Goal: Transaction & Acquisition: Book appointment/travel/reservation

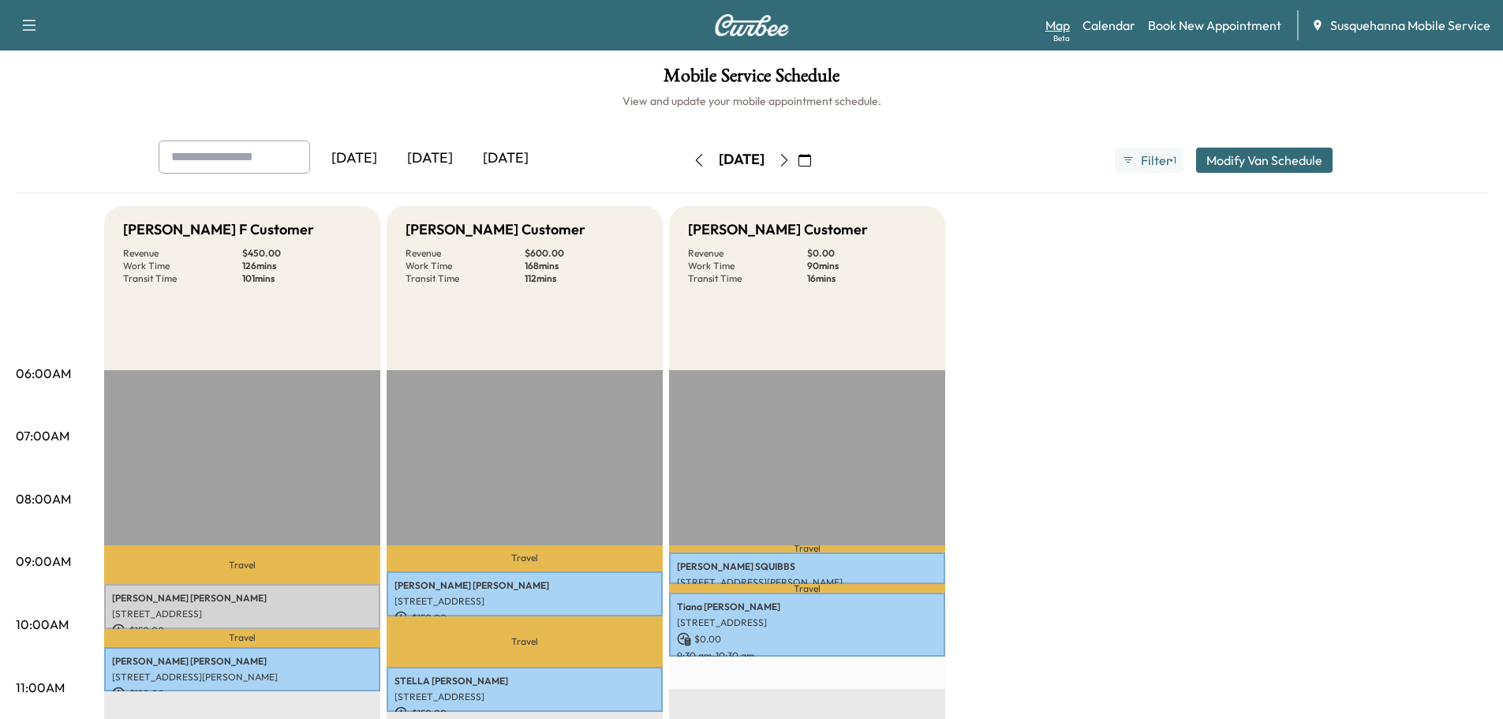
click at [1059, 28] on link "Map Beta" at bounding box center [1057, 25] width 24 height 19
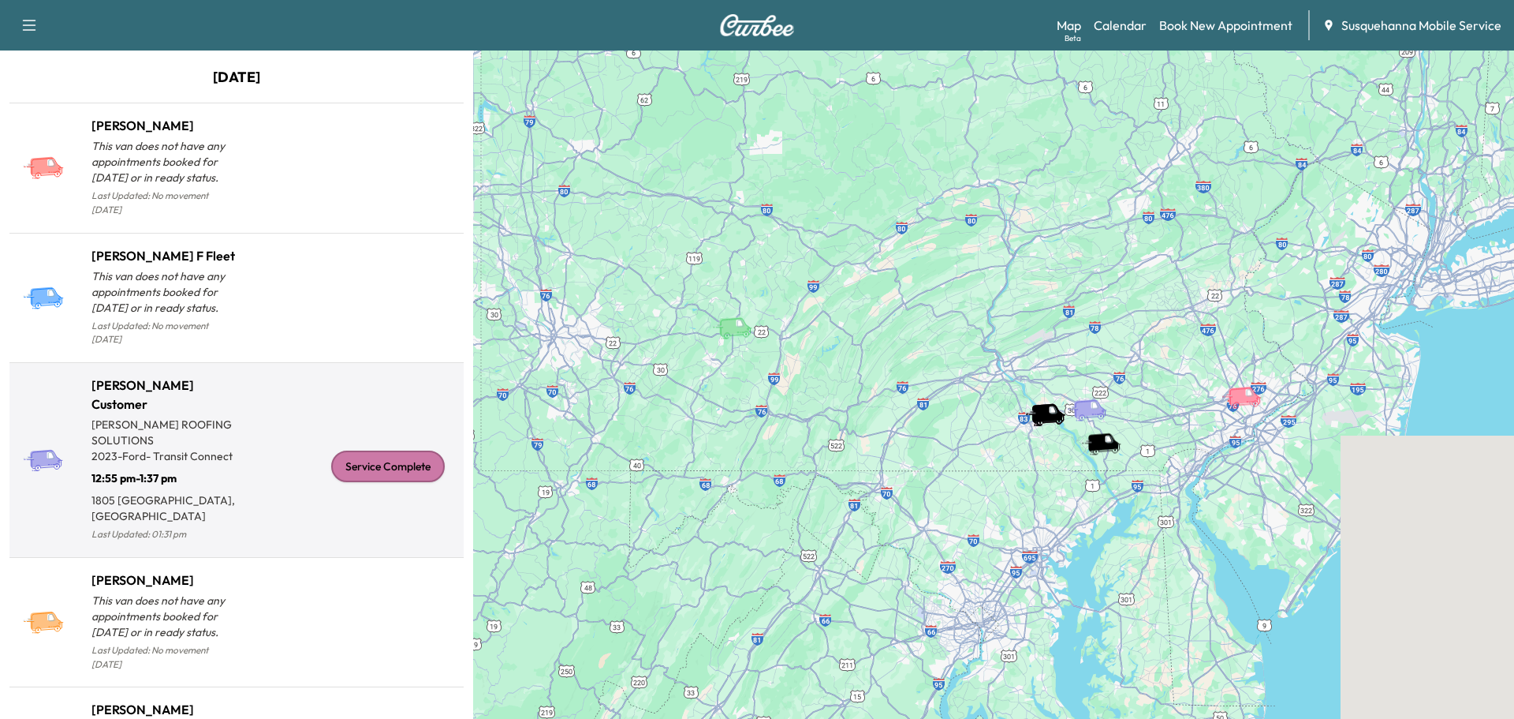
click at [359, 461] on div "Service Complete" at bounding box center [388, 466] width 114 height 32
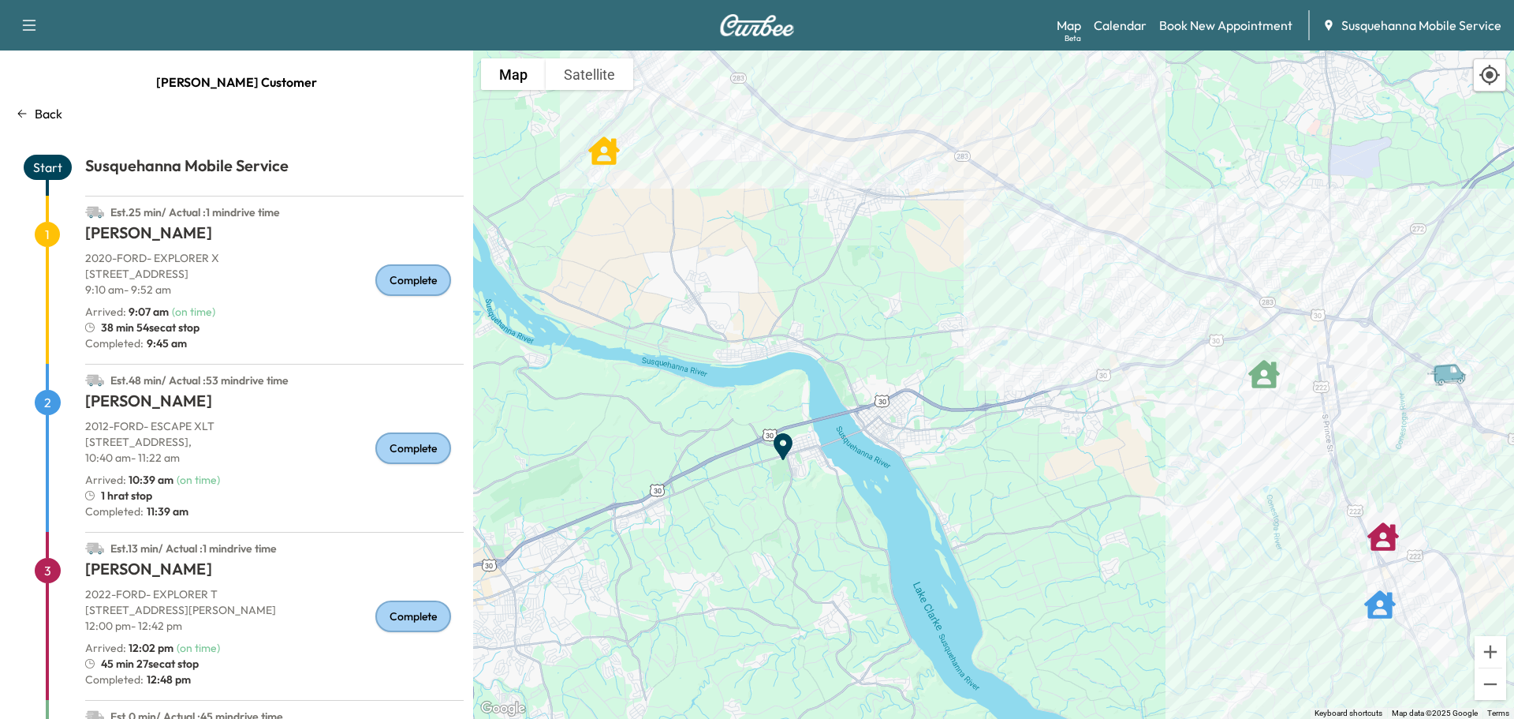
click at [1157, 23] on div "Map Beta Calendar Book New Appointment Susquehanna Mobile Service" at bounding box center [1279, 25] width 445 height 30
click at [1142, 24] on link "Calendar" at bounding box center [1120, 25] width 53 height 19
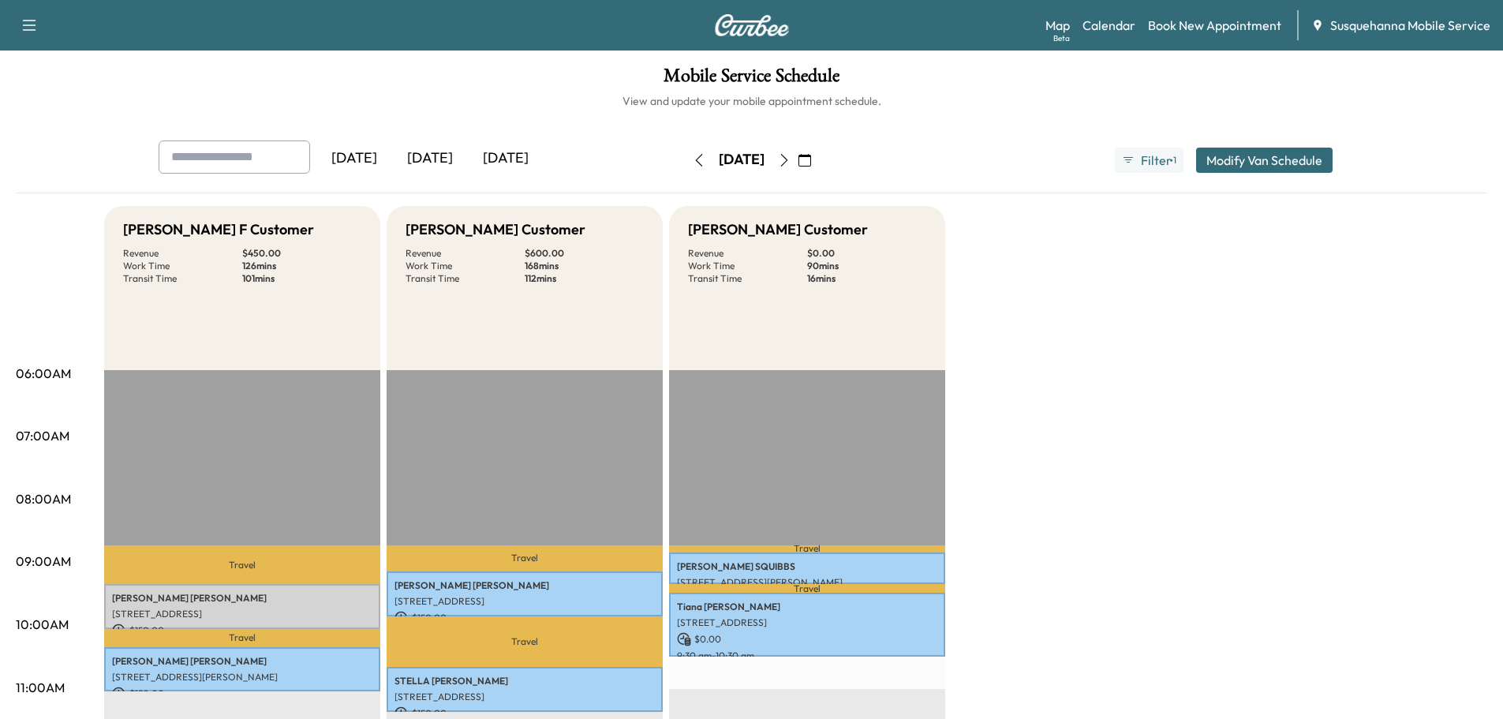
click at [811, 161] on icon "button" at bounding box center [804, 160] width 13 height 13
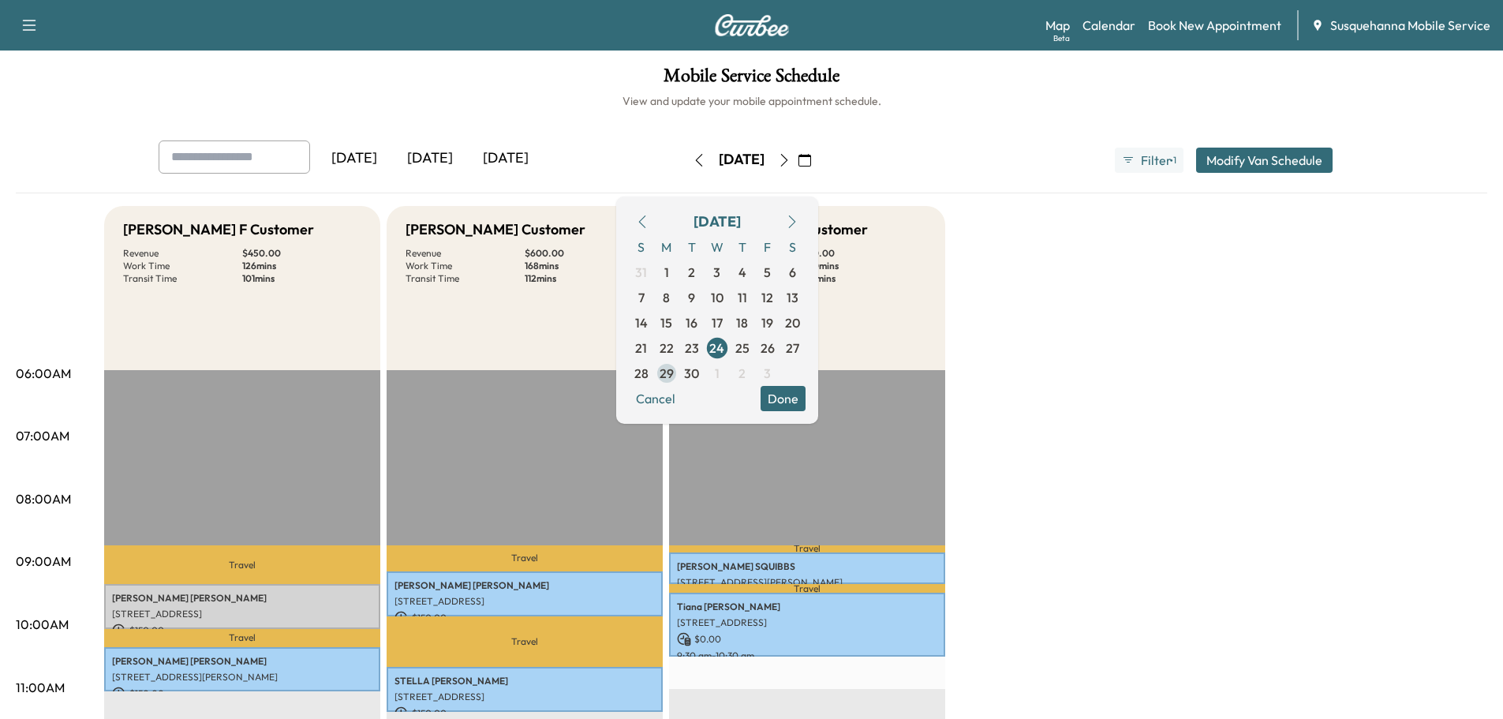
click at [674, 369] on span "29" at bounding box center [666, 373] width 14 height 19
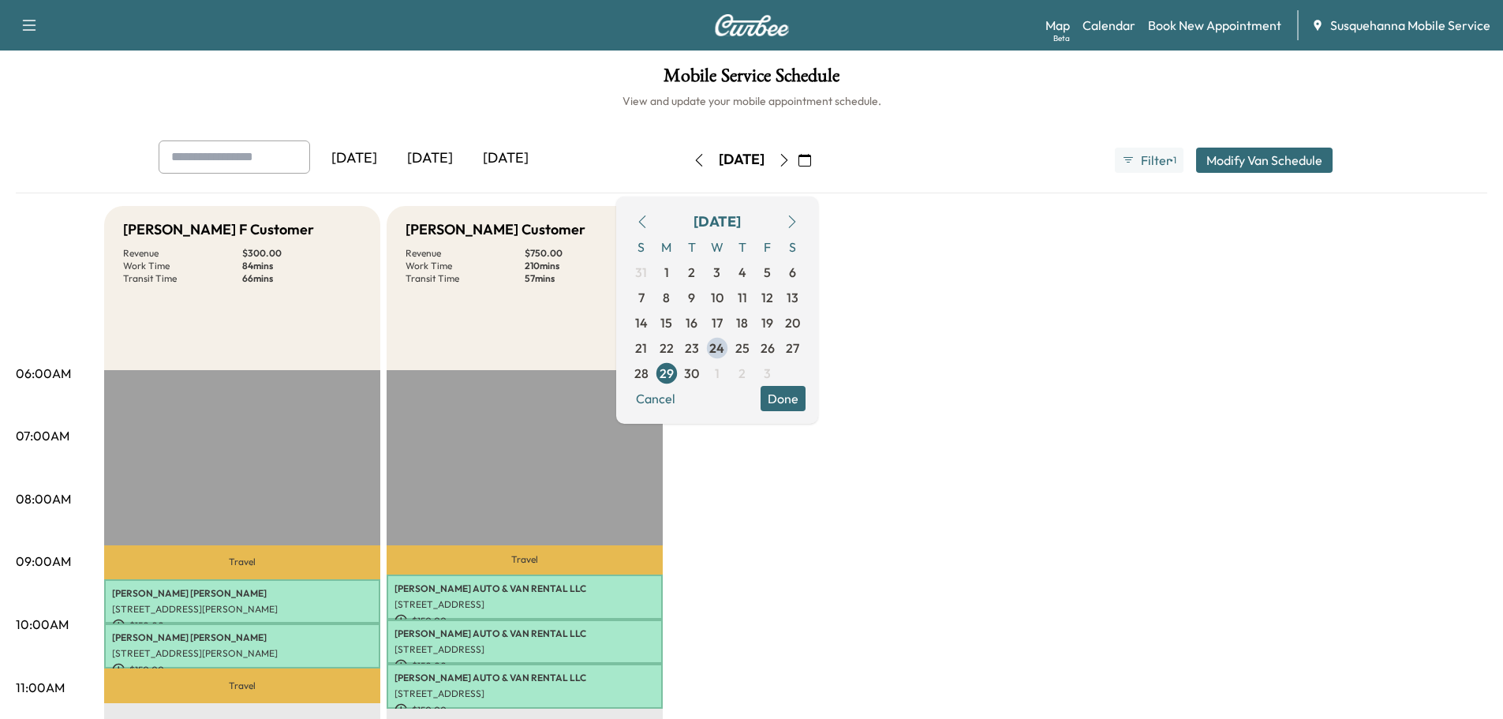
click at [805, 392] on button "Done" at bounding box center [782, 398] width 45 height 25
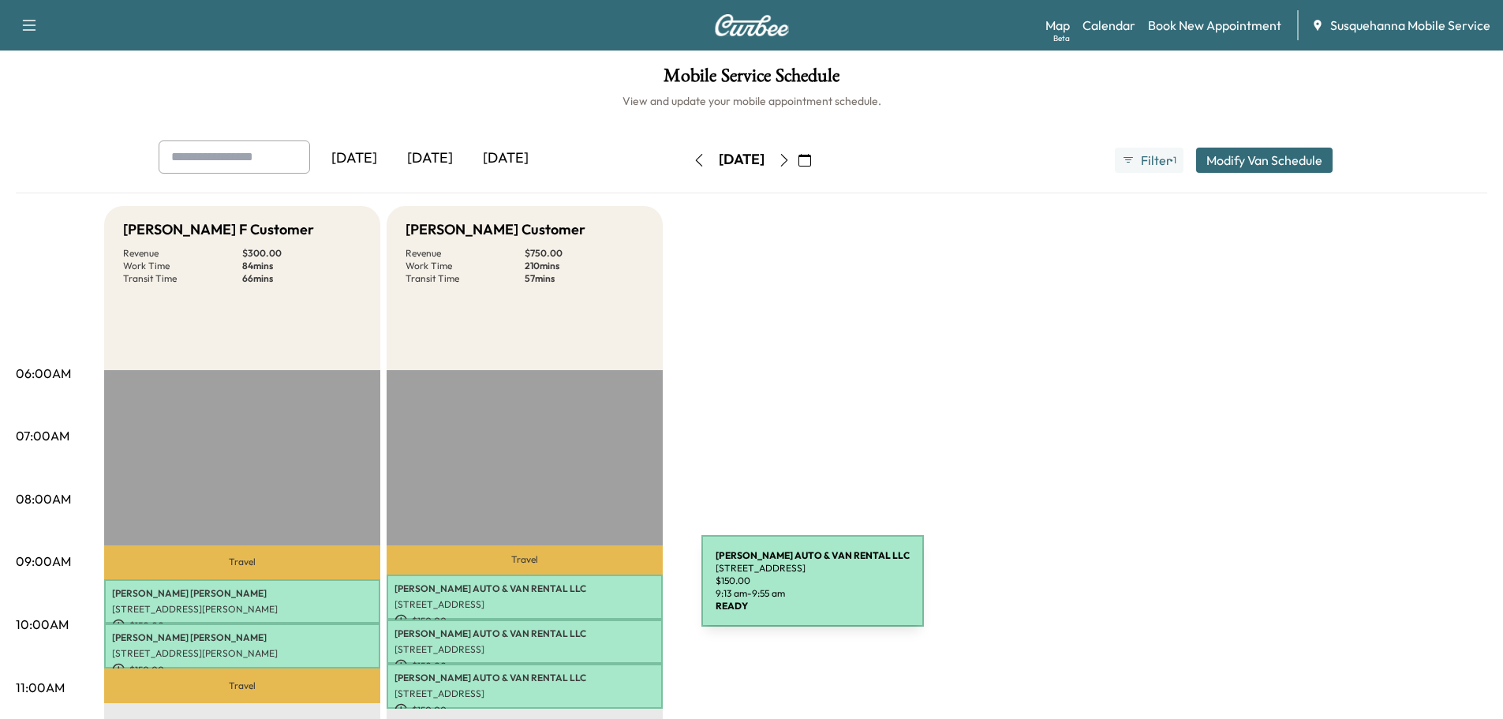
click at [583, 590] on p "[PERSON_NAME] AUTO & VAN RENTAL LLC" at bounding box center [524, 588] width 260 height 13
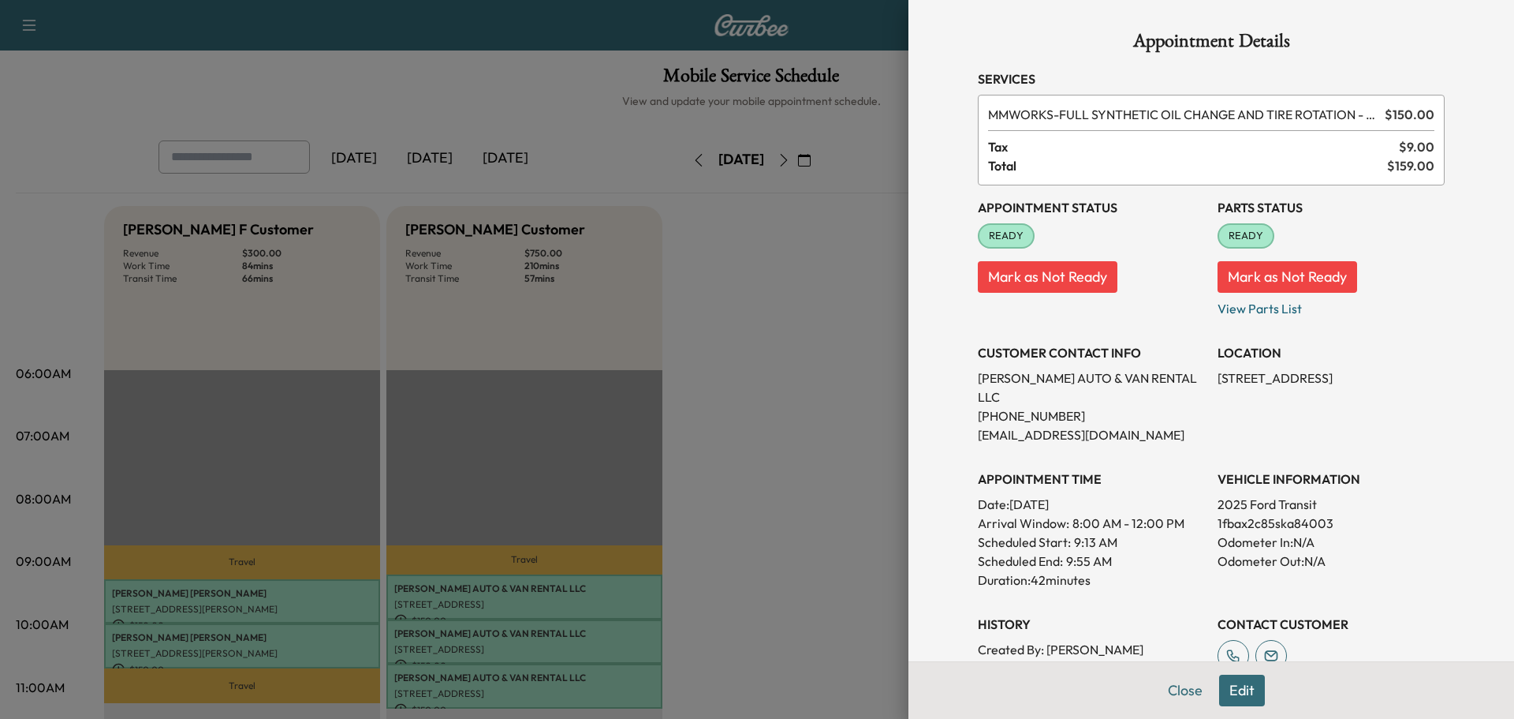
click at [1229, 679] on button "Edit" at bounding box center [1242, 690] width 46 height 32
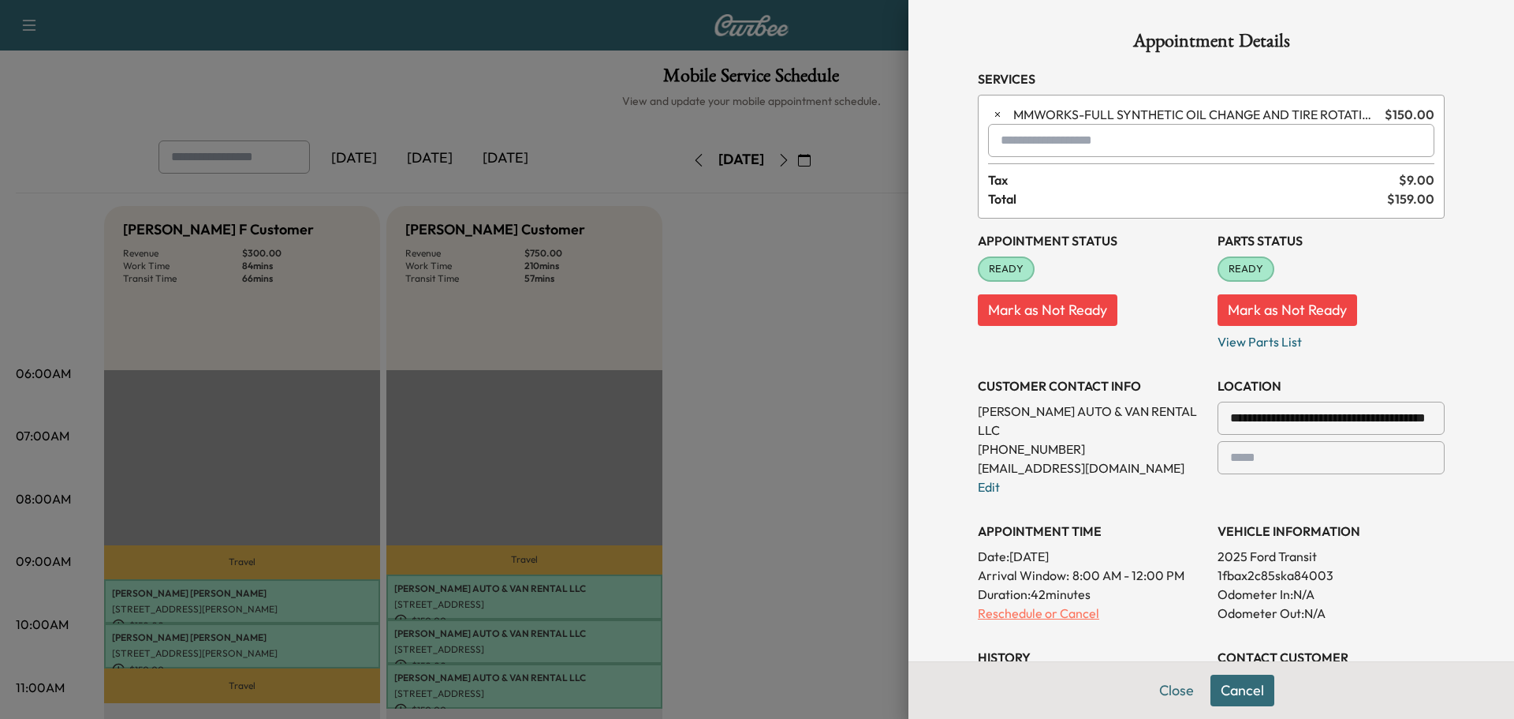
click at [1033, 603] on p "Reschedule or Cancel" at bounding box center [1091, 612] width 227 height 19
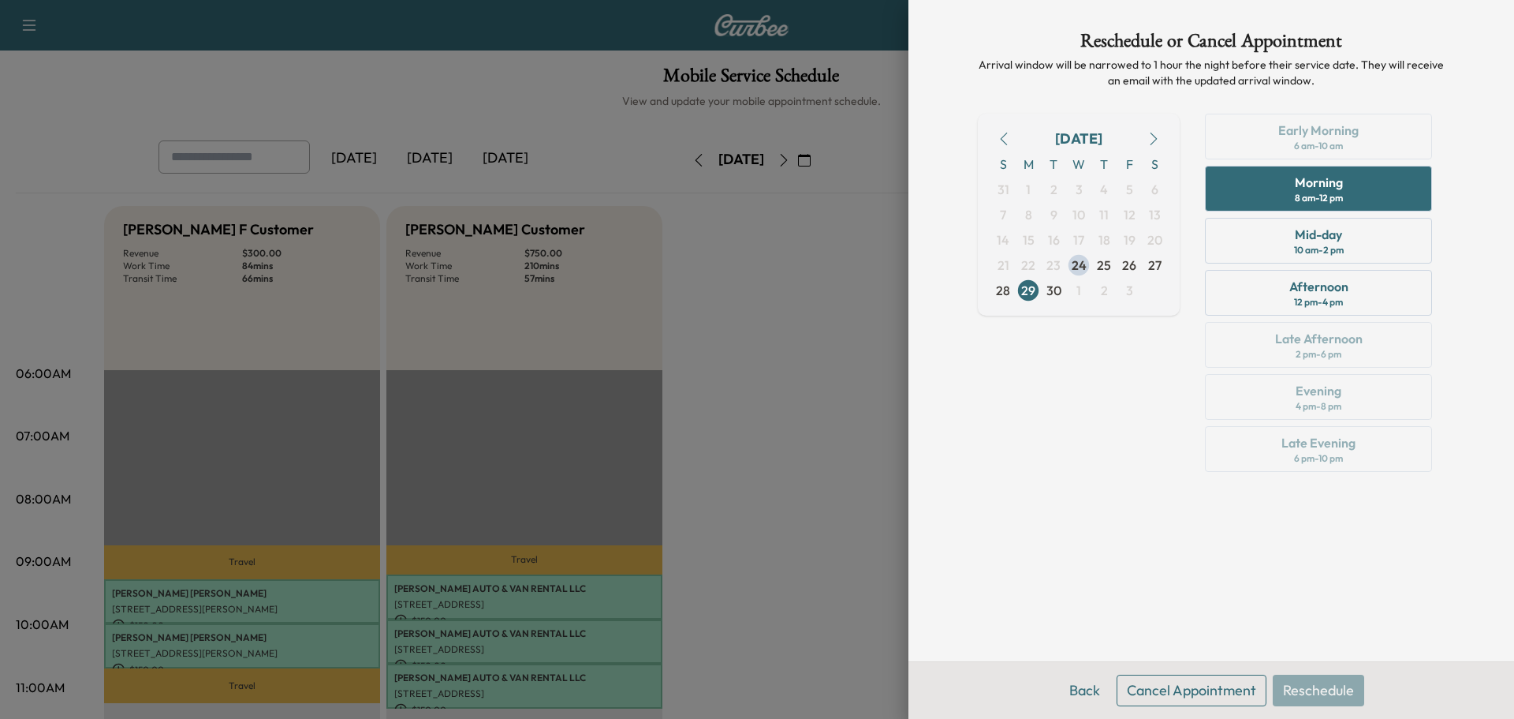
click at [1133, 678] on button "Cancel Appointment" at bounding box center [1192, 690] width 150 height 32
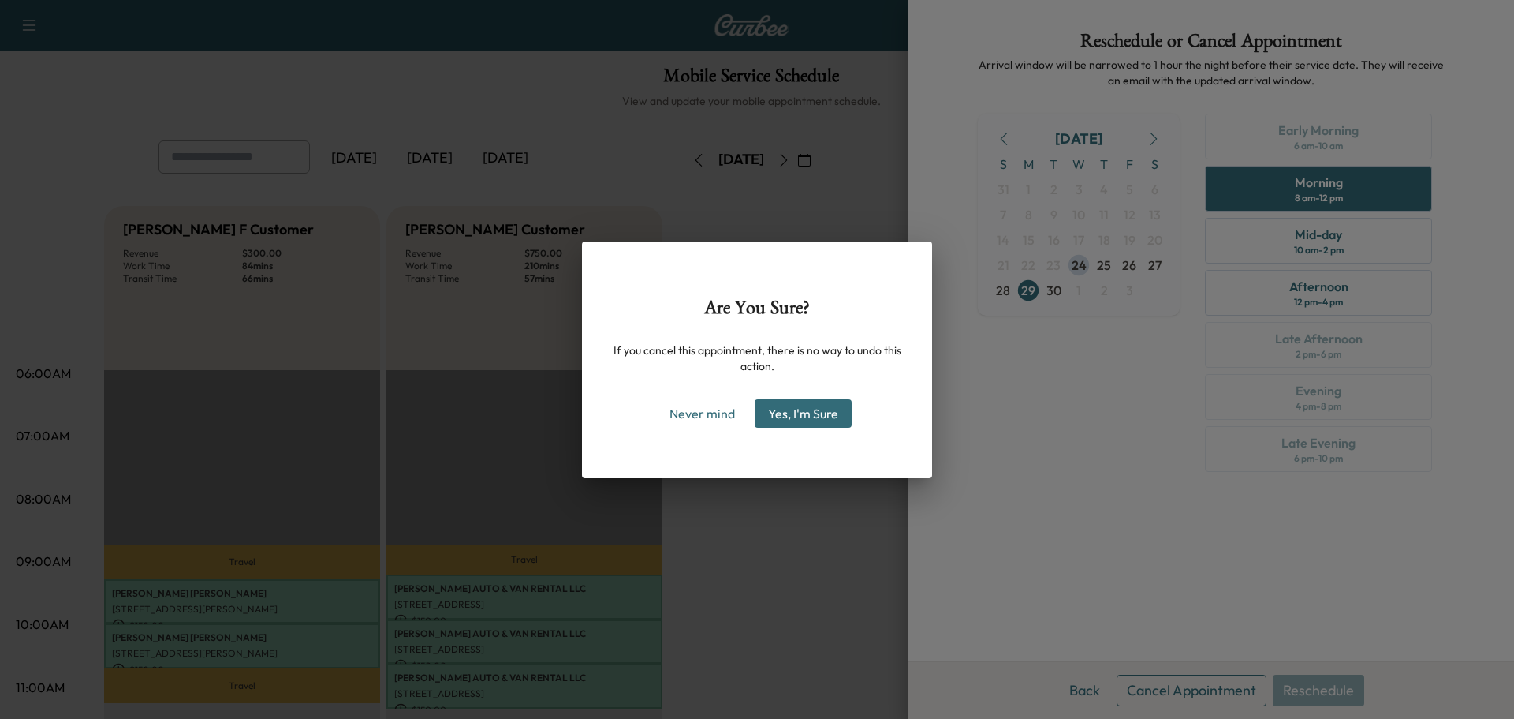
click at [844, 419] on button "Yes, I'm Sure" at bounding box center [803, 413] width 97 height 28
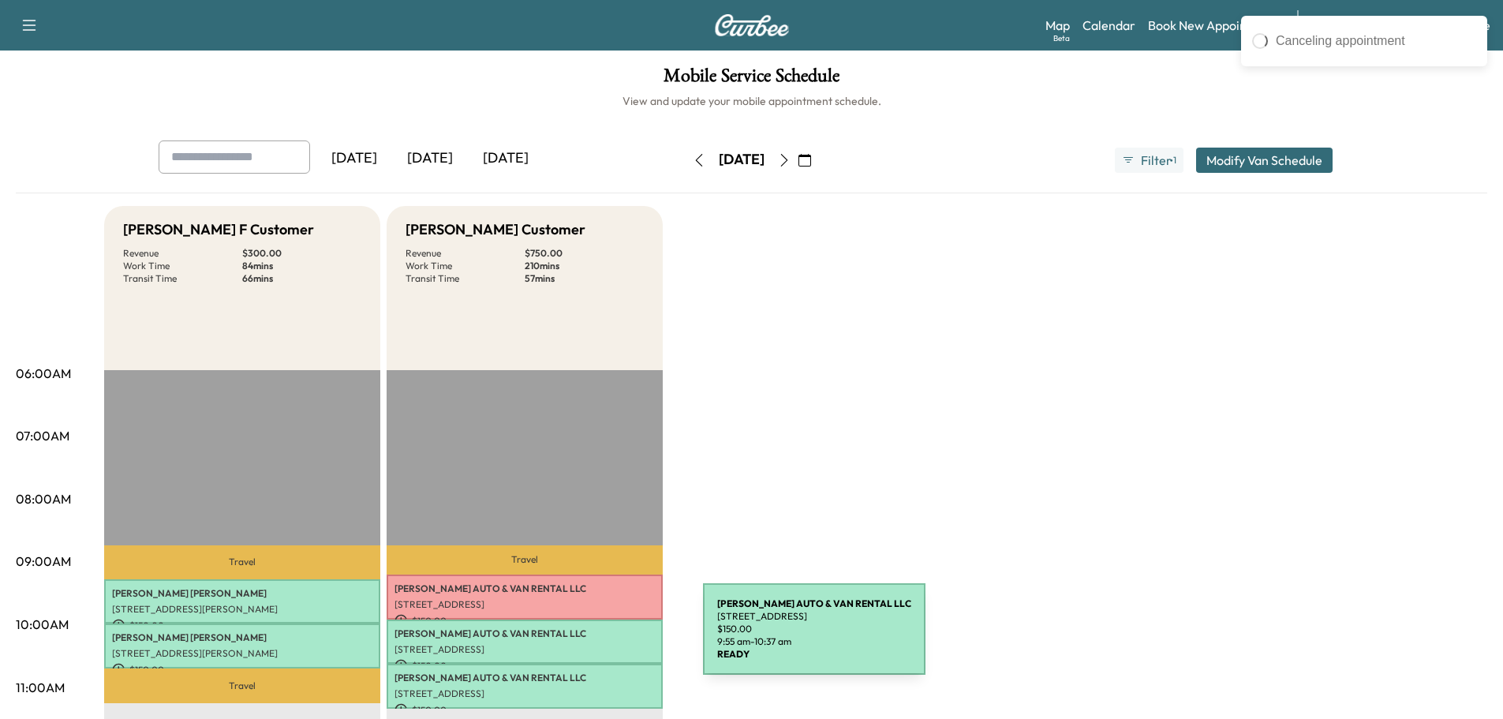
click at [584, 638] on div "[PERSON_NAME] AUTO & VAN RENTAL LLC [STREET_ADDRESS] $ 150.00 9:55 am - 10:37 am" at bounding box center [524, 641] width 276 height 45
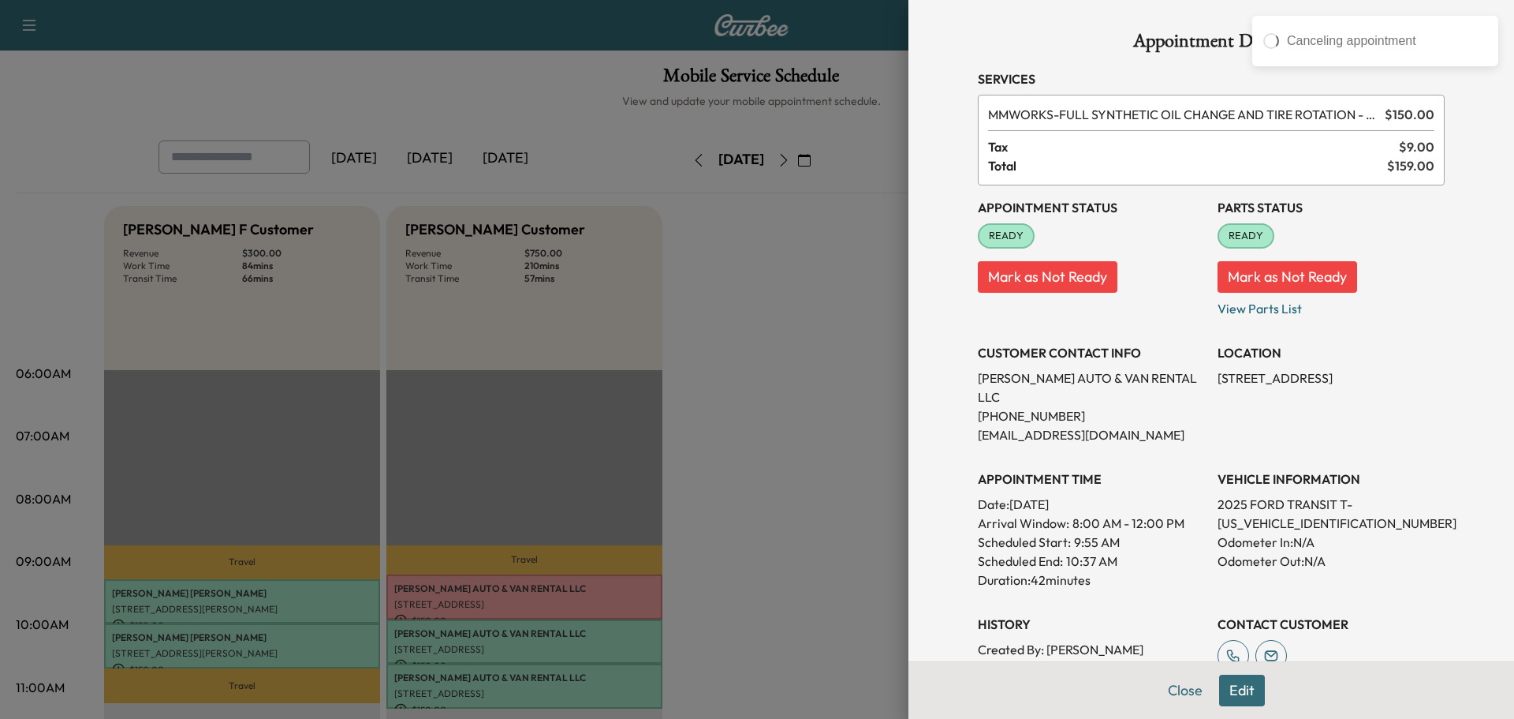
click at [1224, 688] on button "Edit" at bounding box center [1242, 690] width 46 height 32
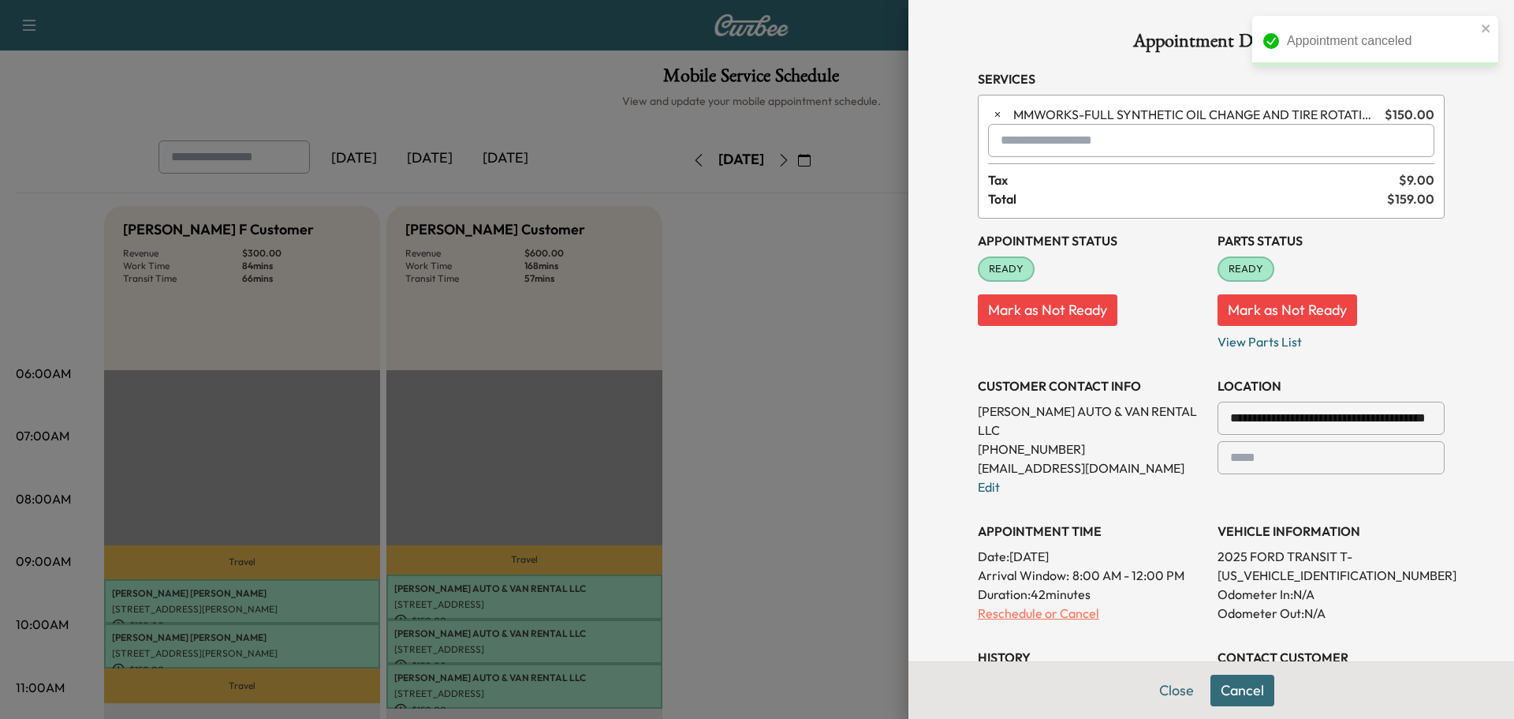
click at [1040, 603] on p "Reschedule or Cancel" at bounding box center [1091, 612] width 227 height 19
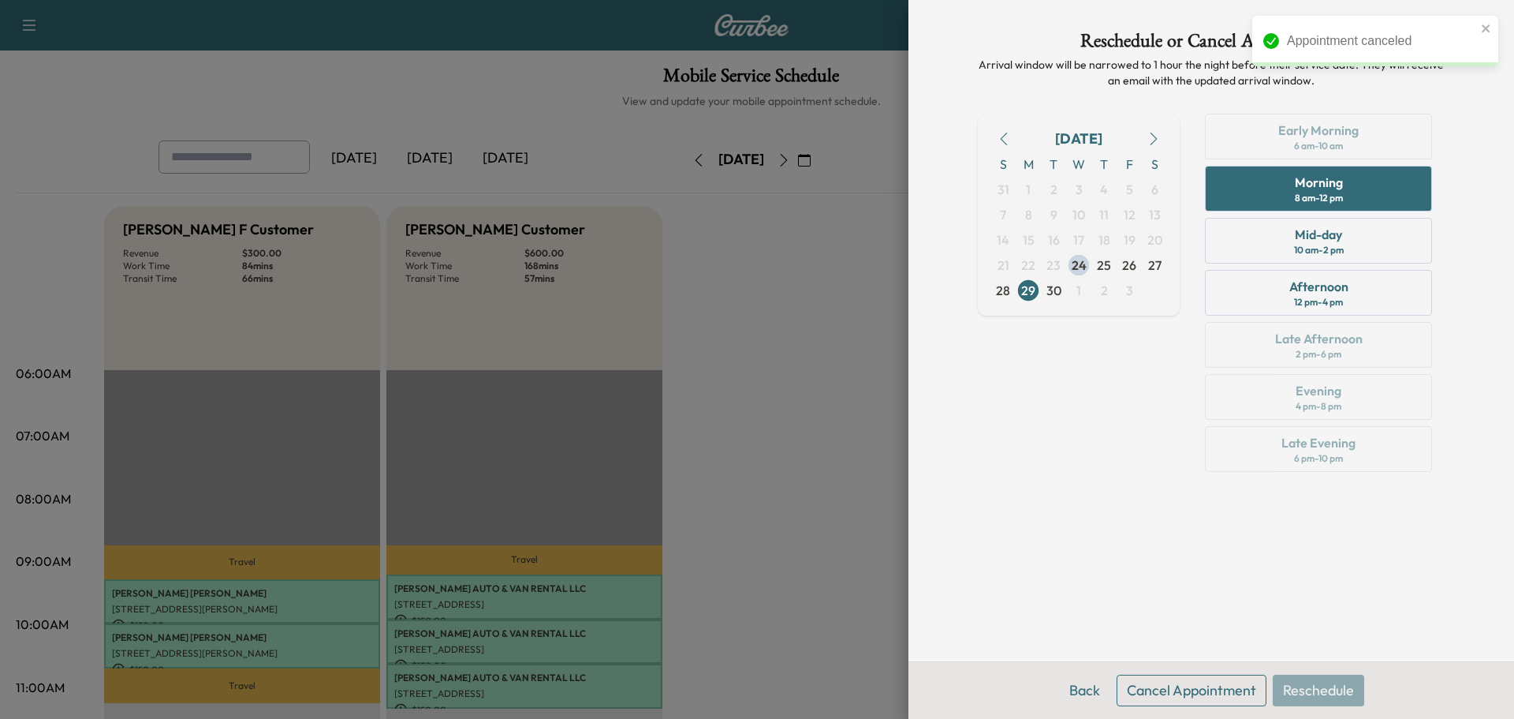
click at [1167, 709] on div "Back Cancel Appointment Reschedule" at bounding box center [1212, 690] width 606 height 58
click at [1166, 696] on button "Cancel Appointment" at bounding box center [1192, 690] width 150 height 32
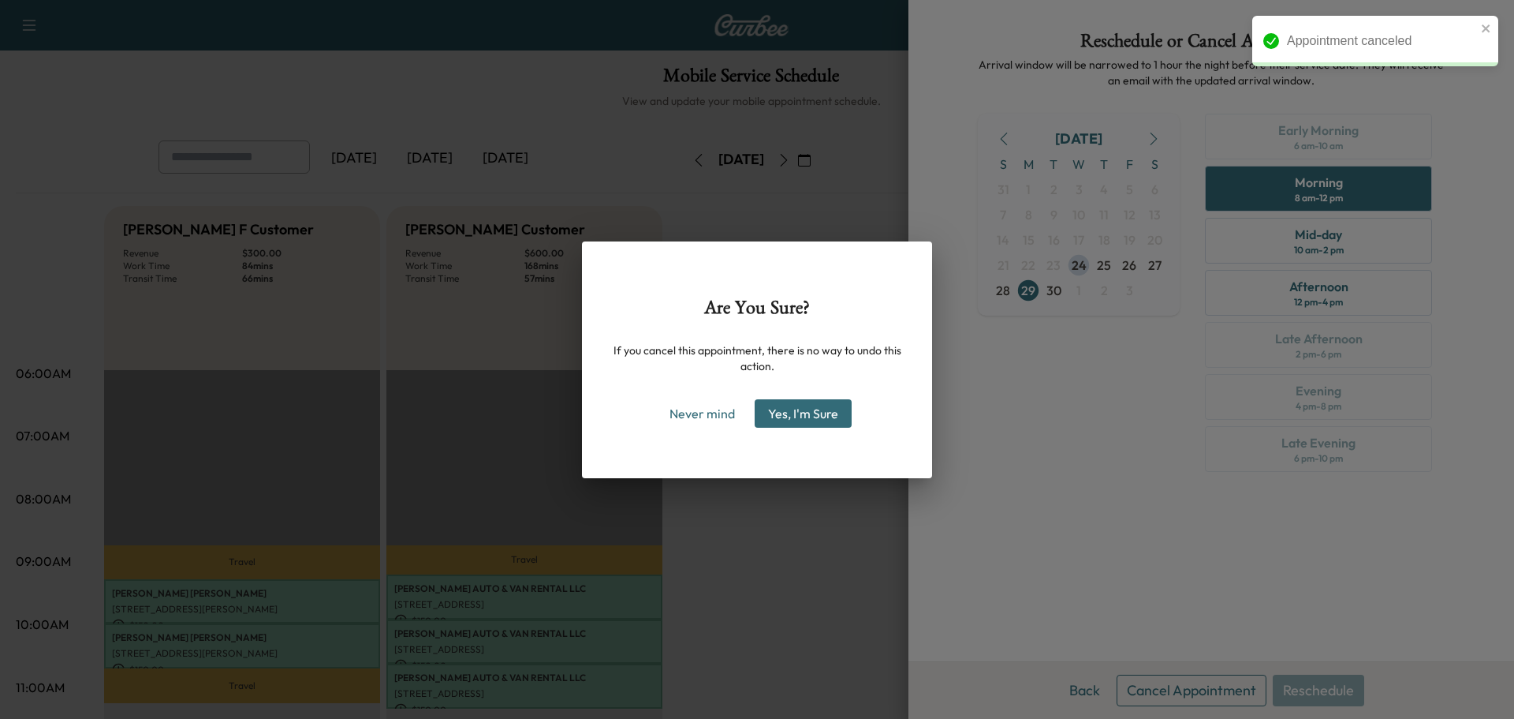
click at [793, 424] on button "Yes, I'm Sure" at bounding box center [803, 413] width 97 height 28
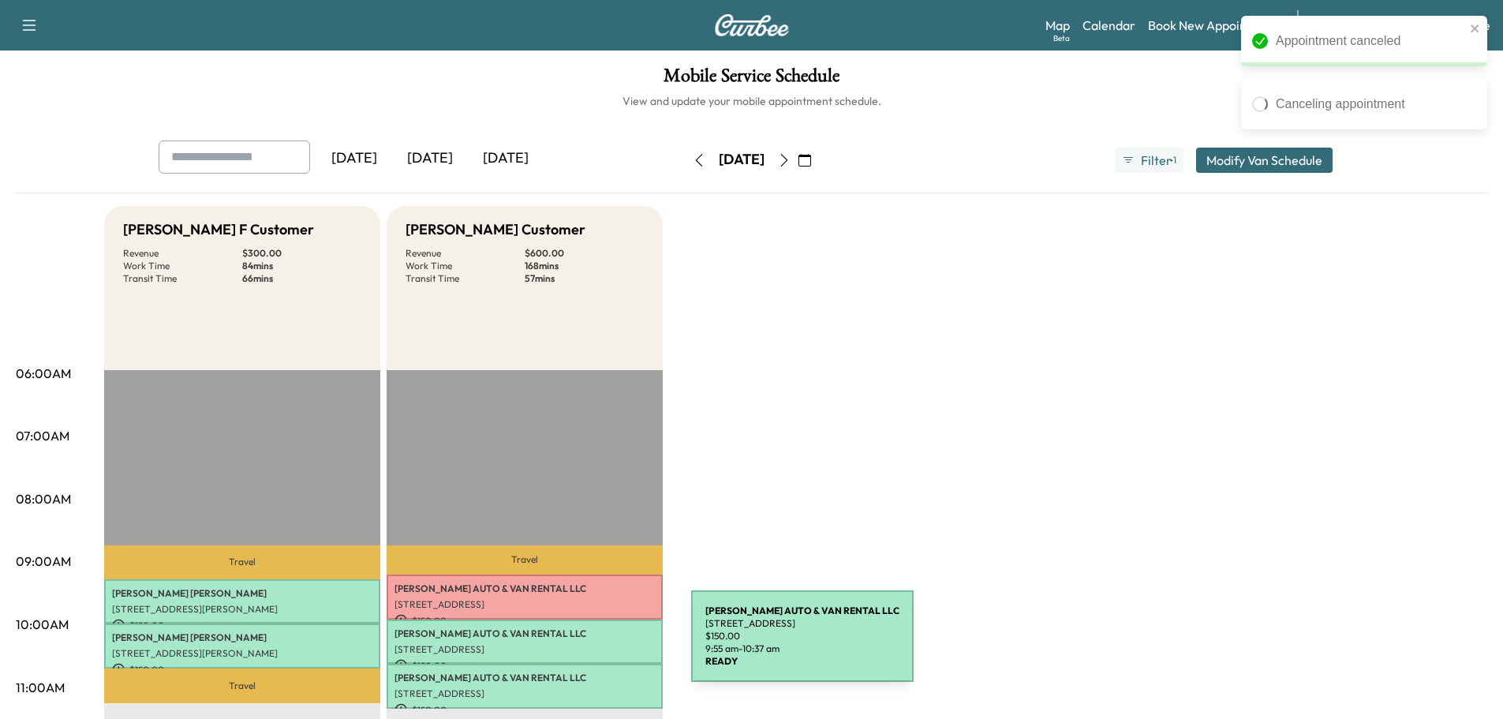
click at [573, 645] on p "[STREET_ADDRESS]" at bounding box center [524, 649] width 260 height 13
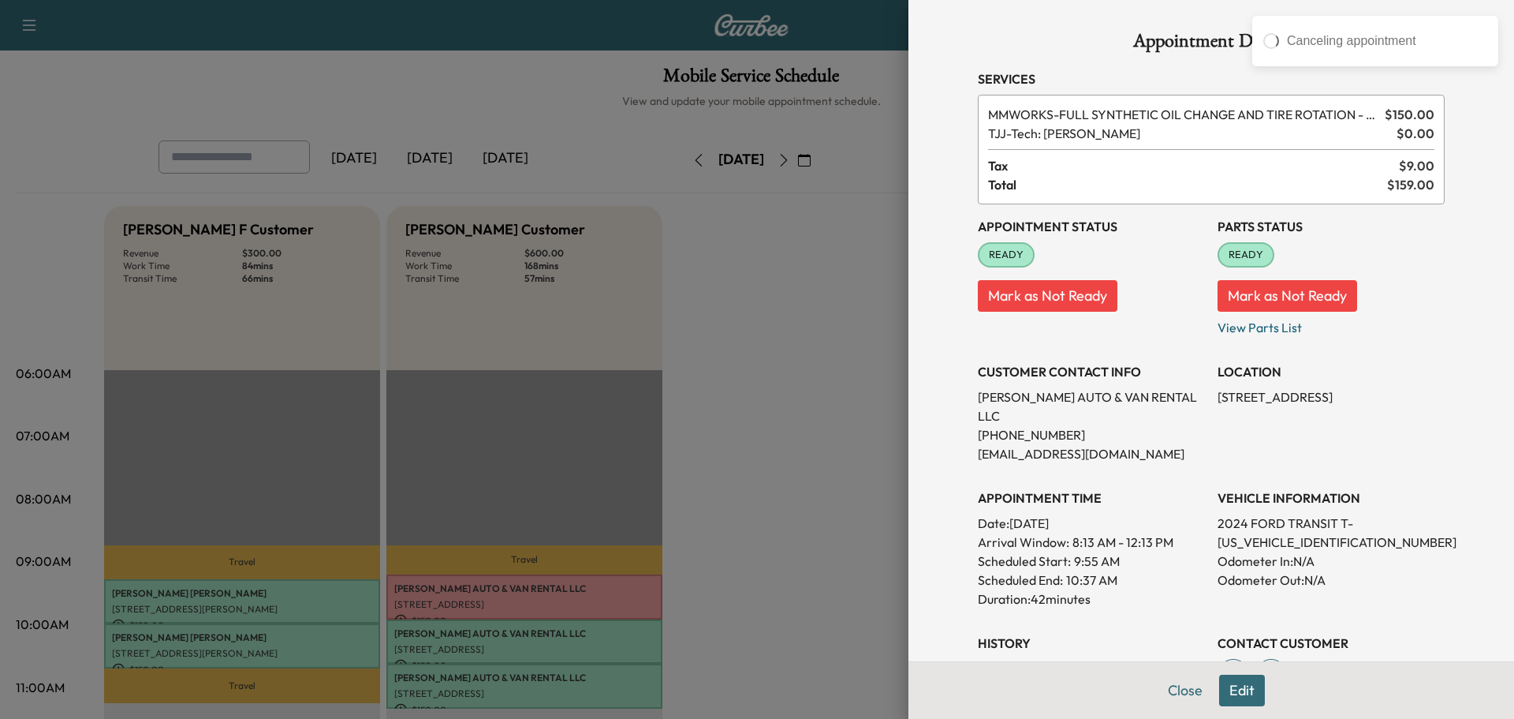
click at [1227, 690] on button "Edit" at bounding box center [1242, 690] width 46 height 32
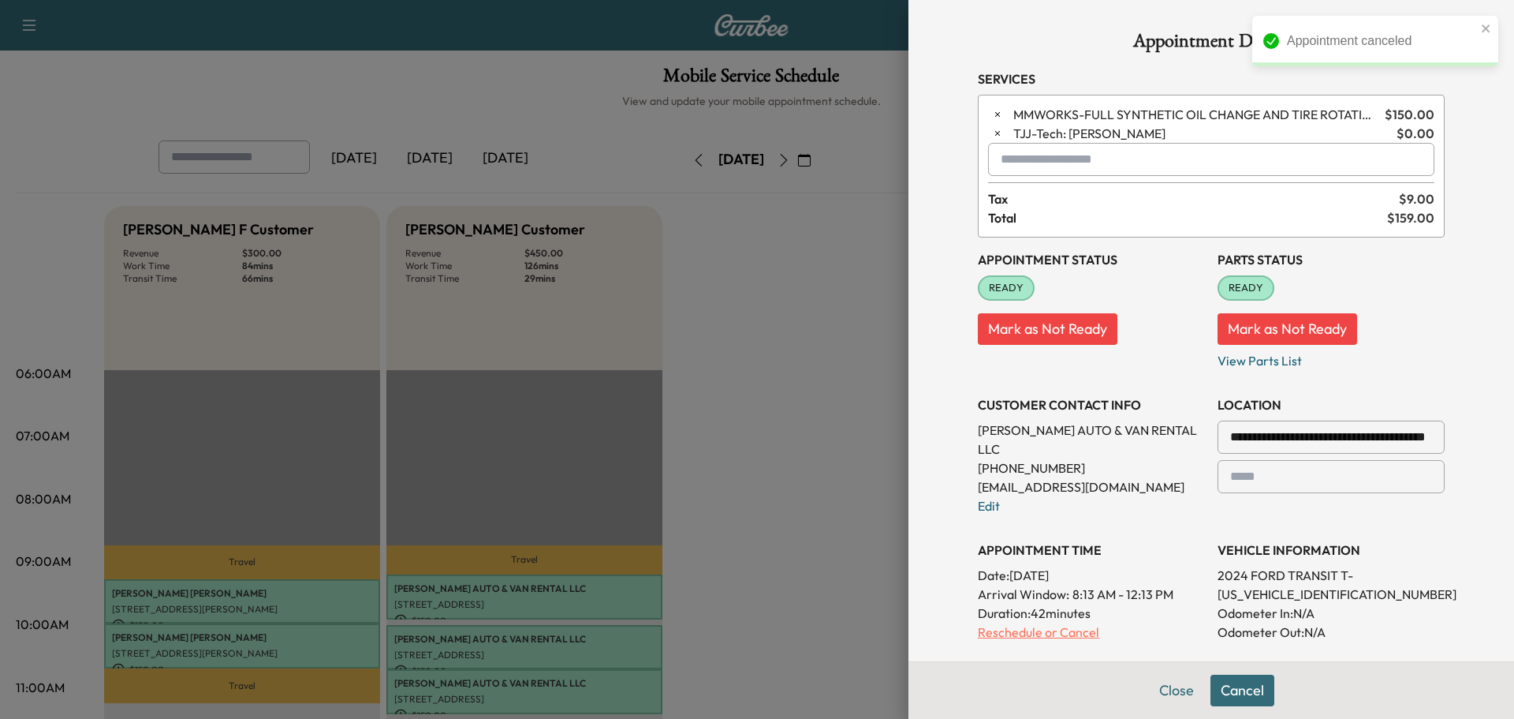
click at [1025, 622] on p "Reschedule or Cancel" at bounding box center [1091, 631] width 227 height 19
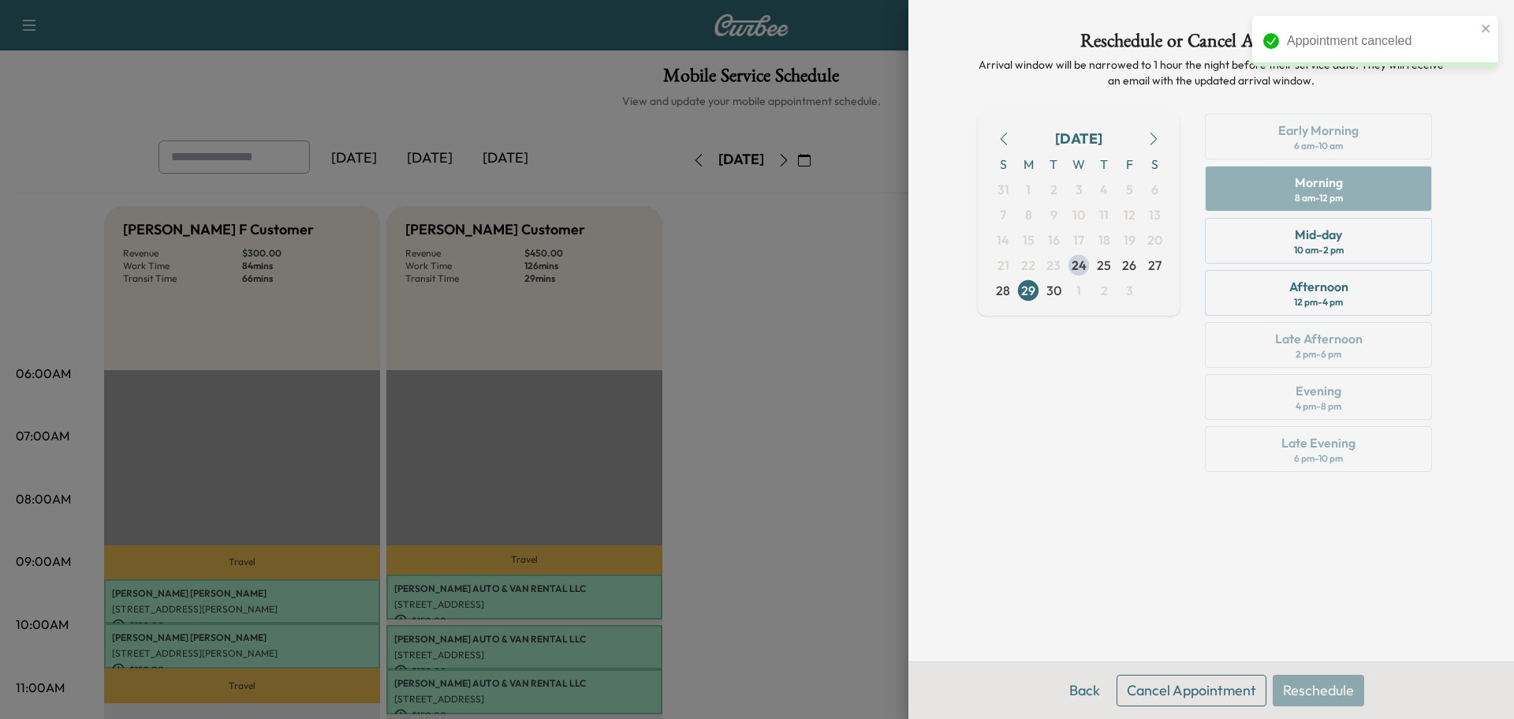
click at [1139, 691] on button "Cancel Appointment" at bounding box center [1192, 690] width 150 height 32
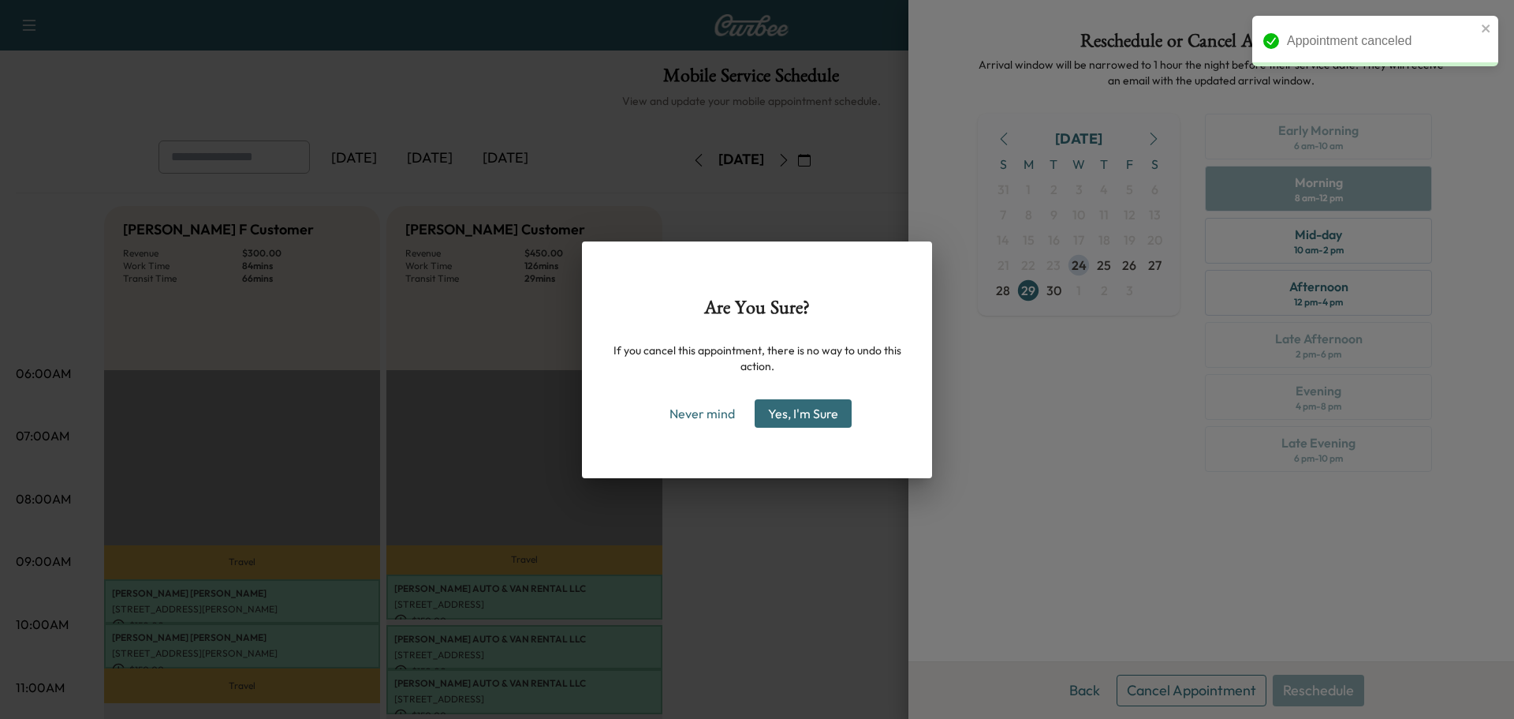
click at [816, 421] on button "Yes, I'm Sure" at bounding box center [803, 413] width 97 height 28
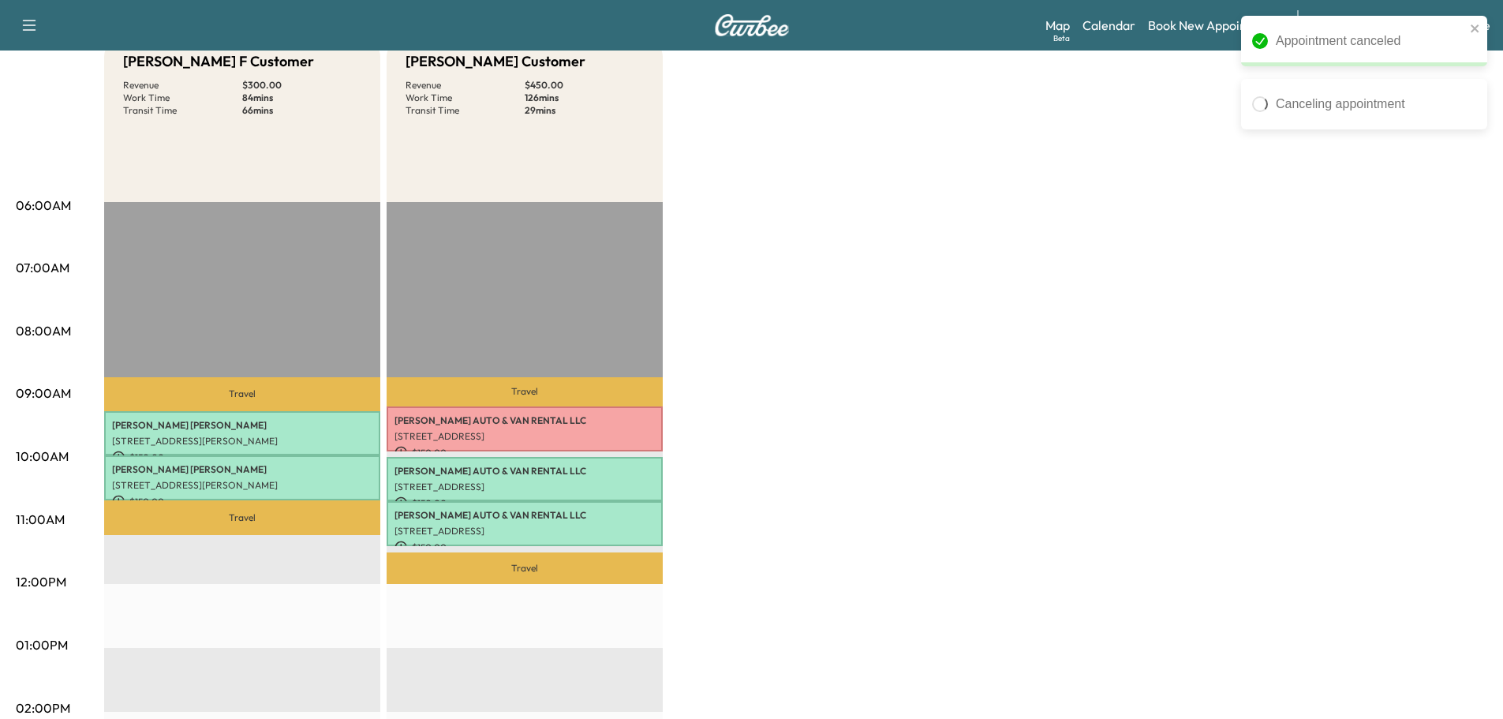
scroll to position [252, 0]
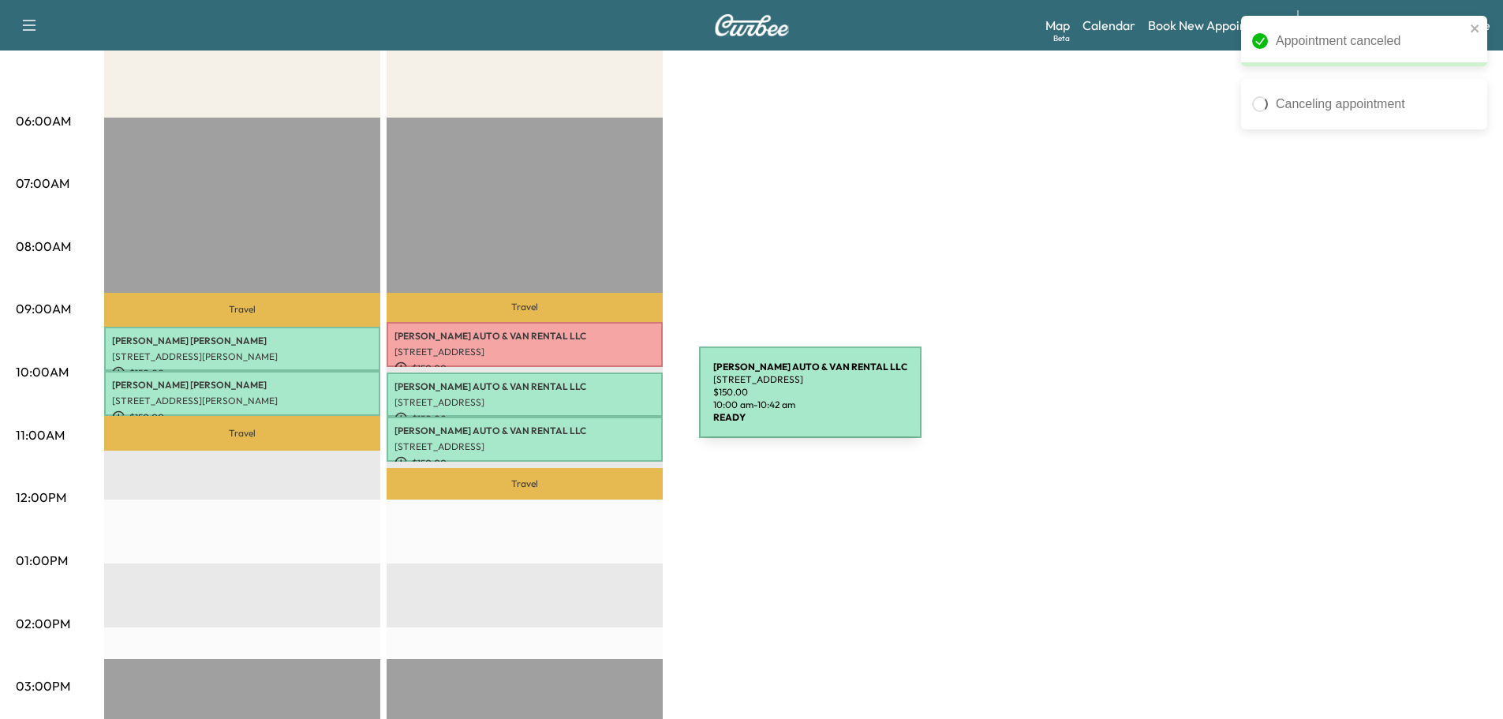
click at [581, 398] on p "[STREET_ADDRESS]" at bounding box center [524, 402] width 260 height 13
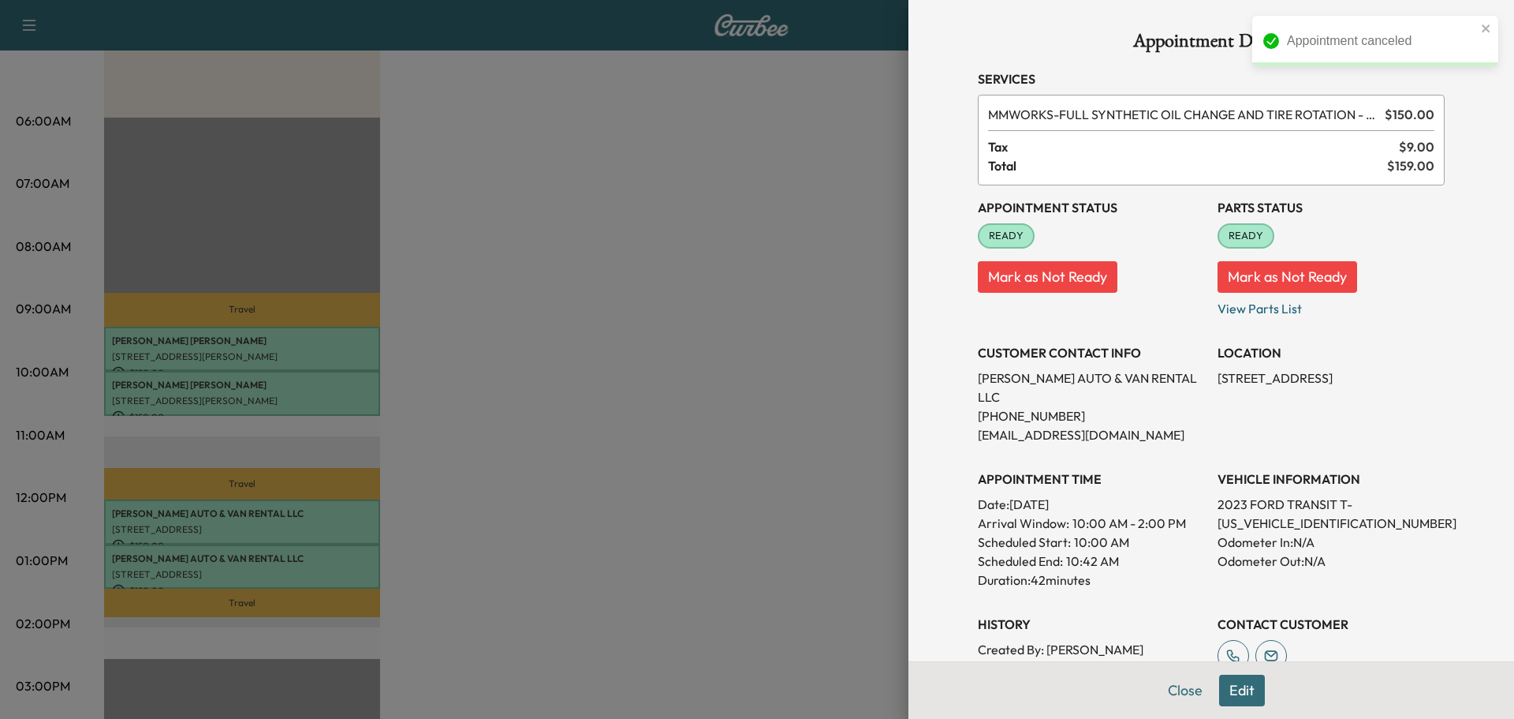
click at [1225, 694] on button "Edit" at bounding box center [1242, 690] width 46 height 32
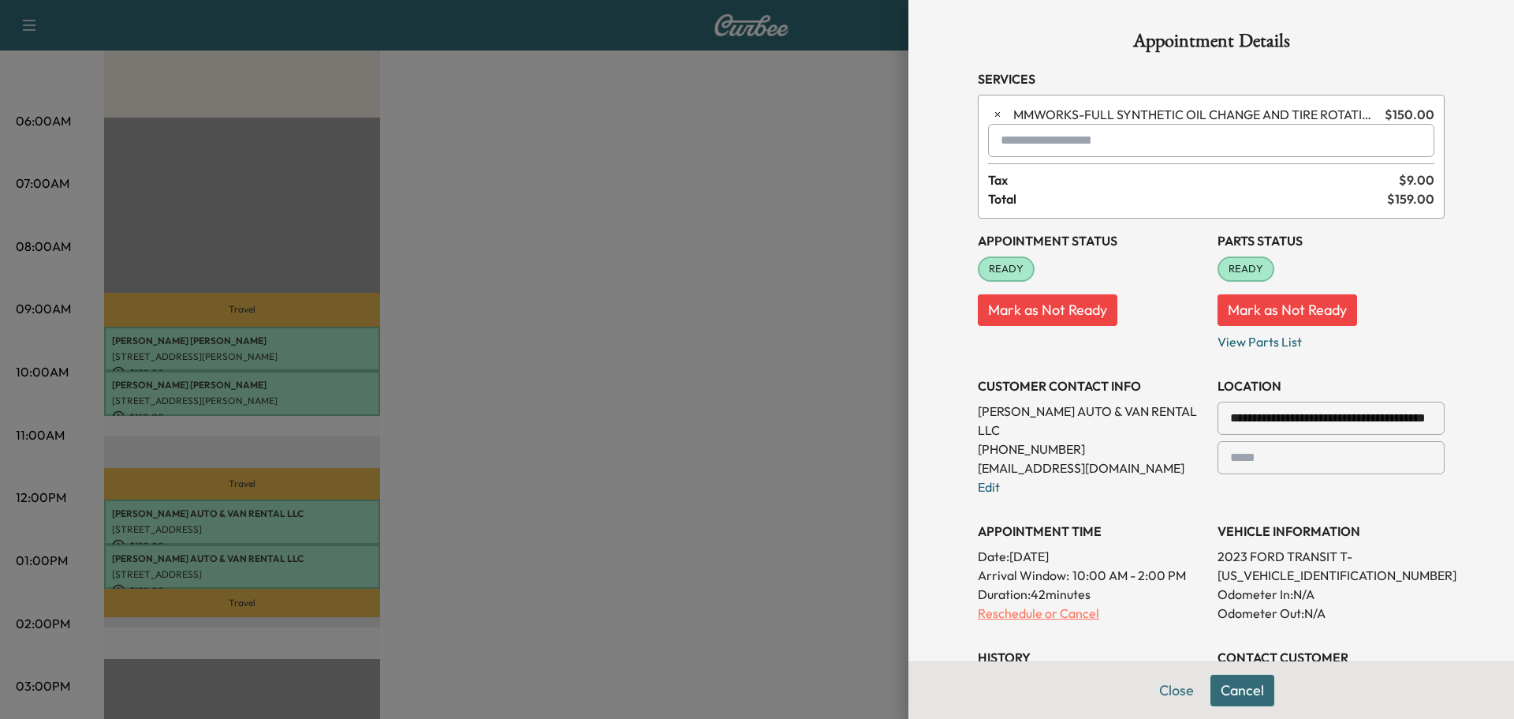
click at [1073, 603] on p "Reschedule or Cancel" at bounding box center [1091, 612] width 227 height 19
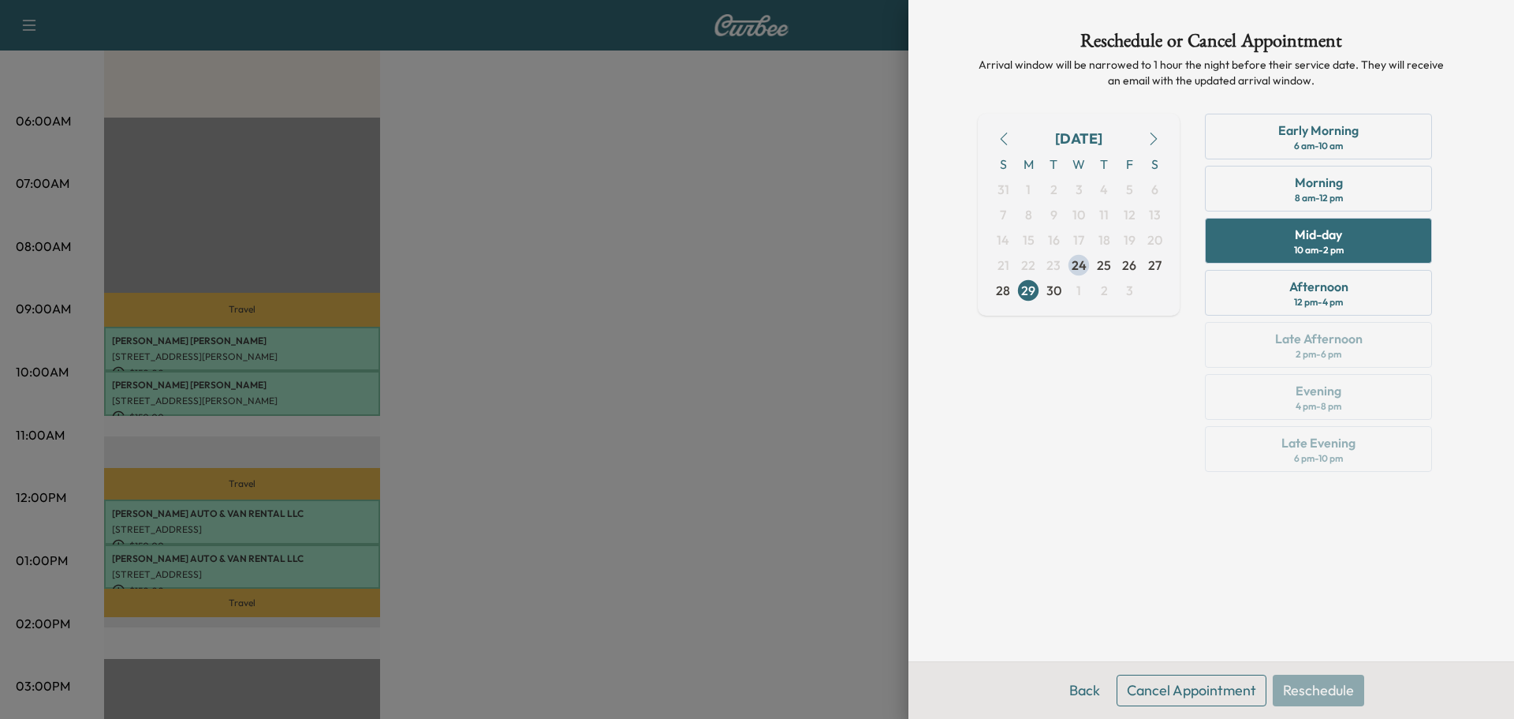
click at [1152, 691] on button "Cancel Appointment" at bounding box center [1192, 690] width 150 height 32
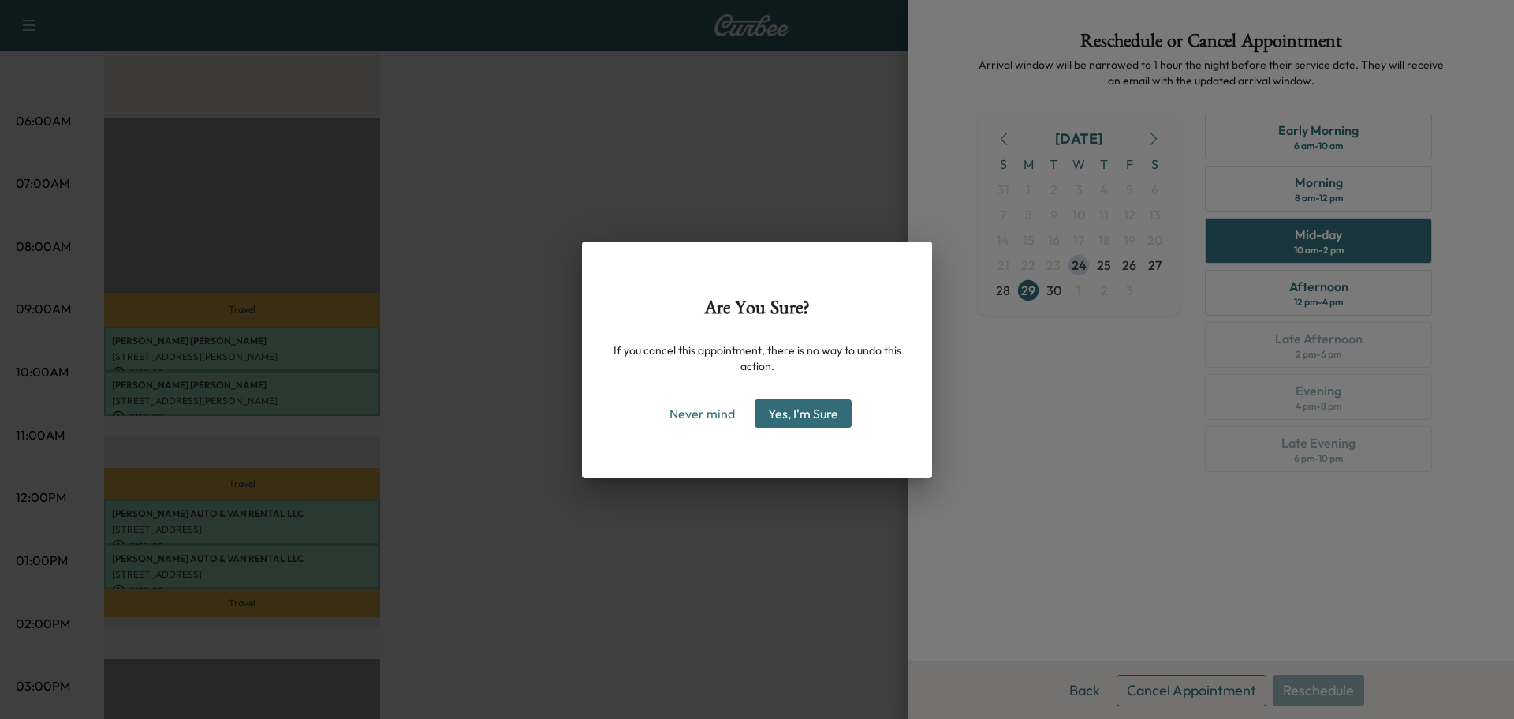
click at [806, 424] on button "Yes, I'm Sure" at bounding box center [803, 413] width 97 height 28
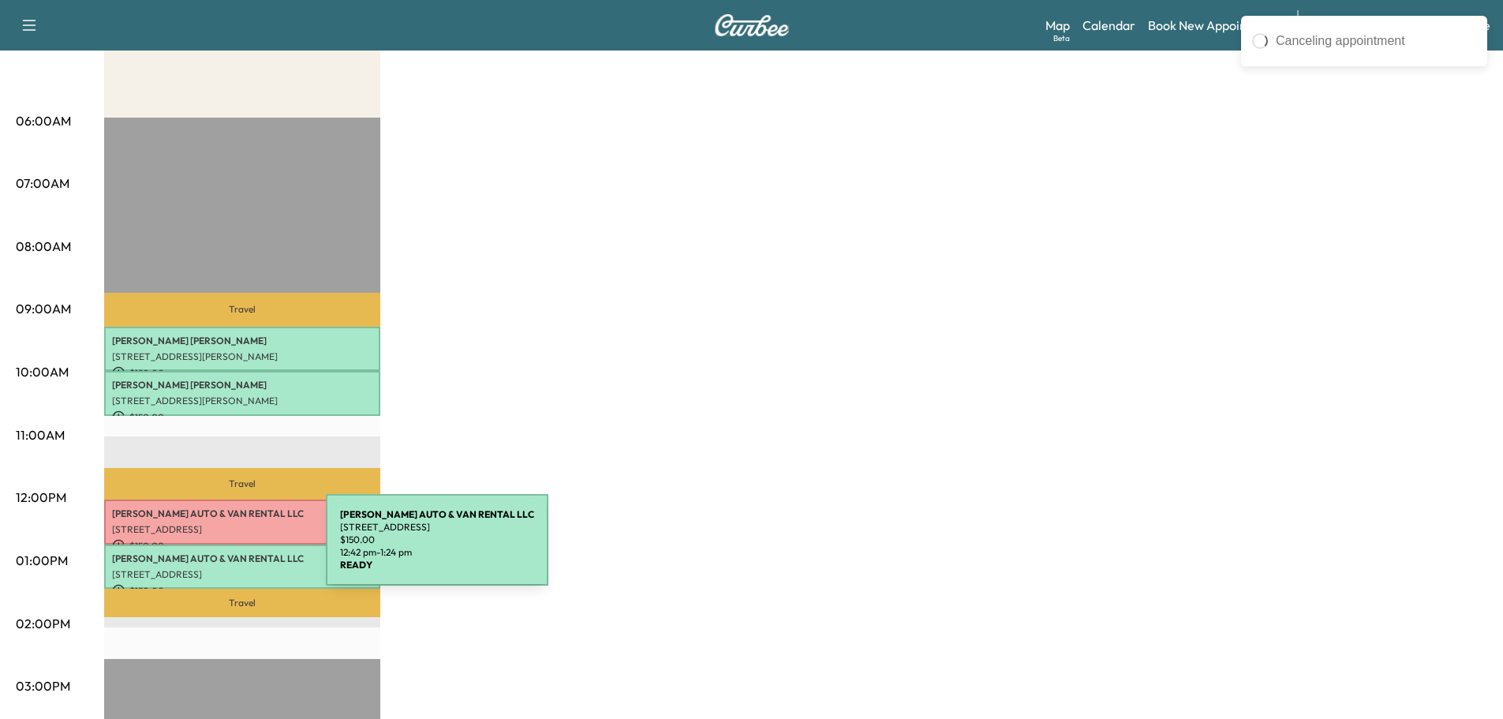
click at [207, 557] on p "[PERSON_NAME] AUTO & VAN RENTAL LLC" at bounding box center [242, 558] width 260 height 13
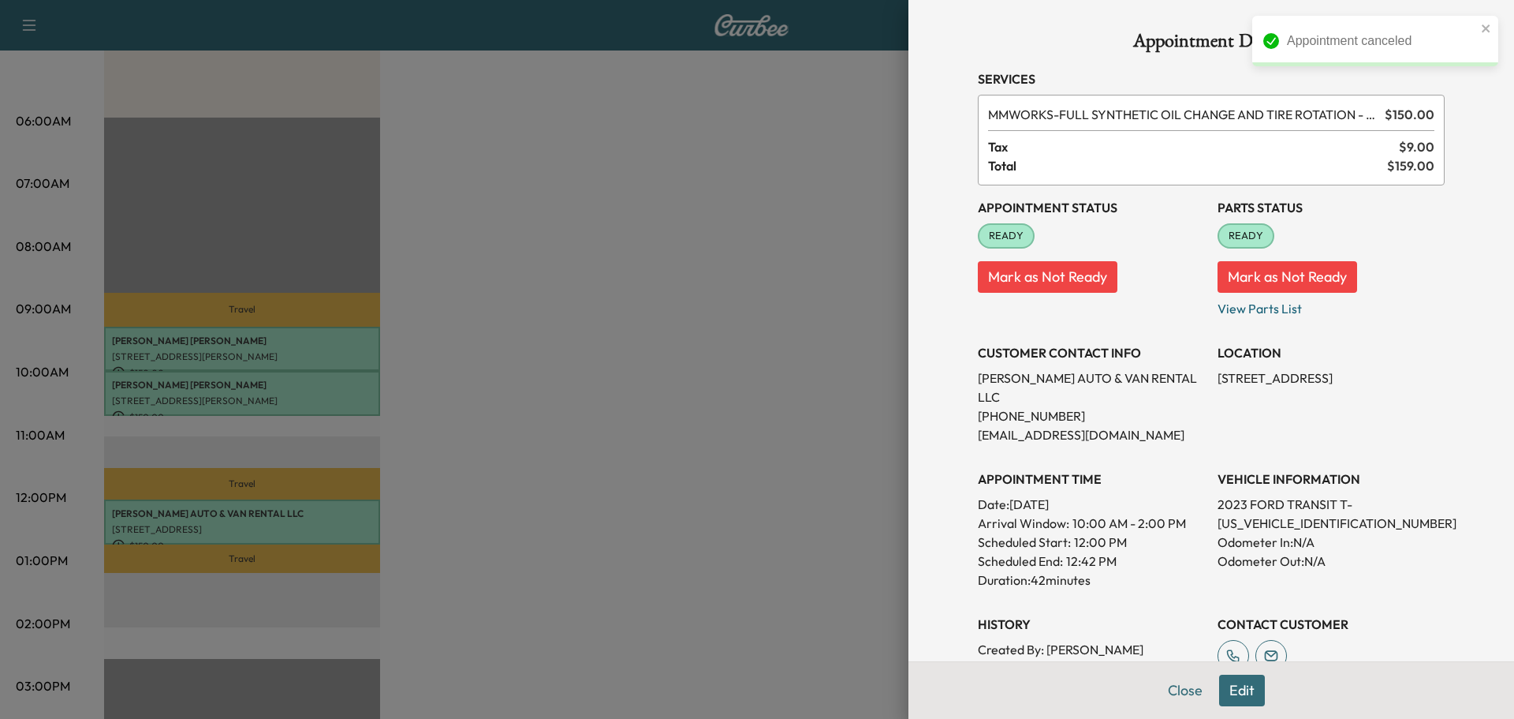
click at [1223, 681] on button "Edit" at bounding box center [1242, 690] width 46 height 32
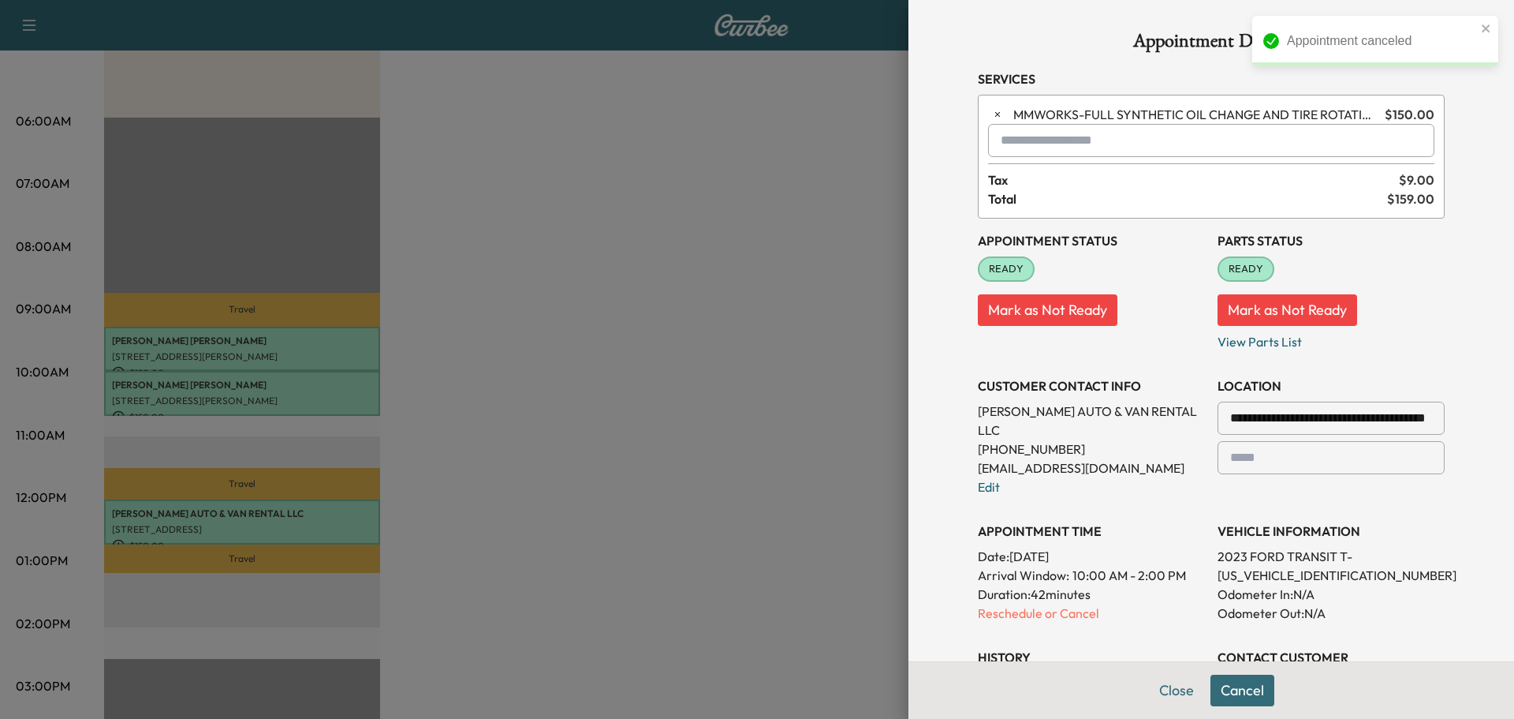
click at [1053, 584] on p "Duration: 42 minutes" at bounding box center [1091, 593] width 227 height 19
click at [1054, 603] on p "Reschedule or Cancel" at bounding box center [1091, 612] width 227 height 19
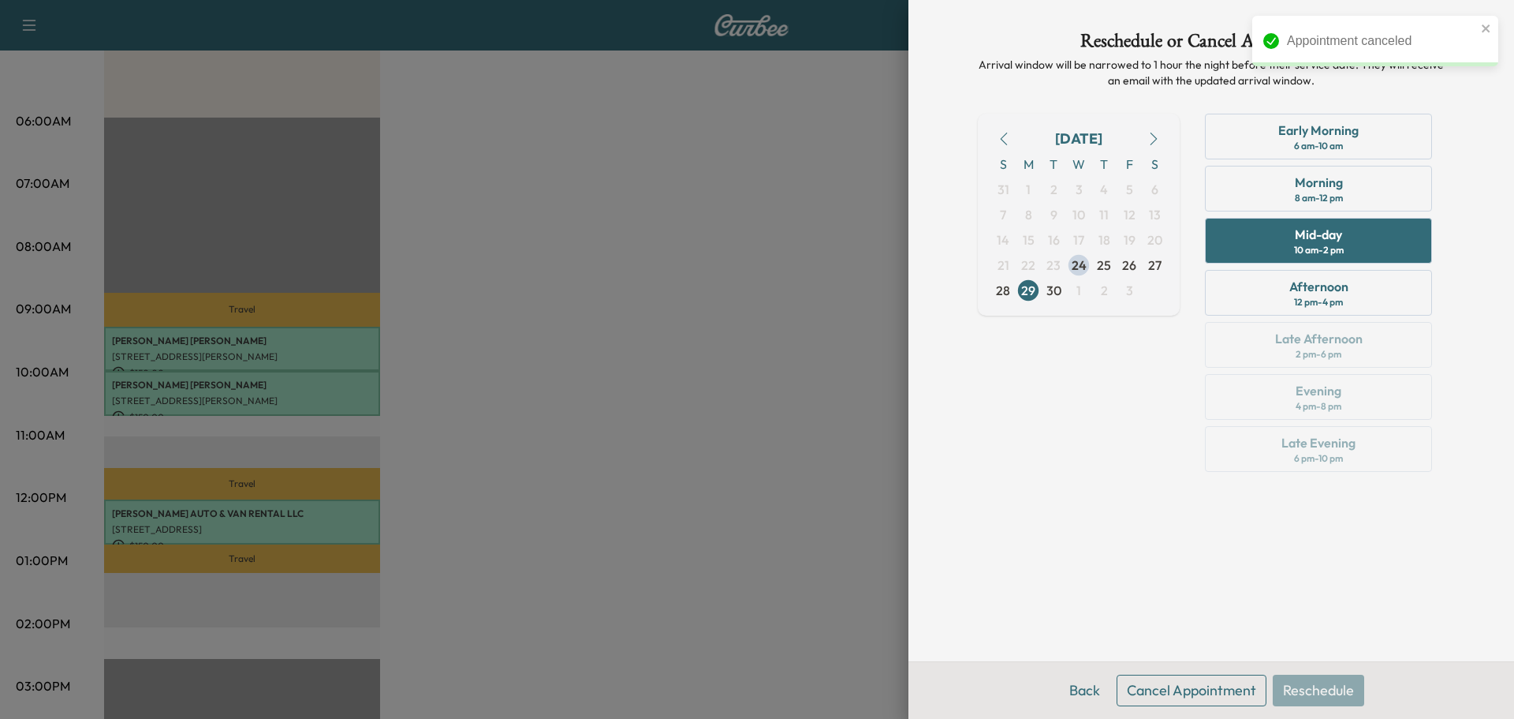
click at [1149, 670] on div "Back Cancel Appointment Reschedule" at bounding box center [1212, 690] width 606 height 58
click at [1159, 681] on button "Cancel Appointment" at bounding box center [1192, 690] width 150 height 32
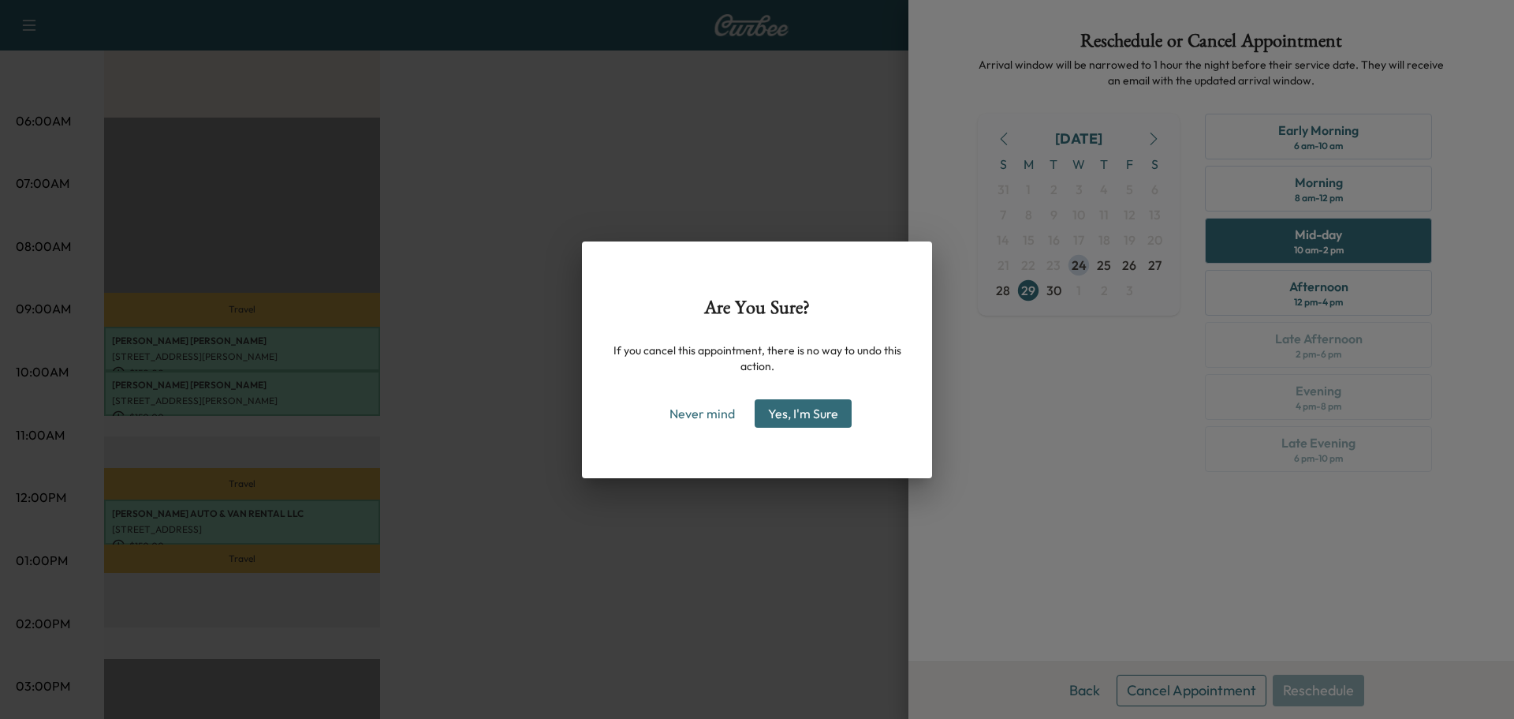
click at [835, 429] on div "Are You Sure? If you cancel this appointment, there is no way to undo this acti…" at bounding box center [757, 359] width 350 height 237
click at [833, 420] on button "Yes, I'm Sure" at bounding box center [803, 413] width 97 height 28
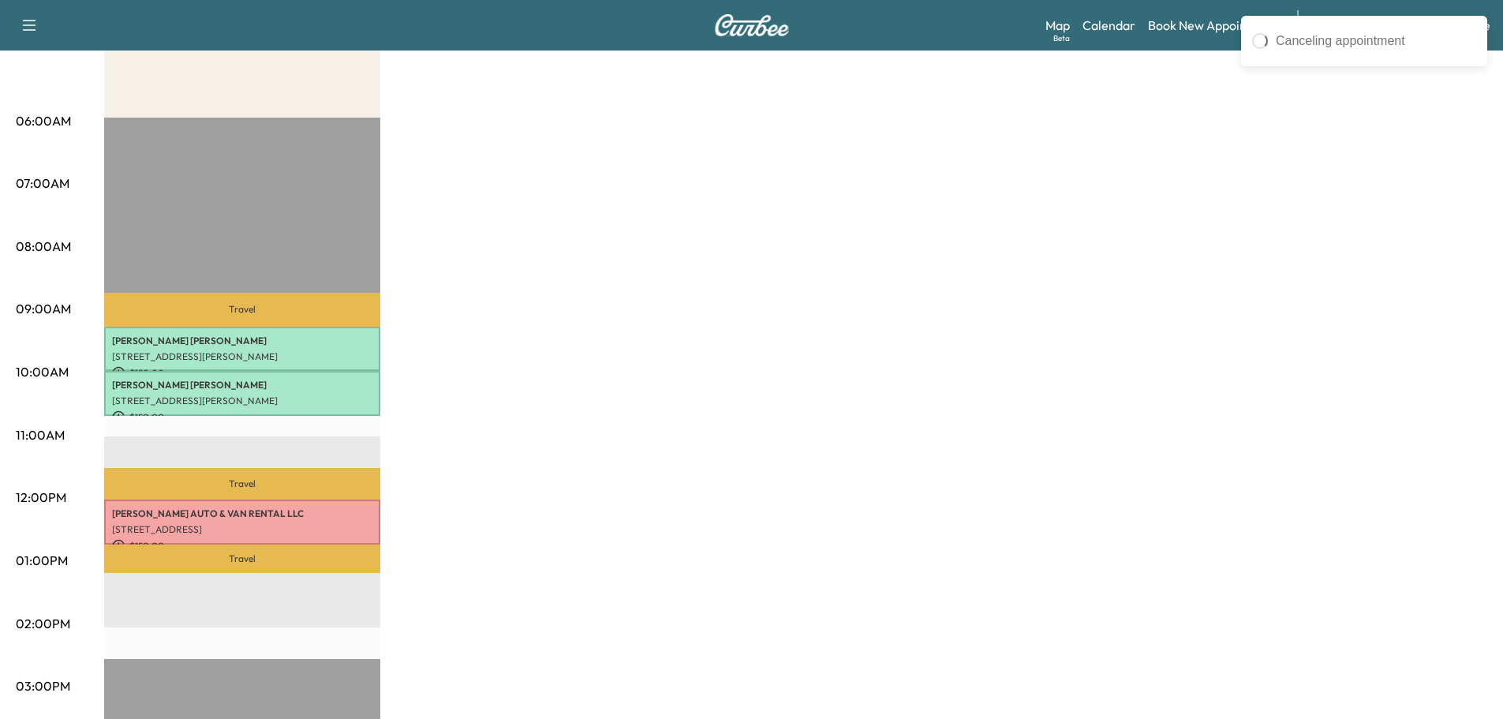
scroll to position [0, 0]
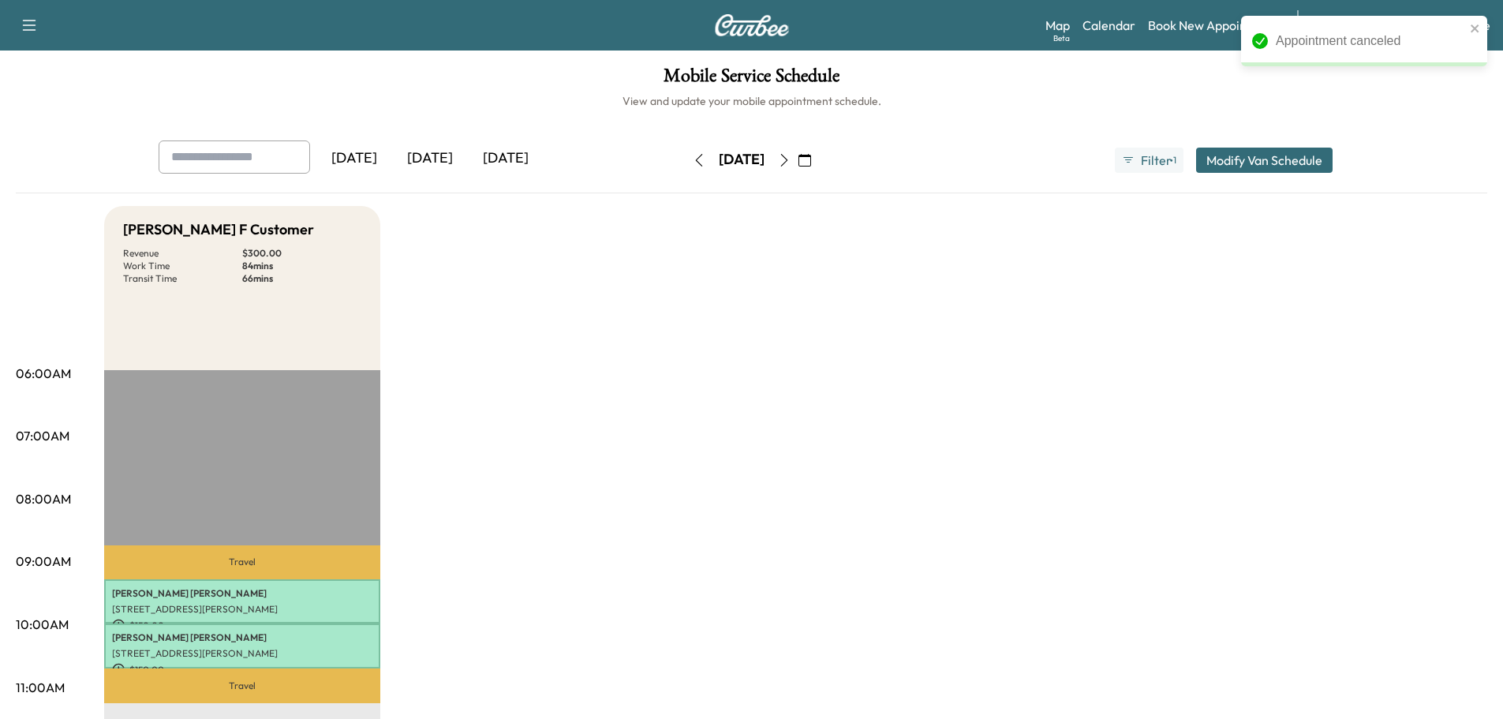
click at [818, 167] on button "button" at bounding box center [804, 159] width 27 height 25
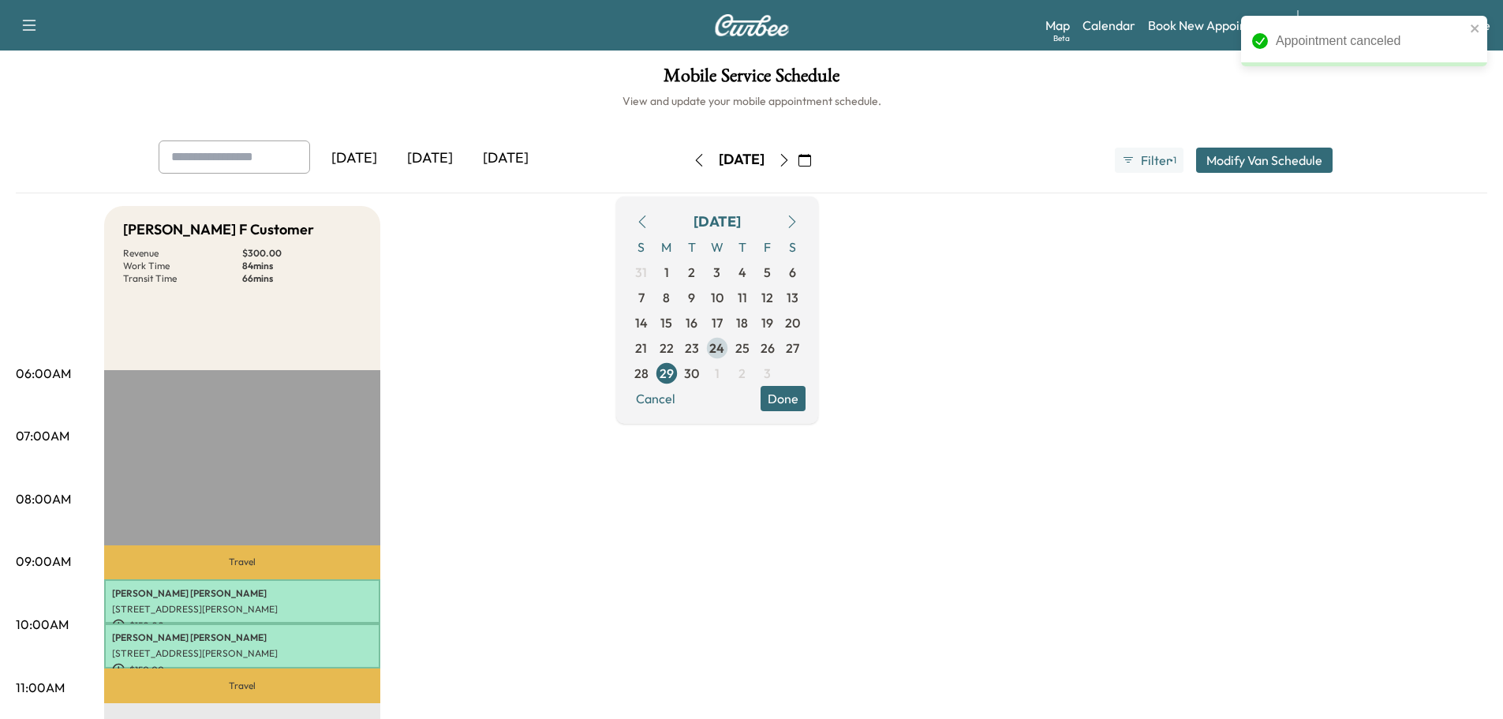
click at [724, 345] on span "24" at bounding box center [716, 347] width 15 height 19
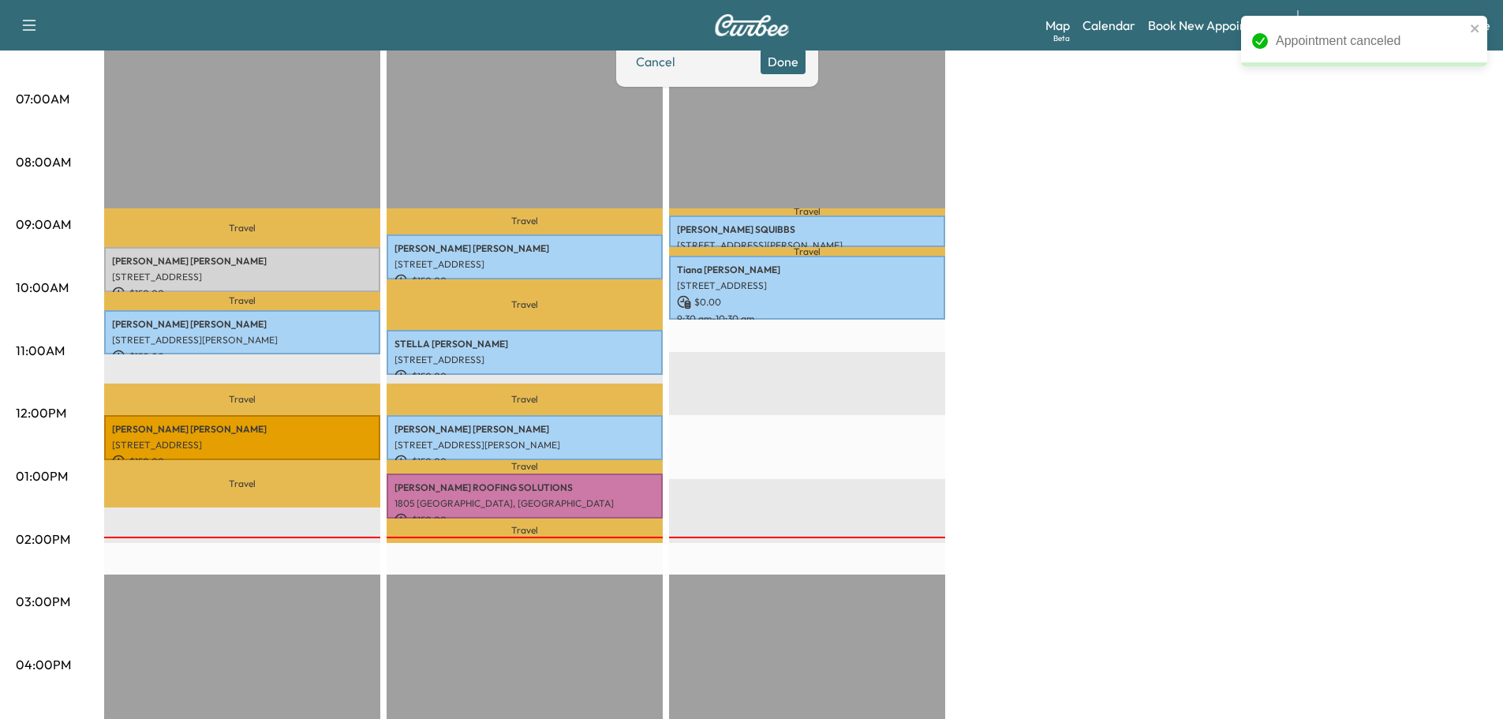
scroll to position [420, 0]
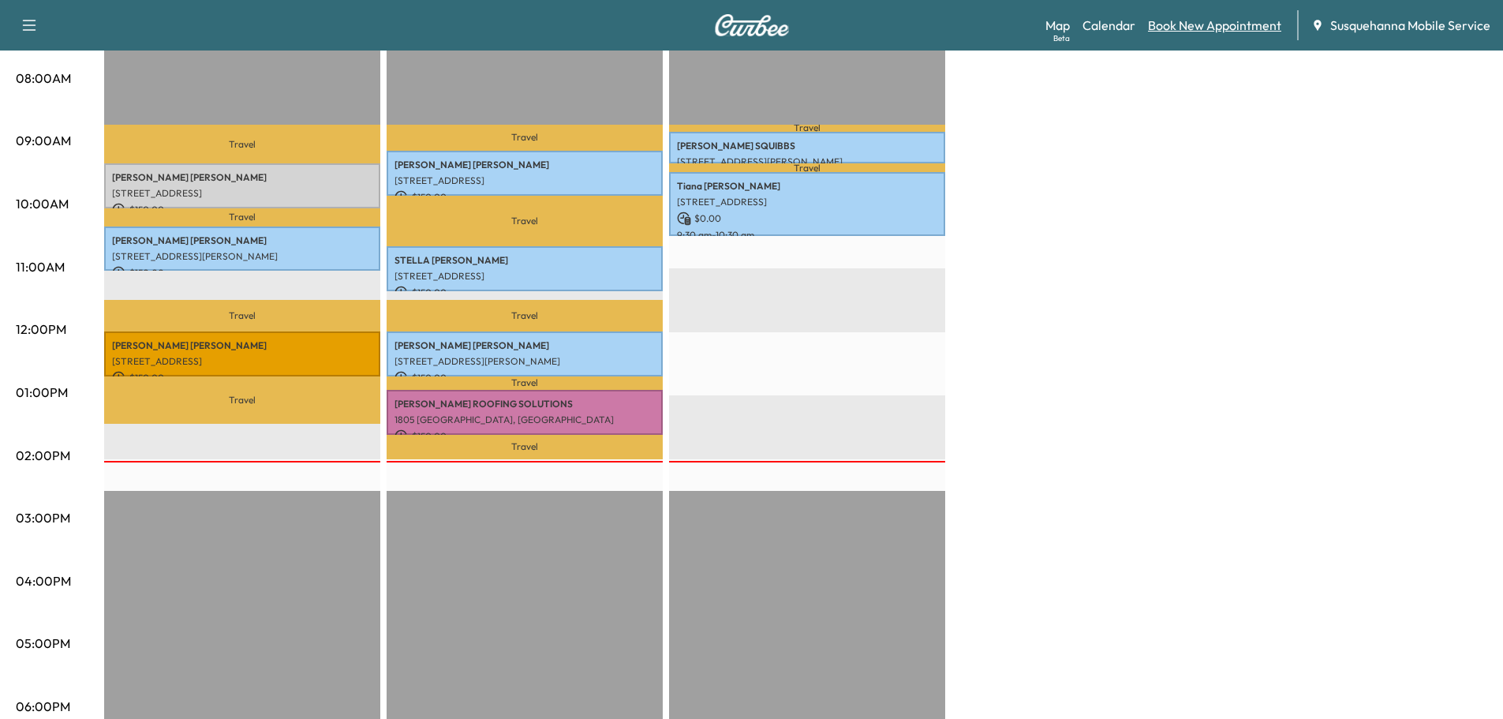
click at [1182, 20] on link "Book New Appointment" at bounding box center [1214, 25] width 133 height 19
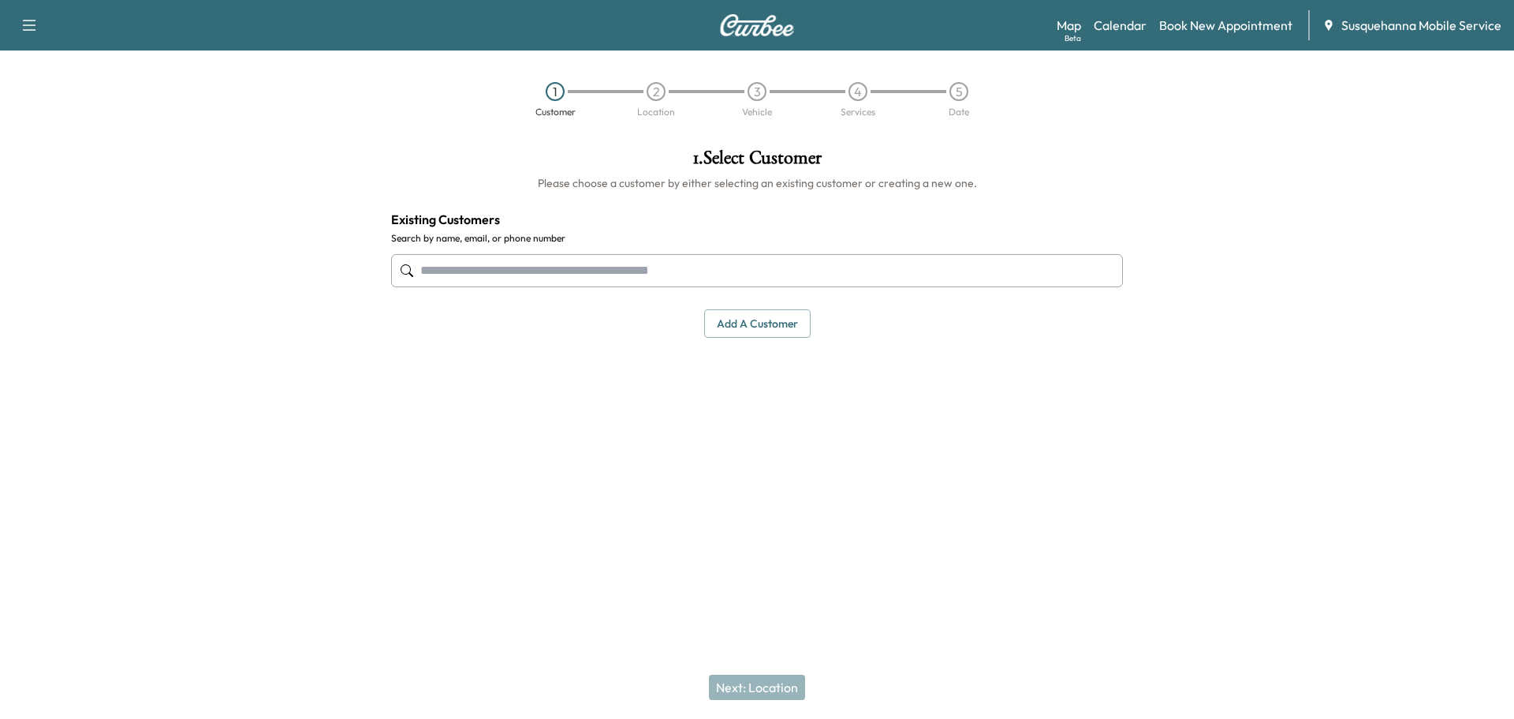
click at [607, 266] on input "text" at bounding box center [757, 270] width 732 height 33
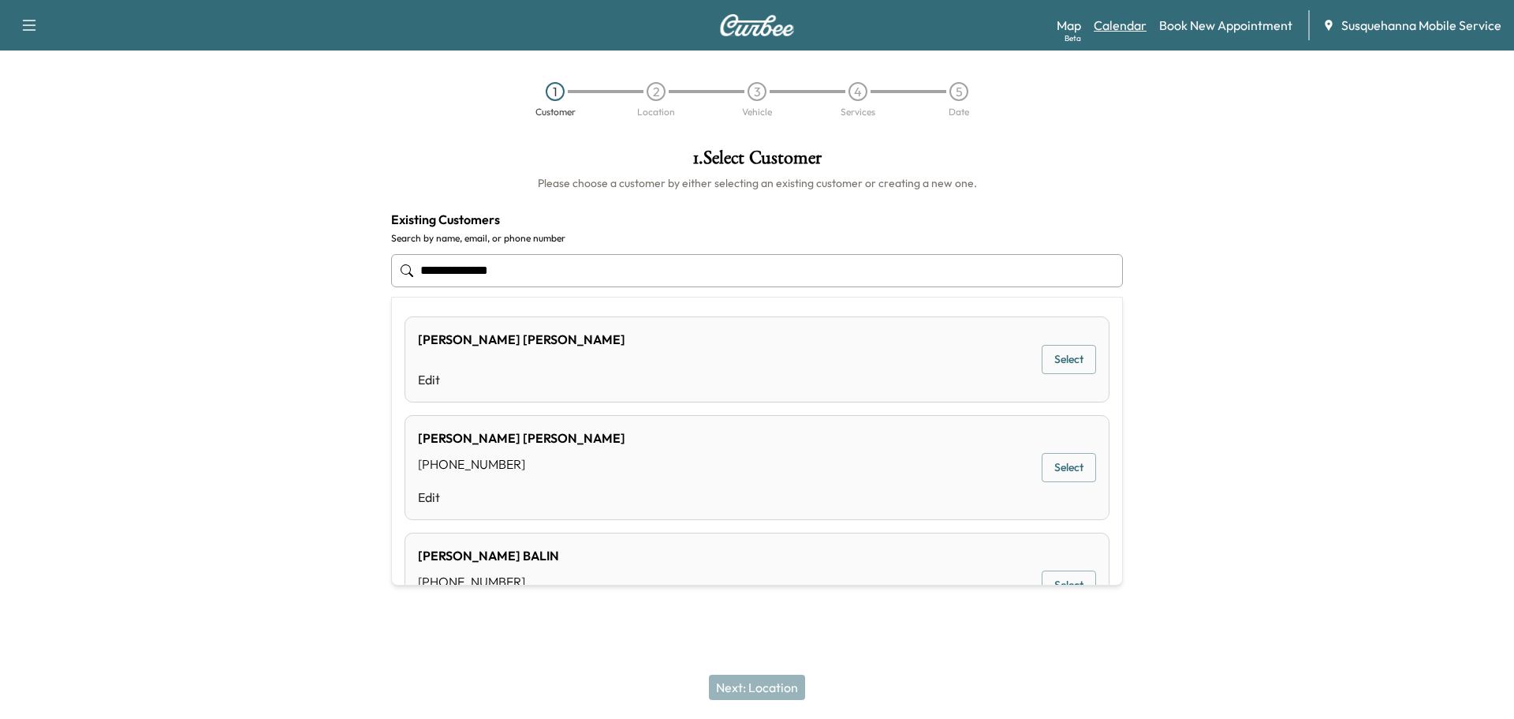
type input "**********"
click at [1107, 23] on link "Calendar" at bounding box center [1120, 25] width 53 height 19
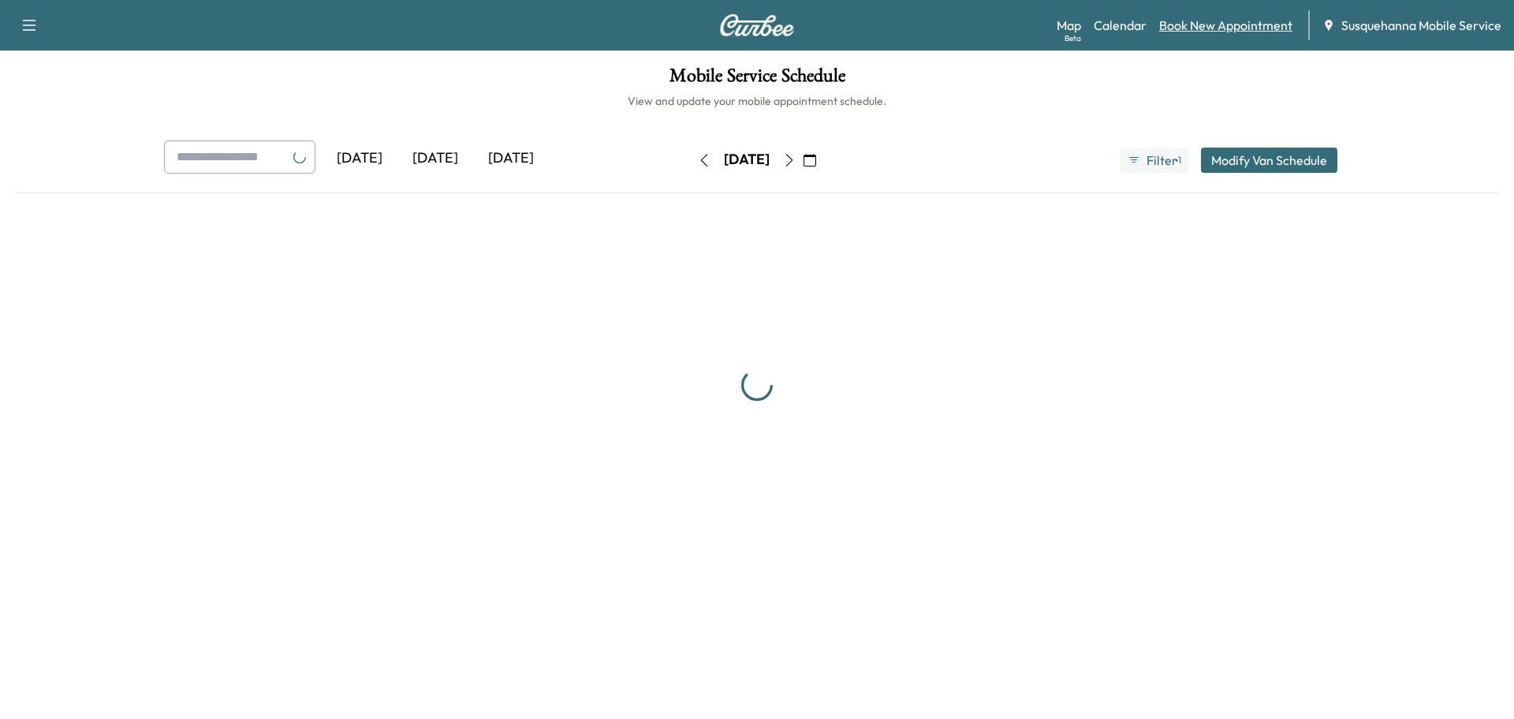
click at [1240, 27] on link "Book New Appointment" at bounding box center [1225, 25] width 133 height 19
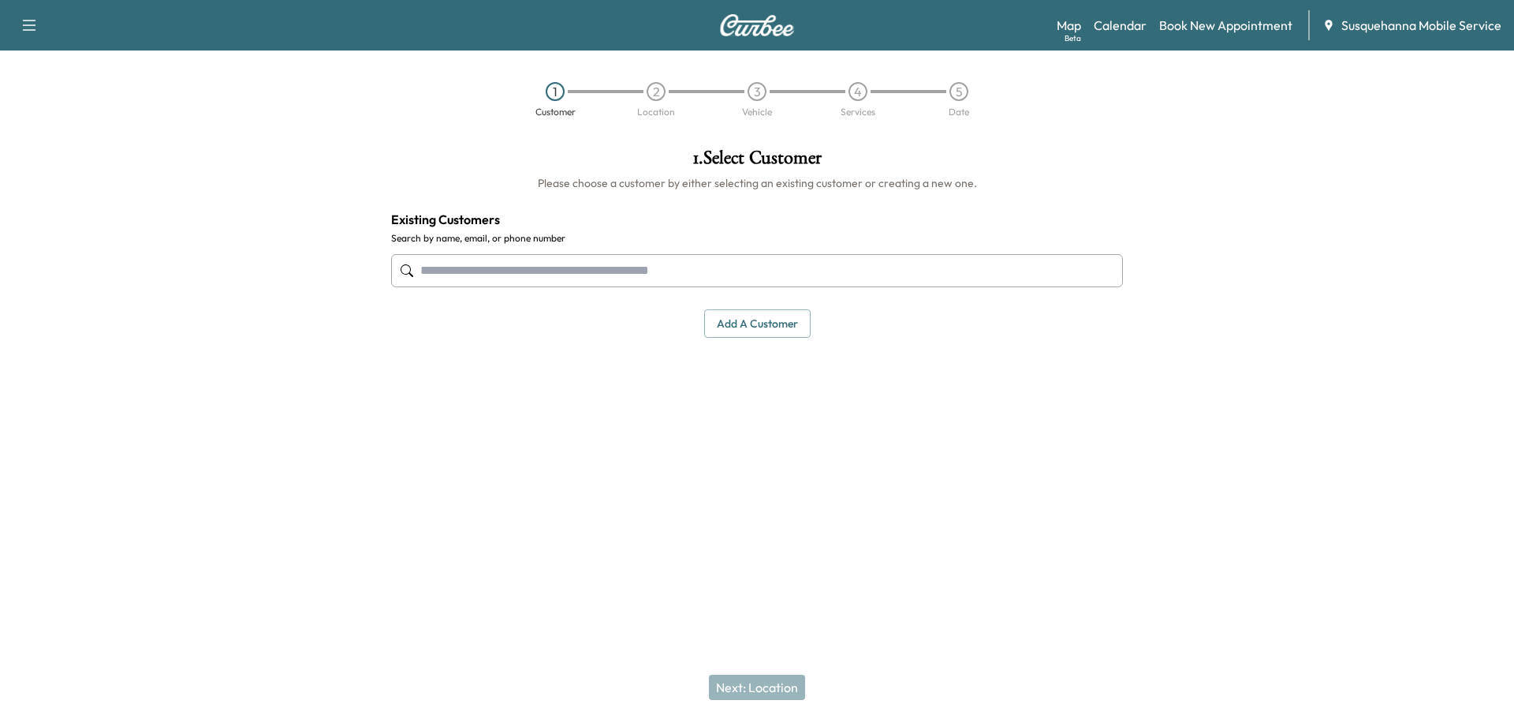
click at [700, 286] on input "text" at bounding box center [757, 270] width 732 height 33
click at [1129, 15] on div "Map Beta Calendar Book New Appointment Susquehanna Mobile Service" at bounding box center [1279, 25] width 445 height 30
click at [1122, 20] on link "Calendar" at bounding box center [1120, 25] width 53 height 19
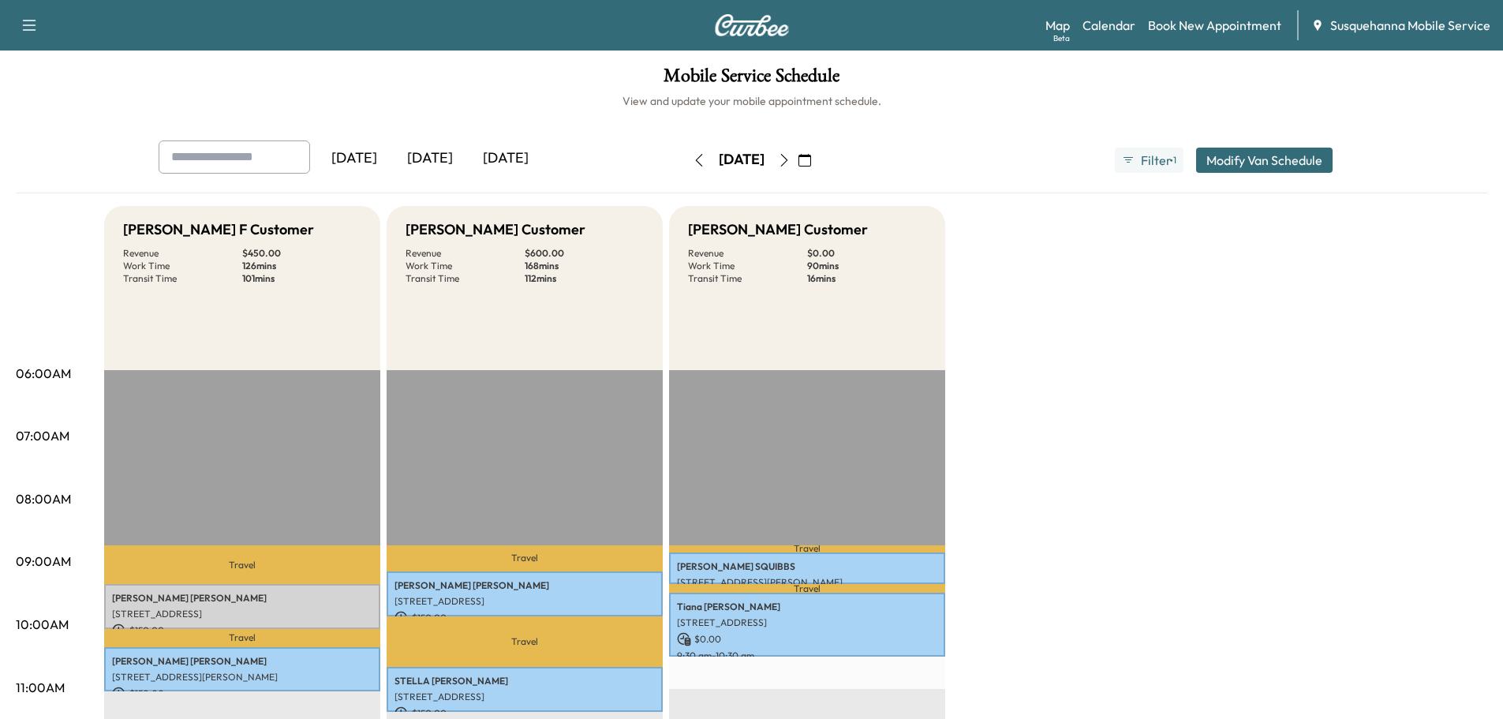
click at [790, 160] on icon "button" at bounding box center [784, 160] width 13 height 13
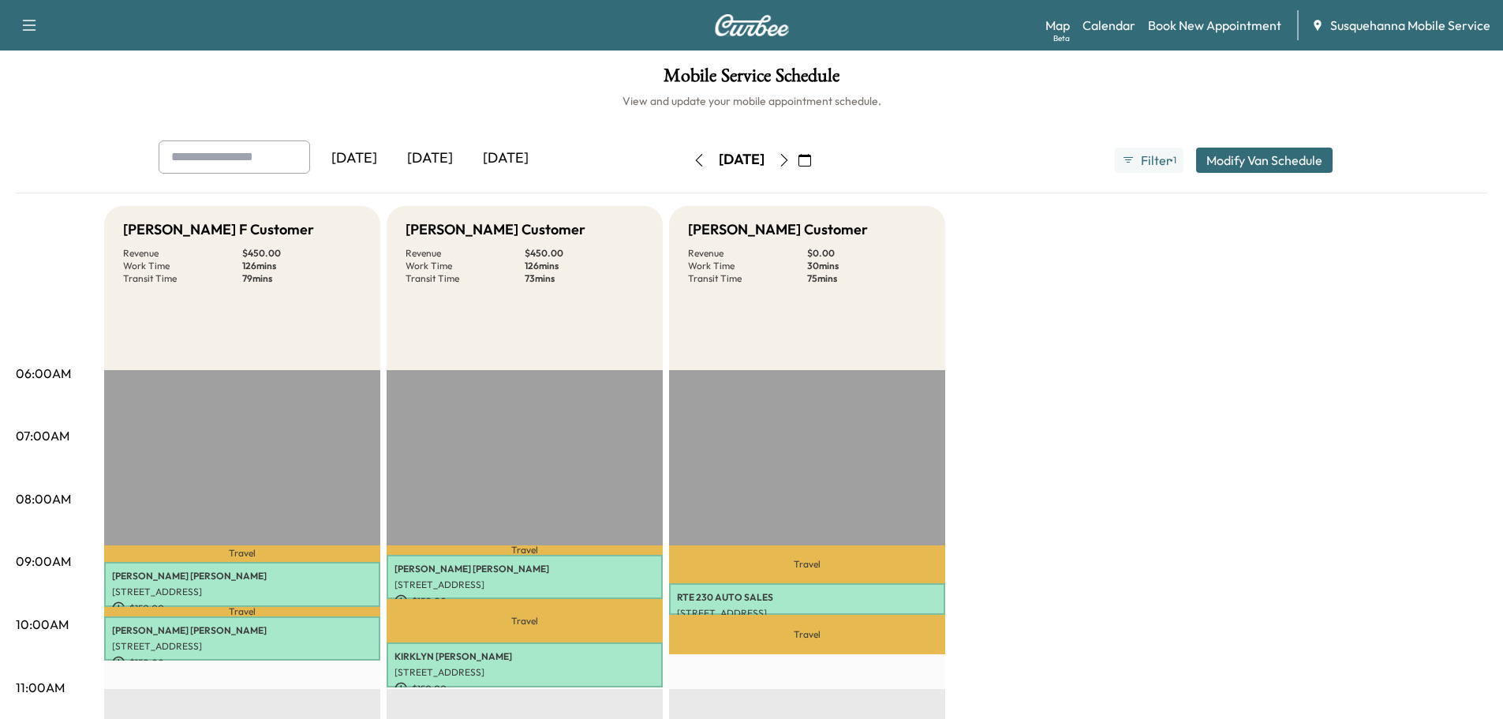
click at [818, 160] on button "button" at bounding box center [804, 159] width 27 height 25
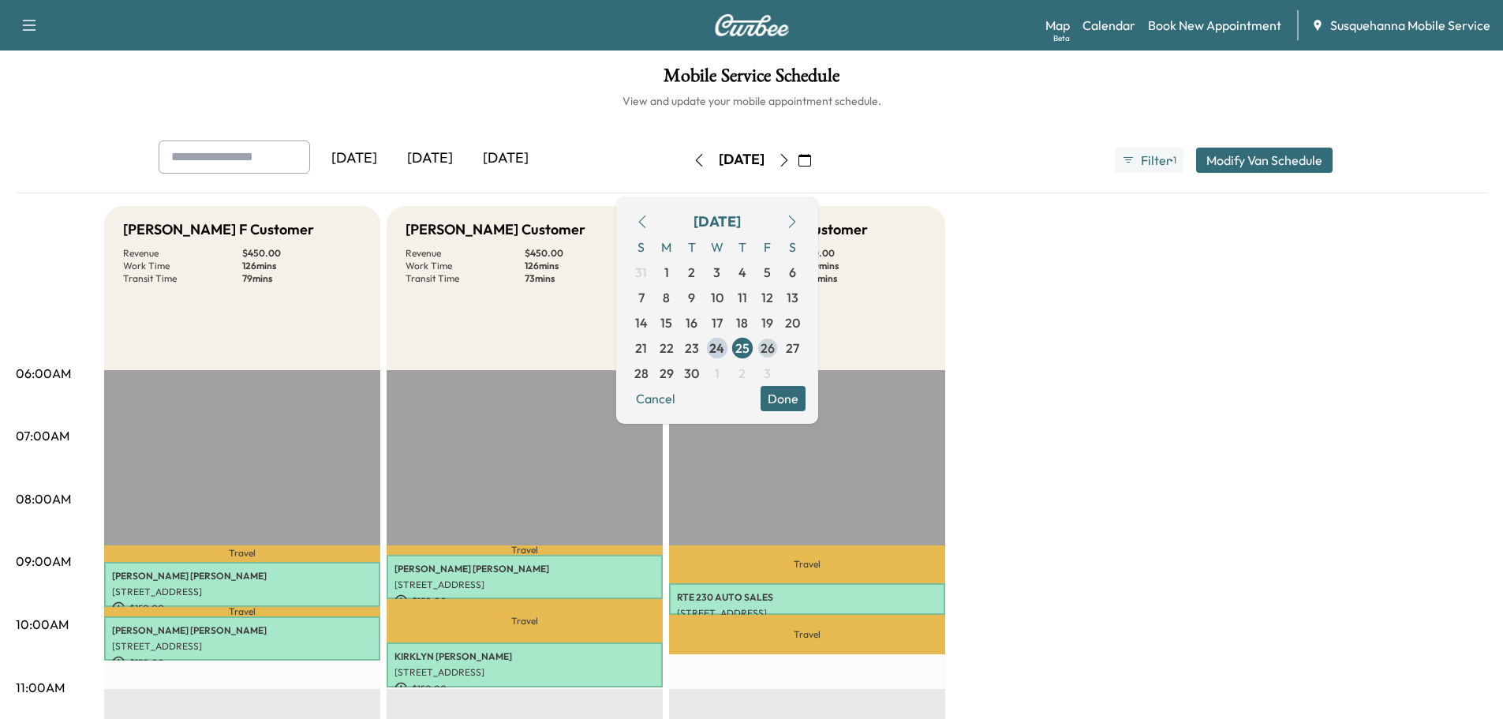
click at [775, 346] on span "26" at bounding box center [767, 347] width 14 height 19
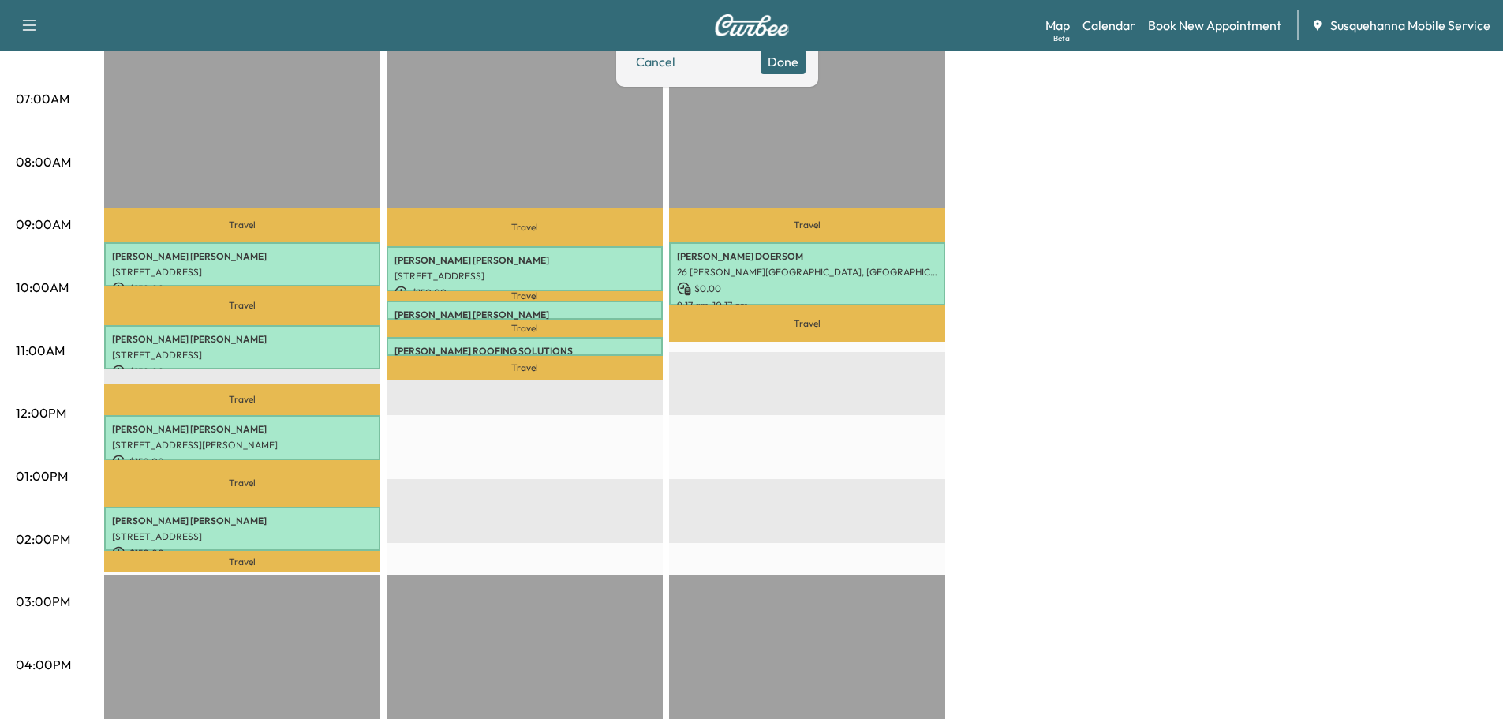
scroll to position [84, 0]
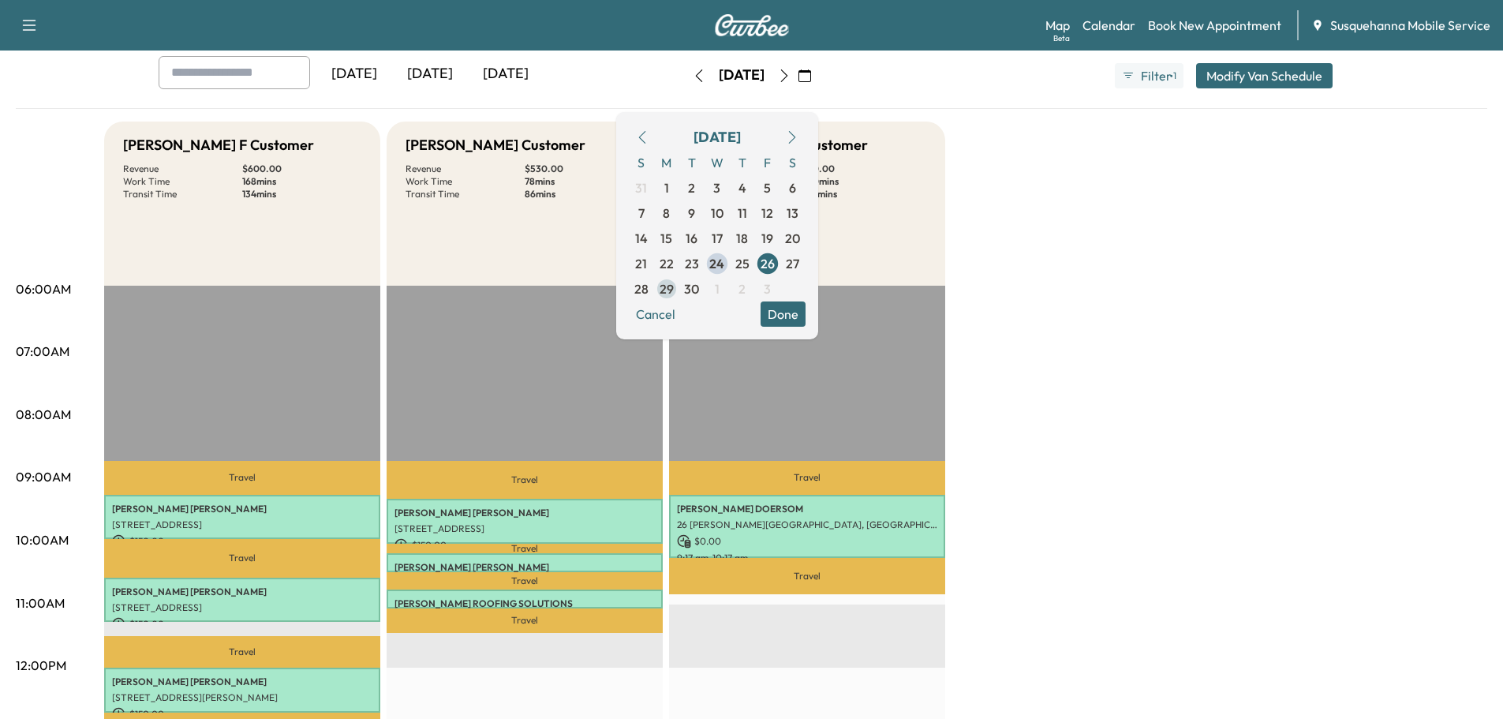
click at [674, 289] on span "29" at bounding box center [666, 288] width 14 height 19
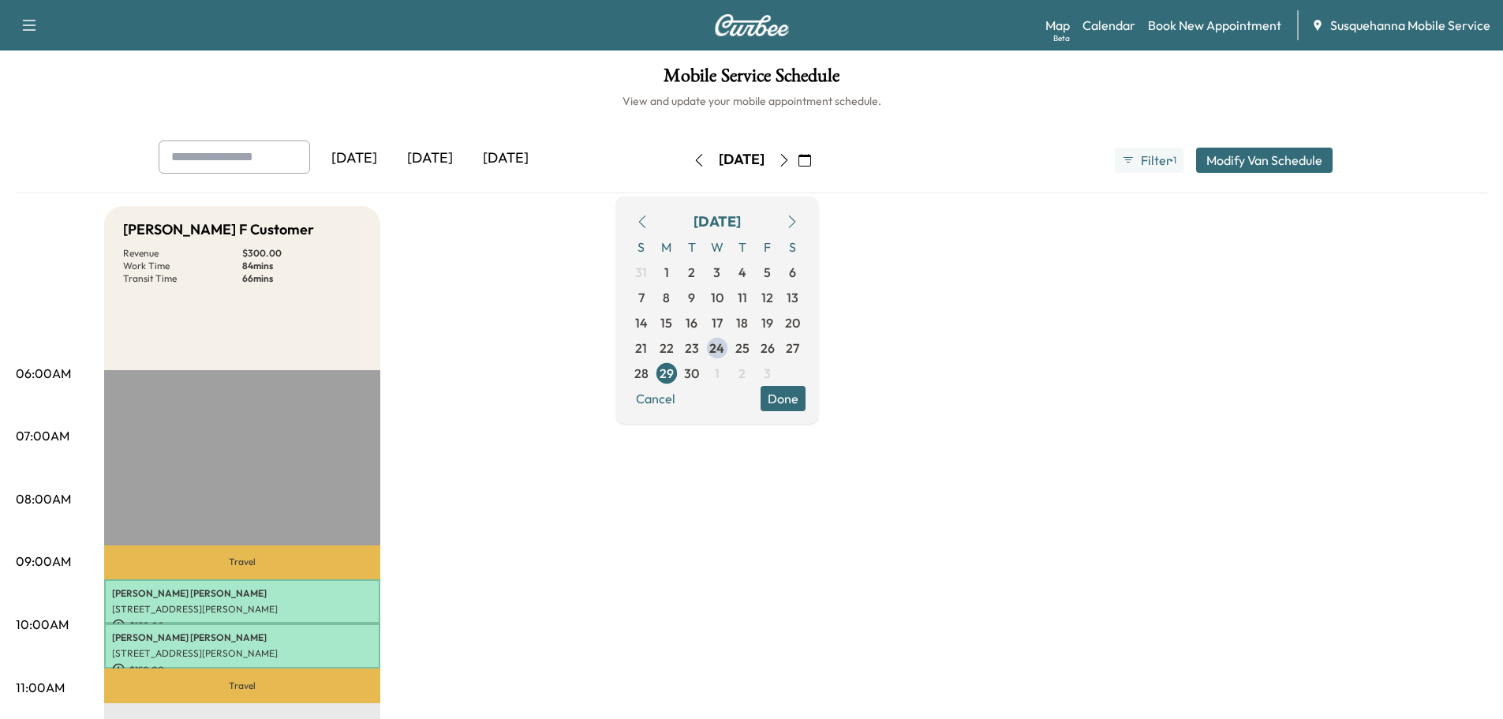
click at [790, 158] on icon "button" at bounding box center [784, 160] width 13 height 13
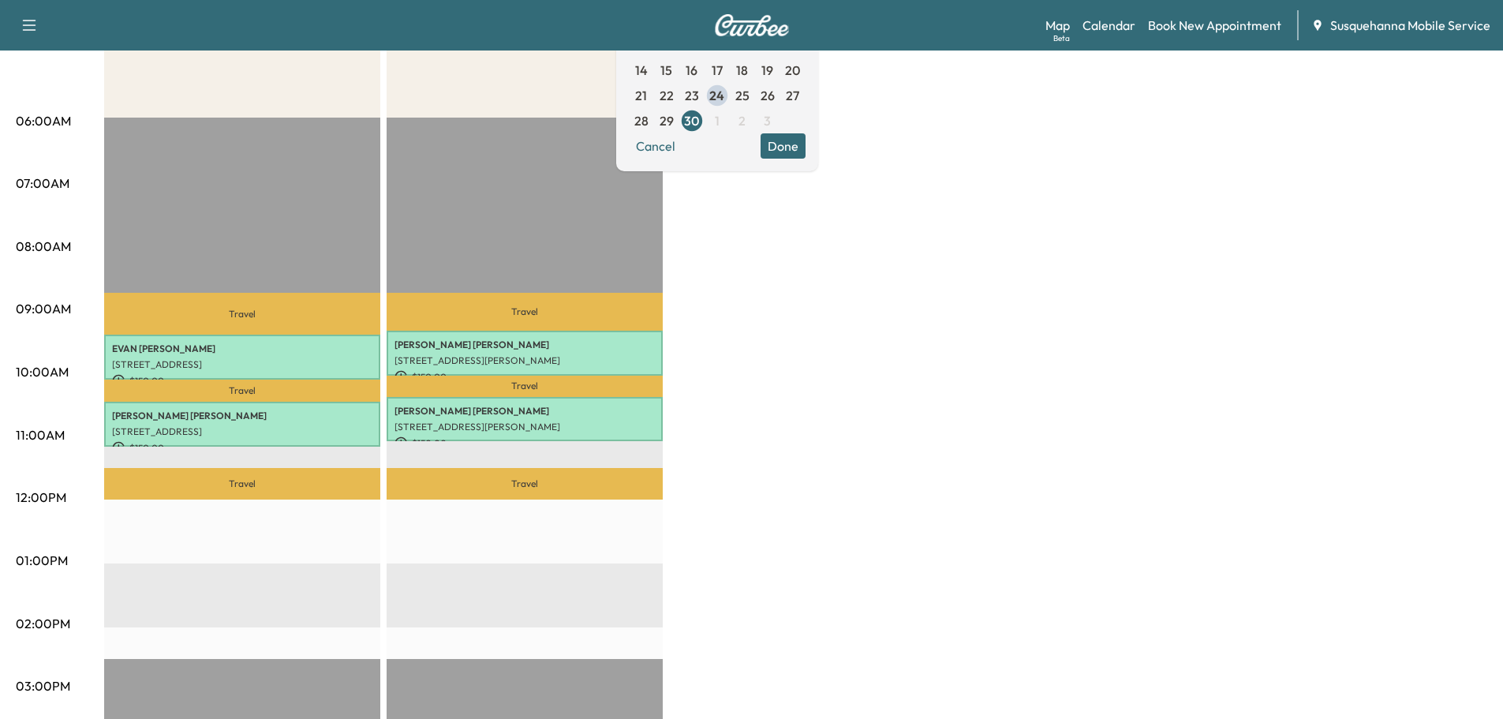
scroll to position [84, 0]
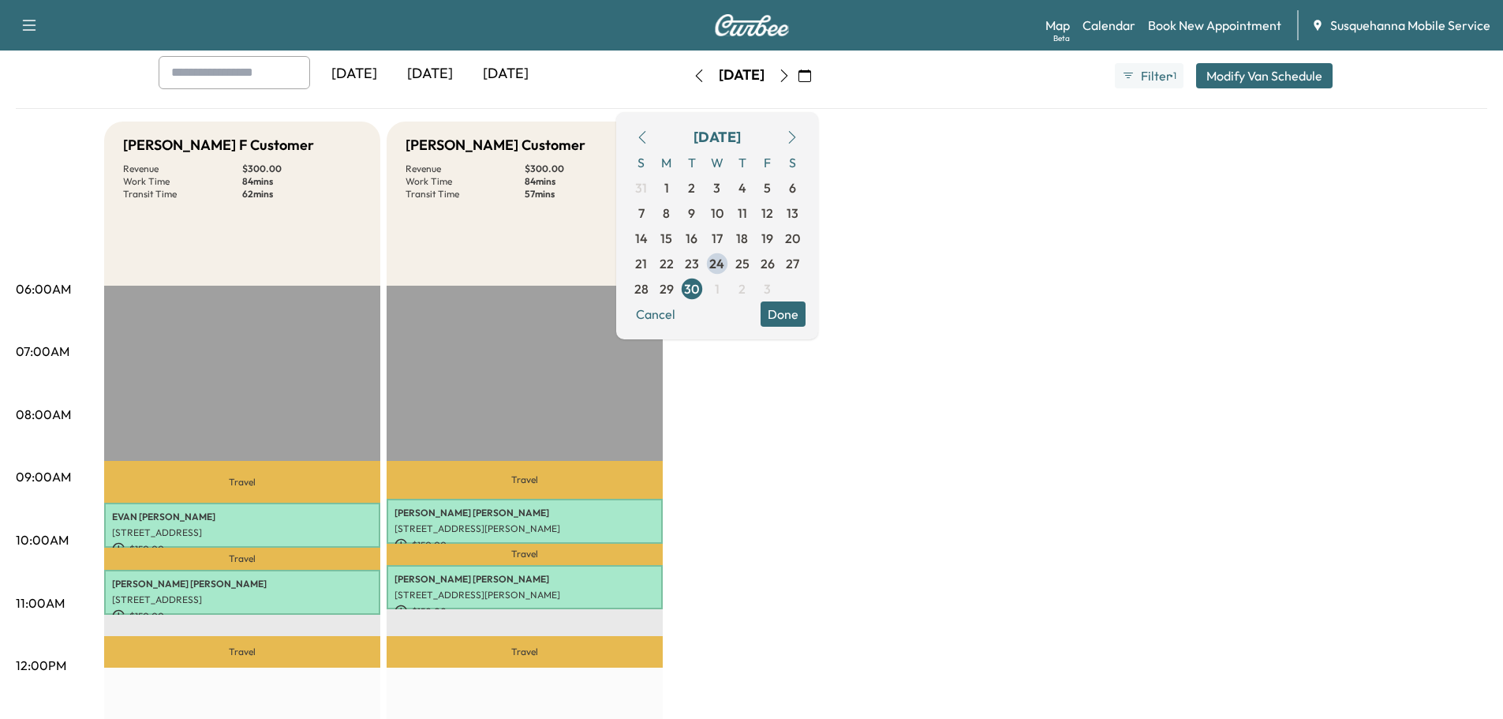
click at [655, 144] on button "button" at bounding box center [642, 137] width 27 height 25
click at [674, 286] on span "29" at bounding box center [666, 288] width 14 height 19
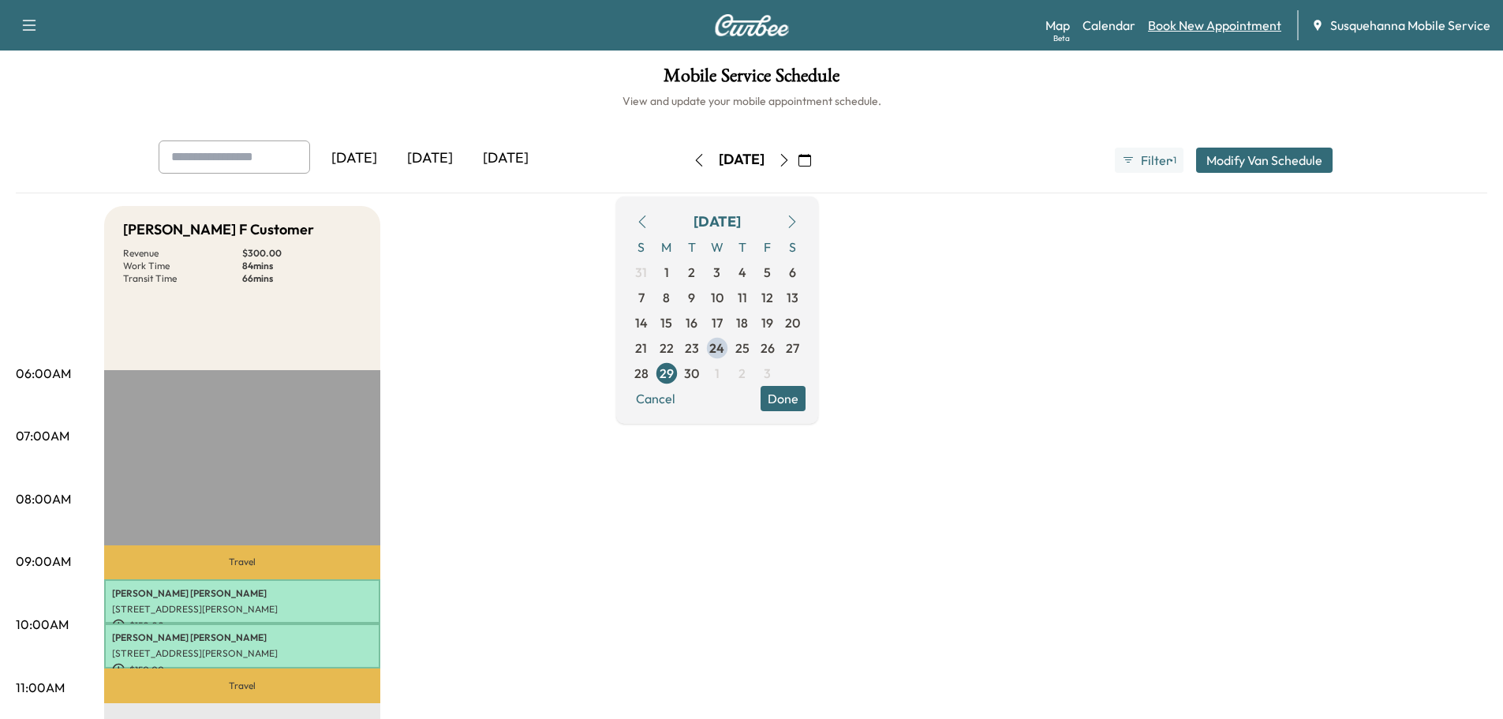
click at [1190, 30] on link "Book New Appointment" at bounding box center [1214, 25] width 133 height 19
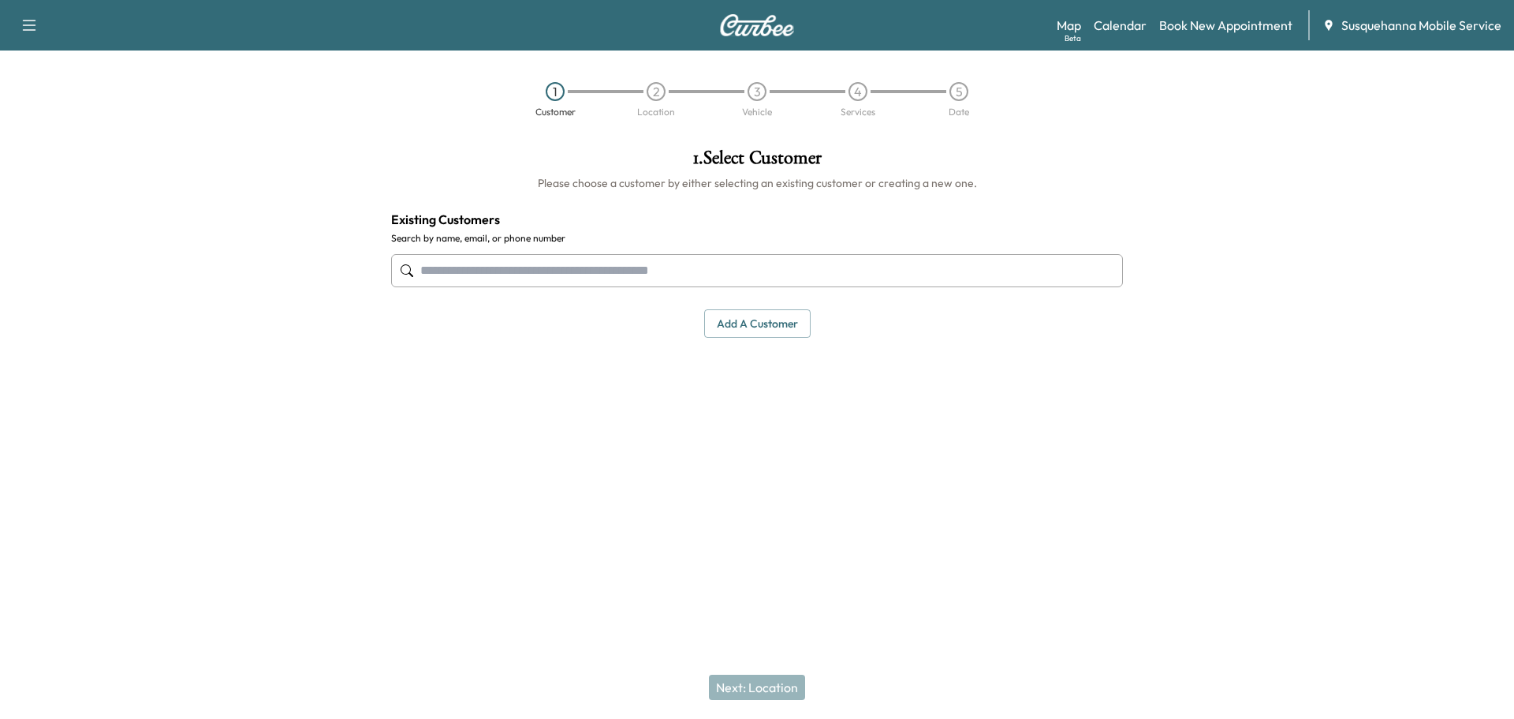
click at [480, 261] on input "text" at bounding box center [757, 270] width 732 height 33
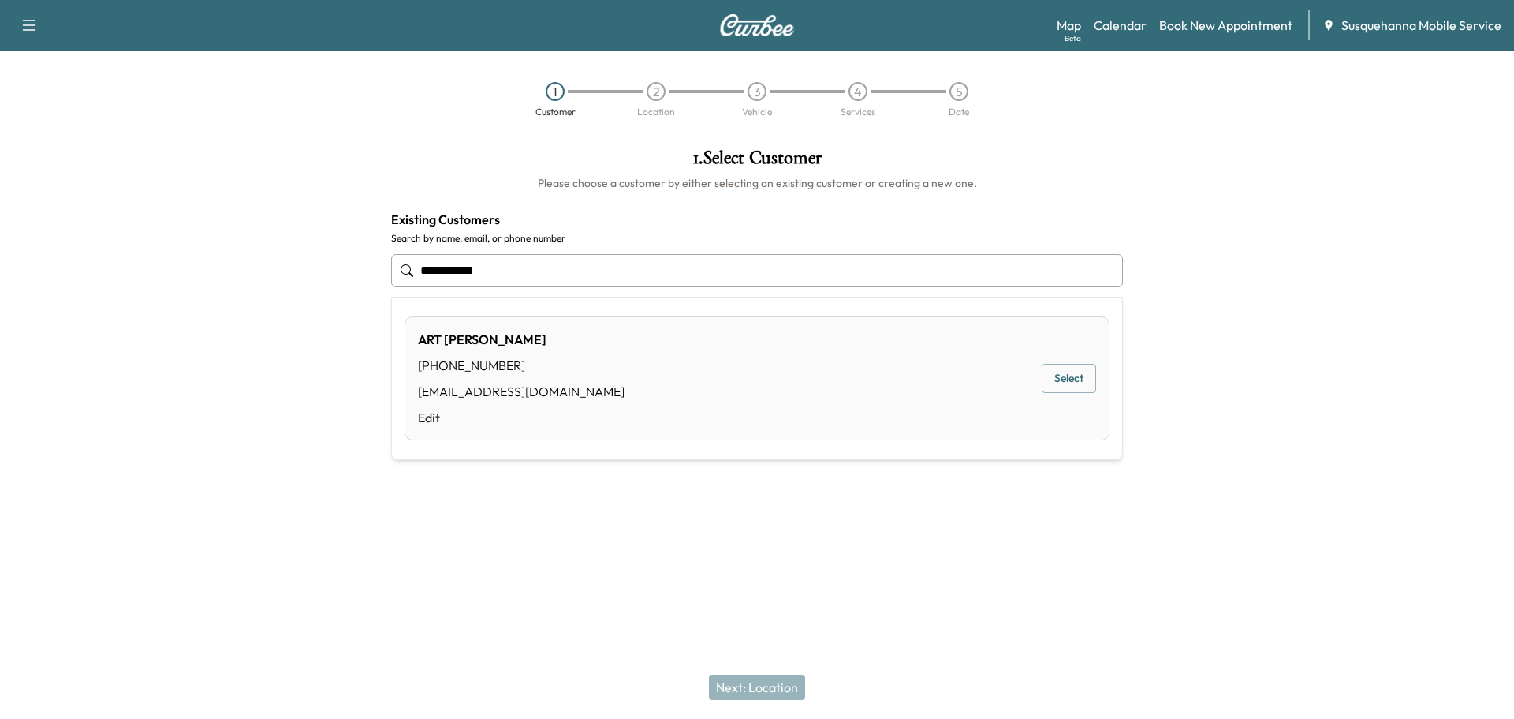
click at [1072, 376] on button "Select" at bounding box center [1069, 378] width 54 height 29
type input "**********"
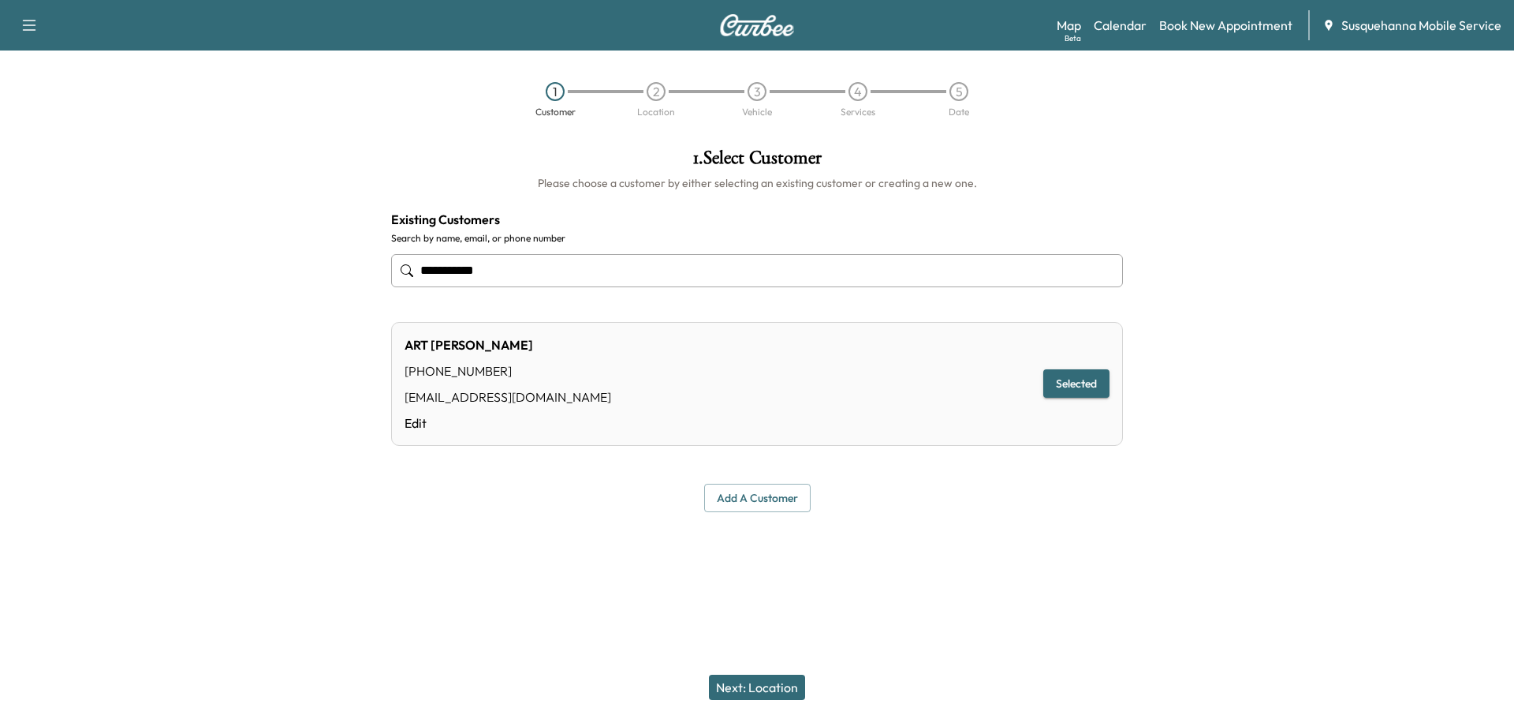
click at [771, 678] on button "Next: Location" at bounding box center [757, 686] width 96 height 25
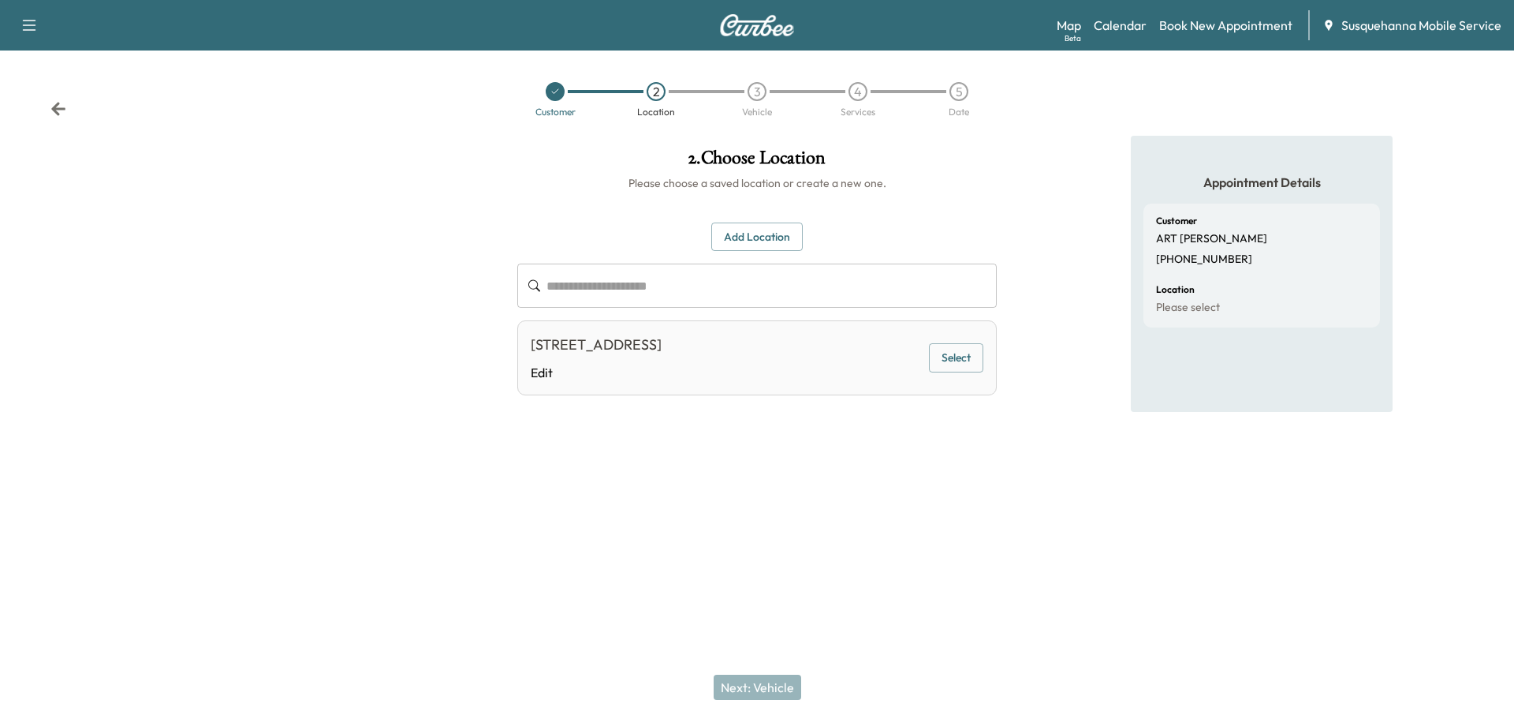
click at [957, 364] on button "Select" at bounding box center [956, 357] width 54 height 29
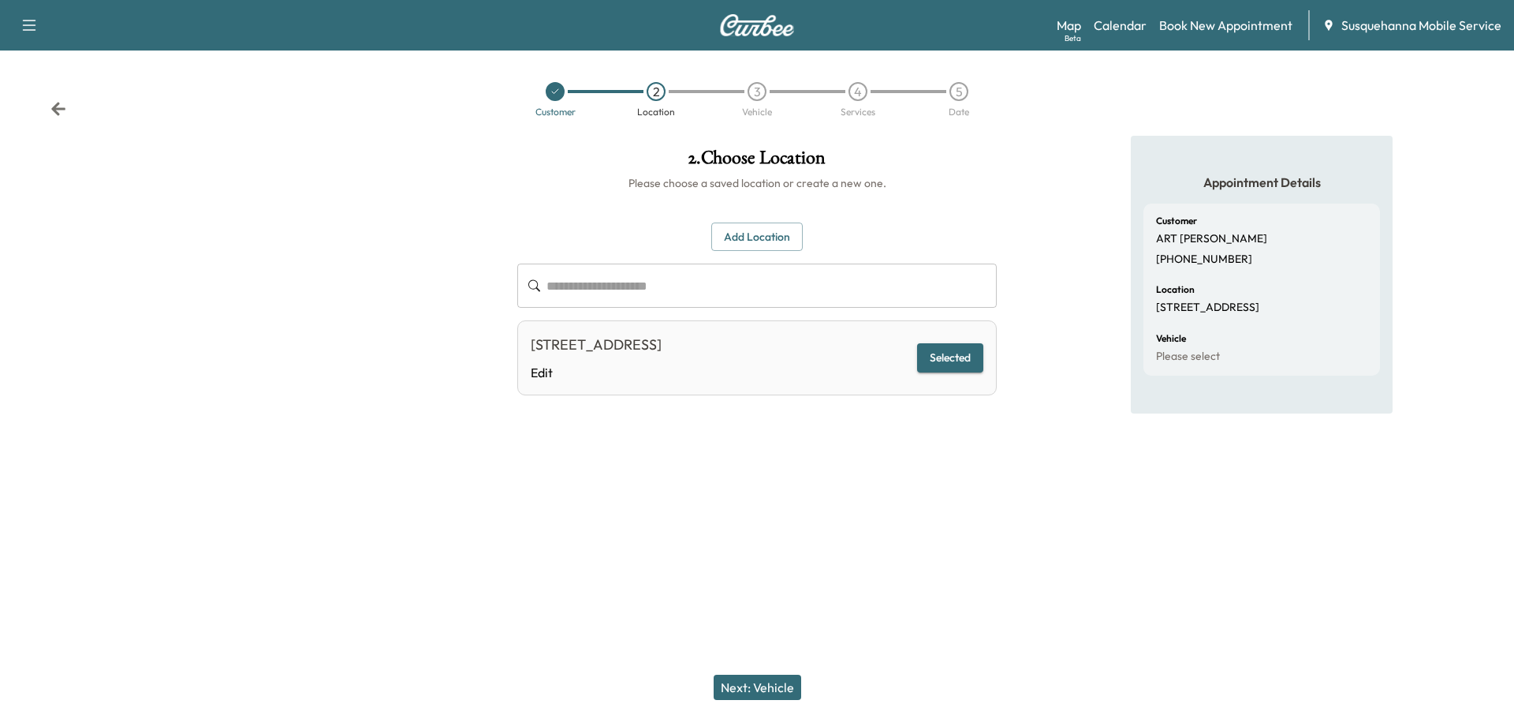
click at [780, 680] on button "Next: Vehicle" at bounding box center [758, 686] width 88 height 25
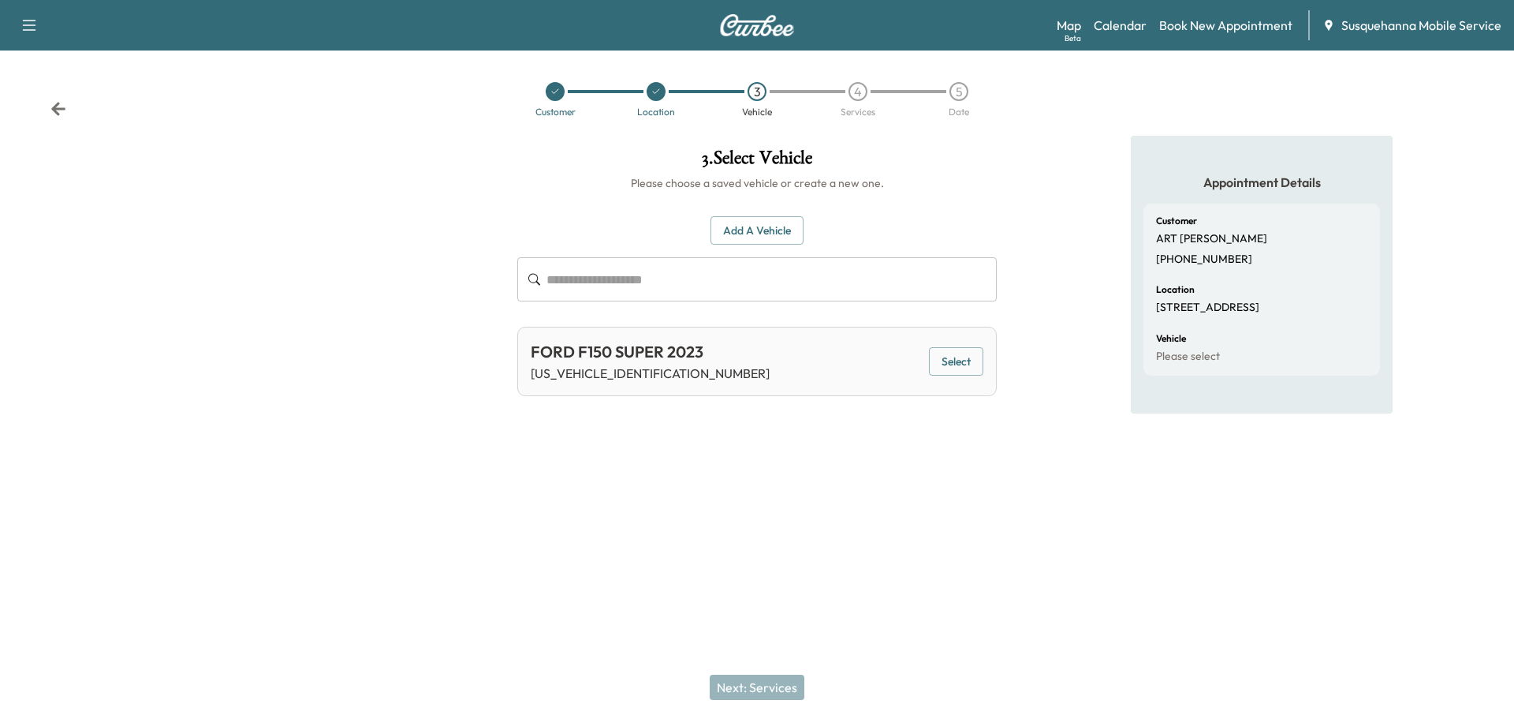
click at [955, 364] on button "Select" at bounding box center [956, 361] width 54 height 29
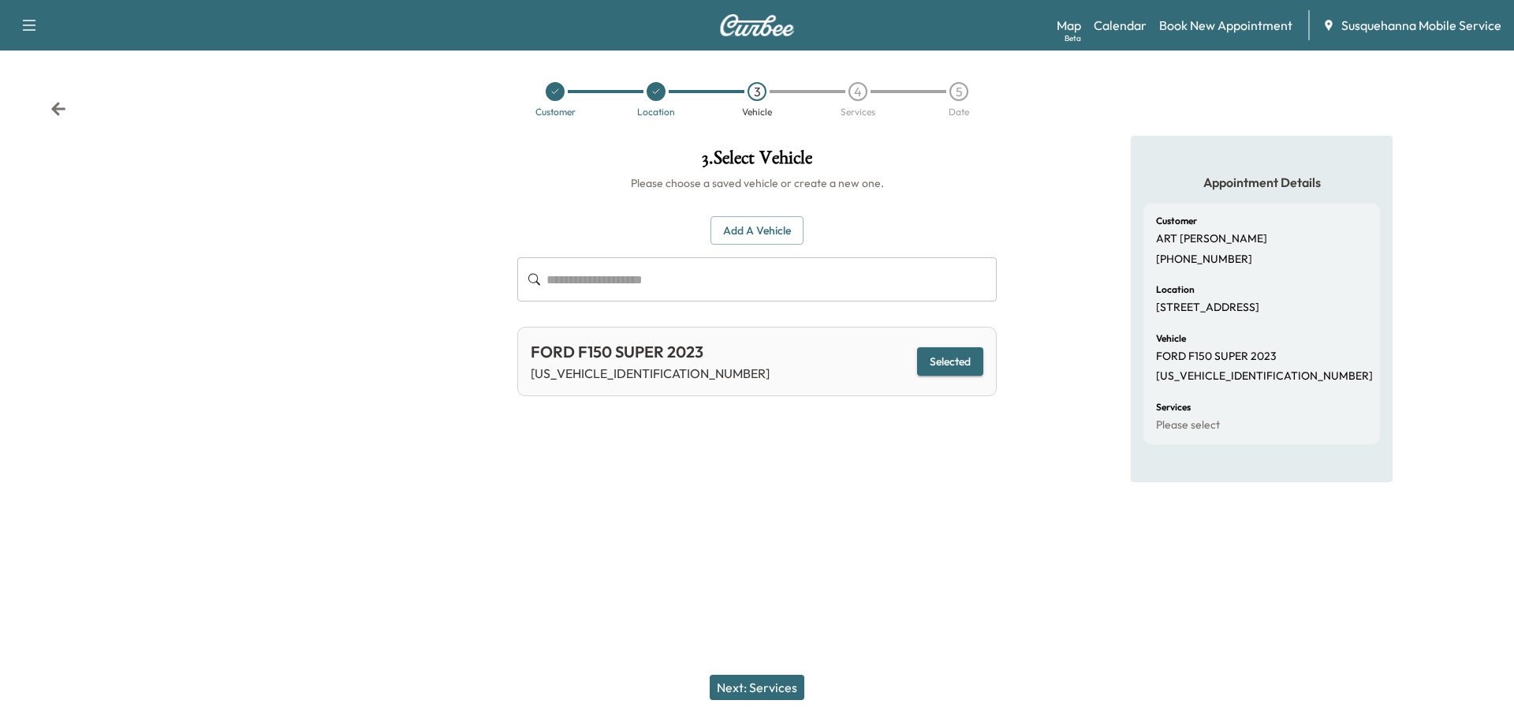
click at [765, 682] on button "Next: Services" at bounding box center [757, 686] width 95 height 25
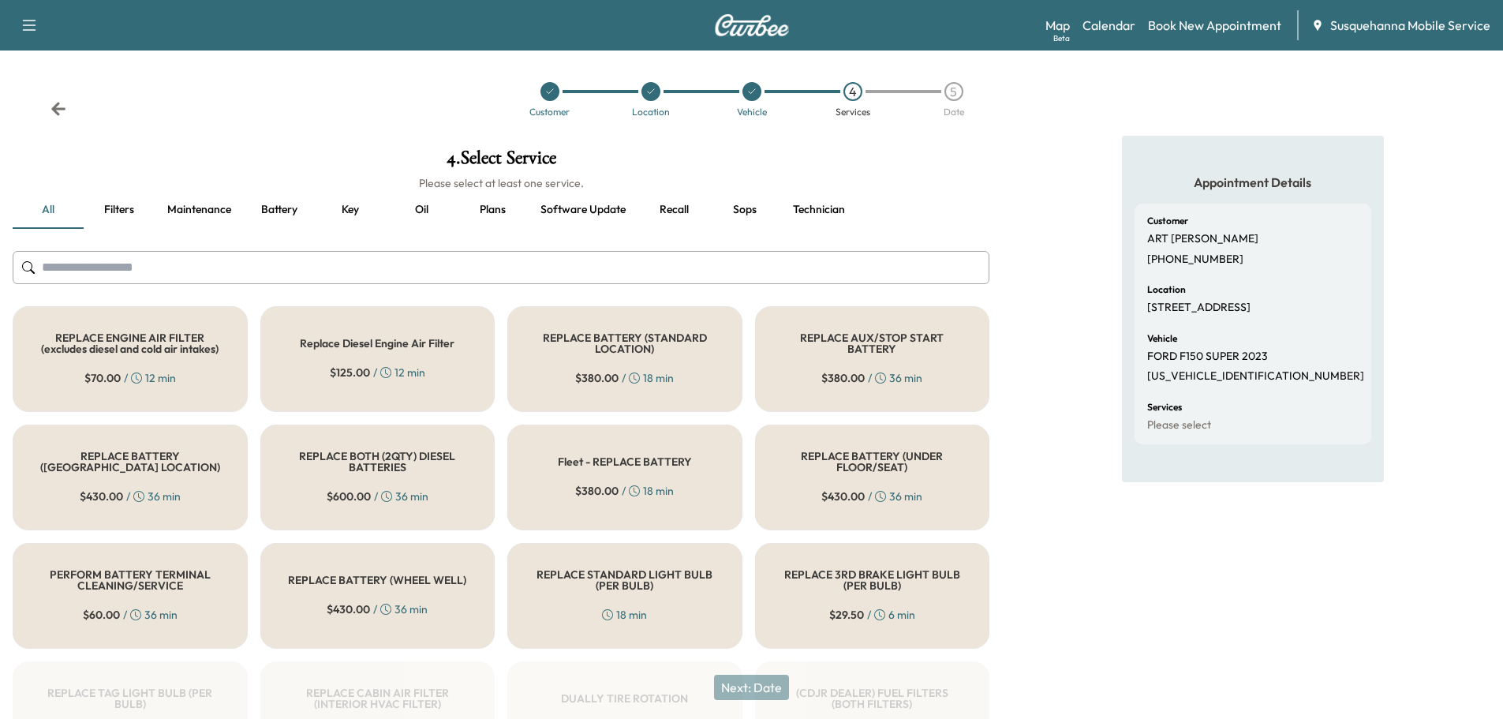
click at [631, 280] on input "text" at bounding box center [501, 267] width 976 height 33
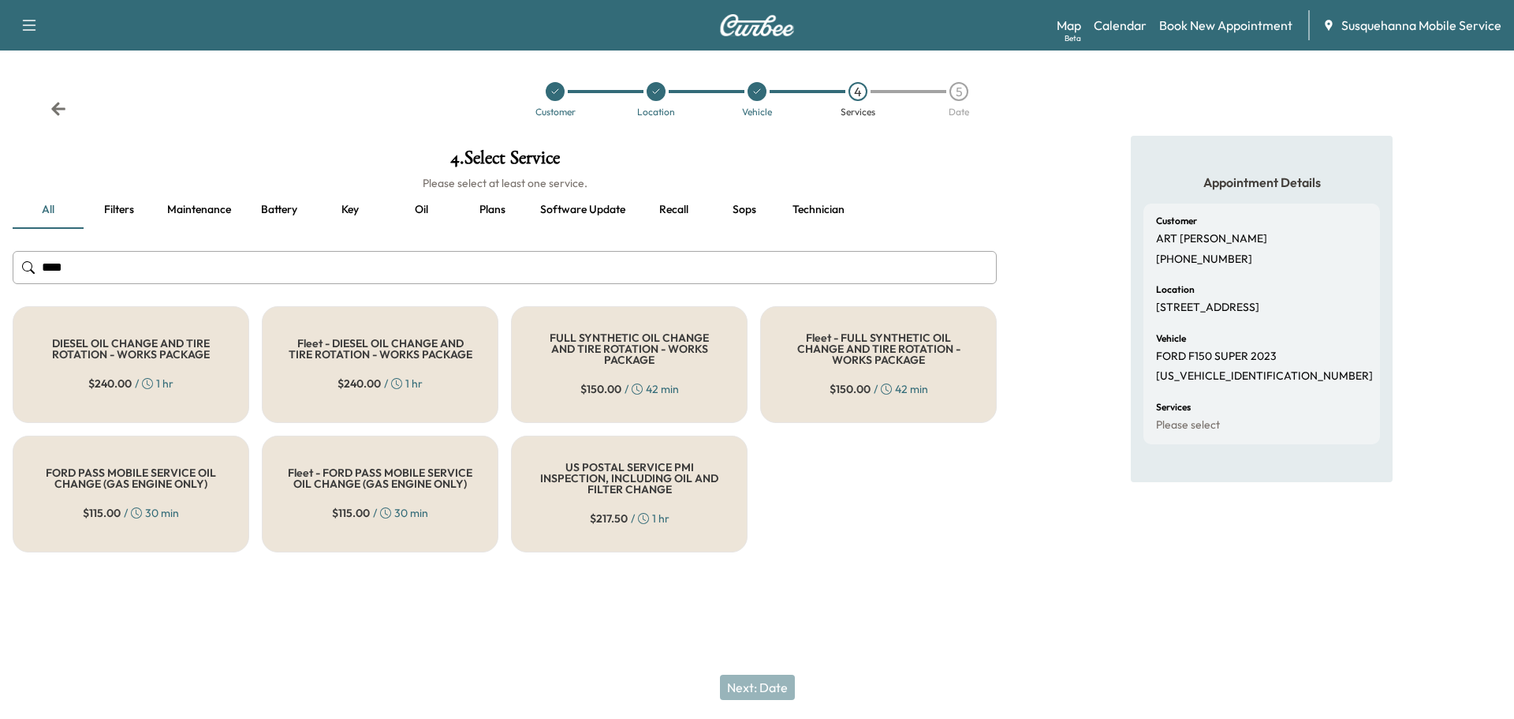
type input "***"
click at [631, 338] on h5 "FULL SYNTHETIC OIL CHANGE AND TIRE ROTATION - WORKS PACKAGE" at bounding box center [629, 348] width 185 height 33
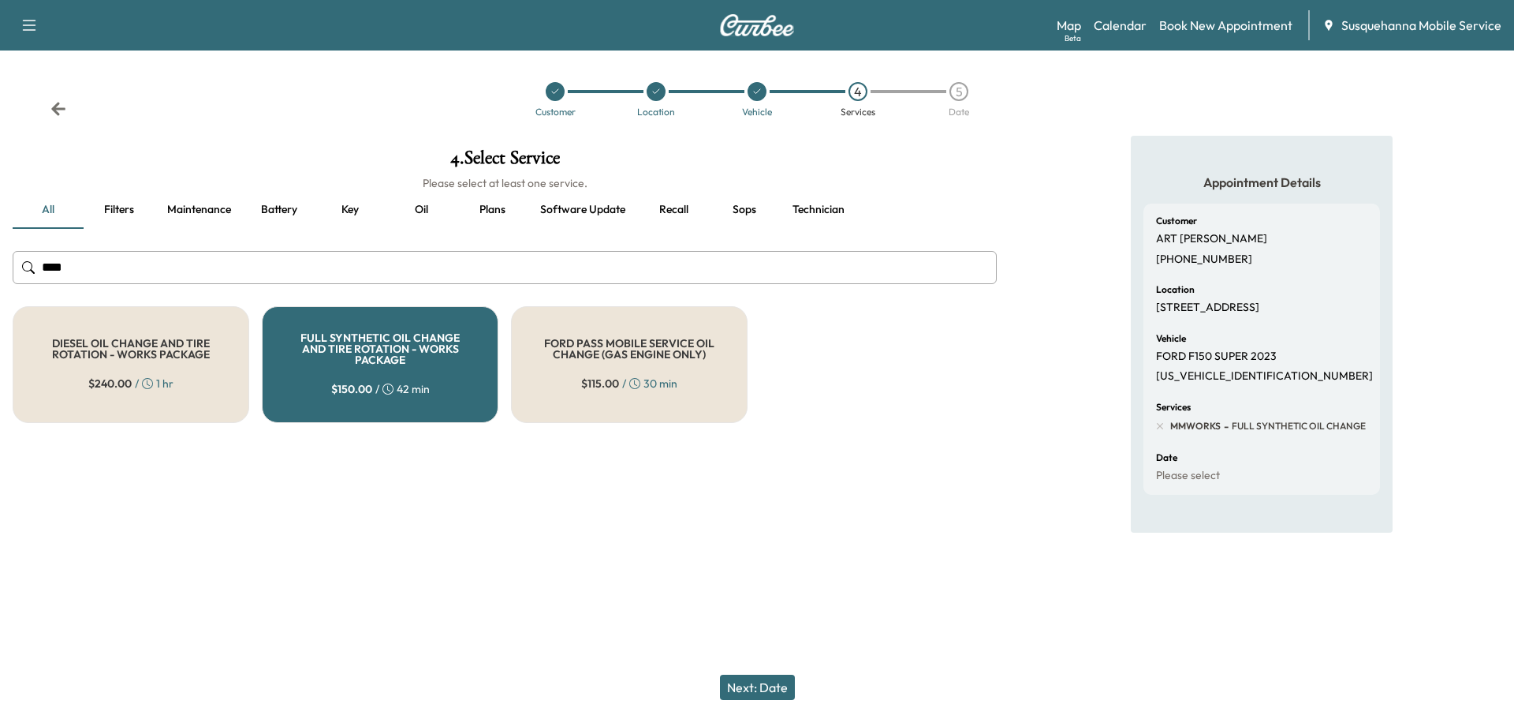
click at [752, 681] on button "Next: Date" at bounding box center [757, 686] width 75 height 25
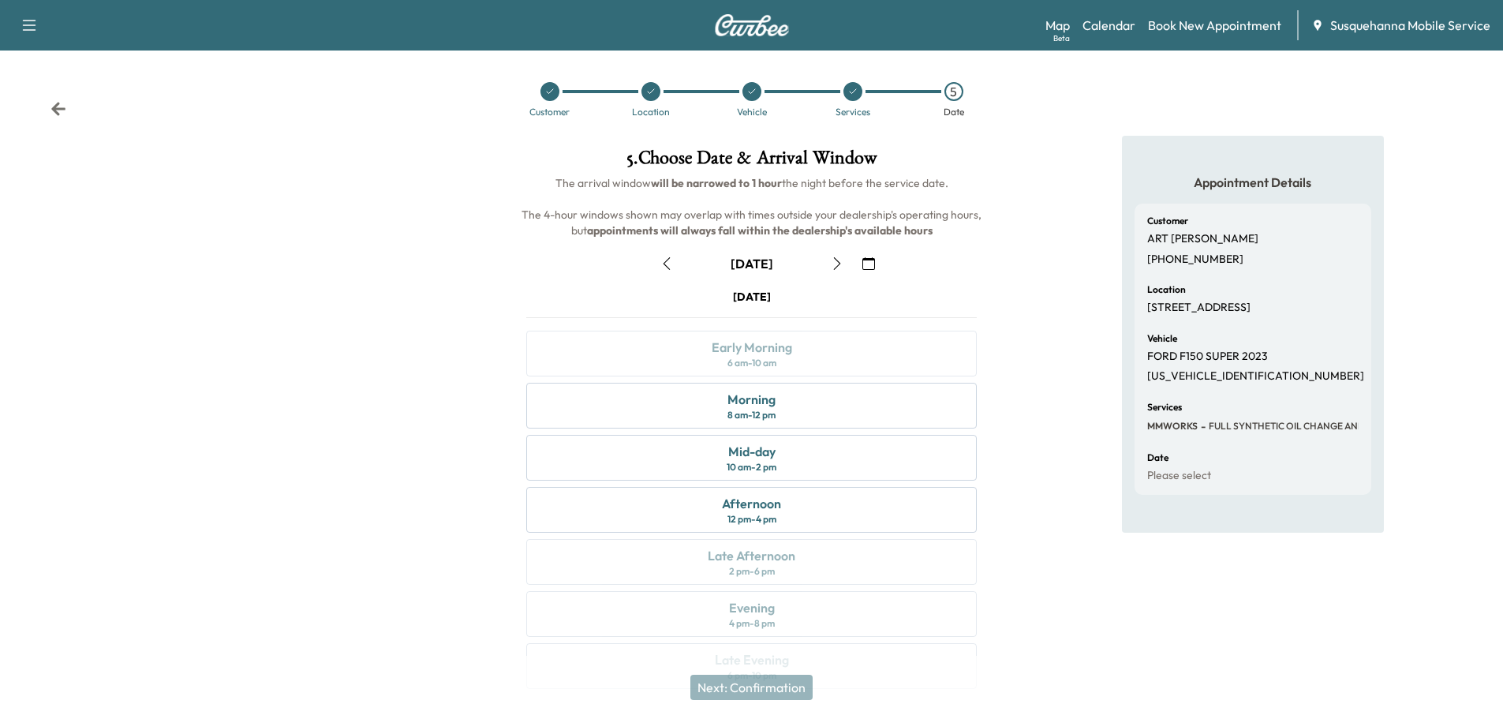
click at [872, 259] on icon "button" at bounding box center [868, 263] width 13 height 13
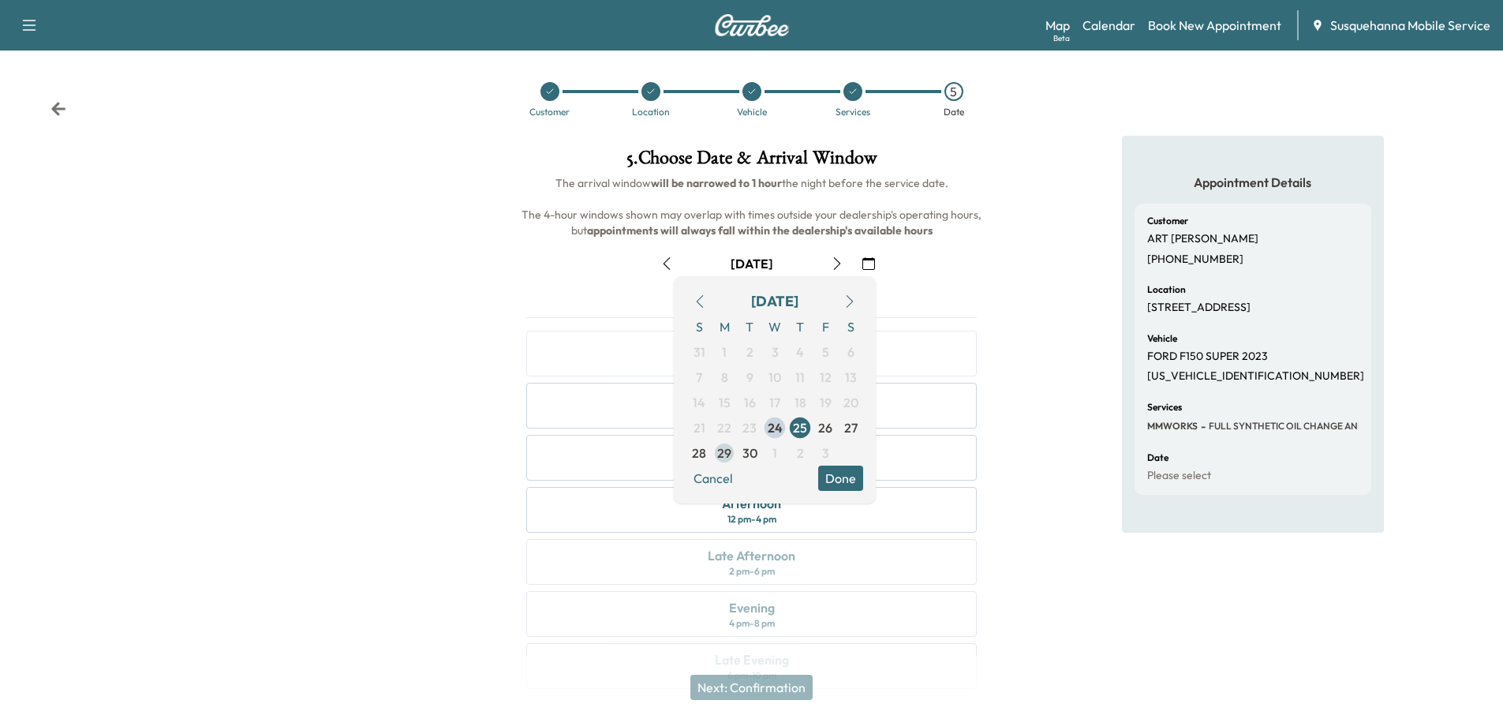
click at [726, 457] on span "29" at bounding box center [724, 452] width 14 height 19
click at [843, 484] on button "Done" at bounding box center [840, 477] width 45 height 25
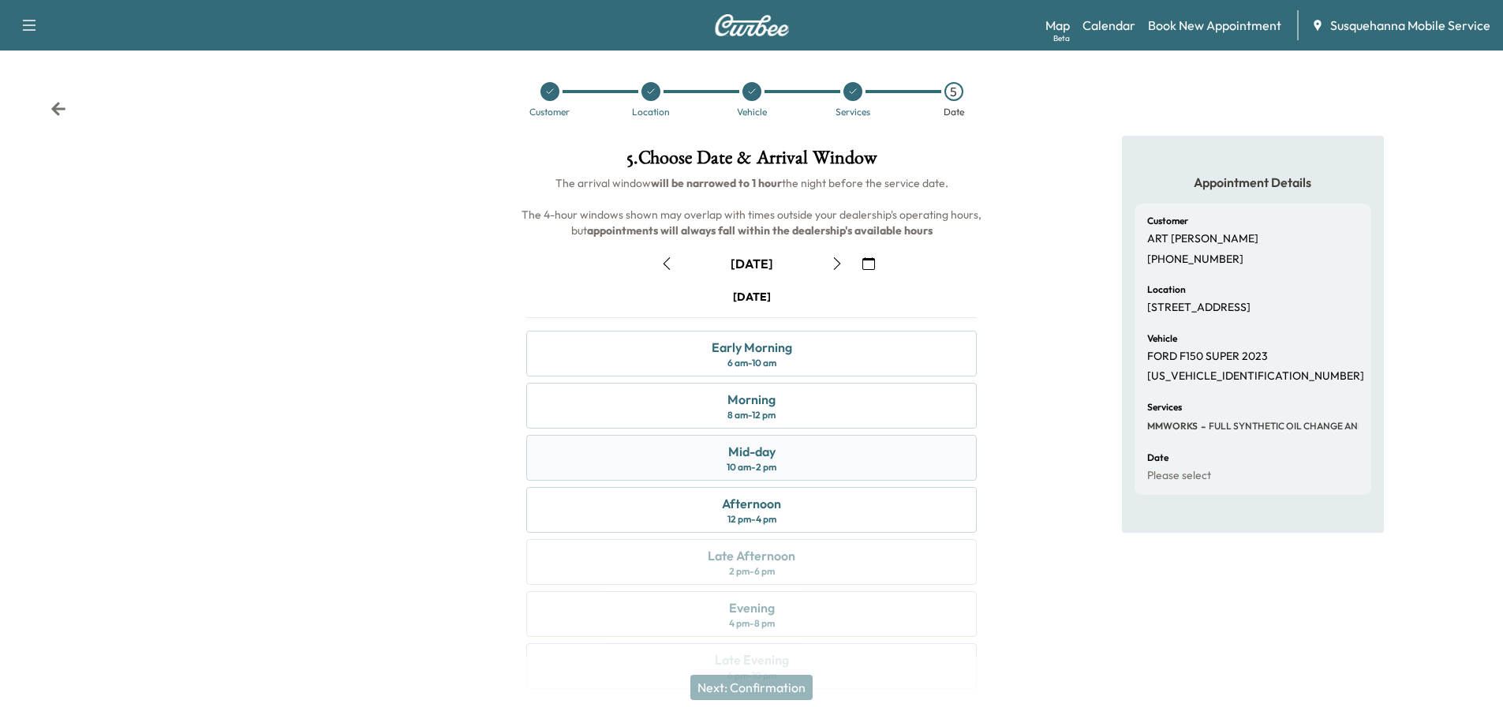
click at [835, 462] on div "Mid-day 10 am - 2 pm" at bounding box center [751, 458] width 450 height 46
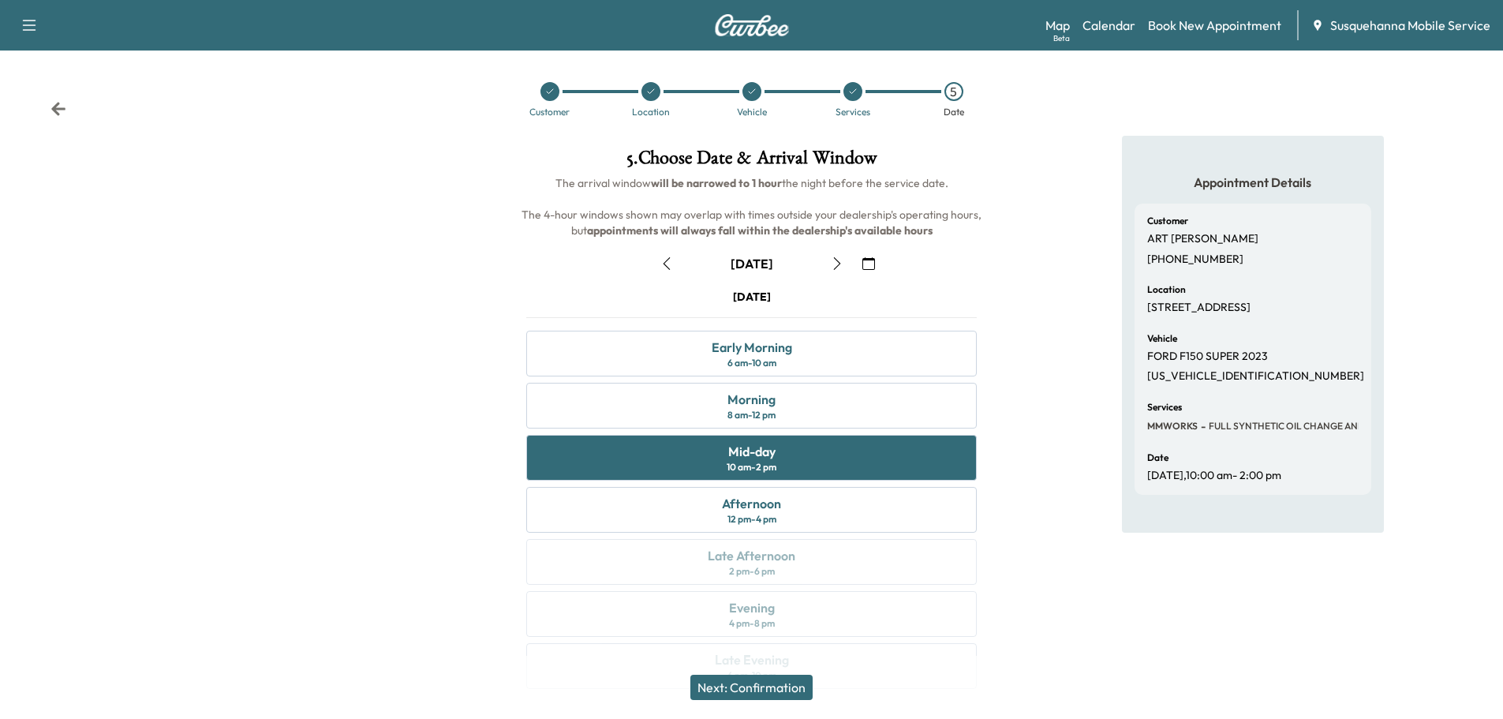
click at [790, 678] on button "Next: Confirmation" at bounding box center [751, 686] width 122 height 25
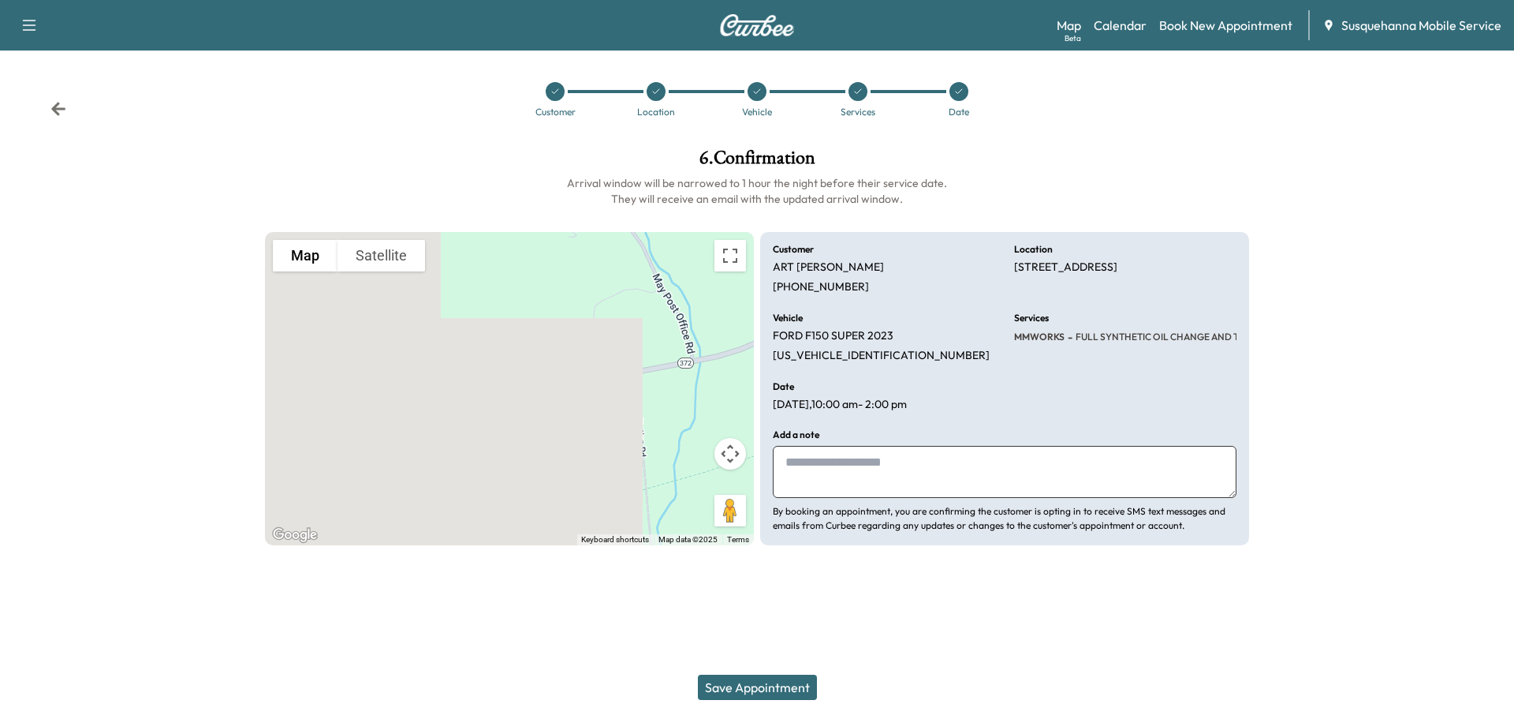
click at [810, 476] on textarea at bounding box center [1005, 472] width 464 height 52
type textarea "**********"
click at [746, 693] on button "Save Appointment" at bounding box center [757, 686] width 119 height 25
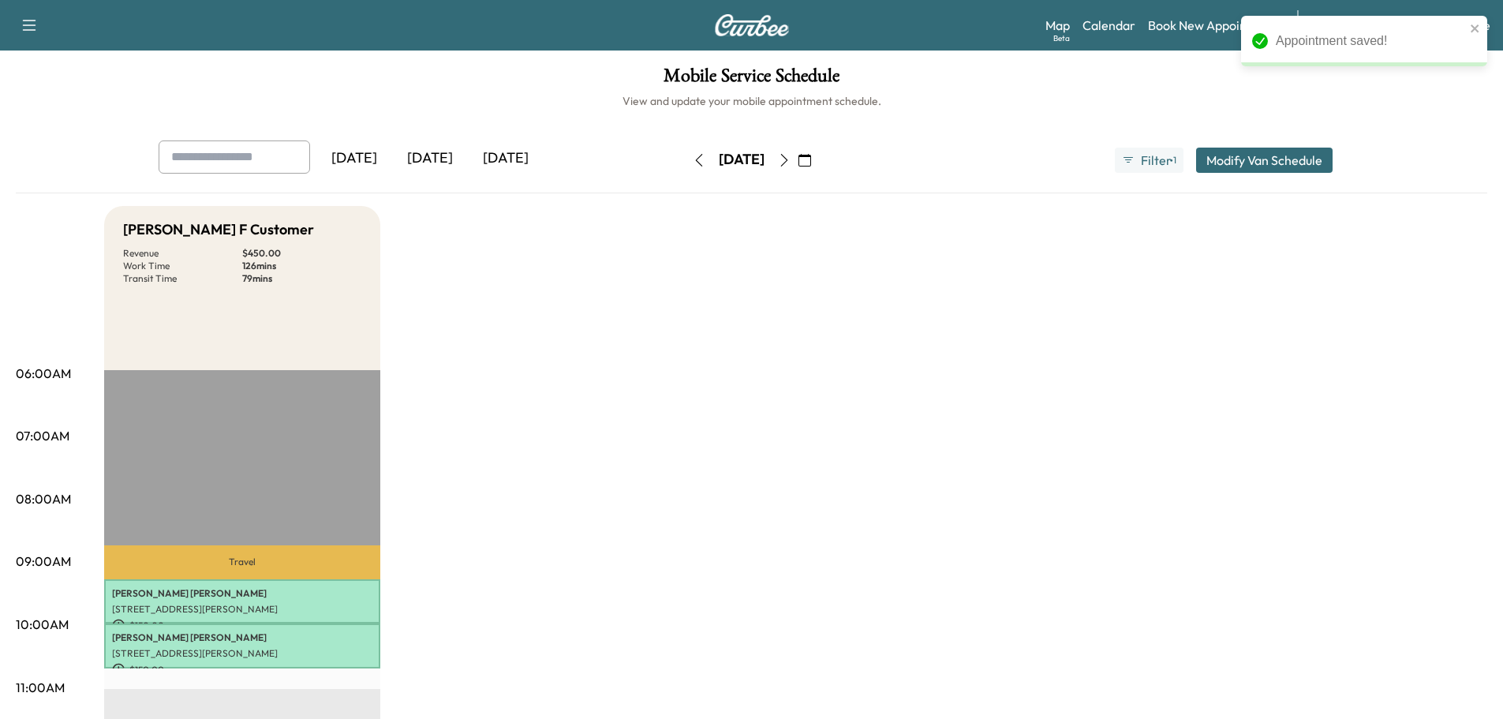
click at [1115, 77] on h1 "Mobile Service Schedule" at bounding box center [751, 79] width 1471 height 27
click at [1189, 27] on link "Book New Appointment" at bounding box center [1214, 25] width 133 height 19
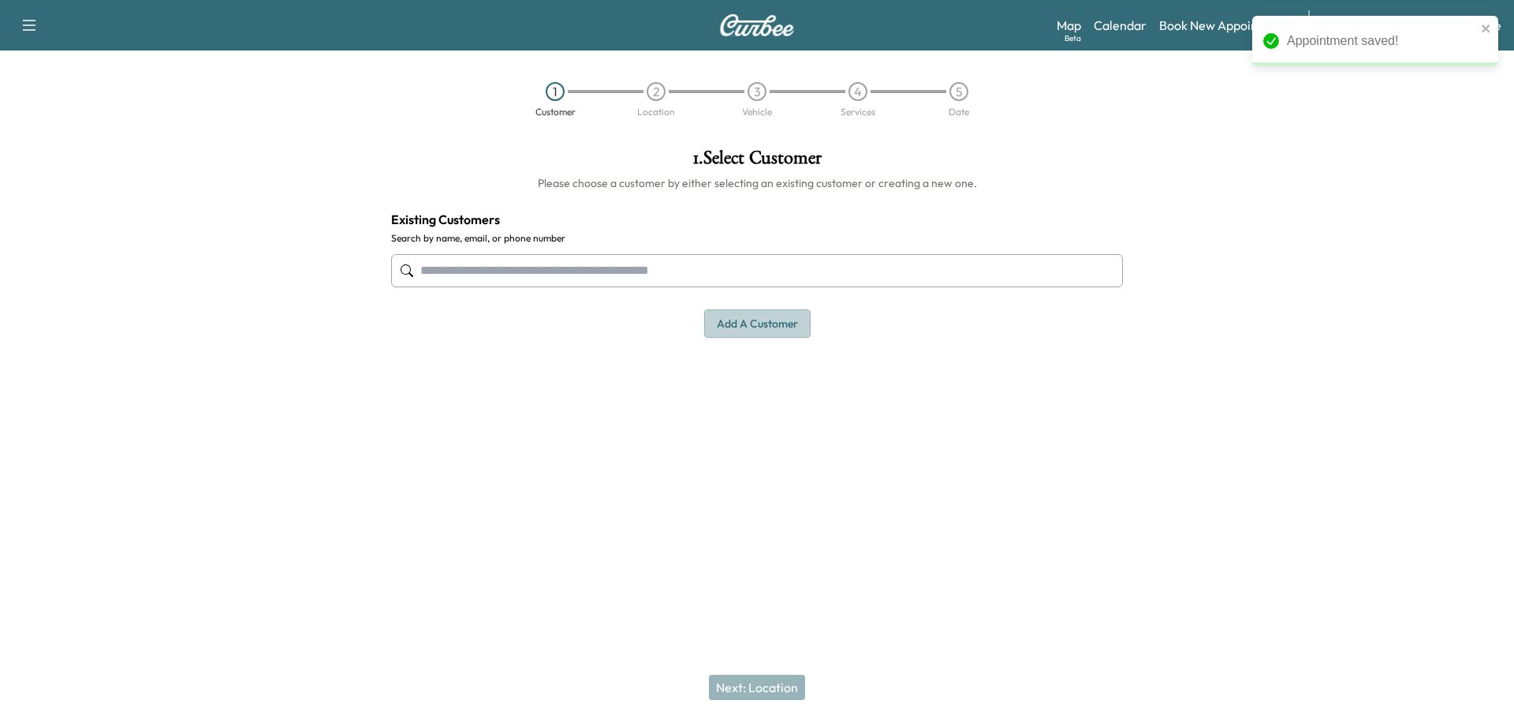
click at [775, 319] on button "Add a customer" at bounding box center [757, 323] width 106 height 29
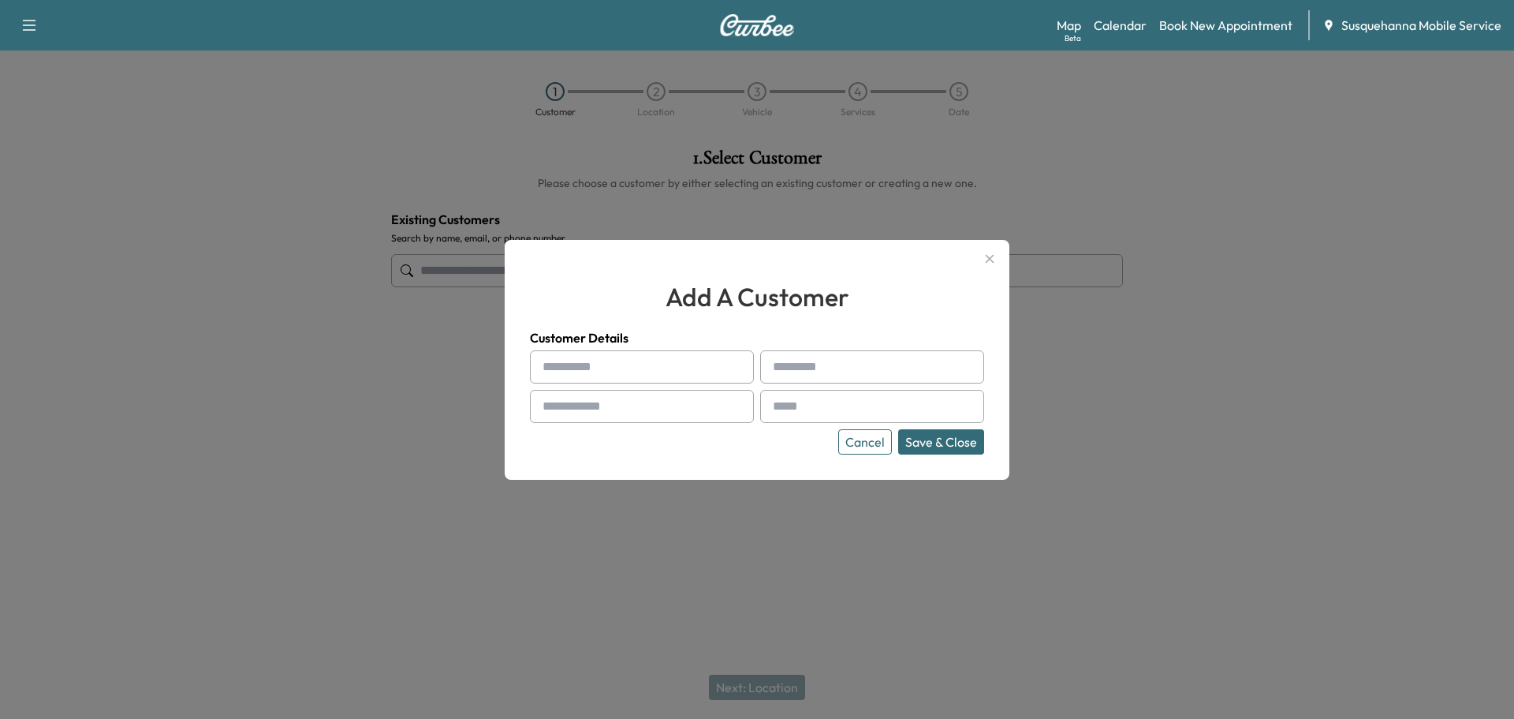
click at [666, 359] on input "text" at bounding box center [642, 366] width 224 height 33
type input "******"
type input "*******"
click at [584, 413] on input "text" at bounding box center [642, 406] width 224 height 33
type input "**********"
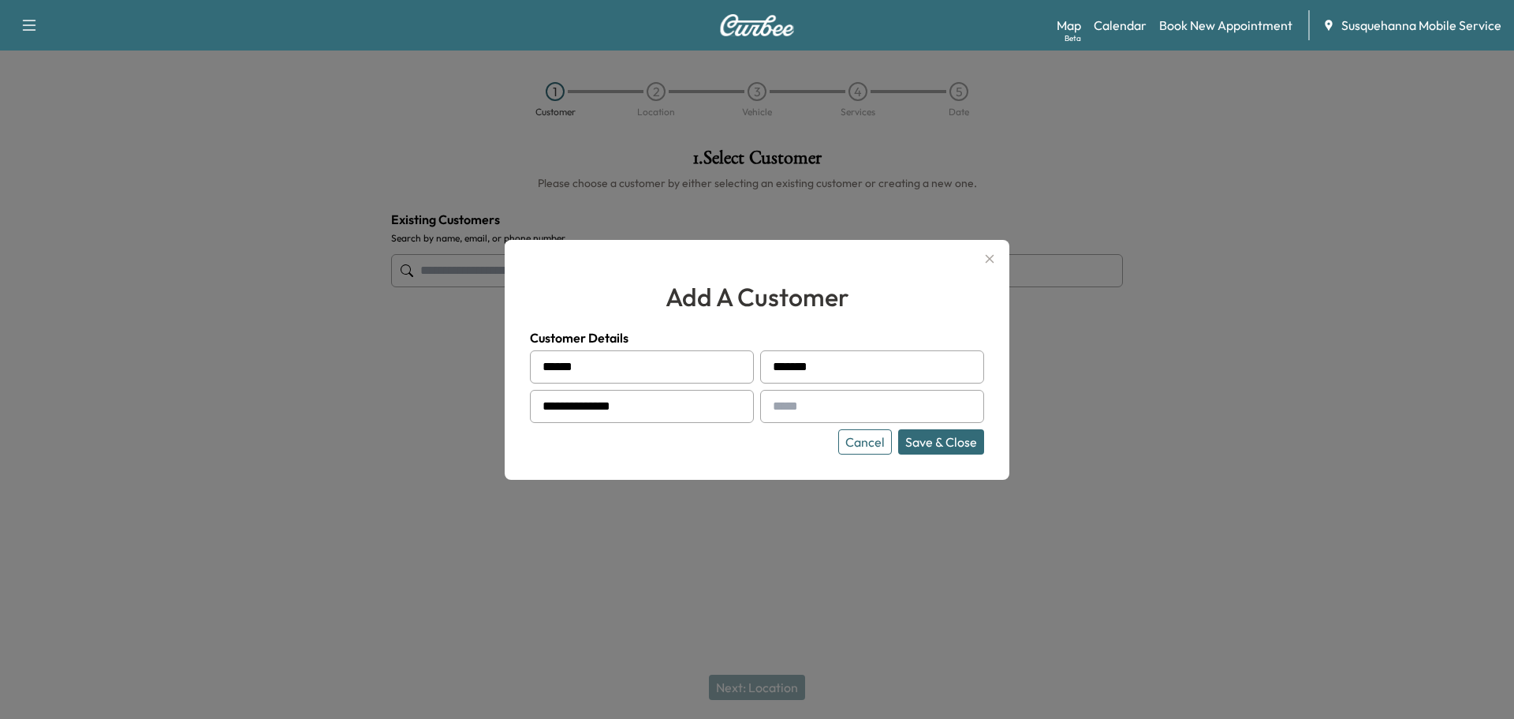
click at [868, 413] on input "text" at bounding box center [872, 406] width 224 height 33
type input "**********"
click at [932, 445] on button "Save & Close" at bounding box center [941, 441] width 86 height 25
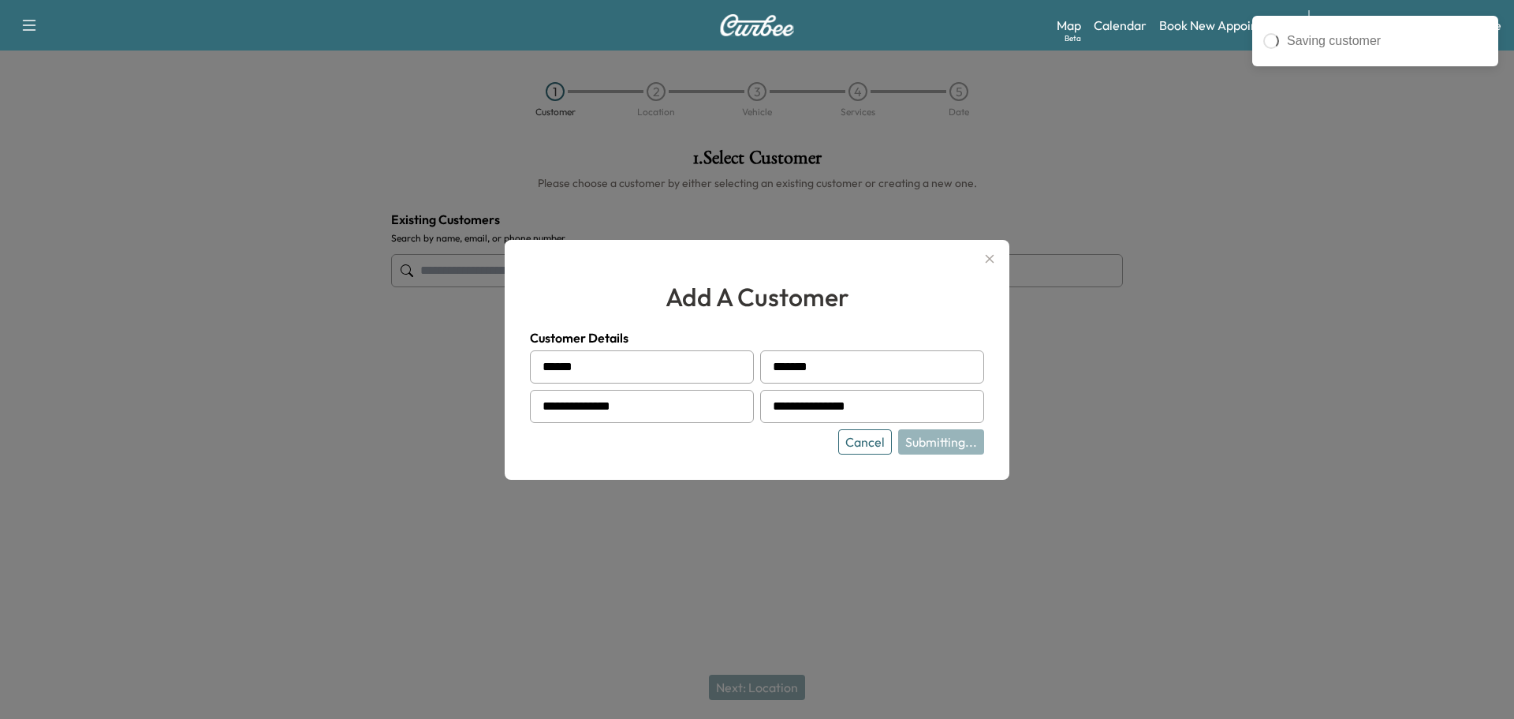
type input "**********"
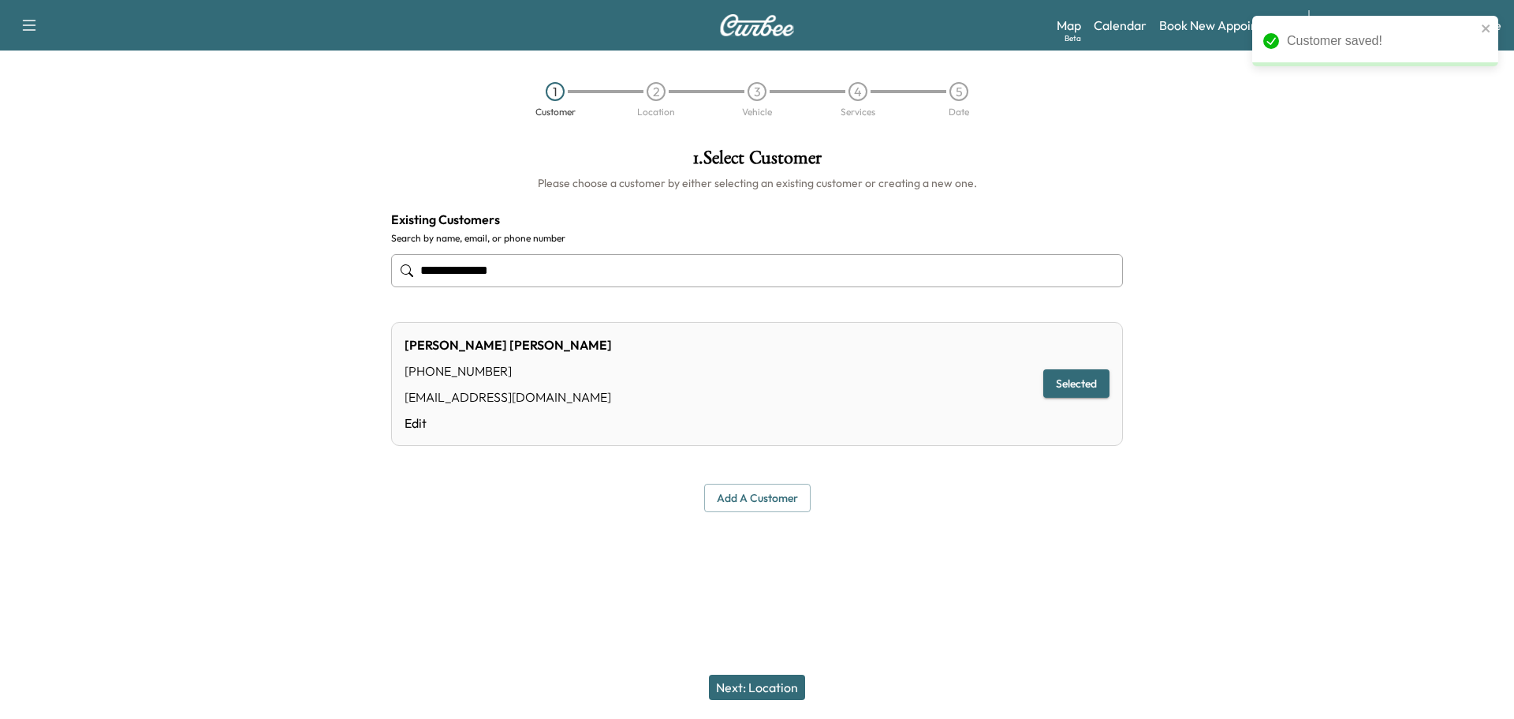
click at [1074, 387] on button "Selected" at bounding box center [1077, 383] width 66 height 29
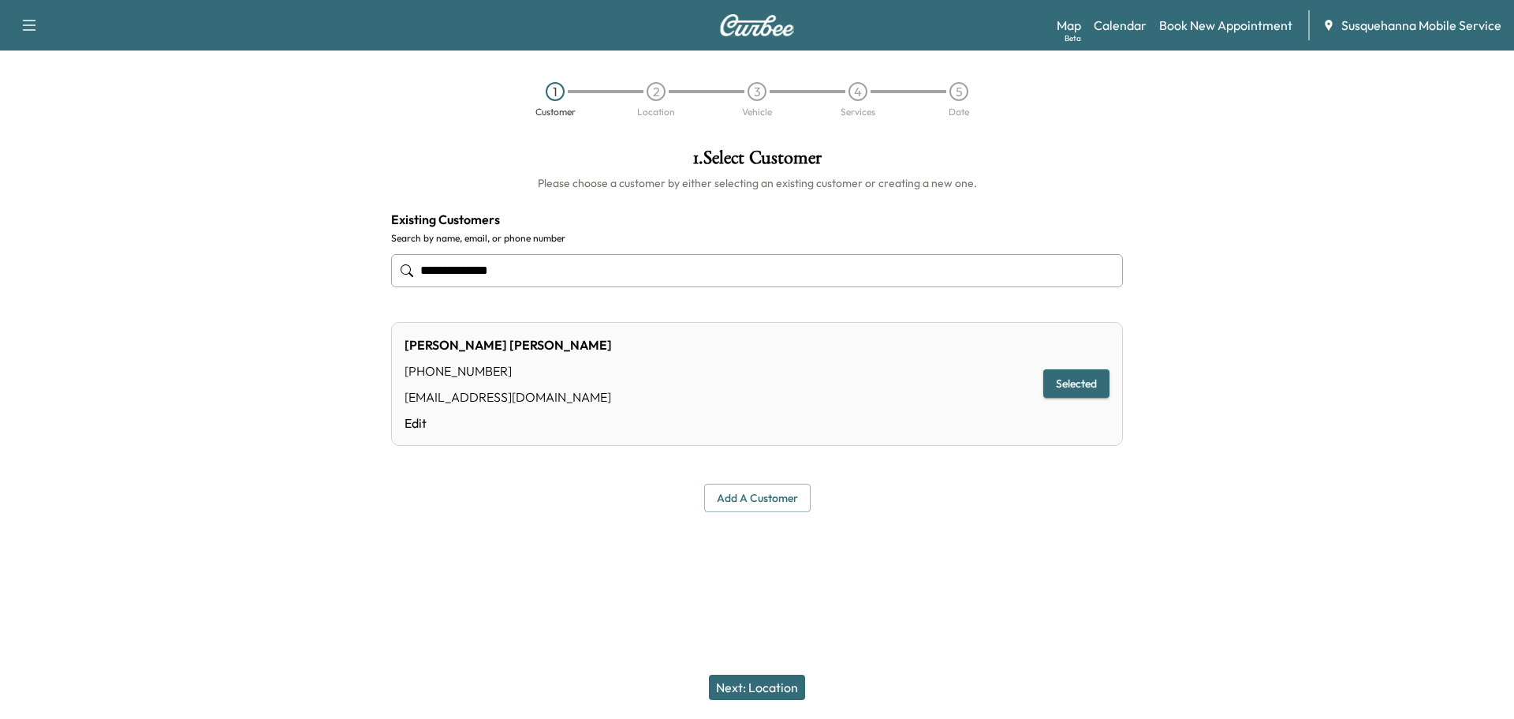
click at [747, 682] on button "Next: Location" at bounding box center [757, 686] width 96 height 25
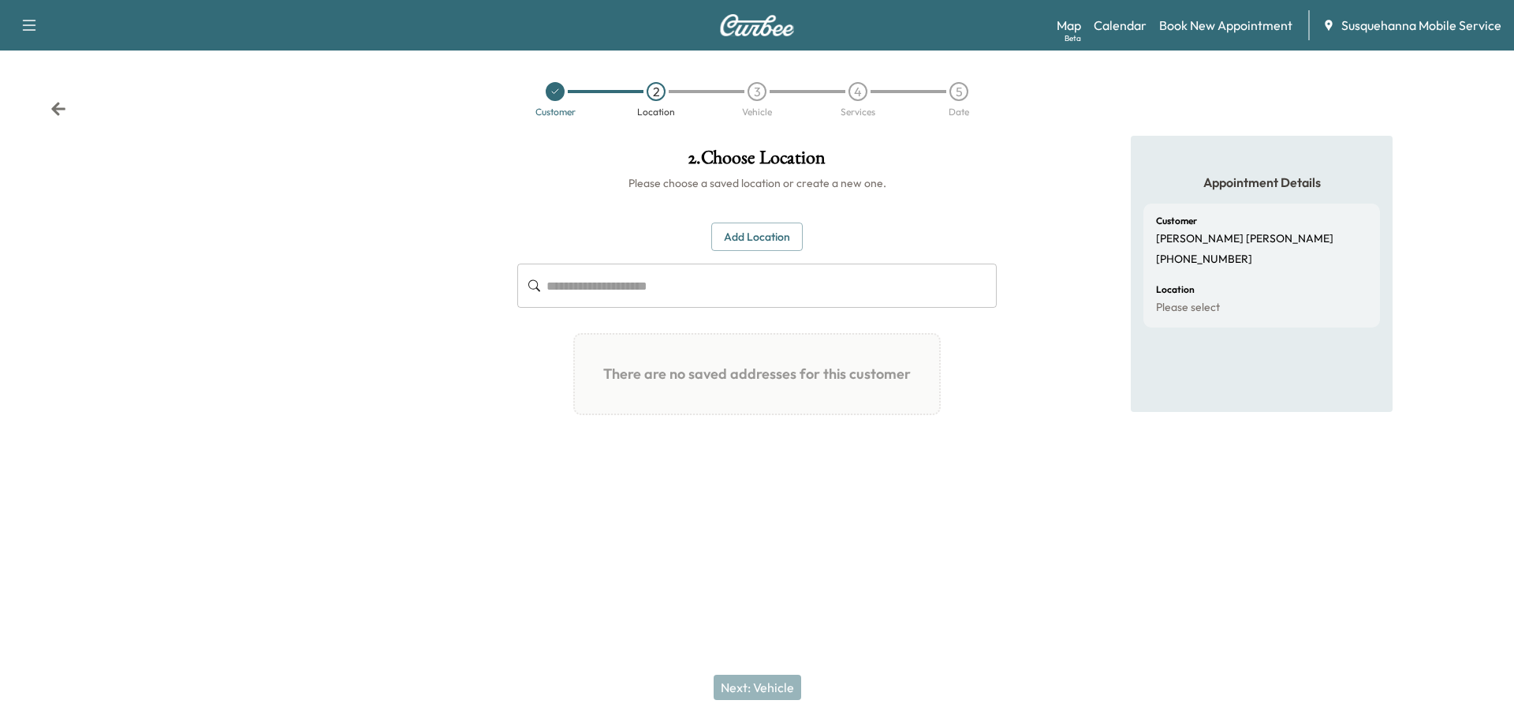
click at [756, 231] on button "Add Location" at bounding box center [756, 236] width 91 height 29
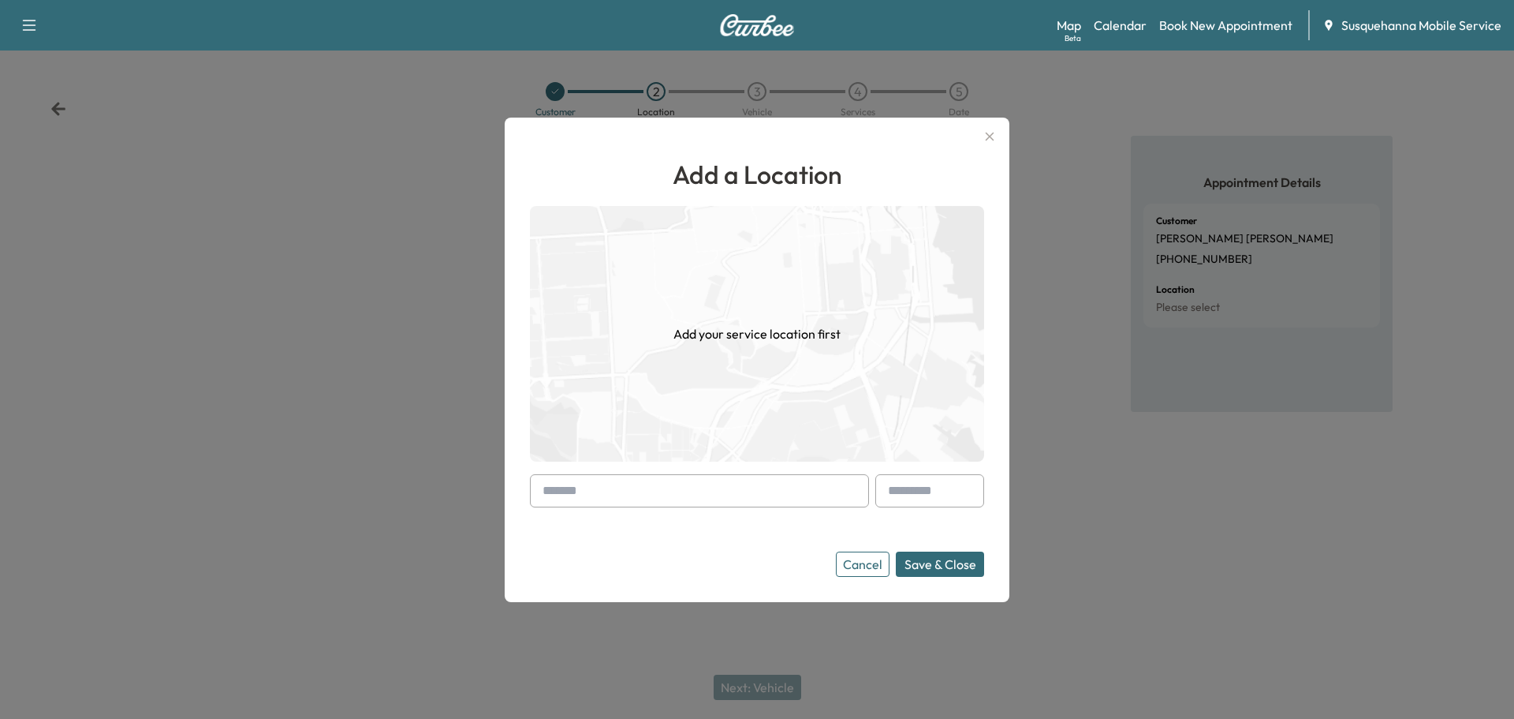
click at [659, 494] on input "text" at bounding box center [699, 490] width 339 height 33
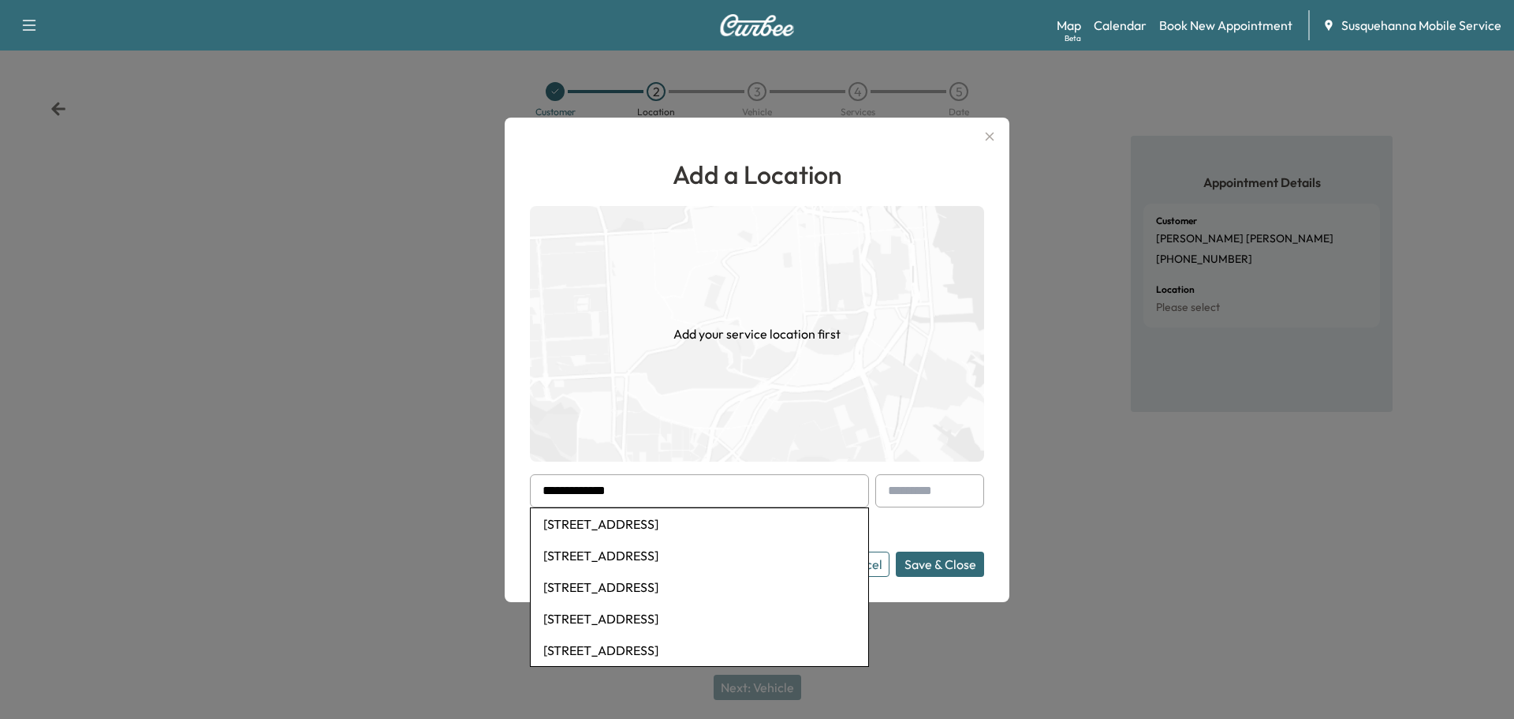
click at [662, 554] on li "[STREET_ADDRESS]" at bounding box center [700, 556] width 338 height 32
type input "**********"
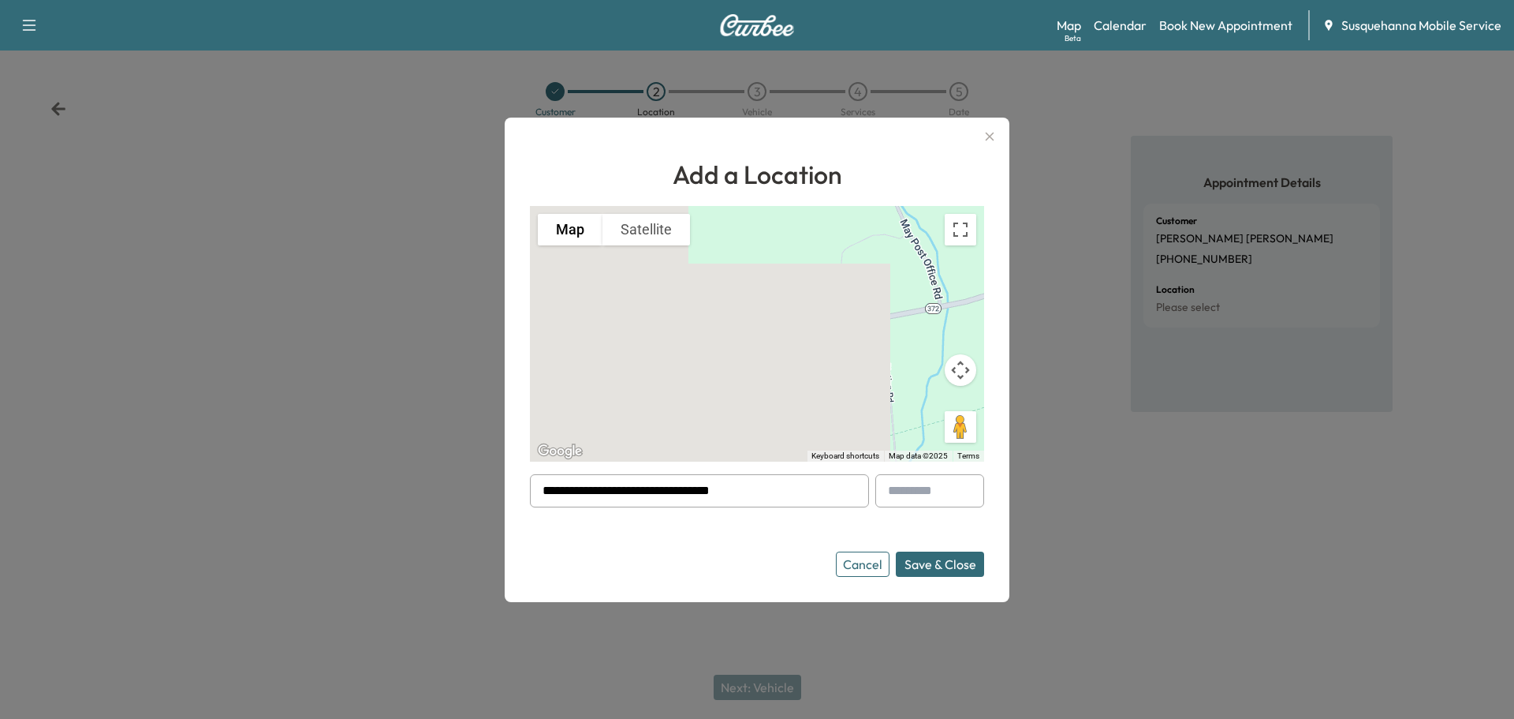
click at [973, 569] on button "Save & Close" at bounding box center [940, 563] width 88 height 25
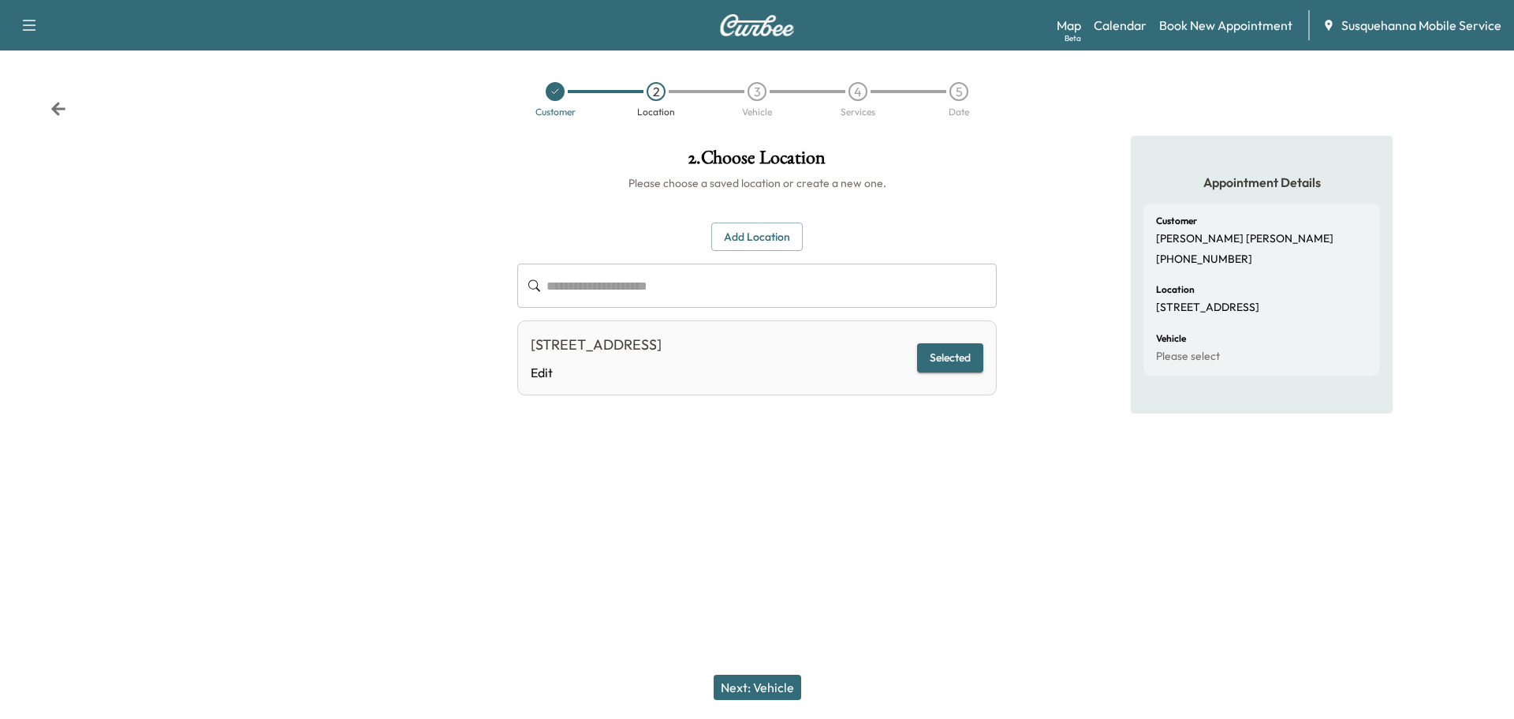
click at [786, 691] on button "Next: Vehicle" at bounding box center [758, 686] width 88 height 25
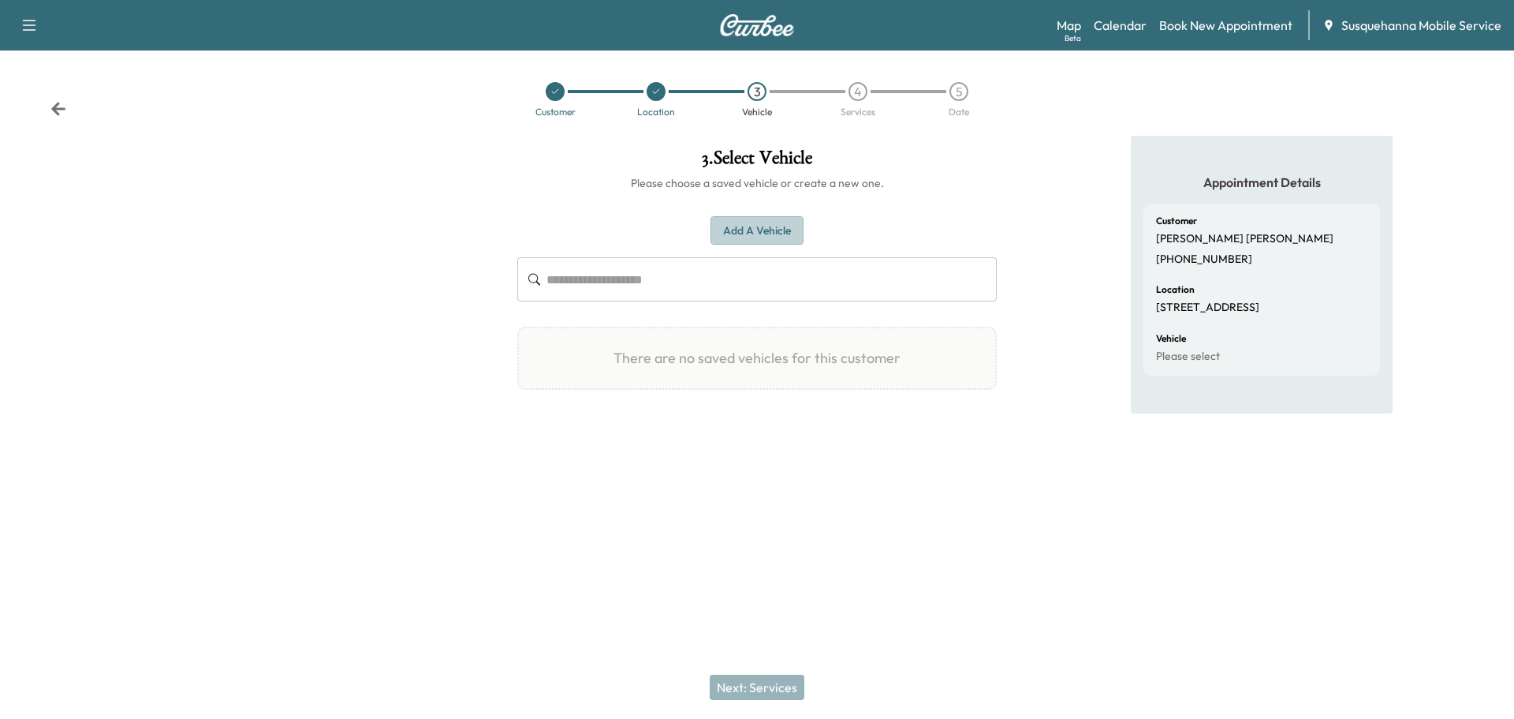
click at [762, 228] on button "Add a Vehicle" at bounding box center [757, 230] width 93 height 29
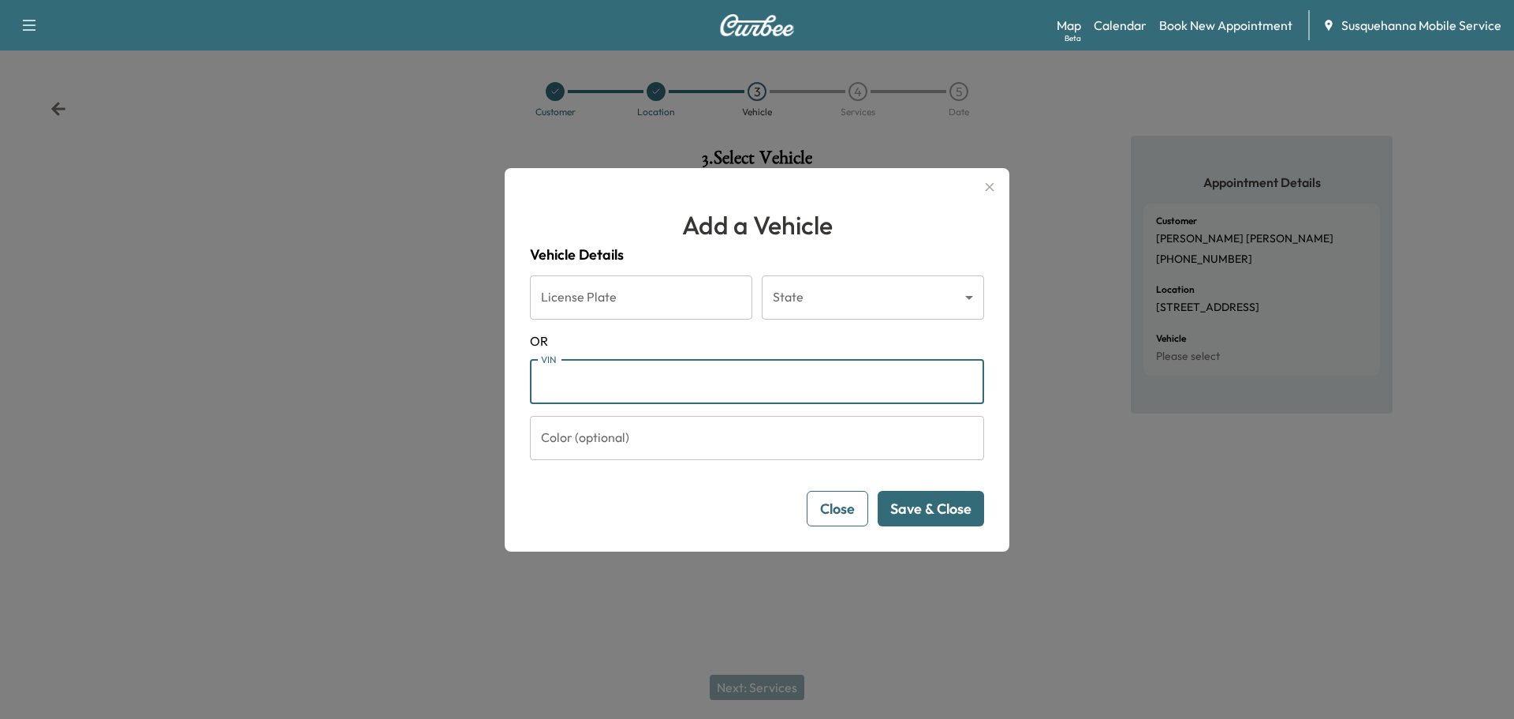
paste input "**********"
type input "**********"
click at [936, 510] on button "Save & Close" at bounding box center [931, 508] width 106 height 35
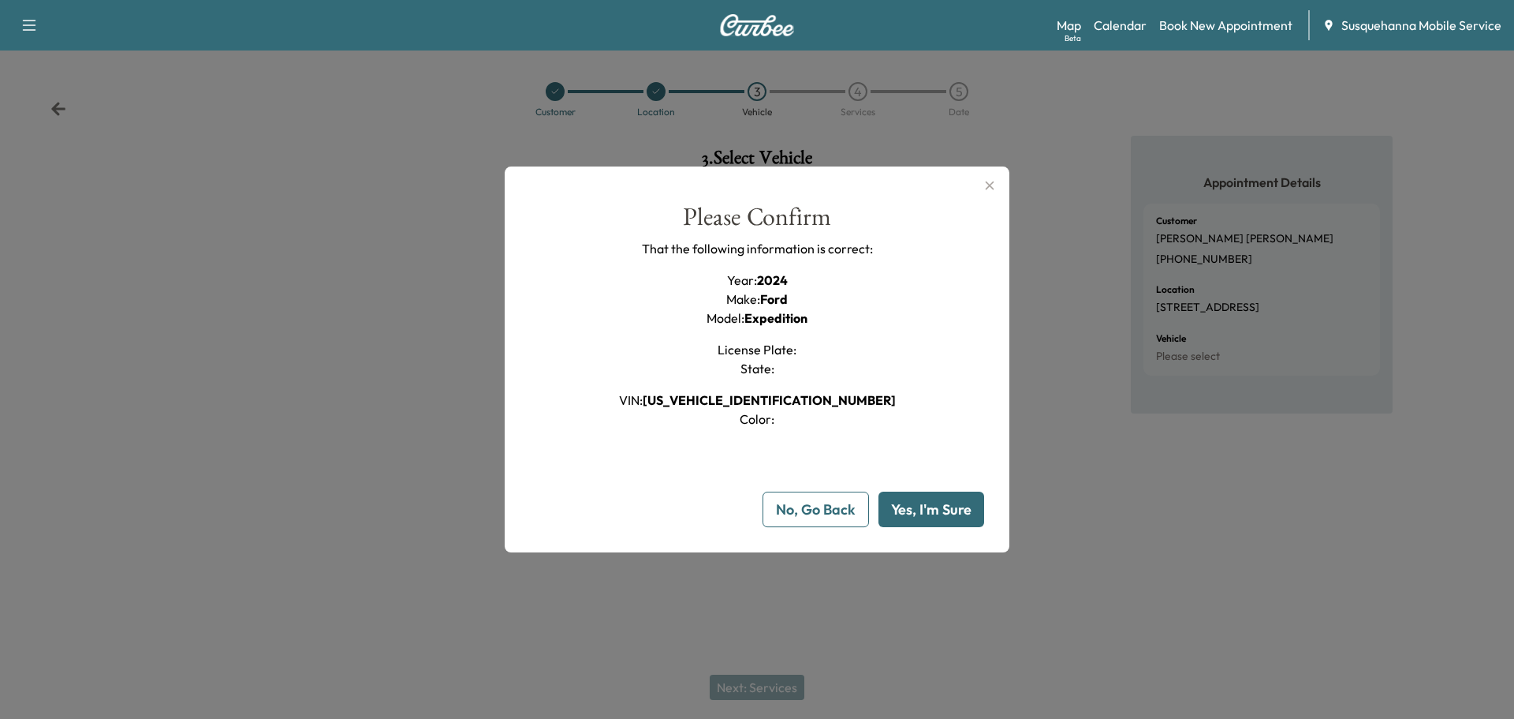
click at [936, 510] on button "Yes, I'm Sure" at bounding box center [932, 508] width 106 height 35
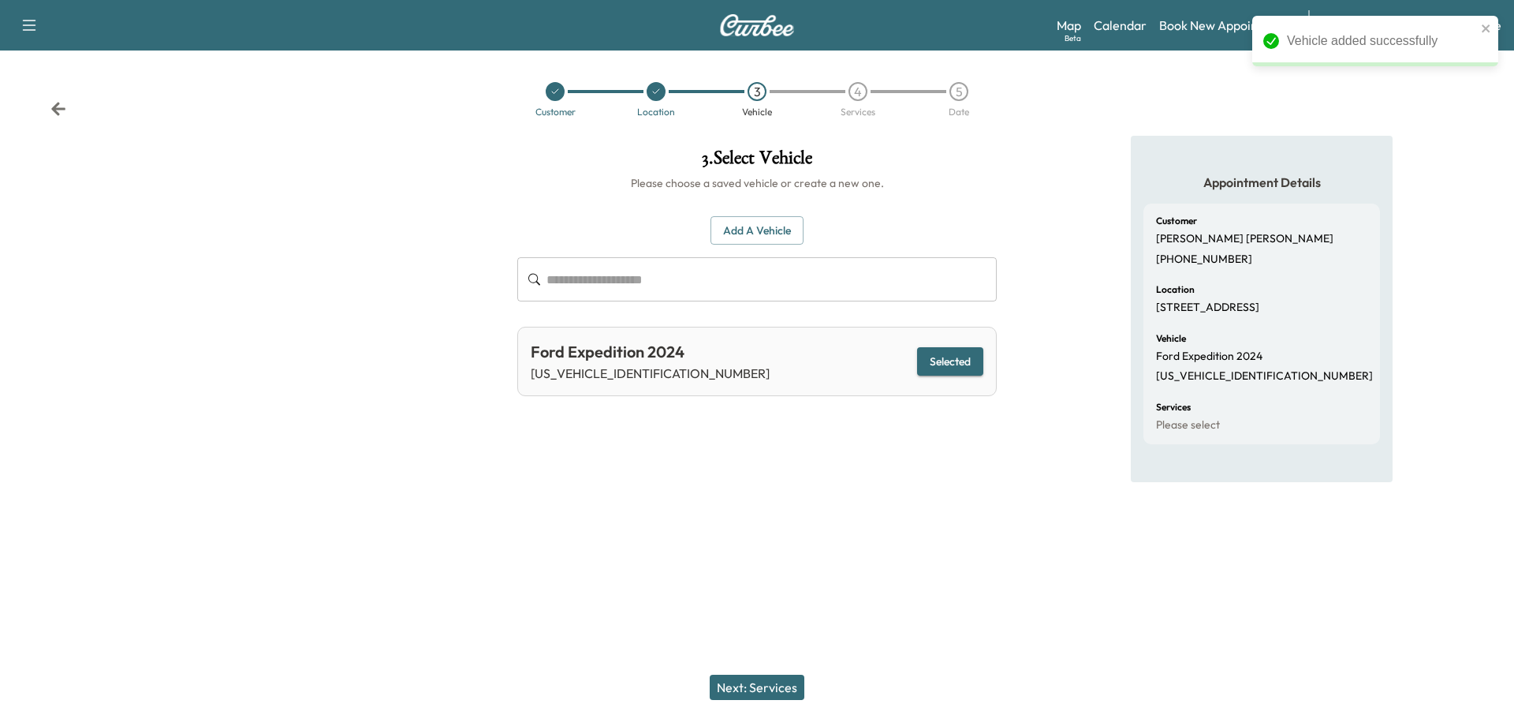
click at [729, 678] on button "Next: Services" at bounding box center [757, 686] width 95 height 25
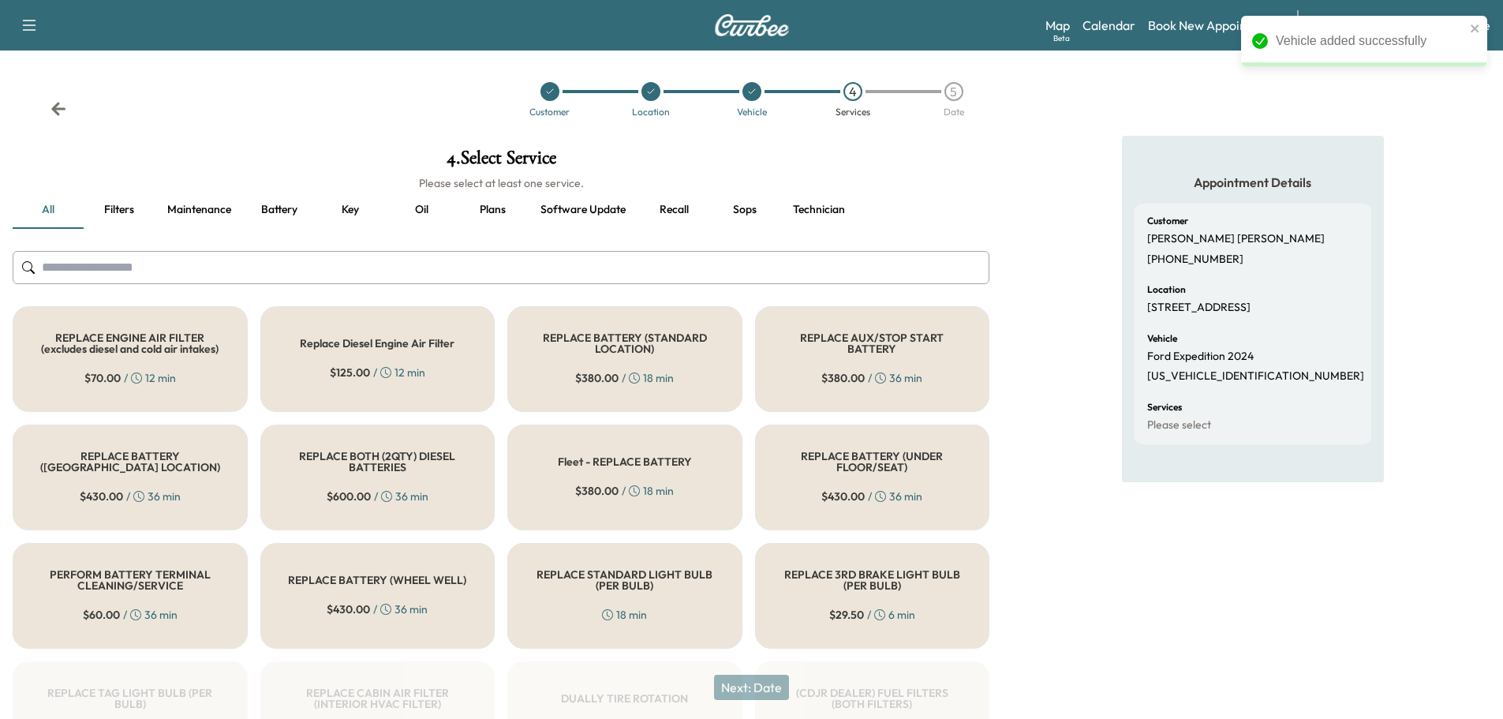
click at [671, 276] on input "text" at bounding box center [501, 267] width 976 height 33
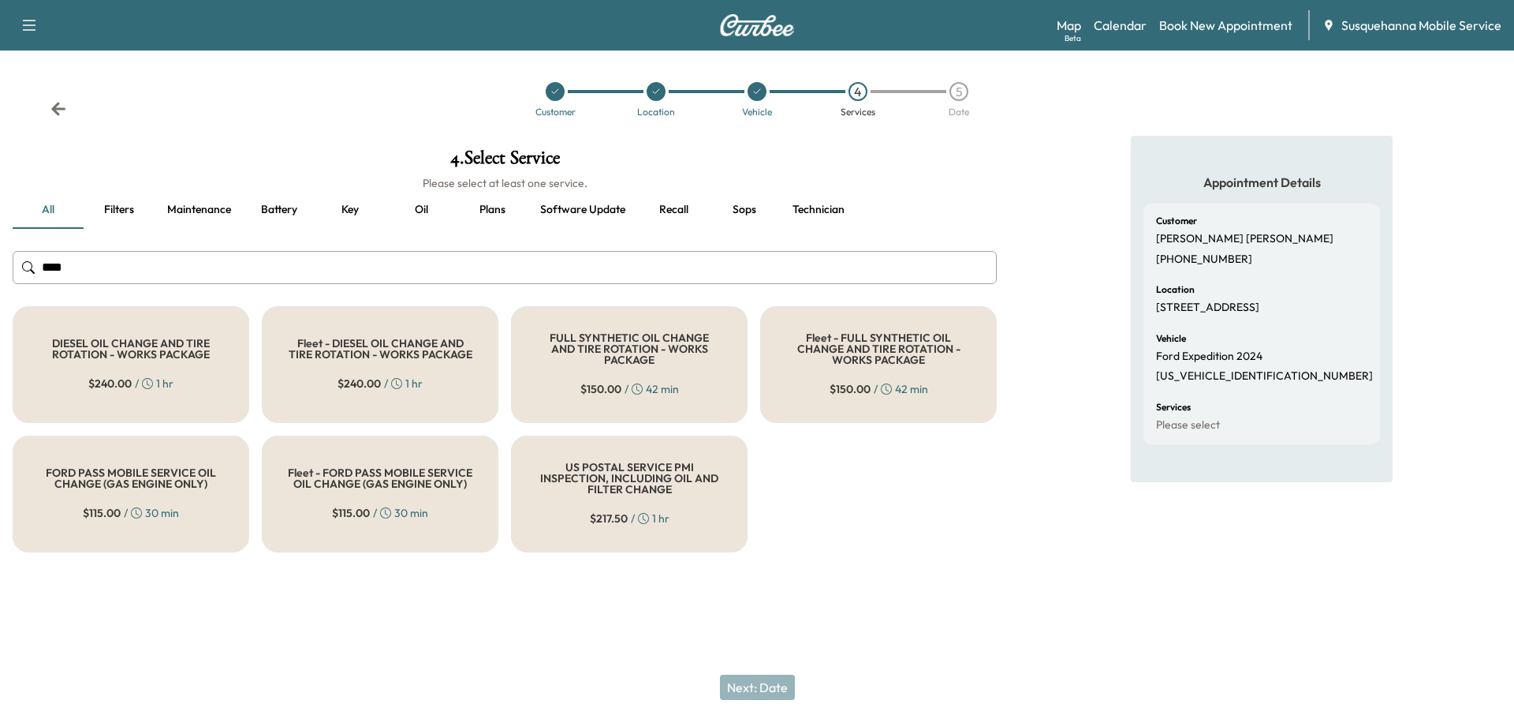
type input "***"
click at [654, 338] on h5 "FULL SYNTHETIC OIL CHANGE AND TIRE ROTATION - WORKS PACKAGE" at bounding box center [629, 348] width 185 height 33
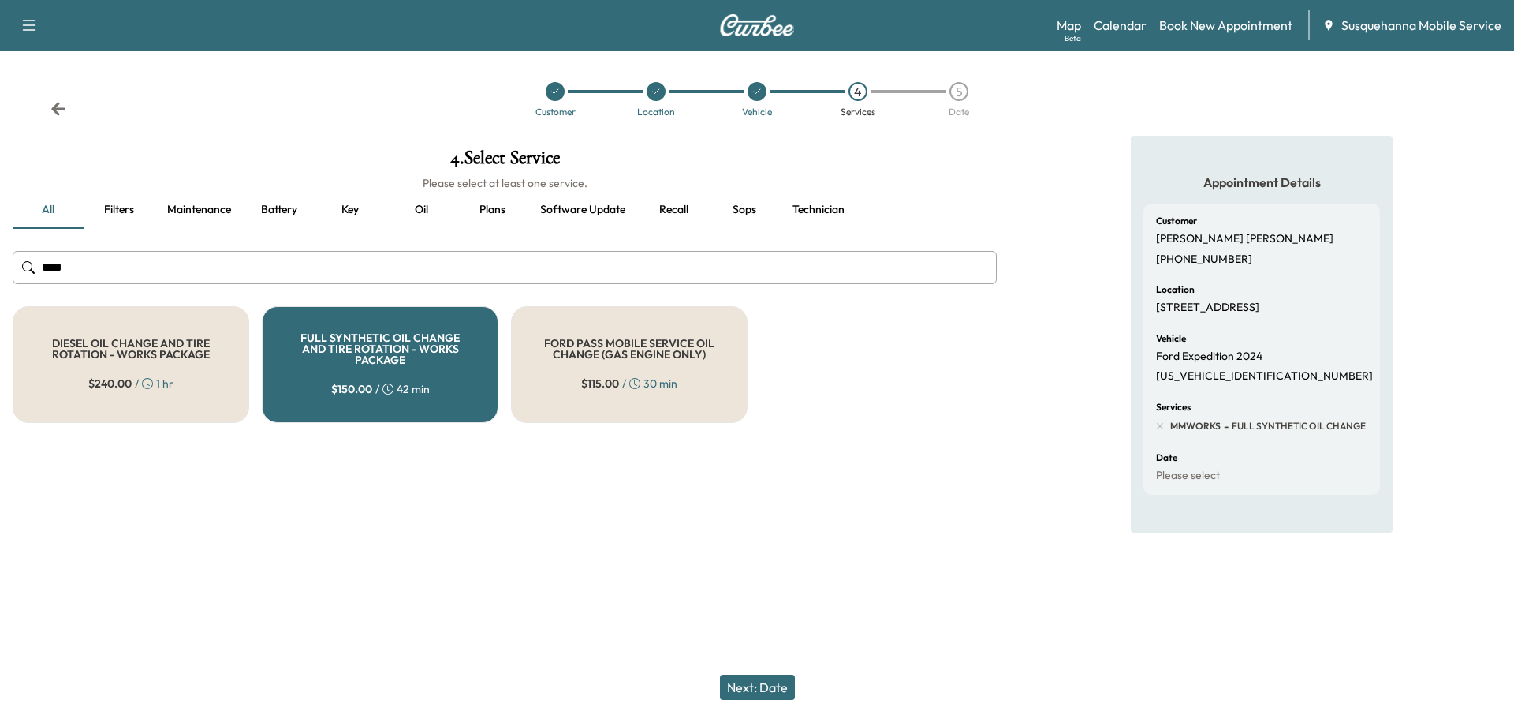
click at [771, 693] on button "Next: Date" at bounding box center [757, 686] width 75 height 25
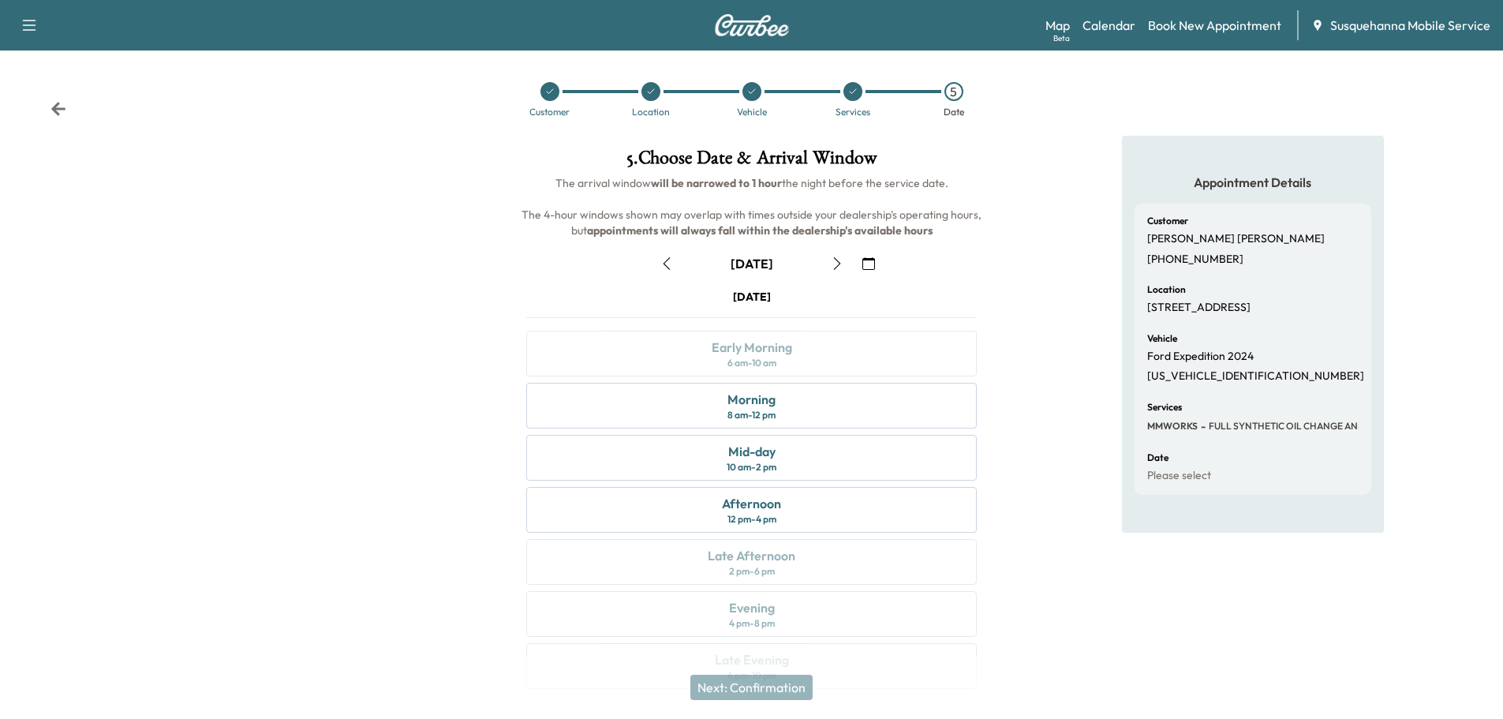
click at [869, 259] on icon "button" at bounding box center [868, 263] width 13 height 13
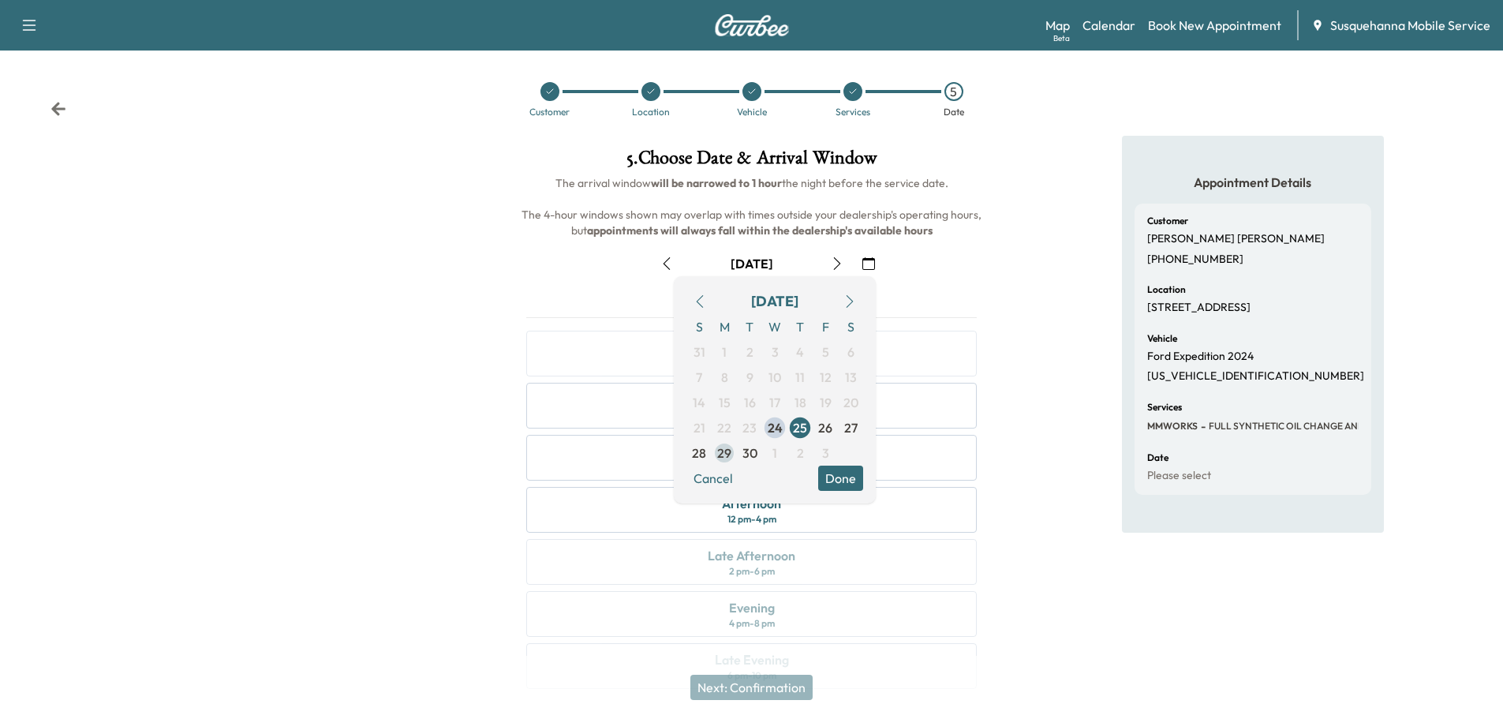
click at [723, 454] on span "29" at bounding box center [724, 452] width 14 height 19
click at [851, 477] on button "Done" at bounding box center [840, 477] width 45 height 25
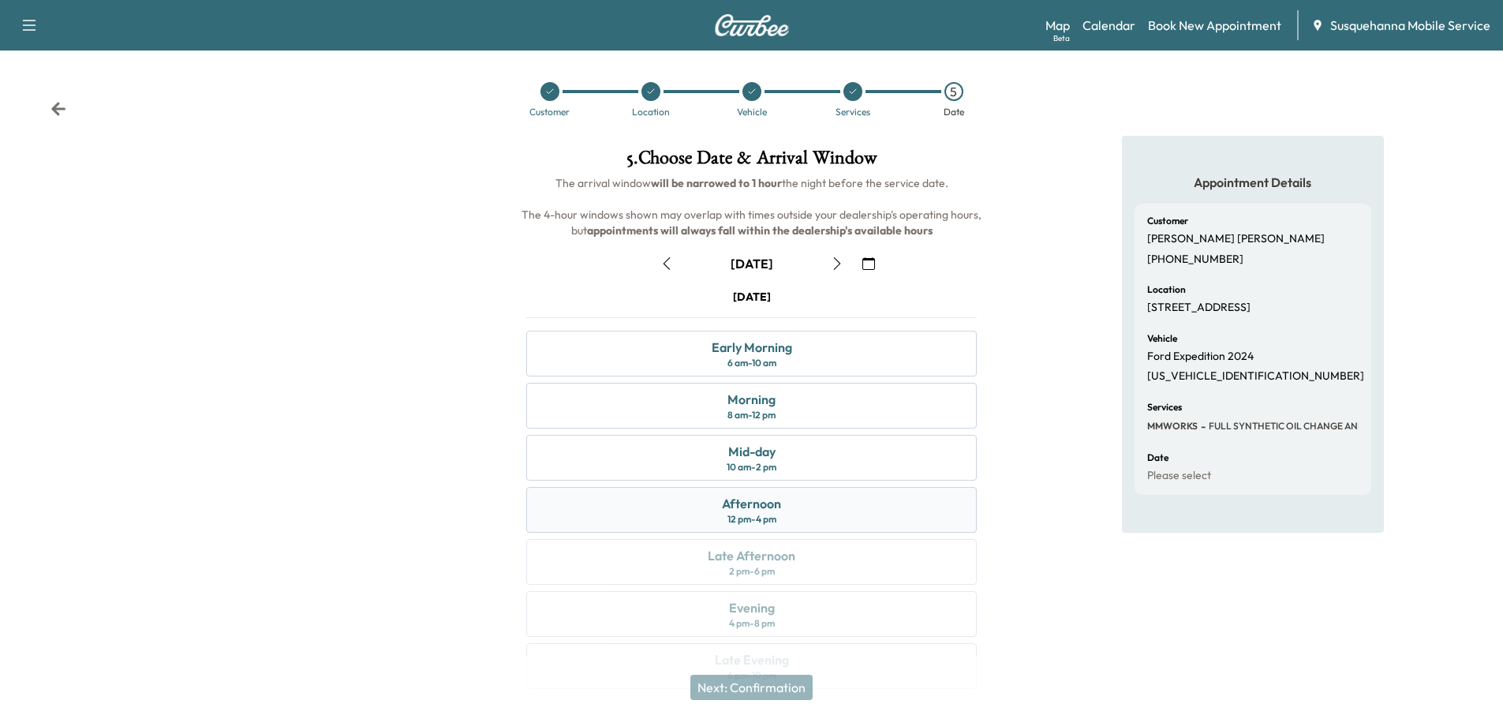
click at [816, 501] on div "Afternoon 12 pm - 4 pm" at bounding box center [751, 510] width 450 height 46
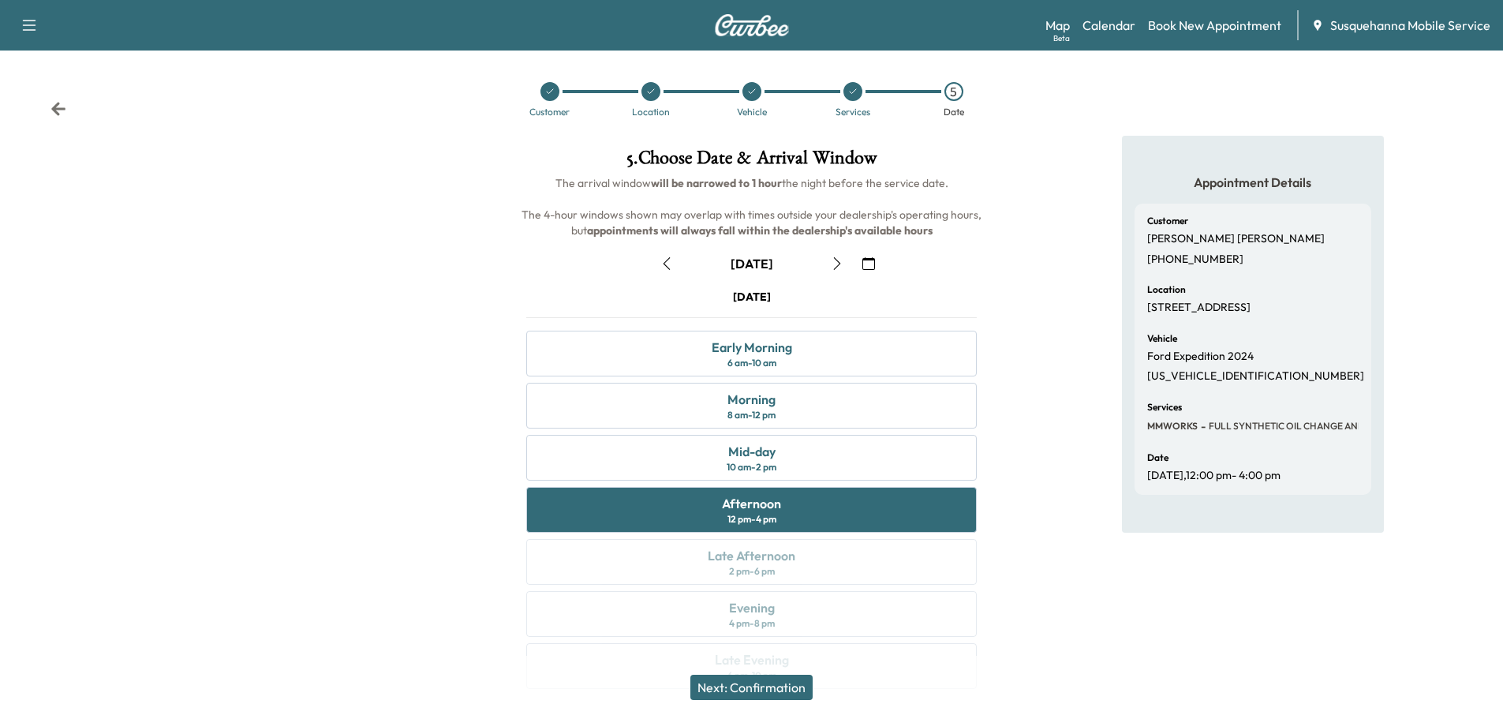
click at [791, 678] on button "Next: Confirmation" at bounding box center [751, 686] width 122 height 25
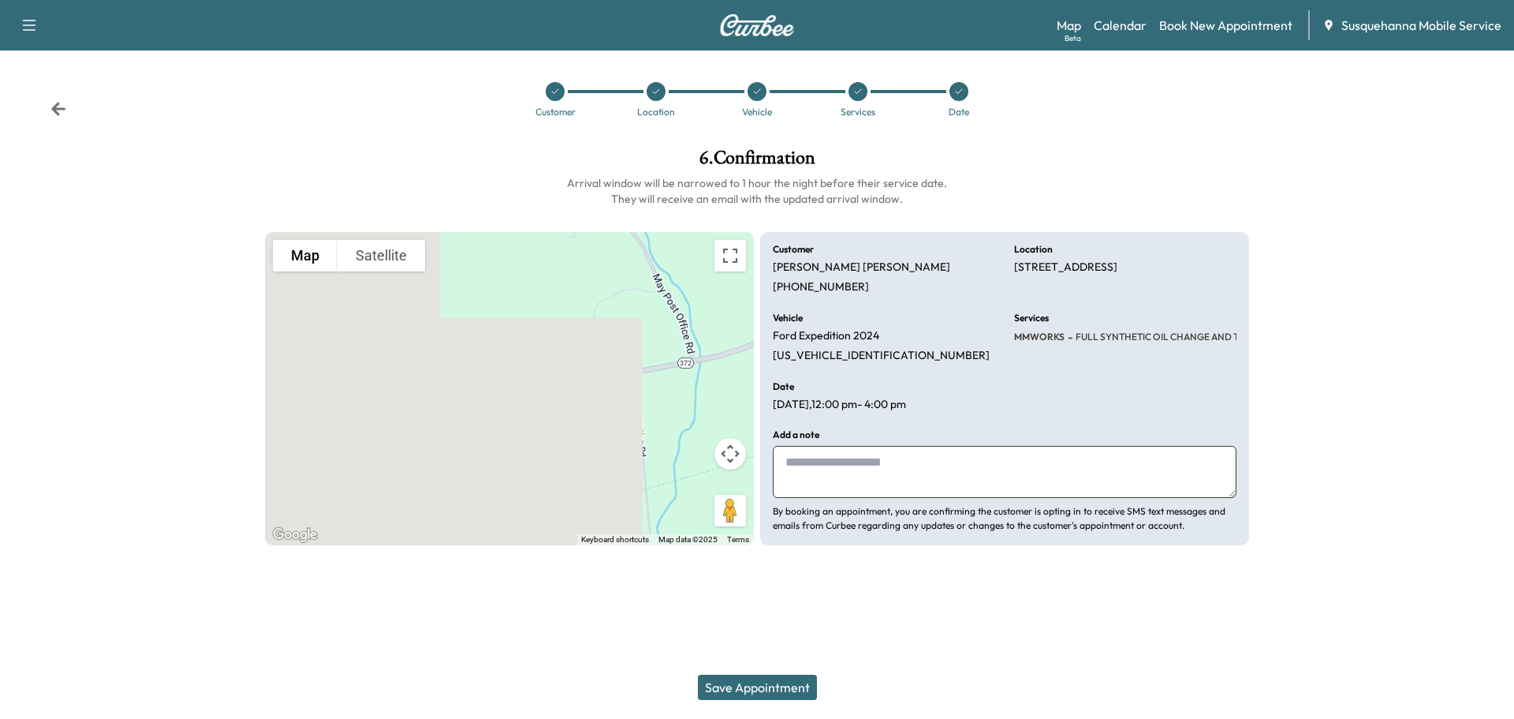
click at [906, 470] on textarea at bounding box center [1005, 472] width 464 height 52
type textarea "**********"
click at [756, 682] on button "Save Appointment" at bounding box center [757, 686] width 119 height 25
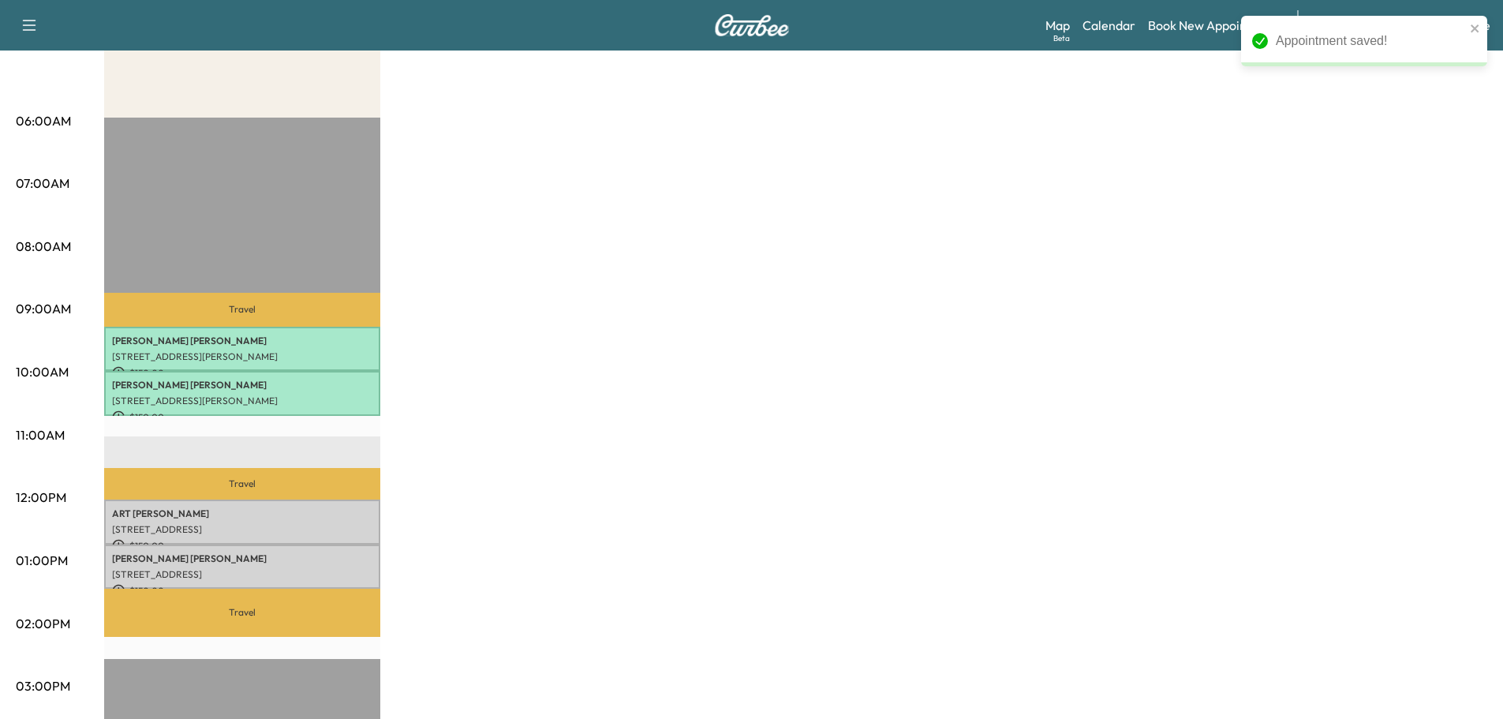
scroll to position [337, 0]
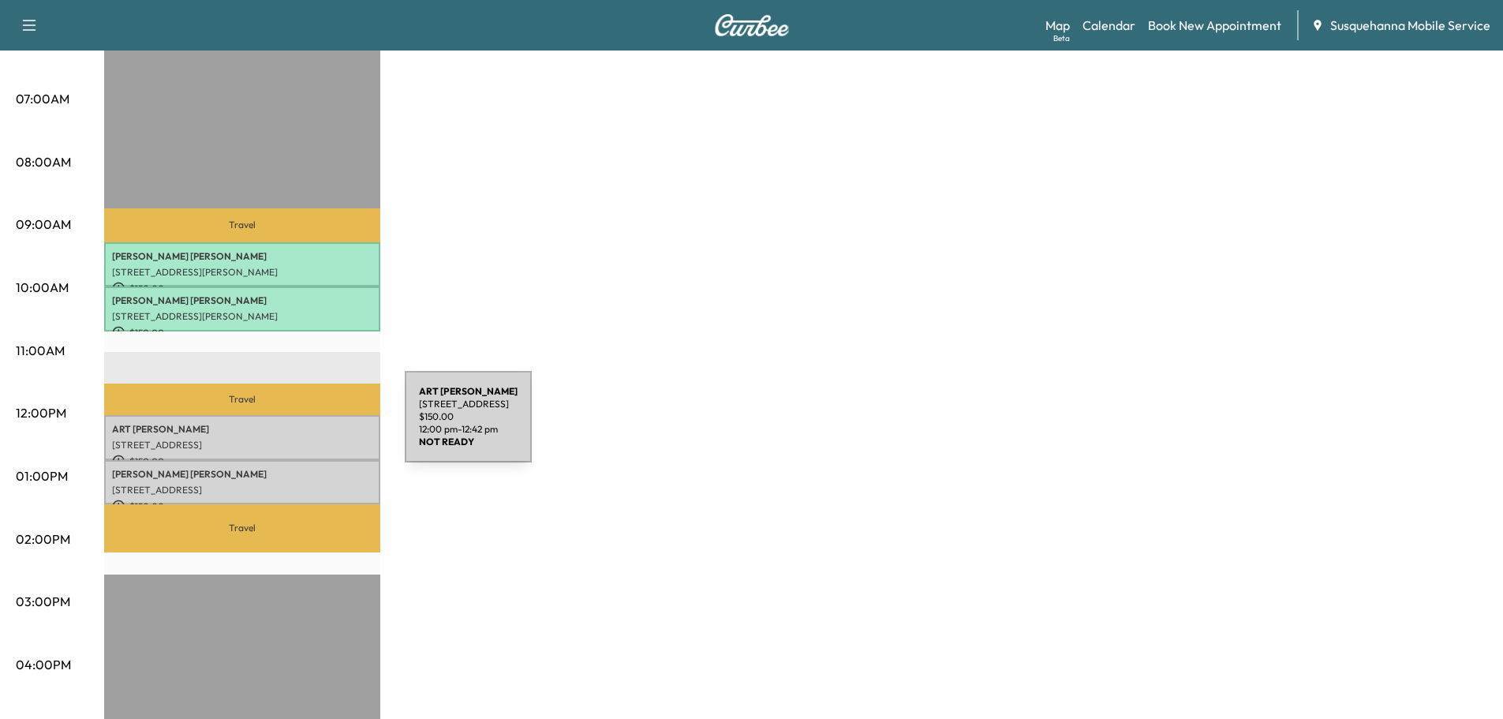
click at [286, 426] on p "ART [PERSON_NAME]" at bounding box center [242, 429] width 260 height 13
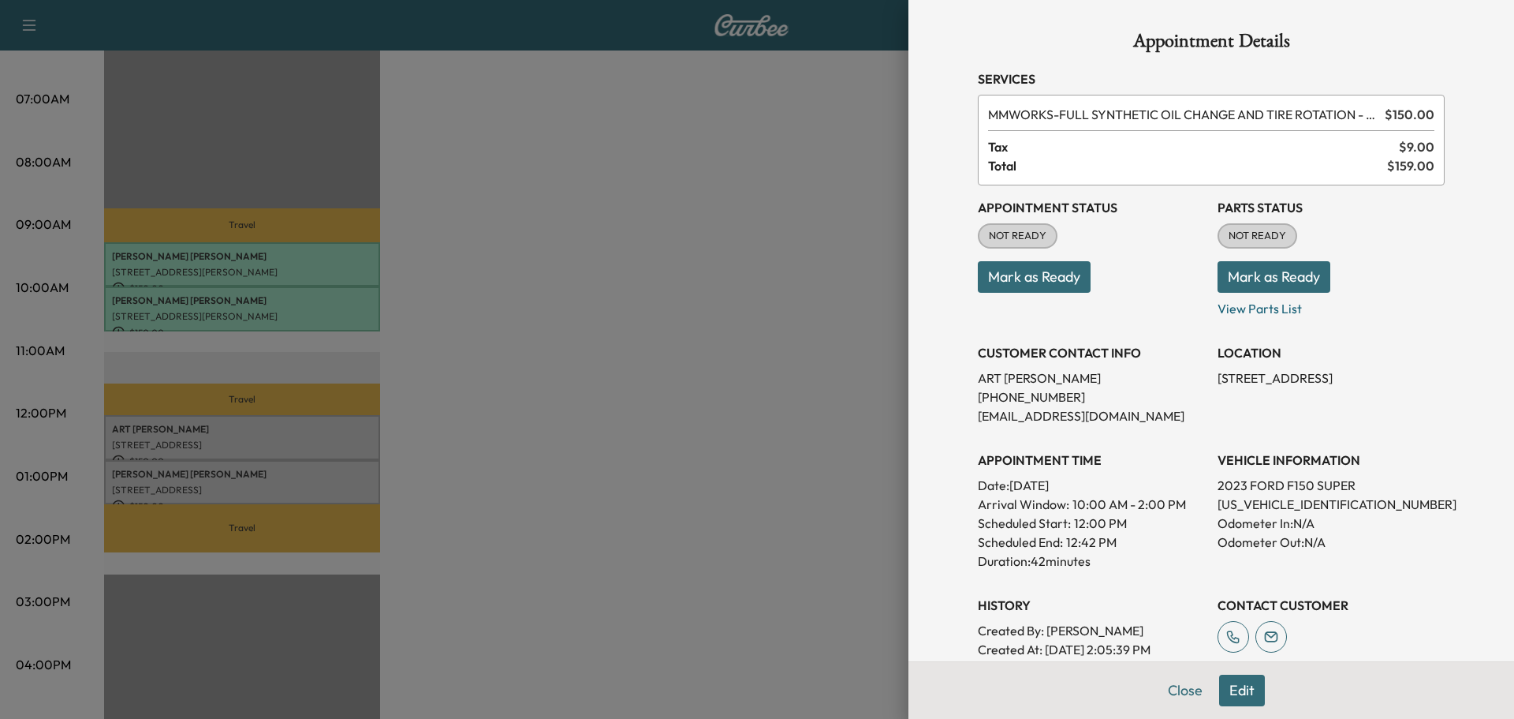
click at [1265, 281] on button "Mark as Ready" at bounding box center [1274, 277] width 113 height 32
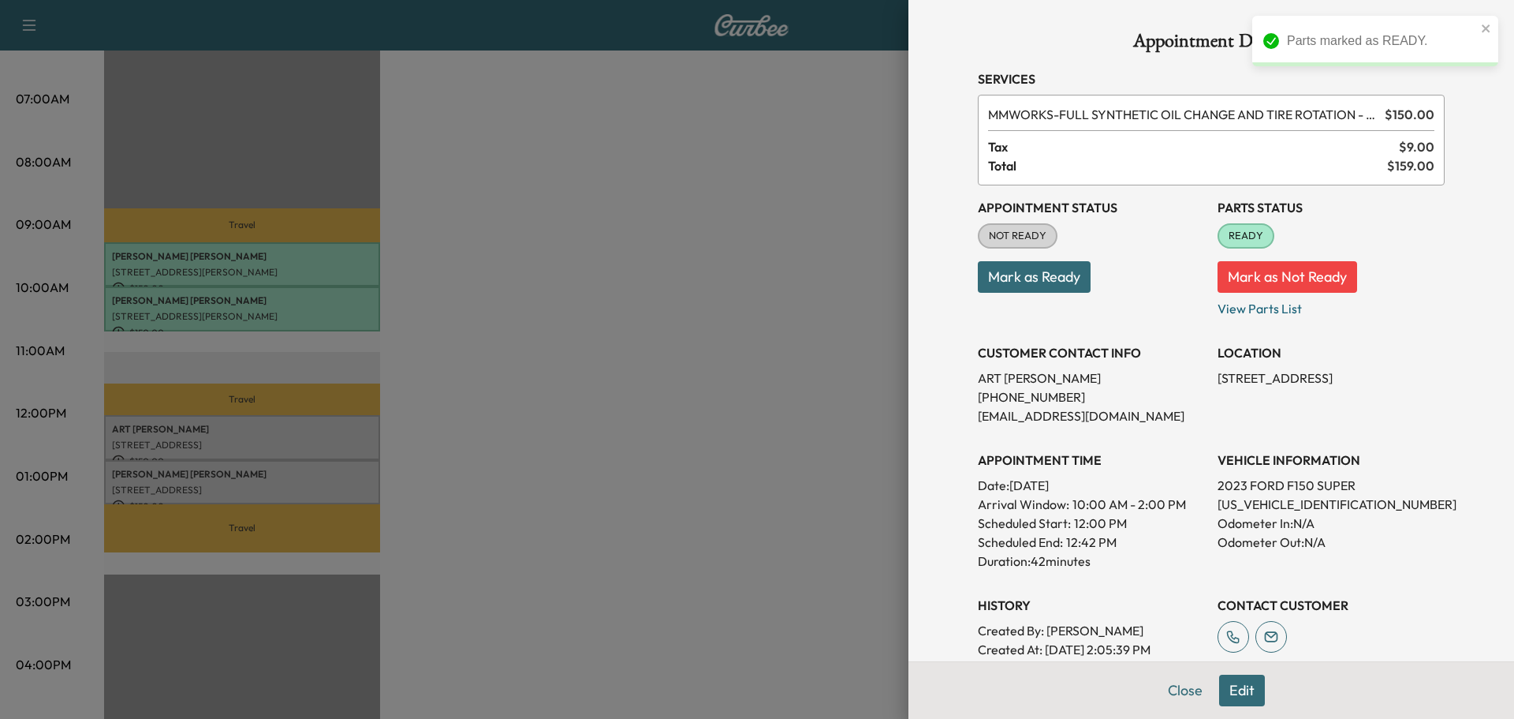
click at [1036, 280] on button "Mark as Ready" at bounding box center [1034, 277] width 113 height 32
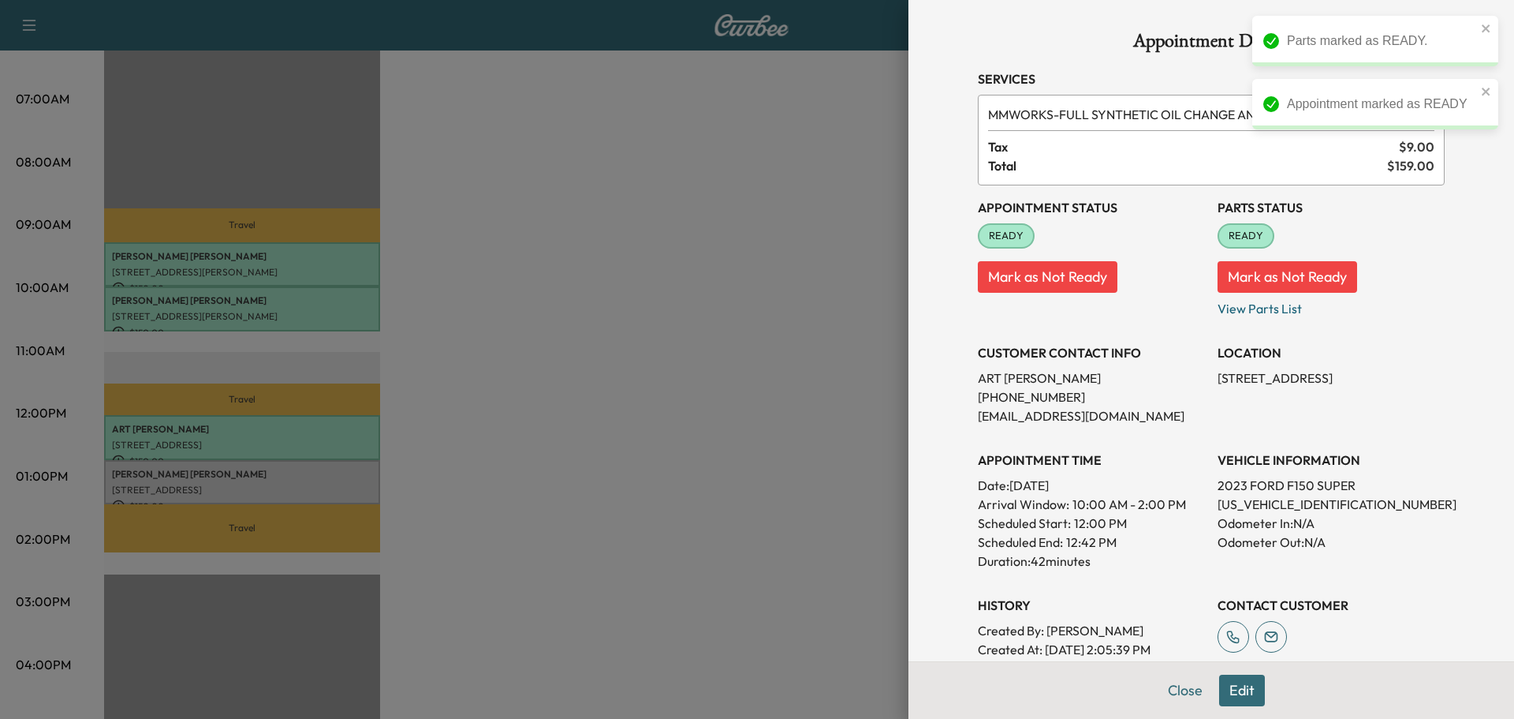
click at [260, 492] on div at bounding box center [757, 359] width 1514 height 719
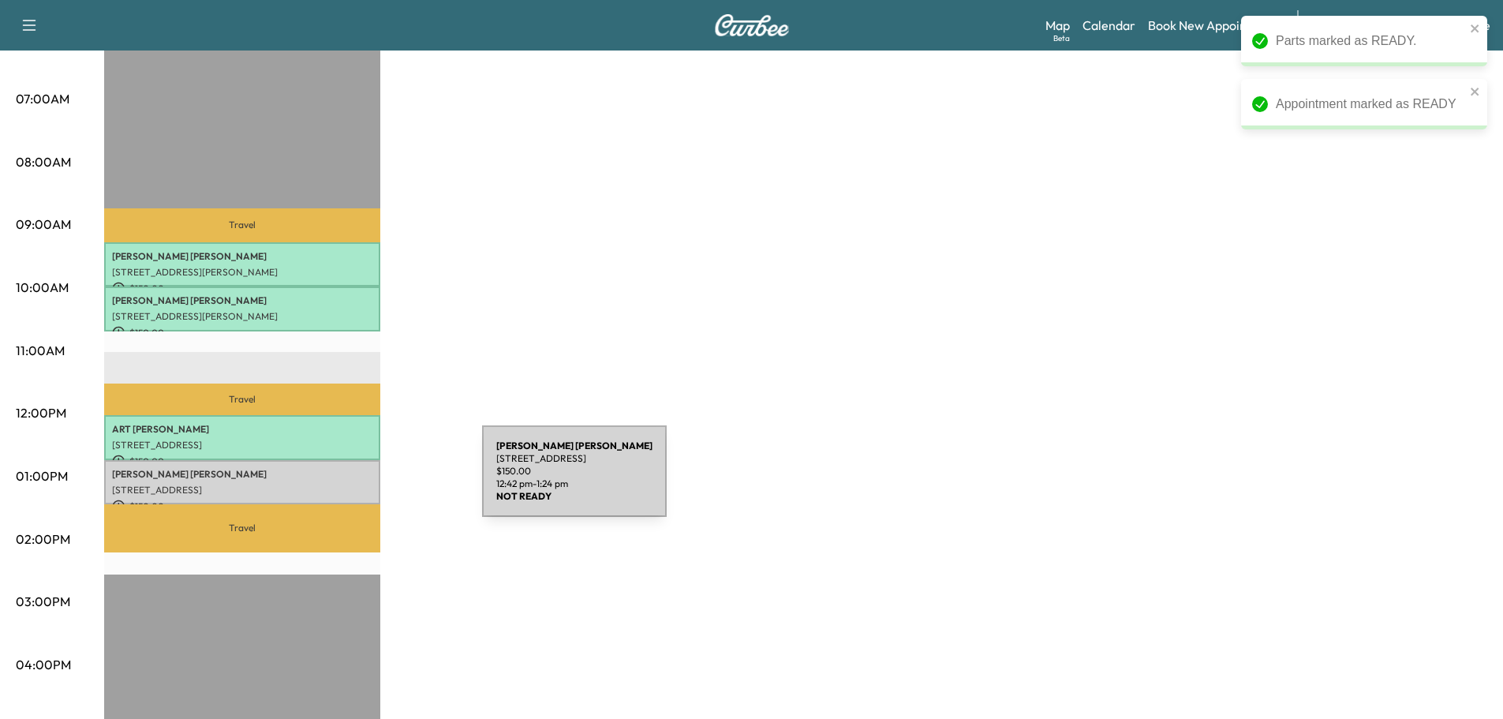
click at [337, 484] on p "[STREET_ADDRESS]" at bounding box center [242, 490] width 260 height 13
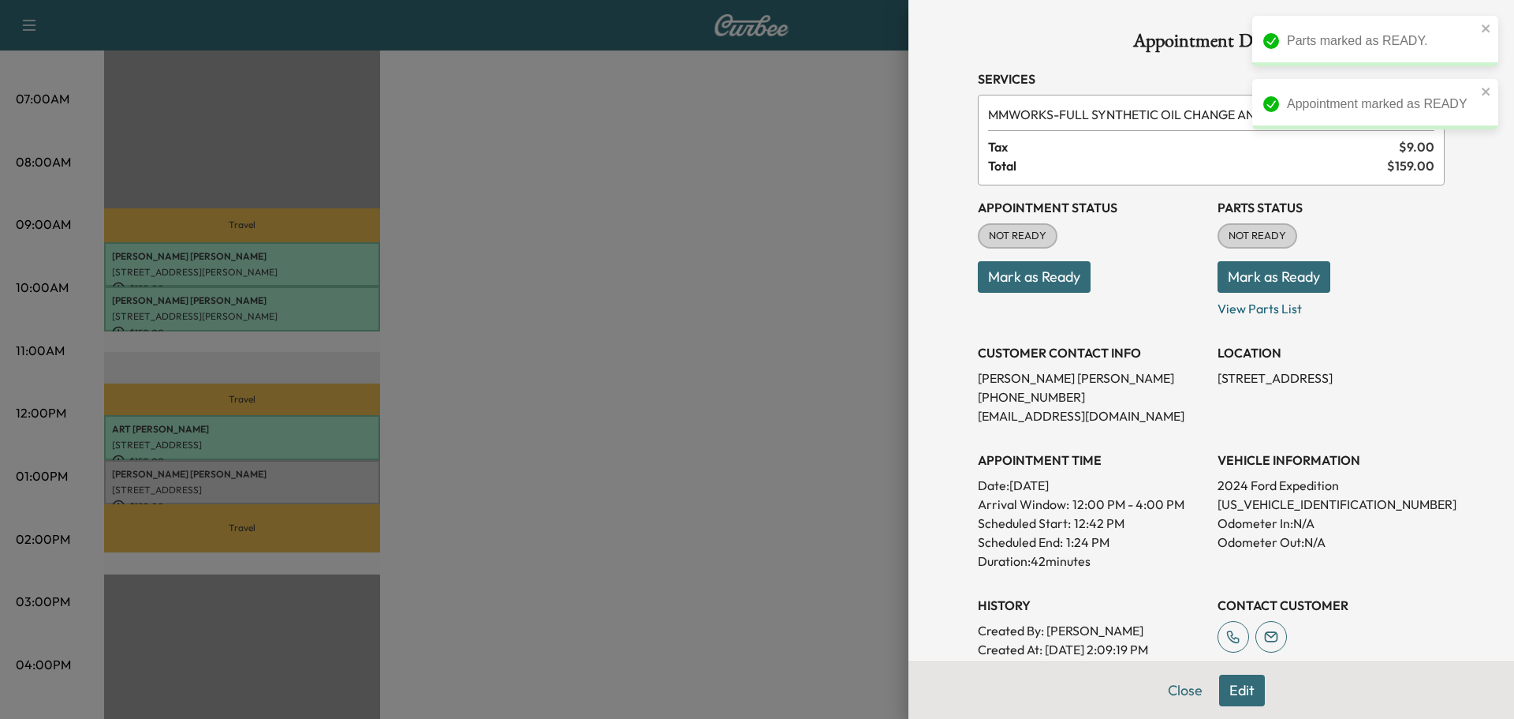
click at [1262, 279] on button "Mark as Ready" at bounding box center [1274, 277] width 113 height 32
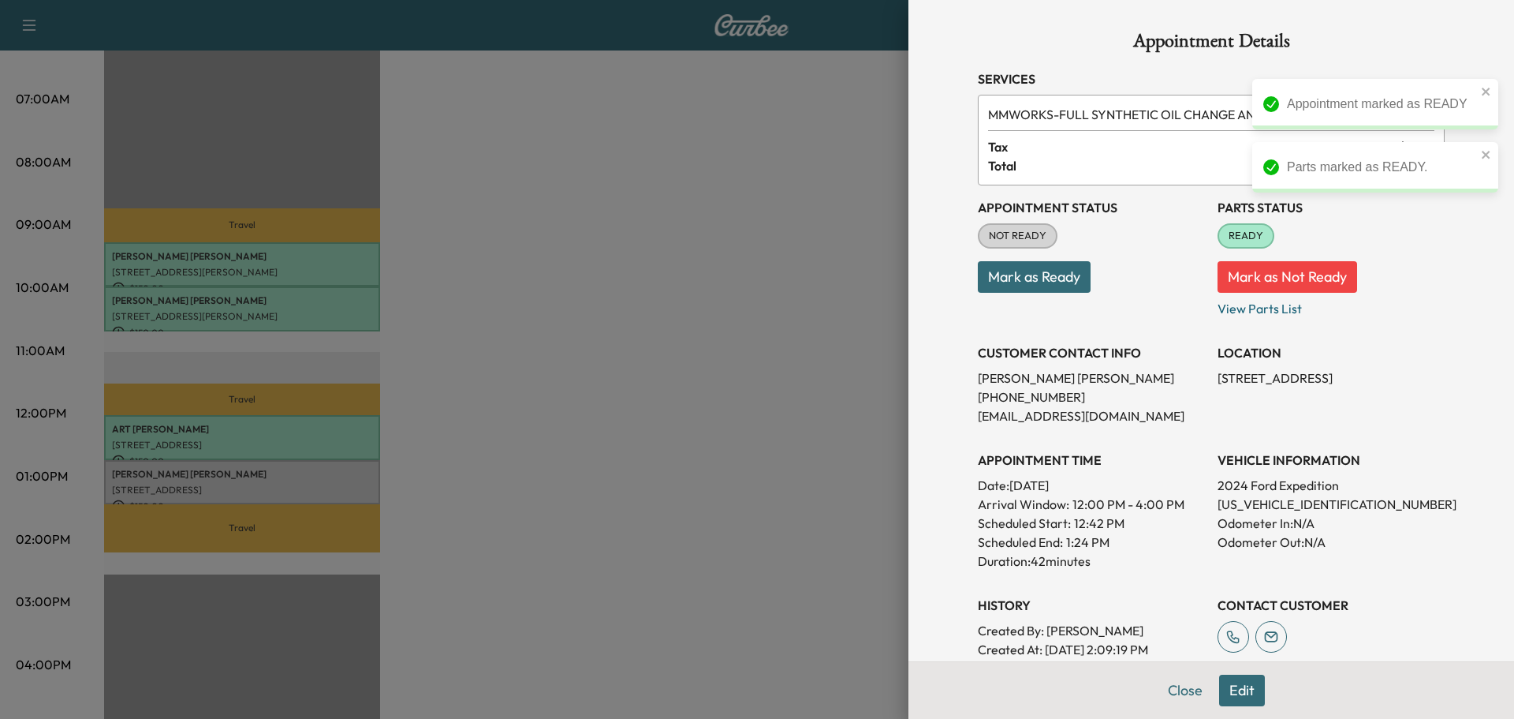
click at [1009, 278] on button "Mark as Ready" at bounding box center [1034, 277] width 113 height 32
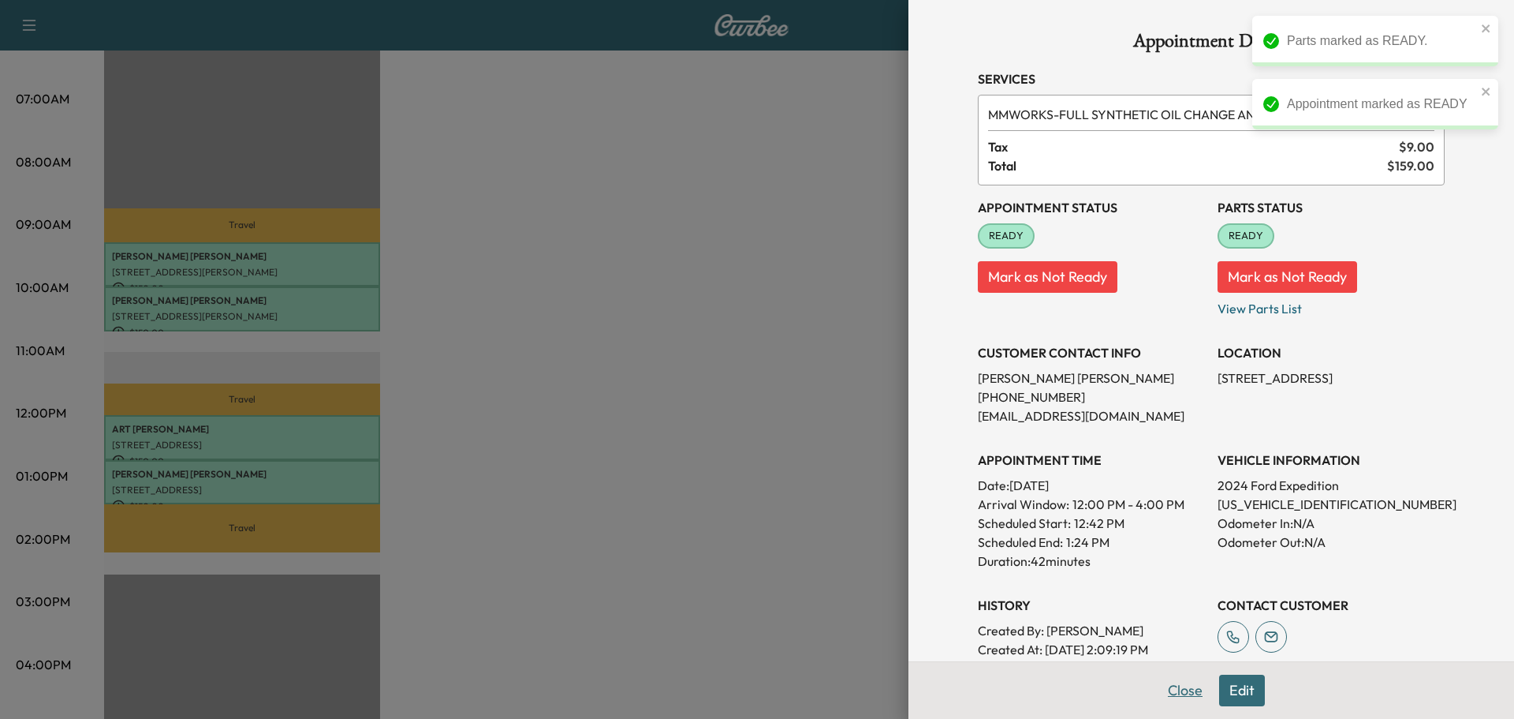
click at [1180, 695] on button "Close" at bounding box center [1185, 690] width 55 height 32
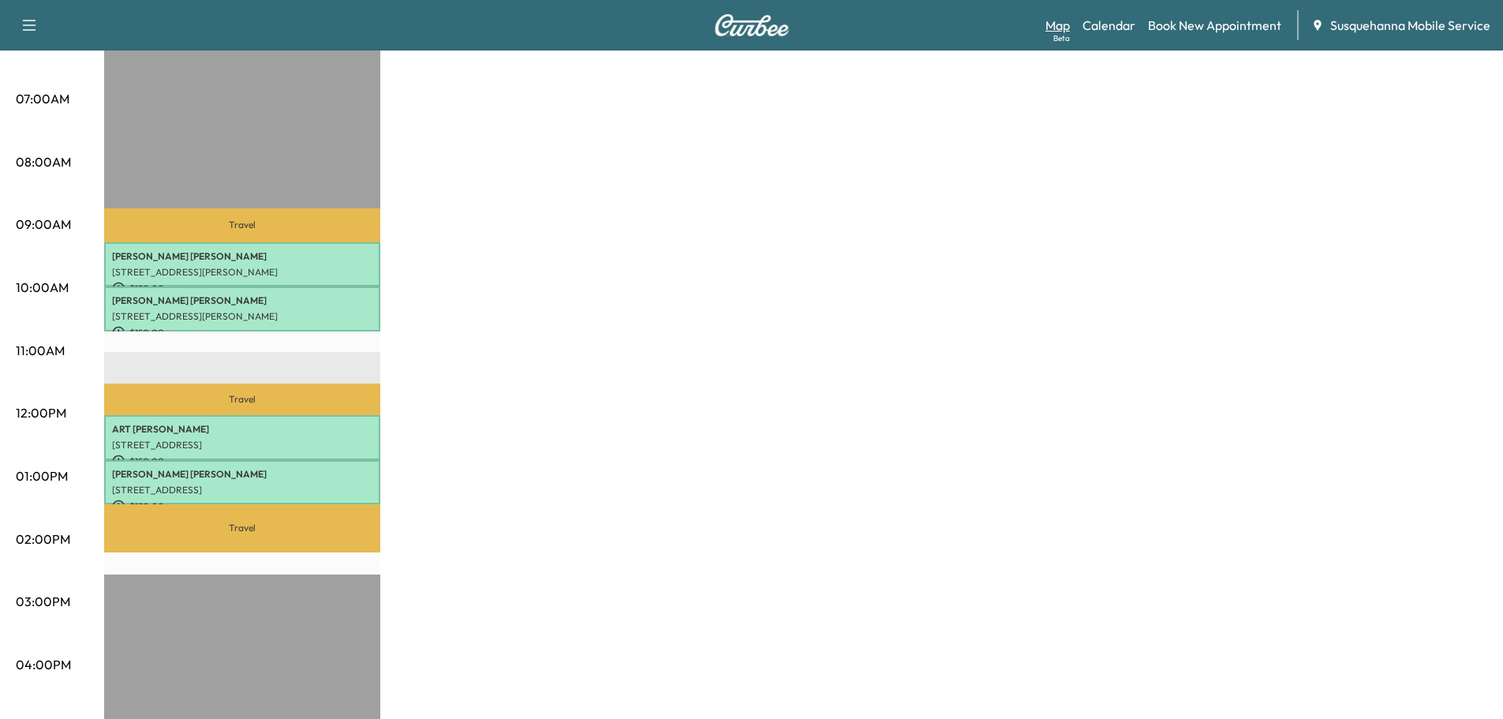
click at [1068, 21] on link "Map Beta" at bounding box center [1057, 25] width 24 height 19
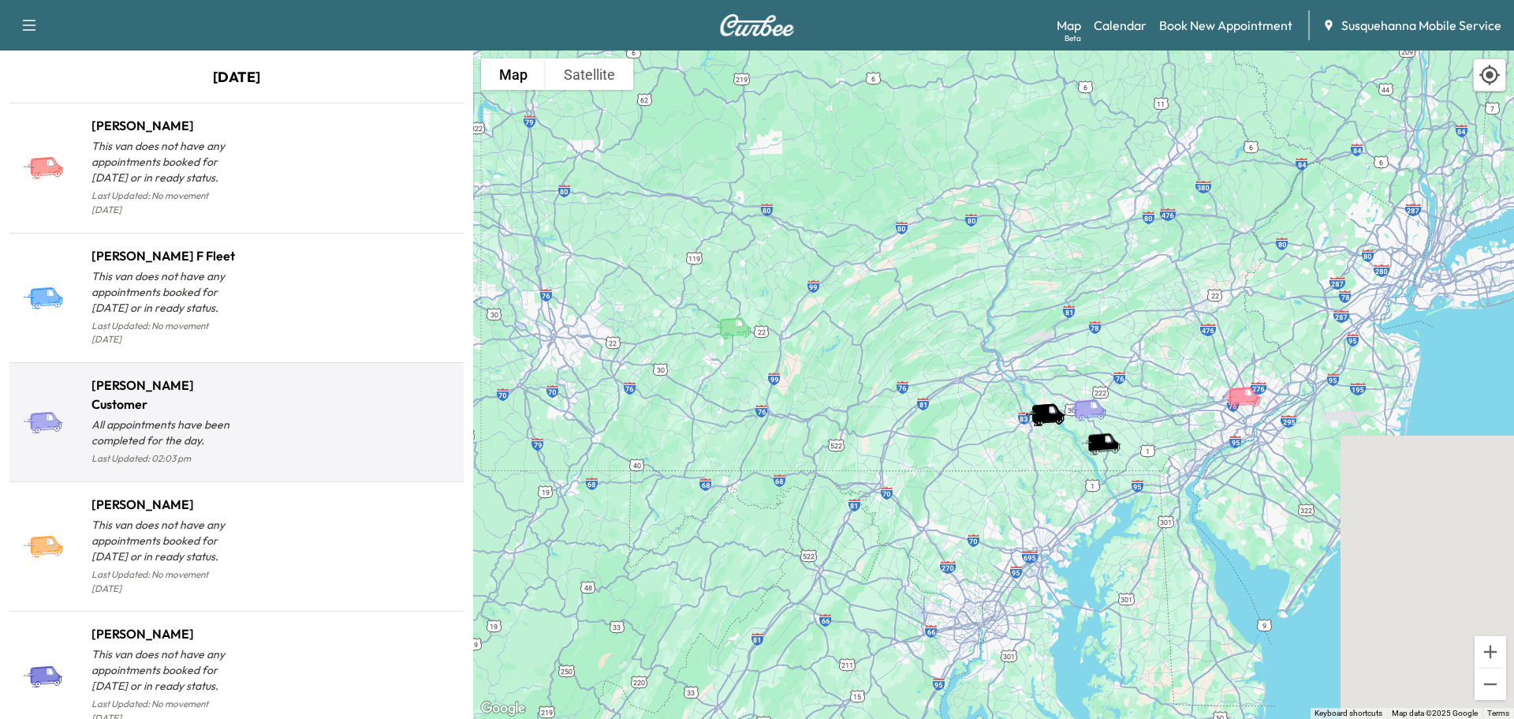
click at [413, 429] on div at bounding box center [347, 428] width 221 height 80
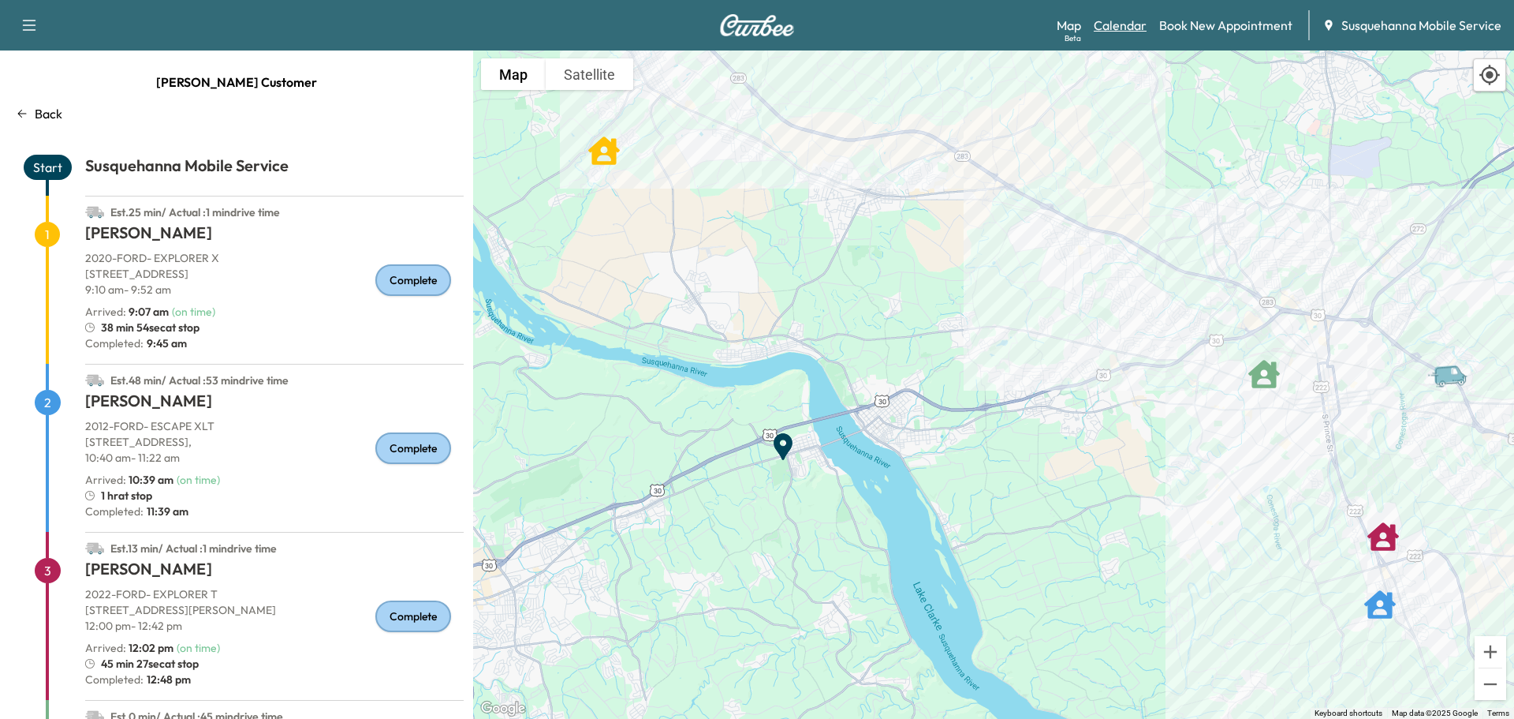
click at [1141, 33] on link "Calendar" at bounding box center [1120, 25] width 53 height 19
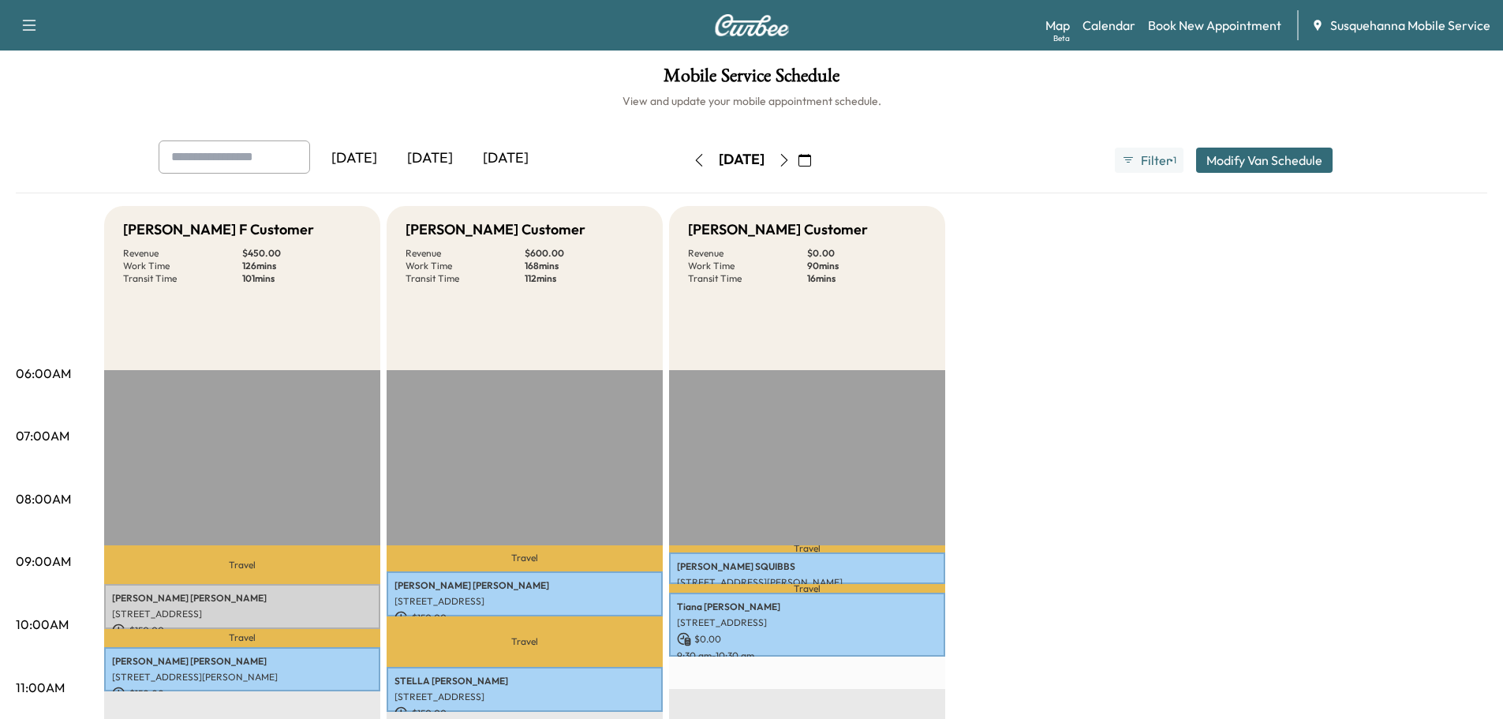
scroll to position [252, 0]
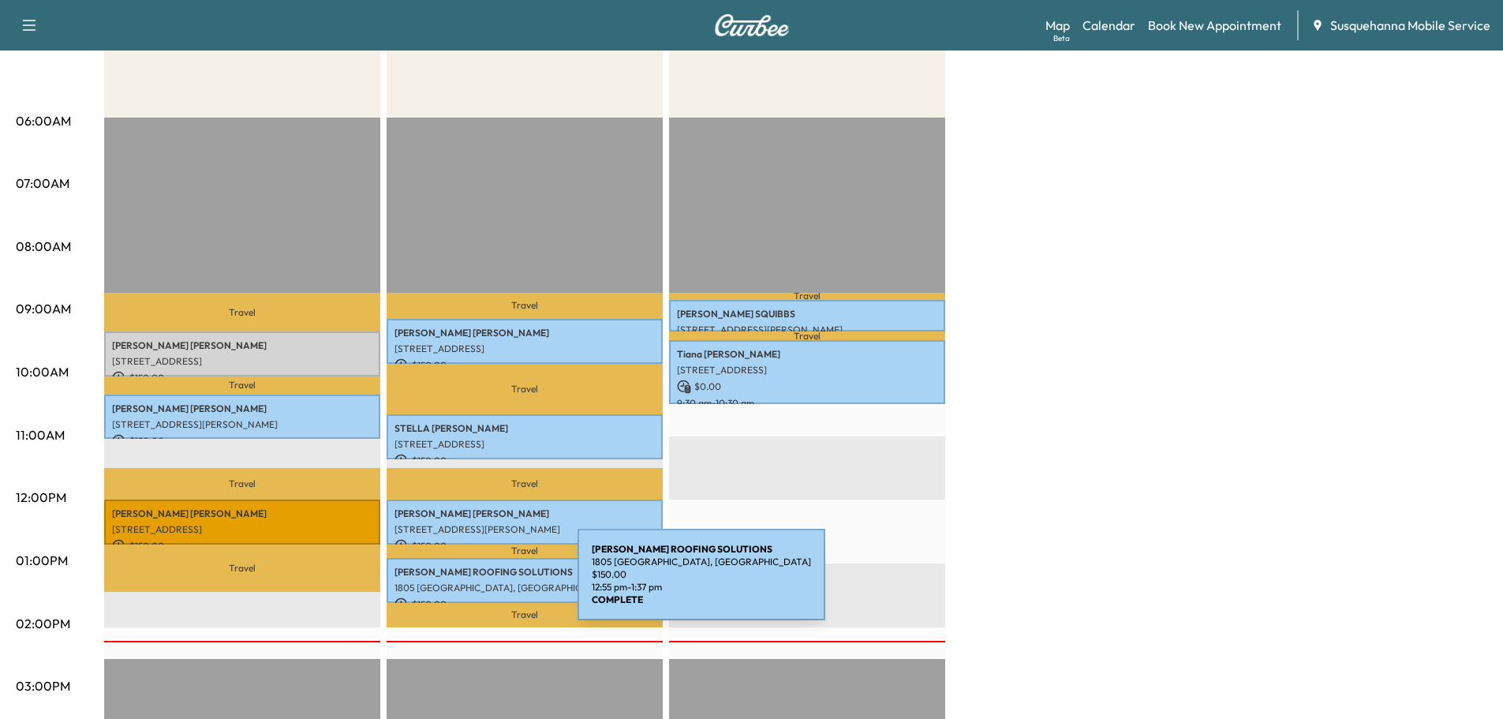
click at [463, 581] on p "1805 [GEOGRAPHIC_DATA], [GEOGRAPHIC_DATA]" at bounding box center [524, 587] width 260 height 13
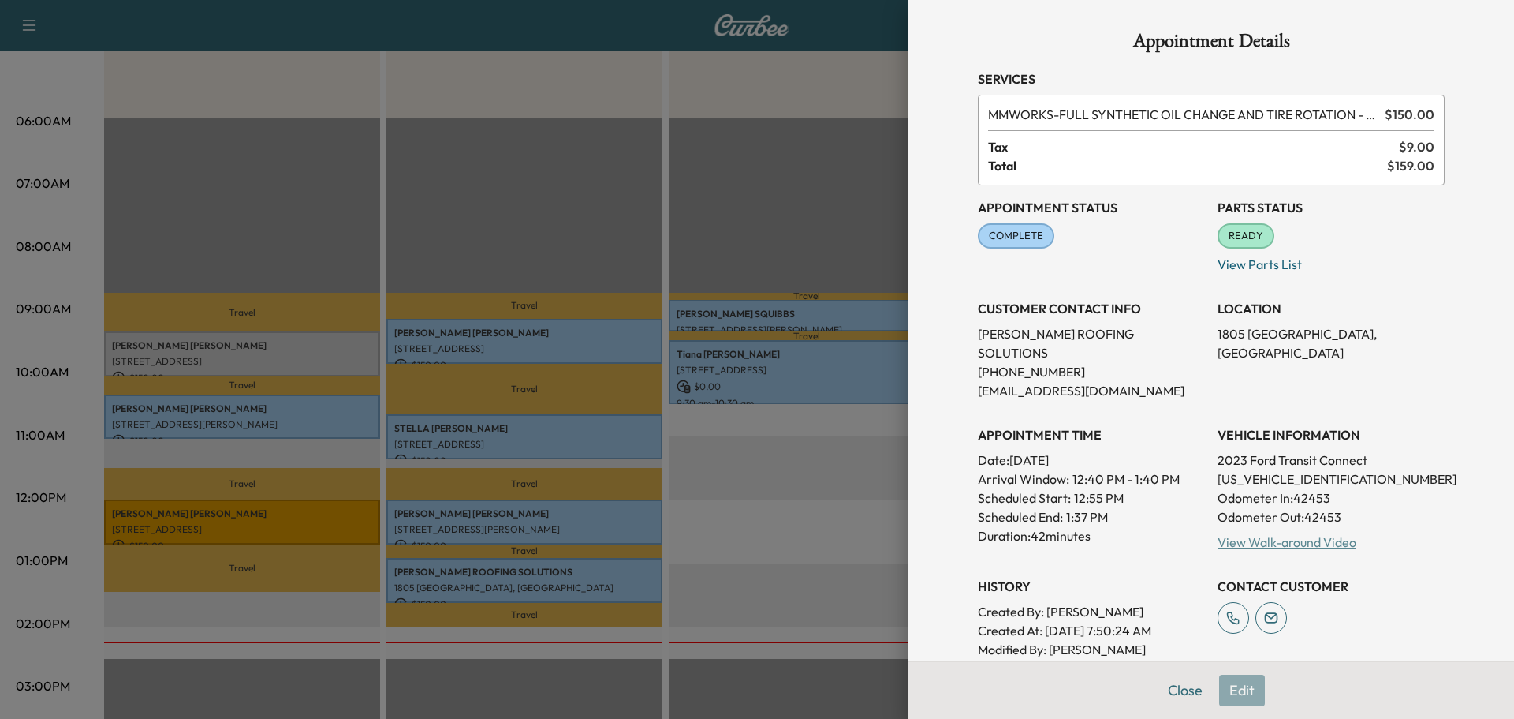
click at [1268, 534] on link "View Walk-around Video" at bounding box center [1287, 542] width 139 height 16
click at [1158, 694] on button "Close" at bounding box center [1185, 690] width 55 height 32
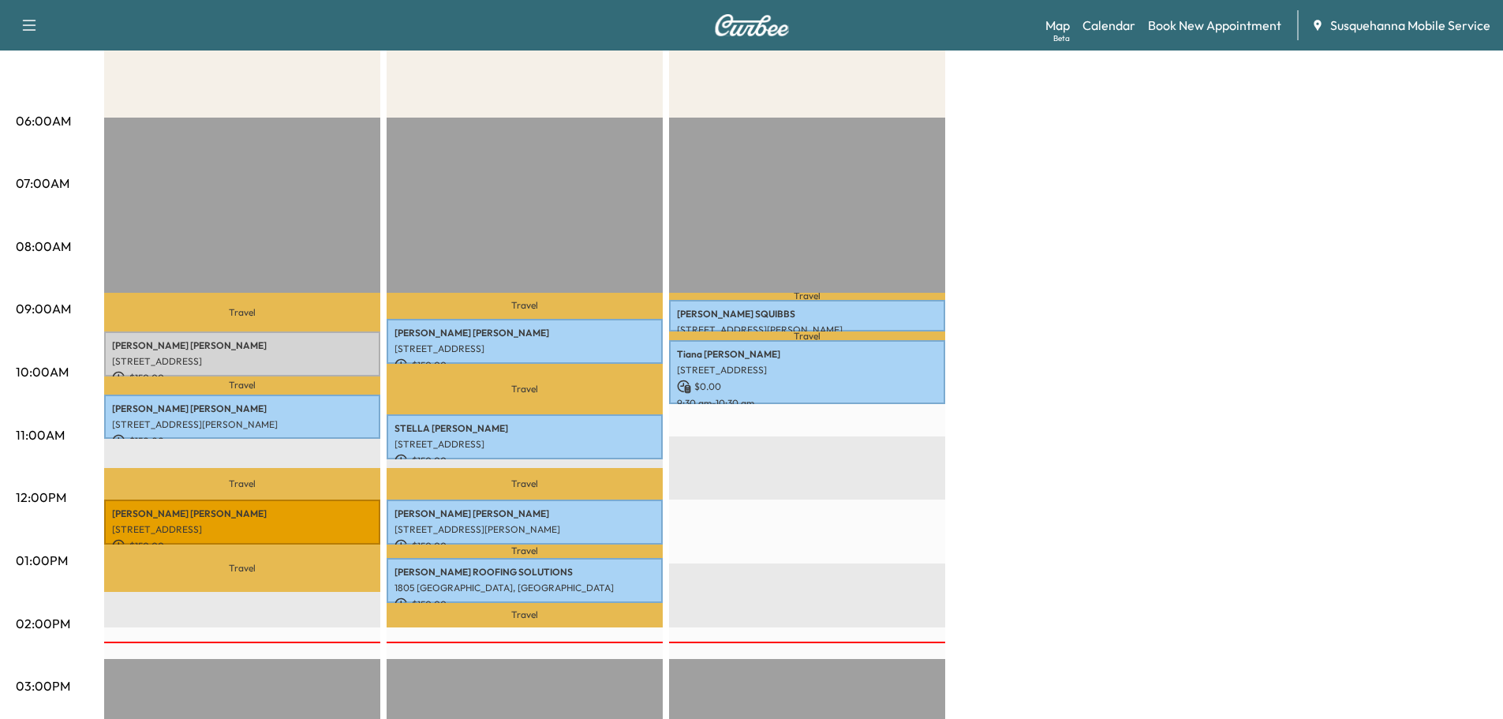
scroll to position [84, 0]
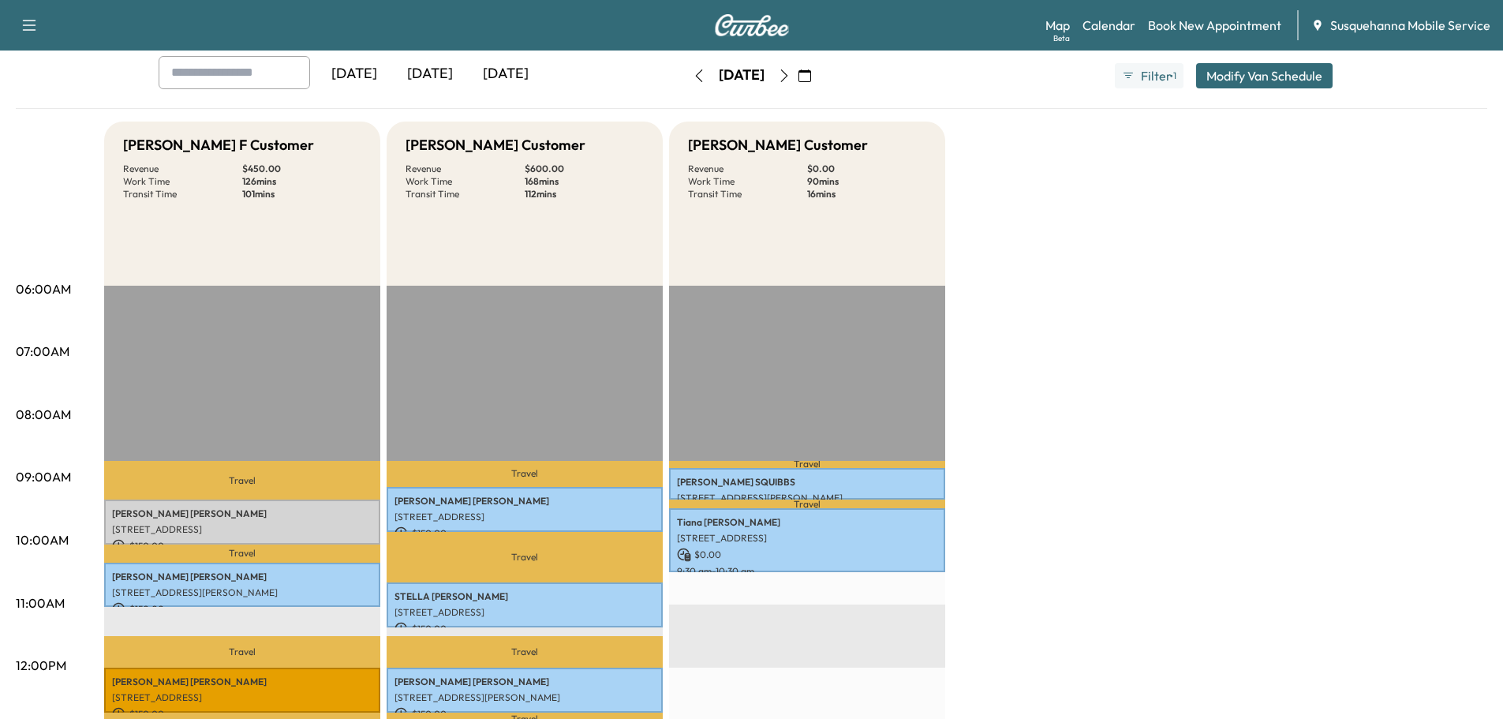
click at [790, 78] on icon "button" at bounding box center [784, 75] width 13 height 13
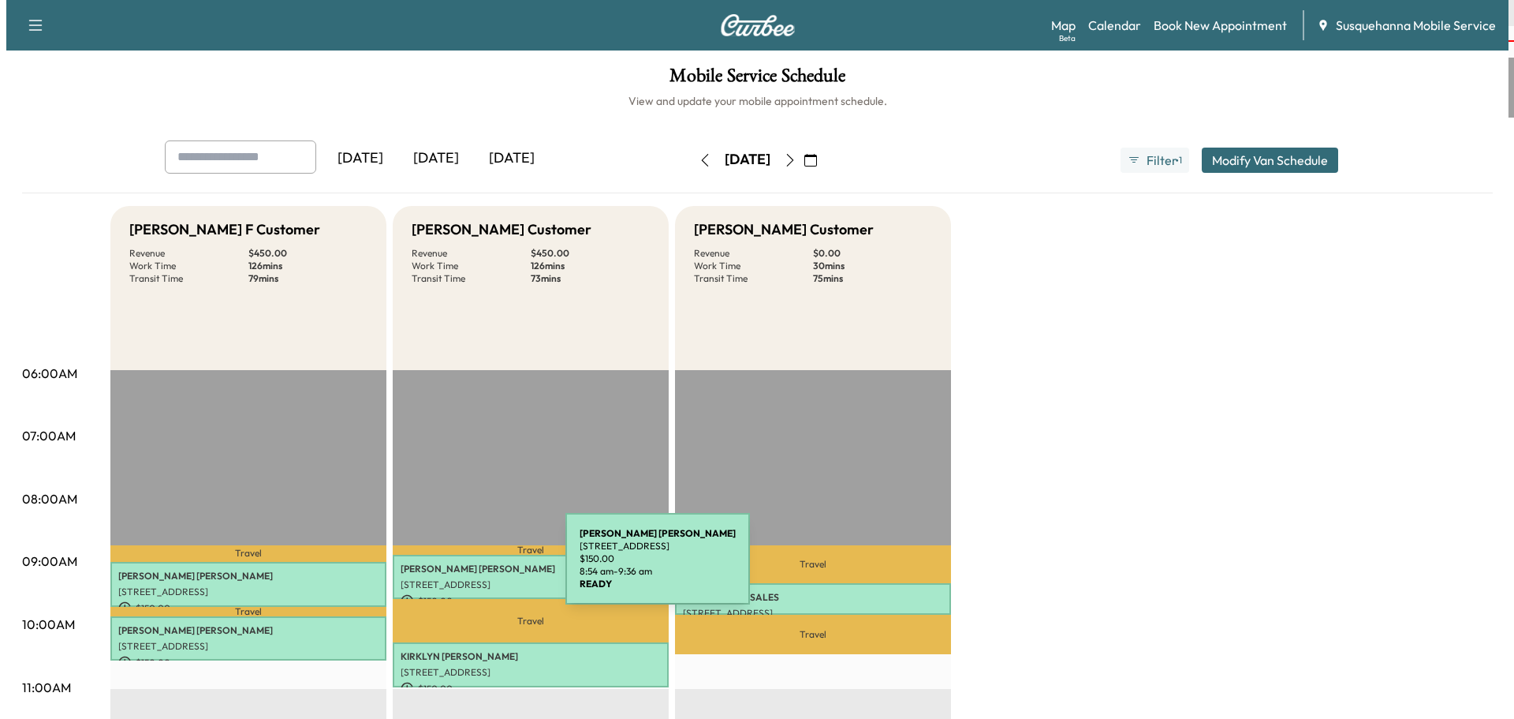
scroll to position [168, 0]
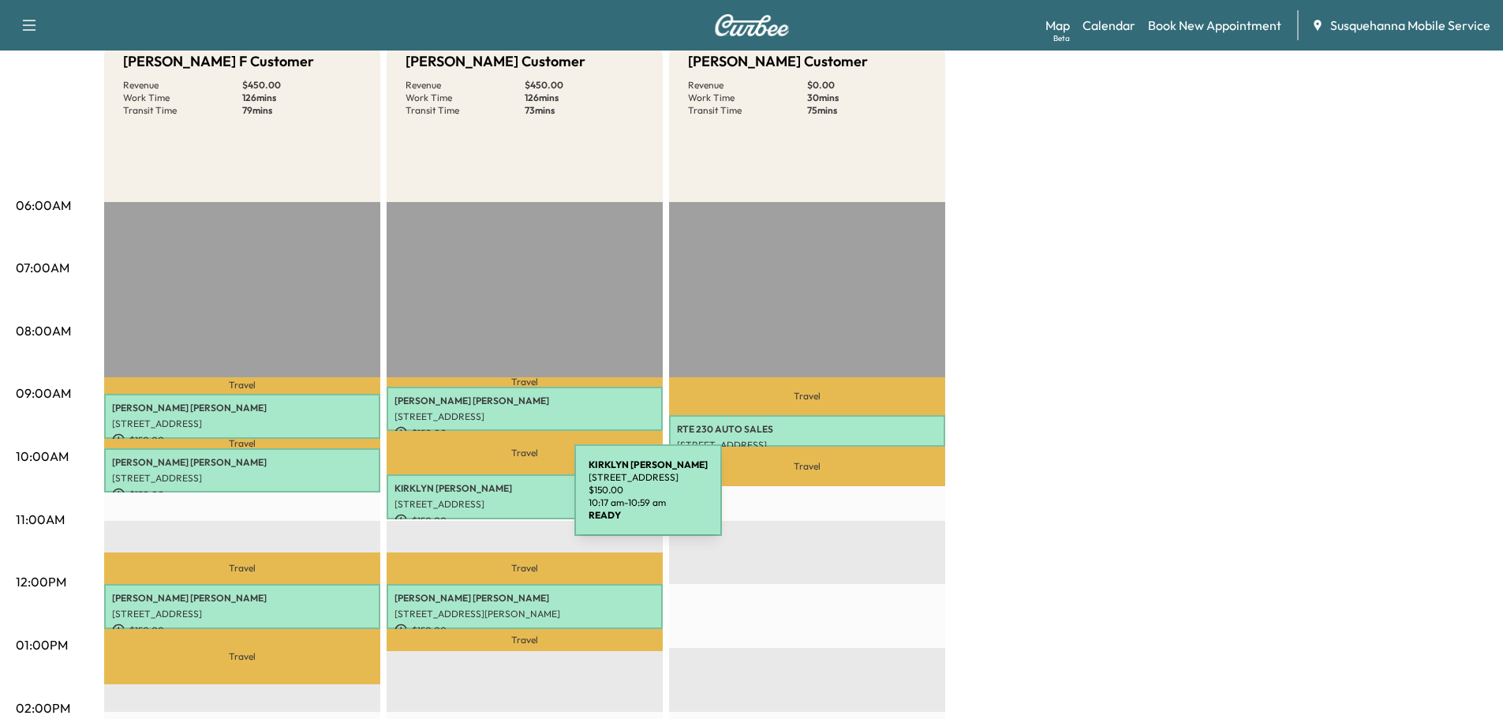
click at [458, 494] on div "[PERSON_NAME] [STREET_ADDRESS] $ 150.00 10:17 am - 10:59 am" at bounding box center [524, 496] width 276 height 45
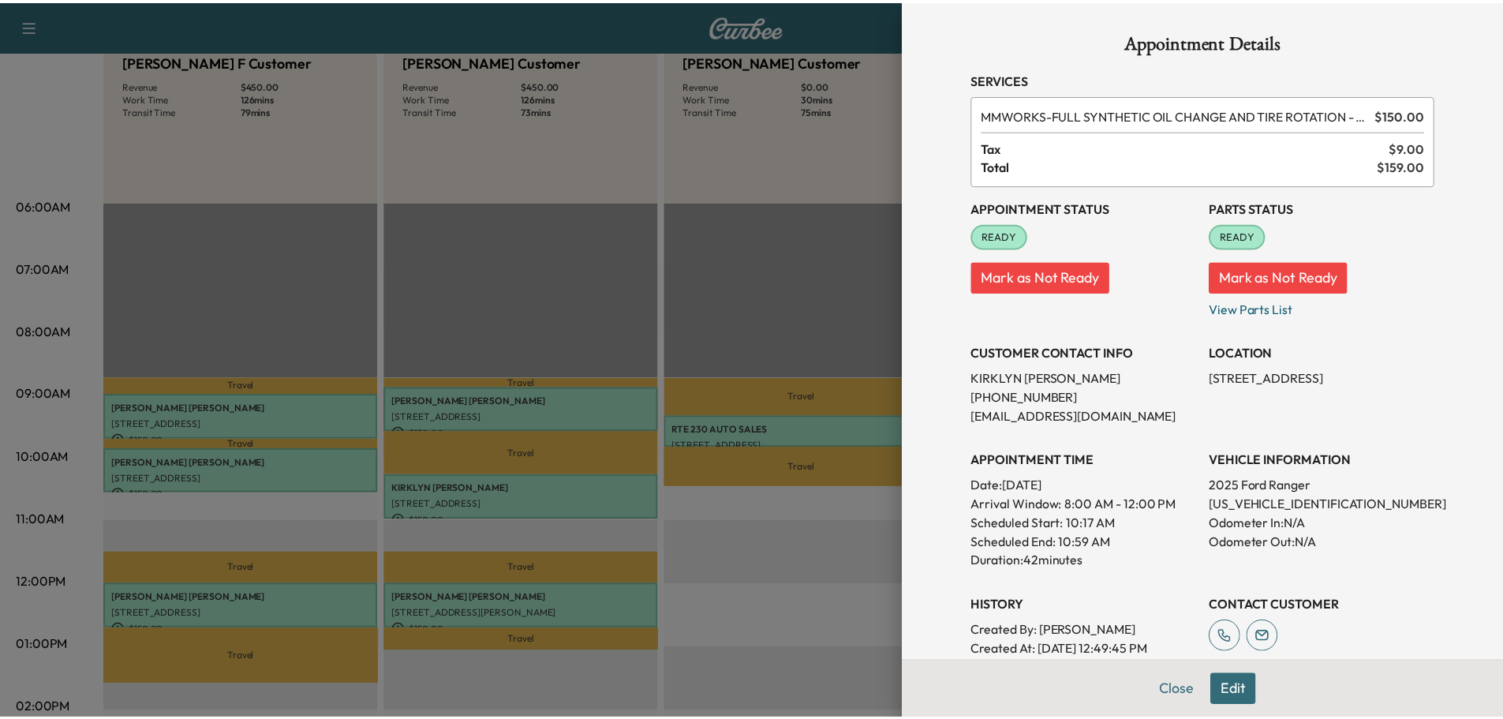
scroll to position [253, 0]
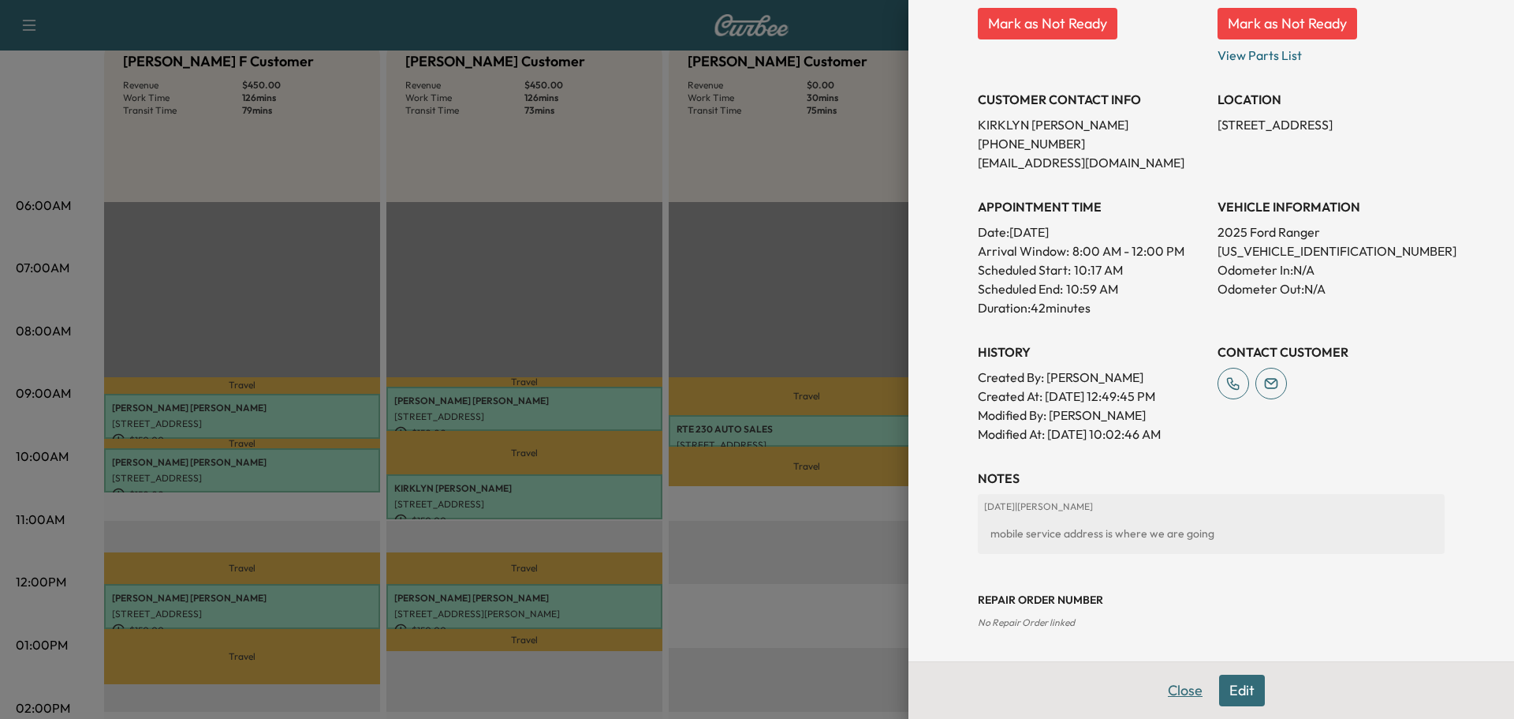
click at [1159, 691] on button "Close" at bounding box center [1185, 690] width 55 height 32
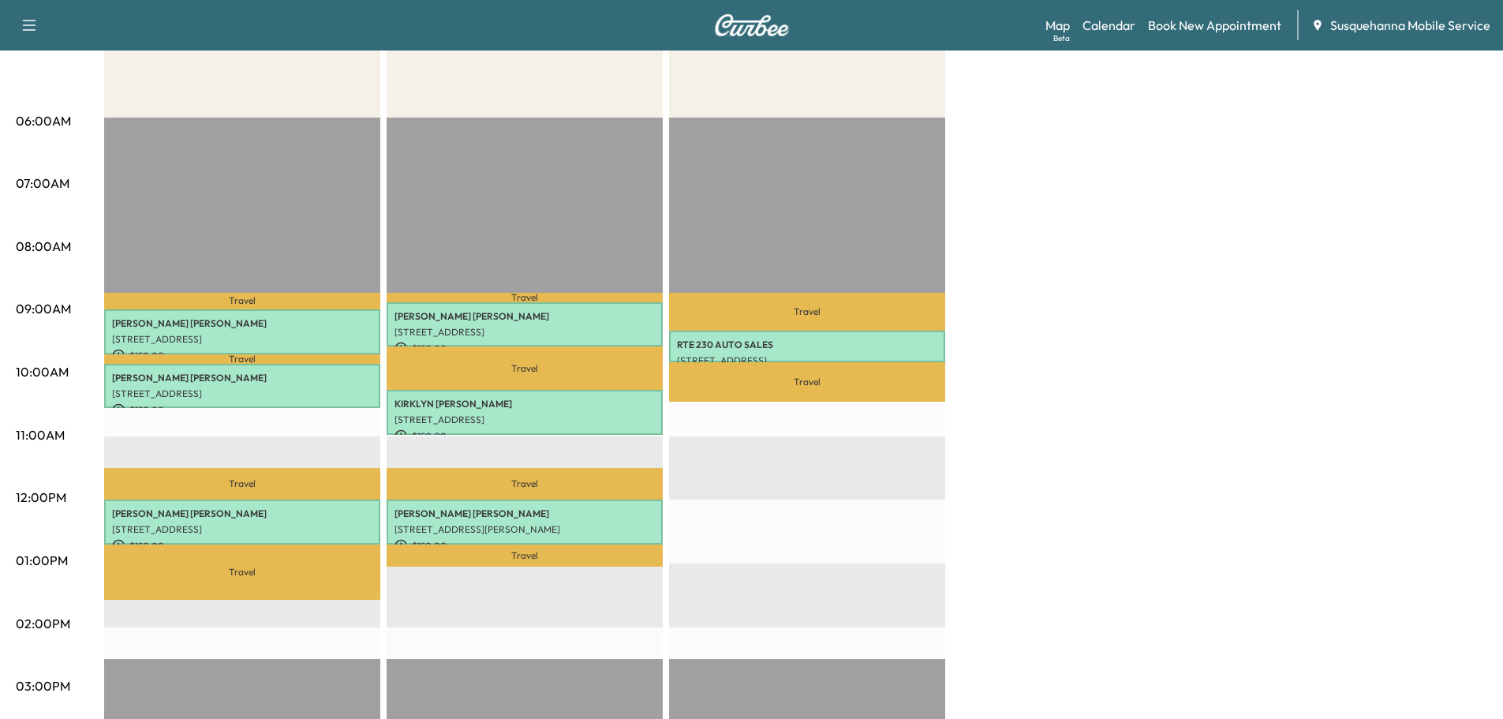
scroll to position [0, 0]
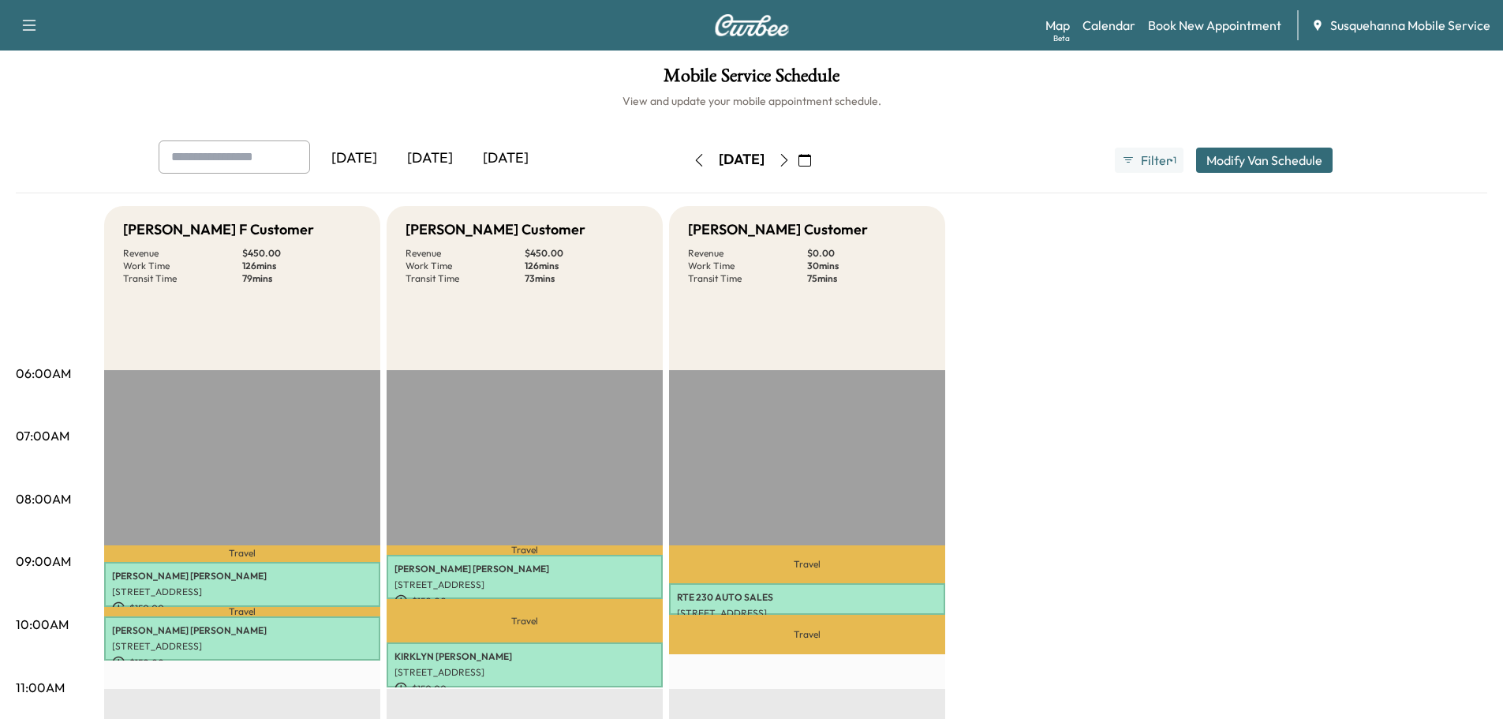
click at [790, 158] on icon "button" at bounding box center [784, 160] width 13 height 13
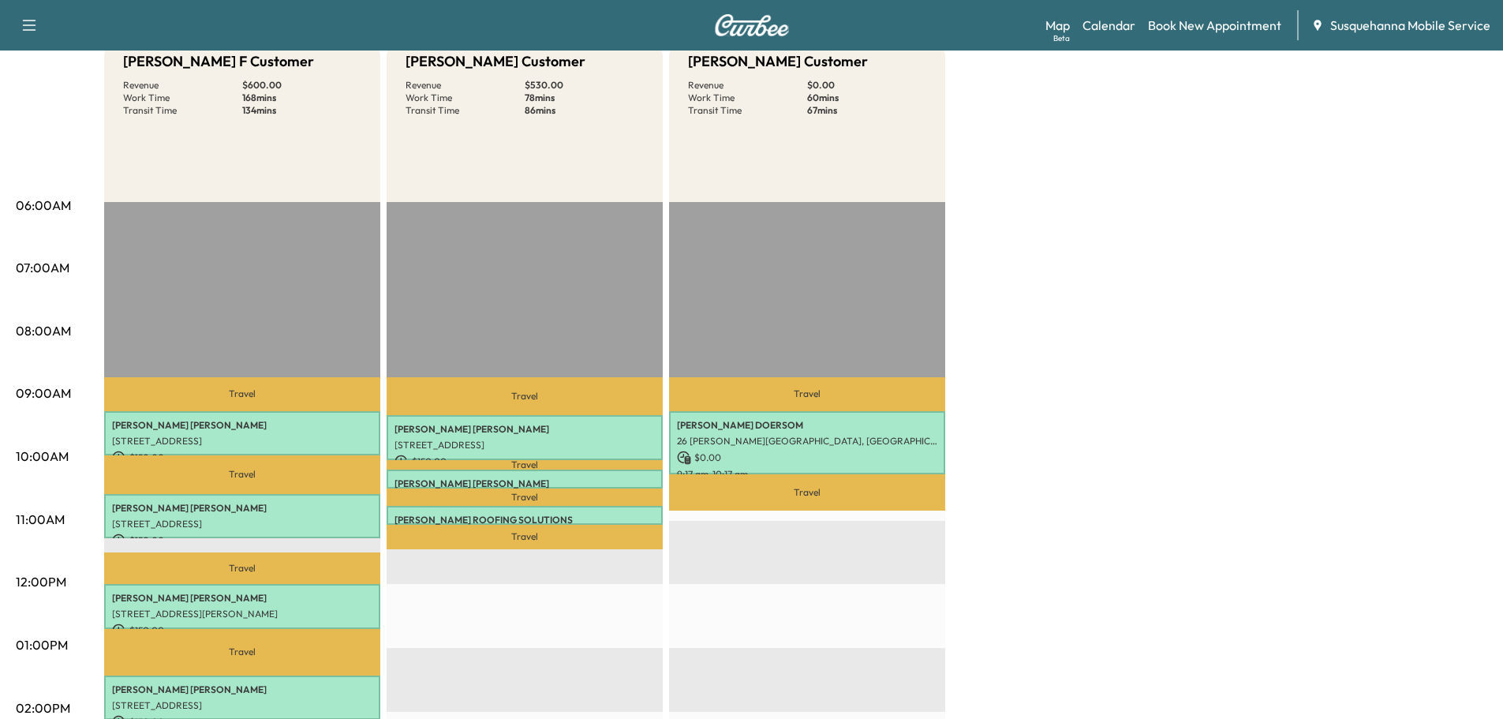
scroll to position [252, 0]
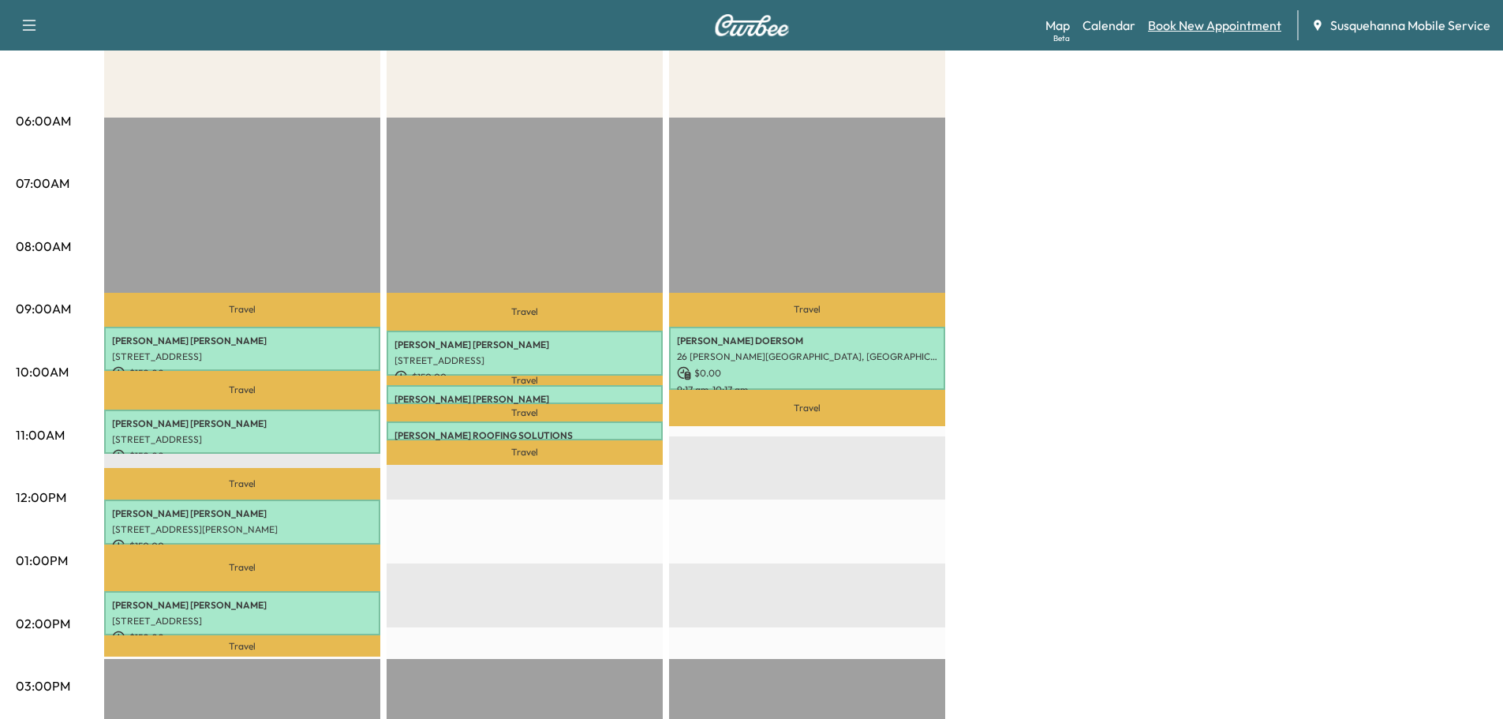
click at [1187, 26] on link "Book New Appointment" at bounding box center [1214, 25] width 133 height 19
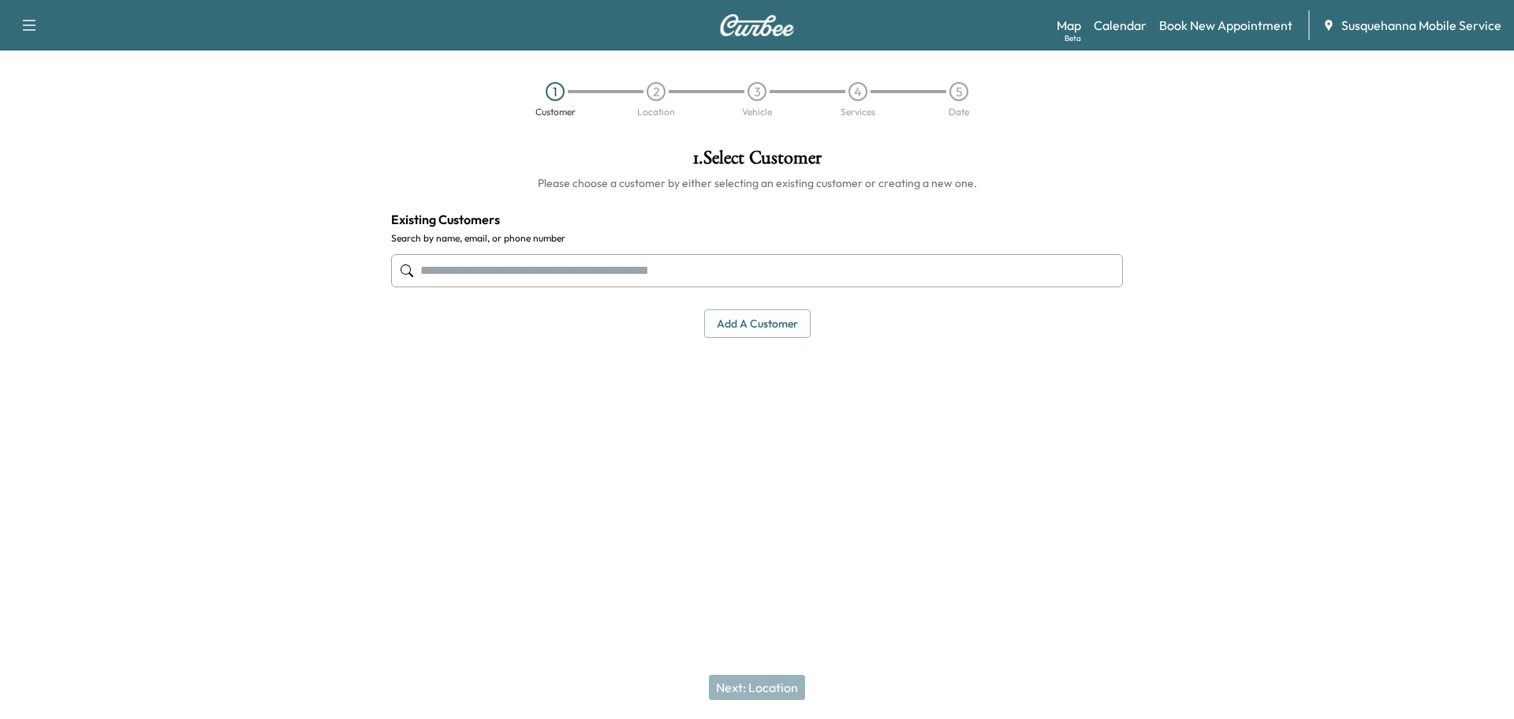
click at [666, 277] on input "text" at bounding box center [757, 270] width 732 height 33
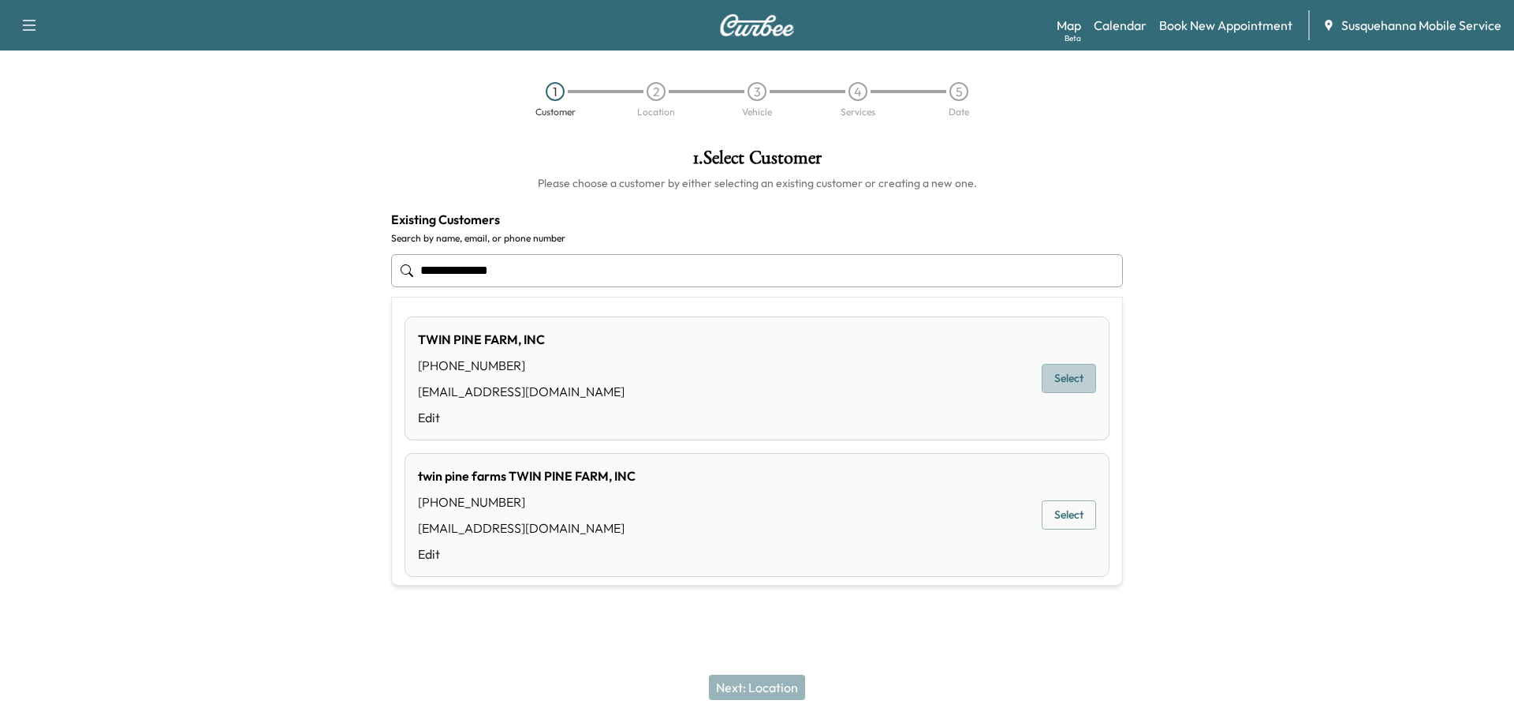
click at [1077, 381] on button "Select" at bounding box center [1069, 378] width 54 height 29
type input "**********"
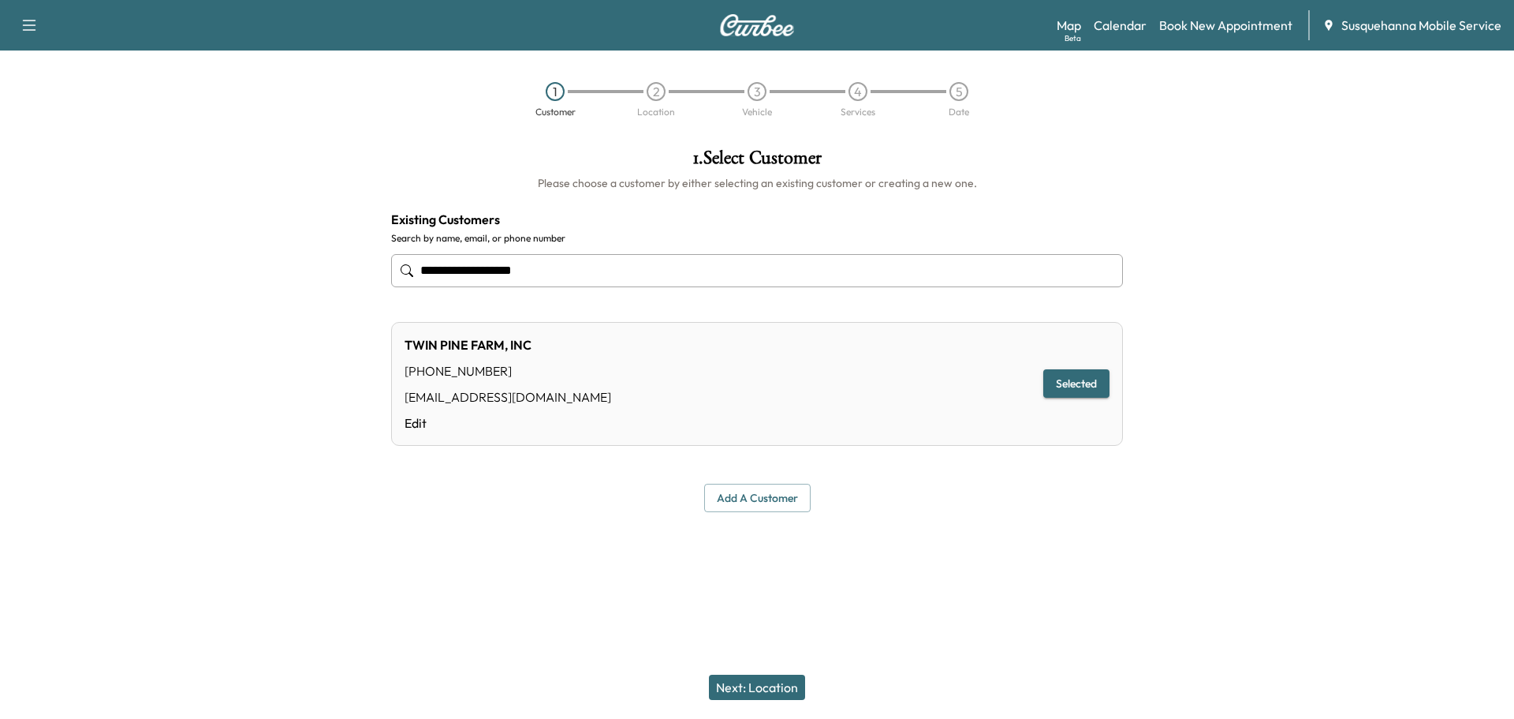
click at [788, 685] on button "Next: Location" at bounding box center [757, 686] width 96 height 25
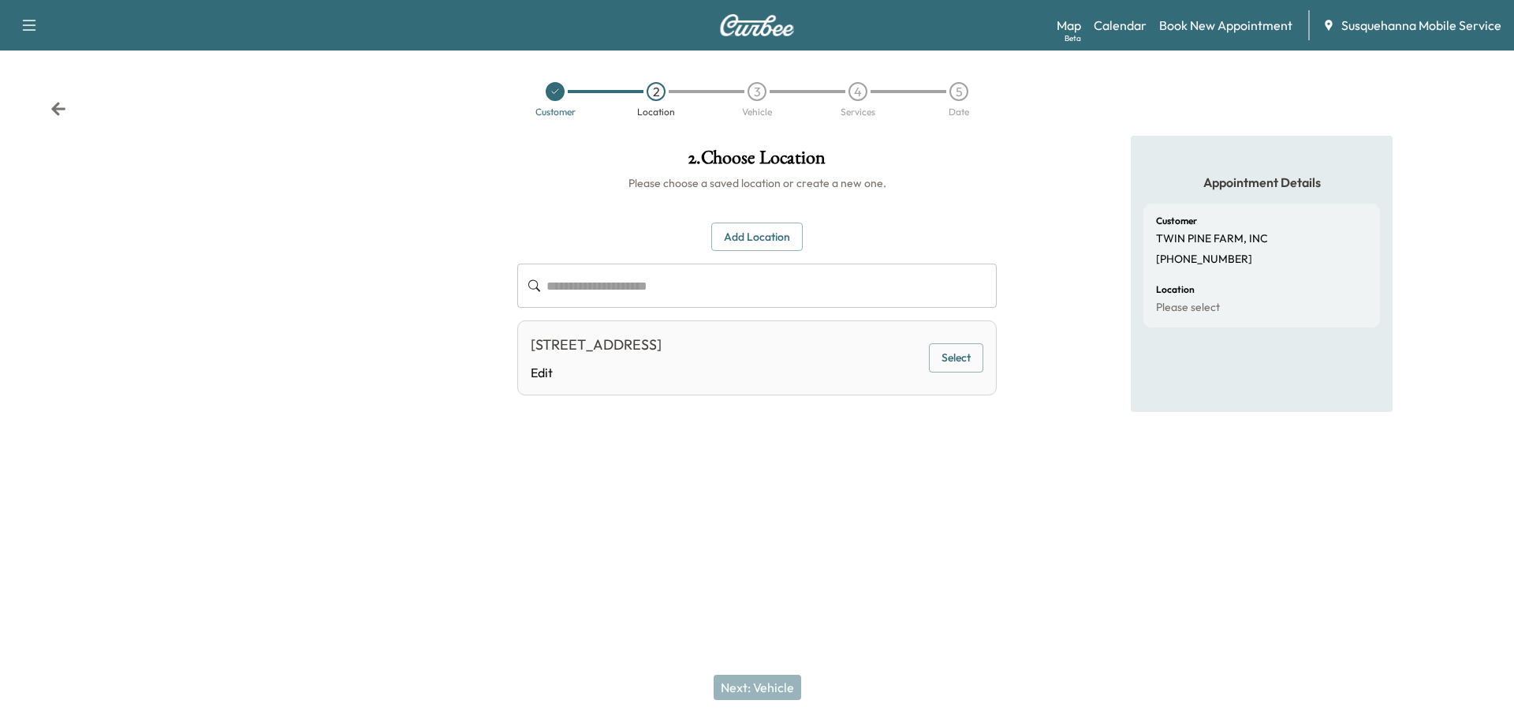
click at [946, 353] on button "Select" at bounding box center [956, 357] width 54 height 29
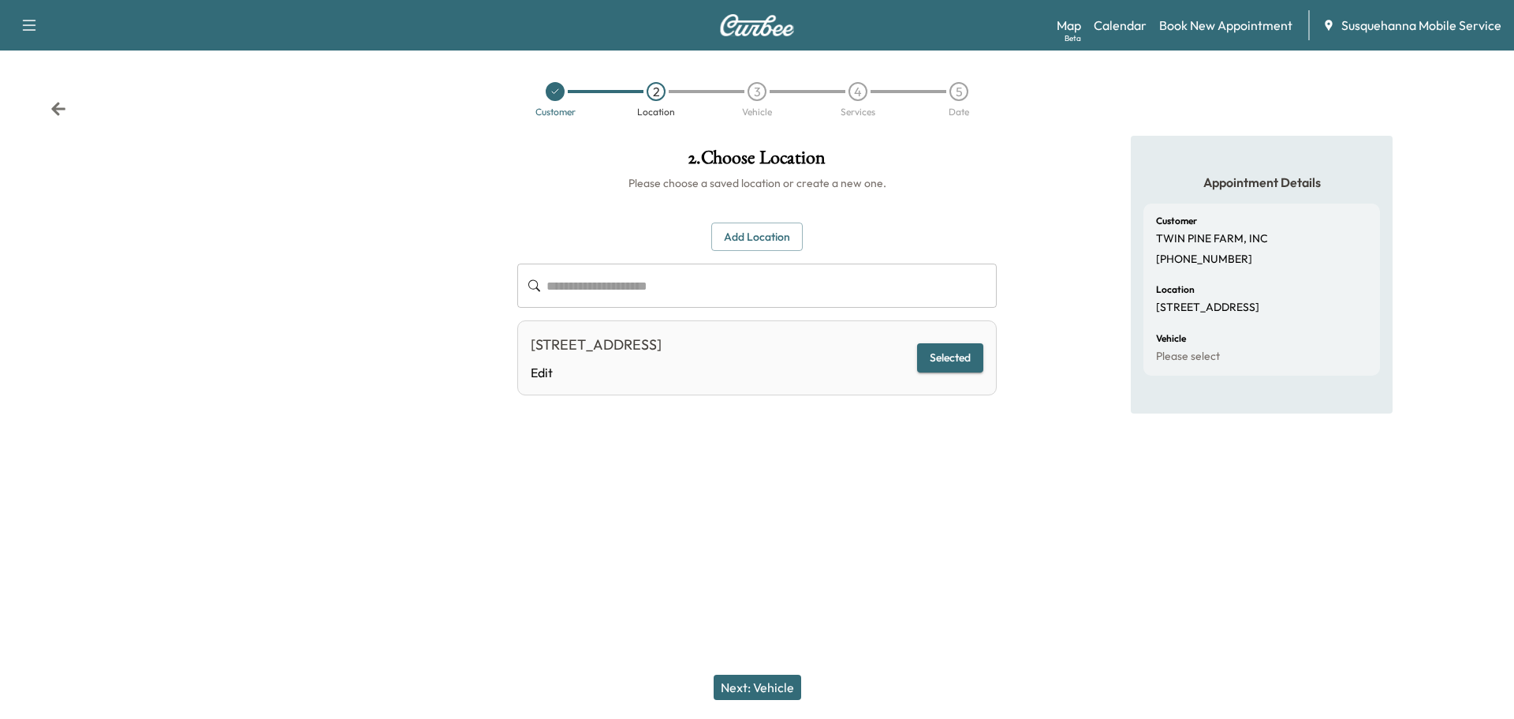
click at [784, 695] on button "Next: Vehicle" at bounding box center [758, 686] width 88 height 25
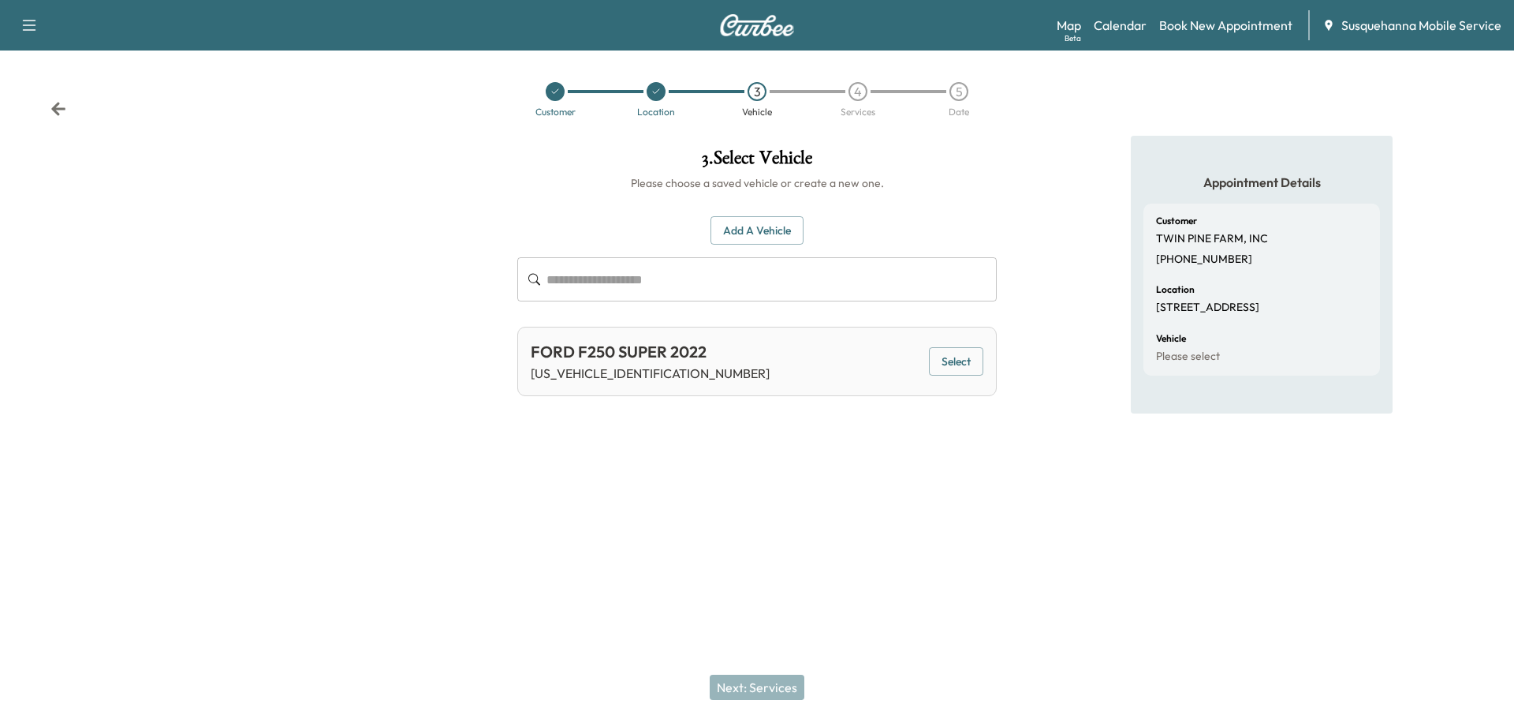
click at [971, 364] on button "Select" at bounding box center [956, 361] width 54 height 29
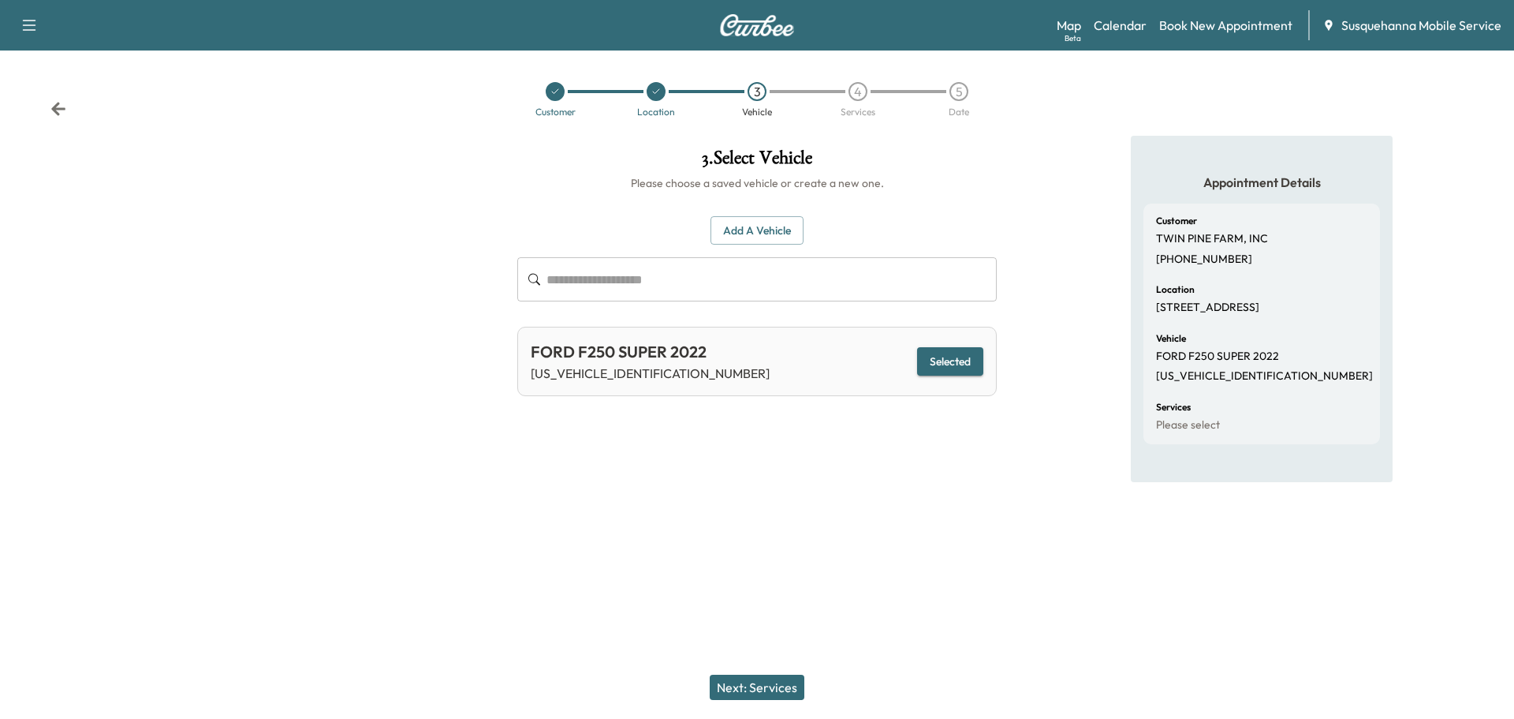
click at [766, 684] on button "Next: Services" at bounding box center [757, 686] width 95 height 25
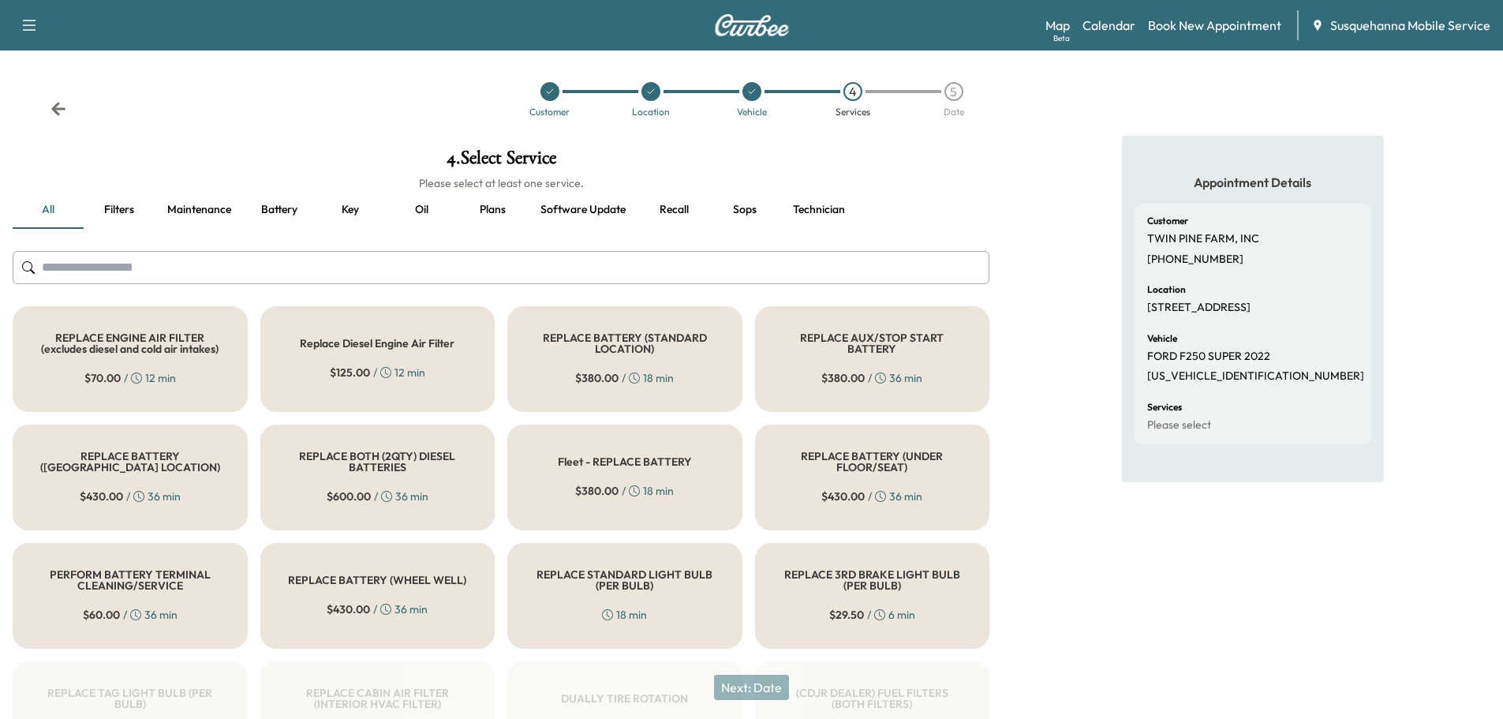
click at [647, 276] on input "text" at bounding box center [501, 267] width 976 height 33
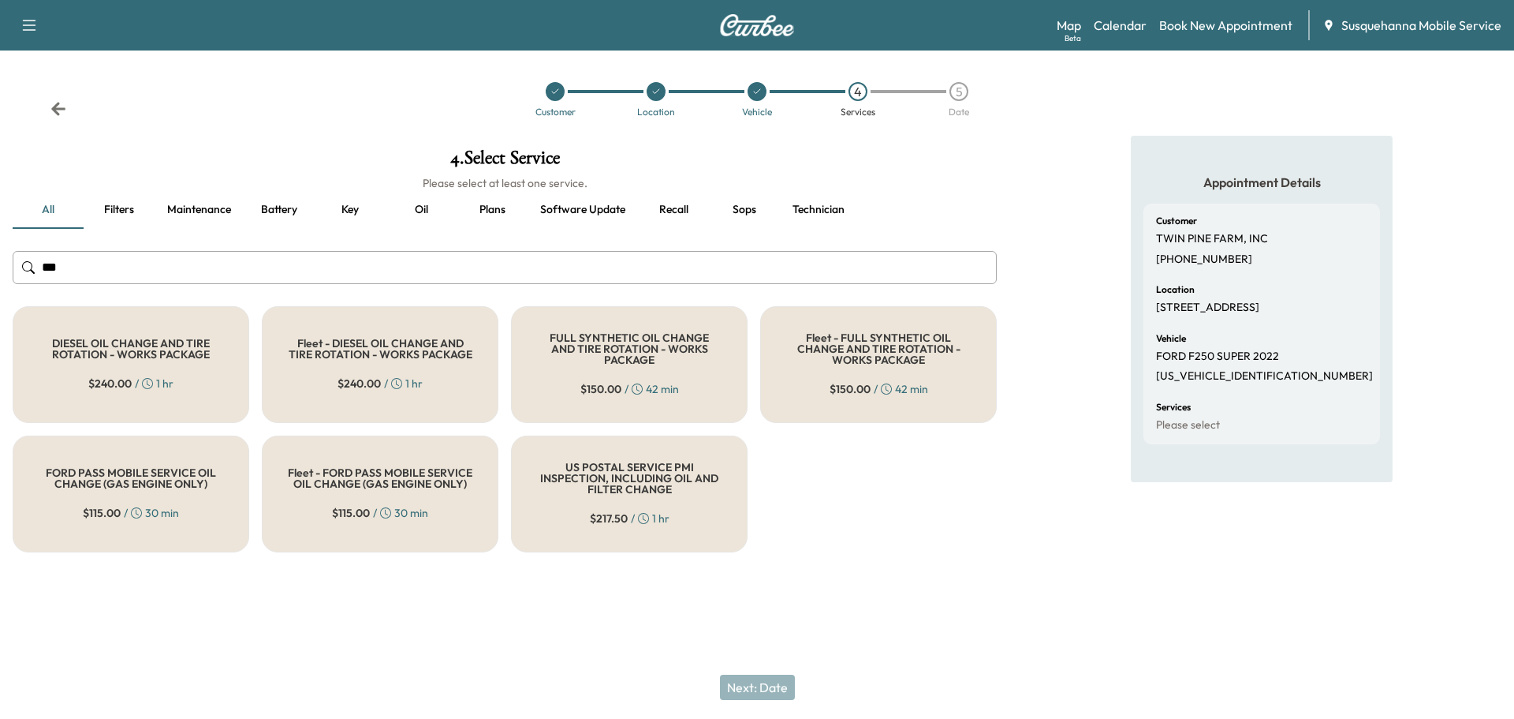
type input "***"
click at [621, 336] on h5 "FULL SYNTHETIC OIL CHANGE AND TIRE ROTATION - WORKS PACKAGE" at bounding box center [629, 348] width 185 height 33
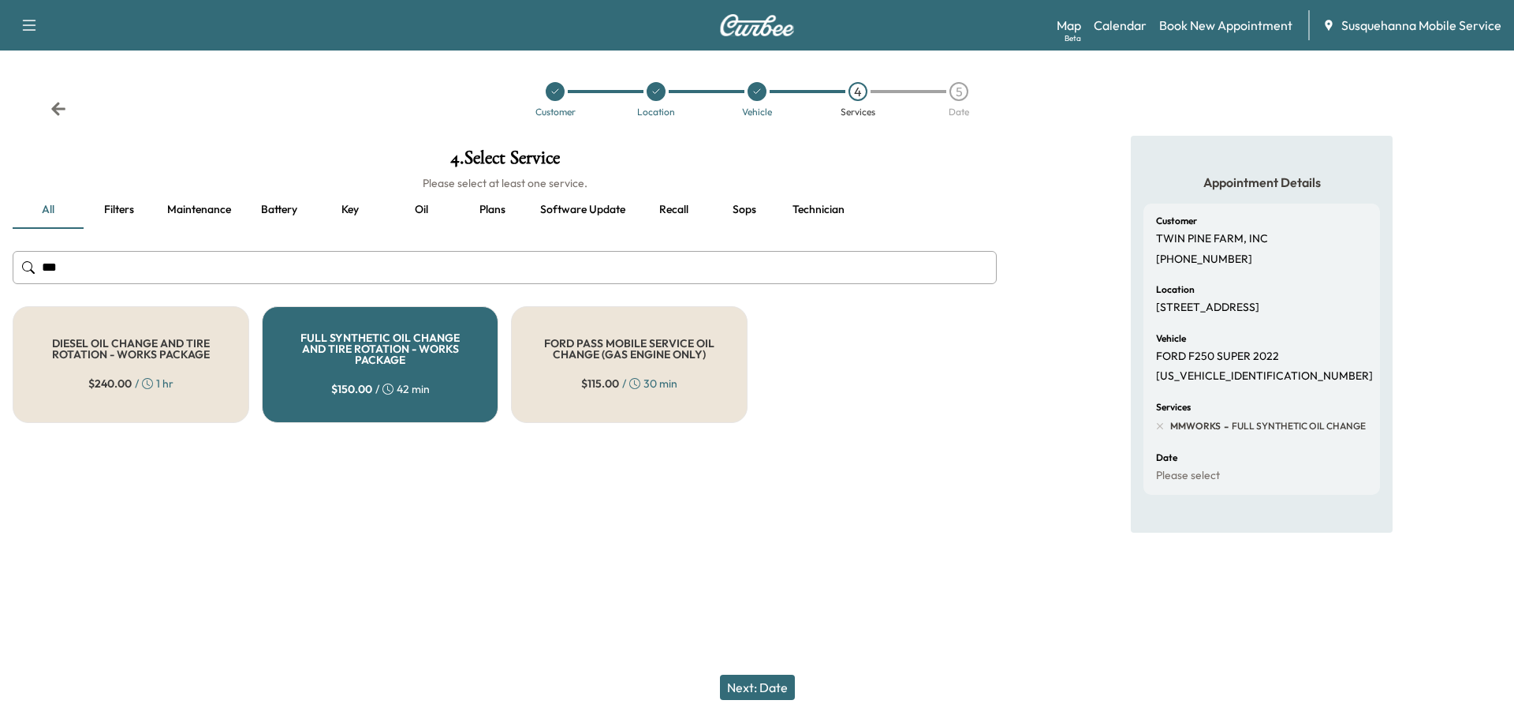
click at [786, 692] on button "Next: Date" at bounding box center [757, 686] width 75 height 25
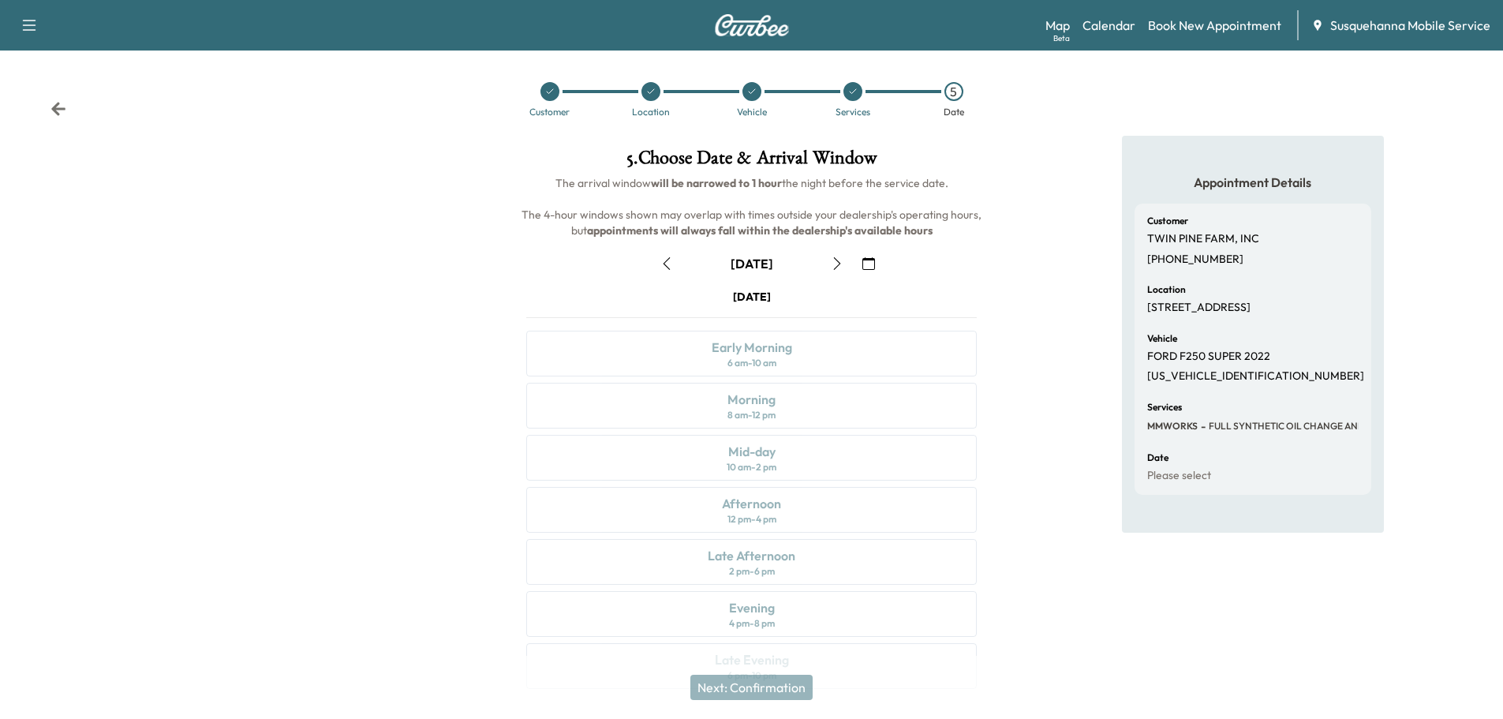
click at [869, 266] on icon "button" at bounding box center [868, 263] width 13 height 13
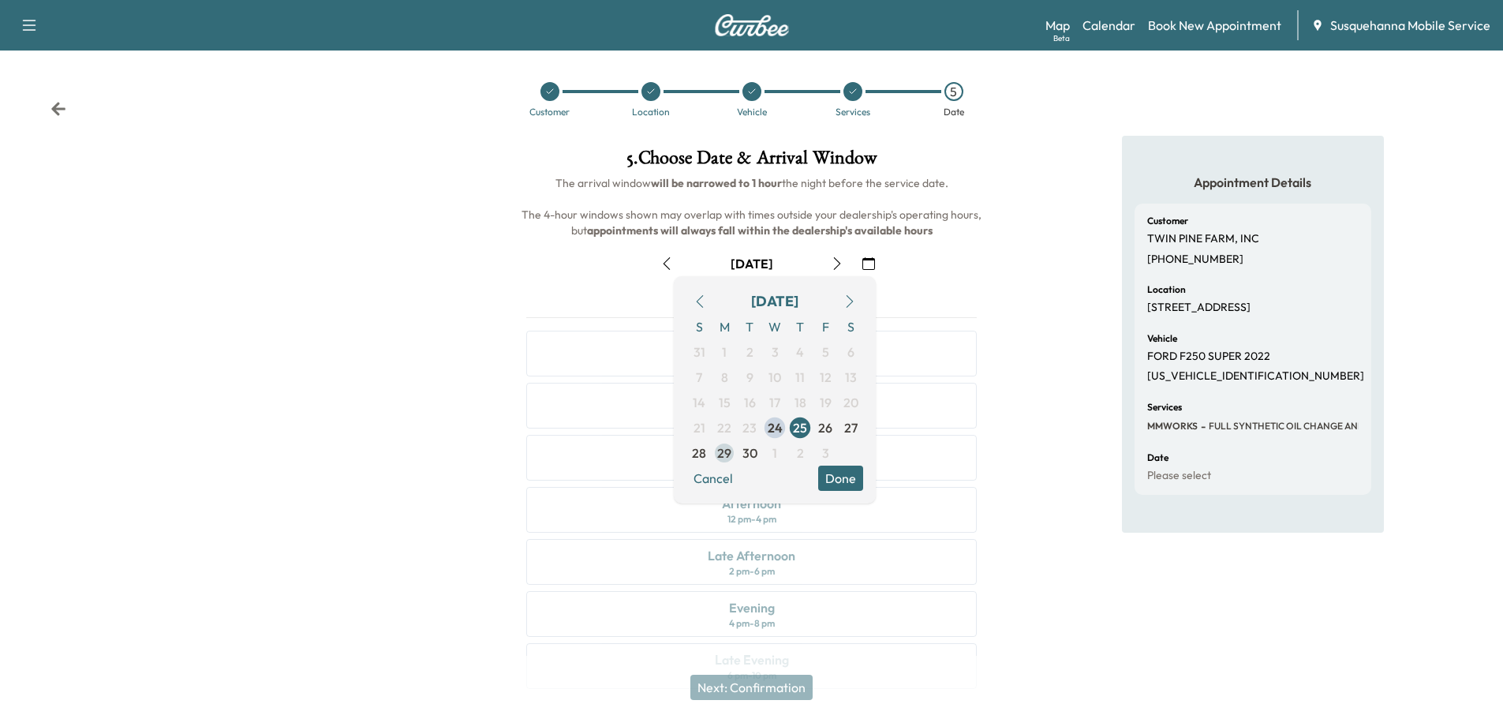
click at [726, 455] on span "29" at bounding box center [724, 452] width 14 height 19
click at [848, 474] on button "Done" at bounding box center [840, 477] width 45 height 25
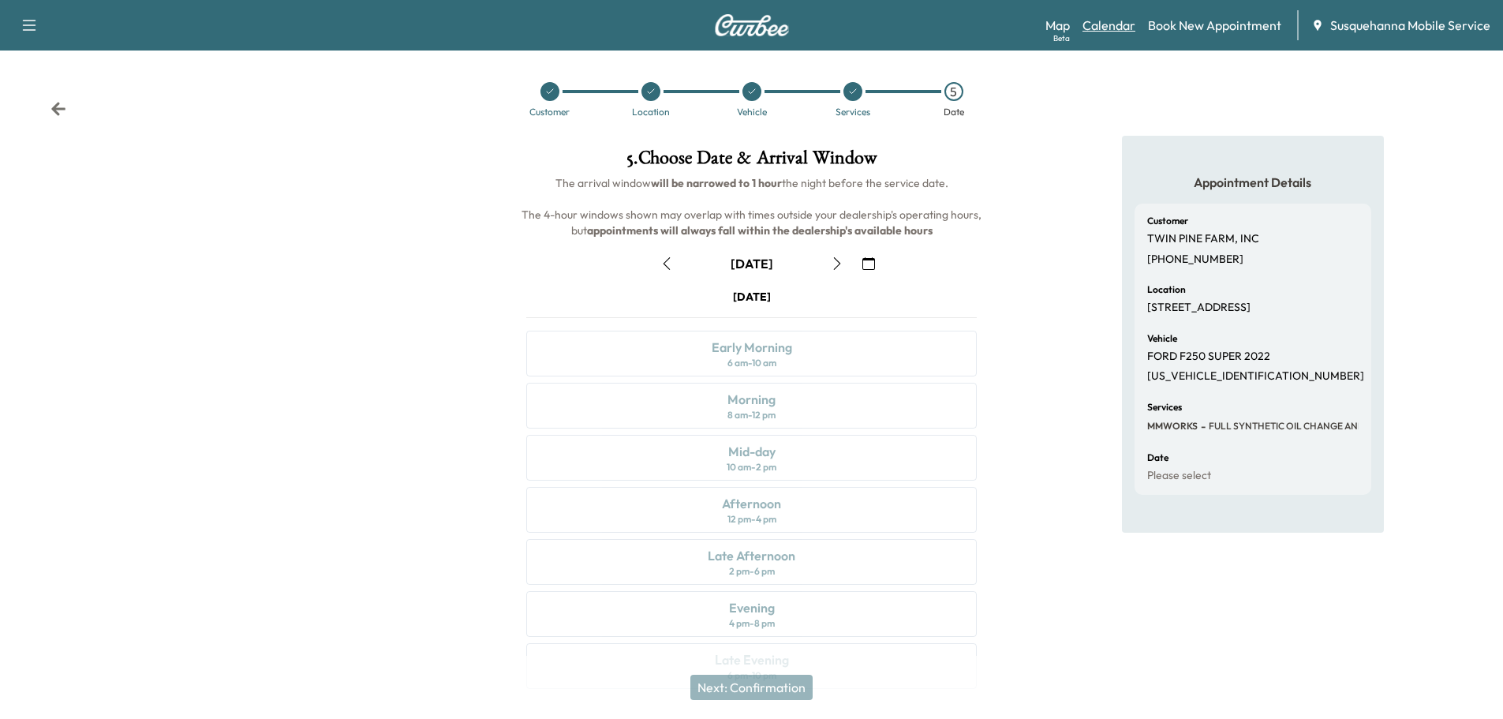
click at [1122, 32] on link "Calendar" at bounding box center [1108, 25] width 53 height 19
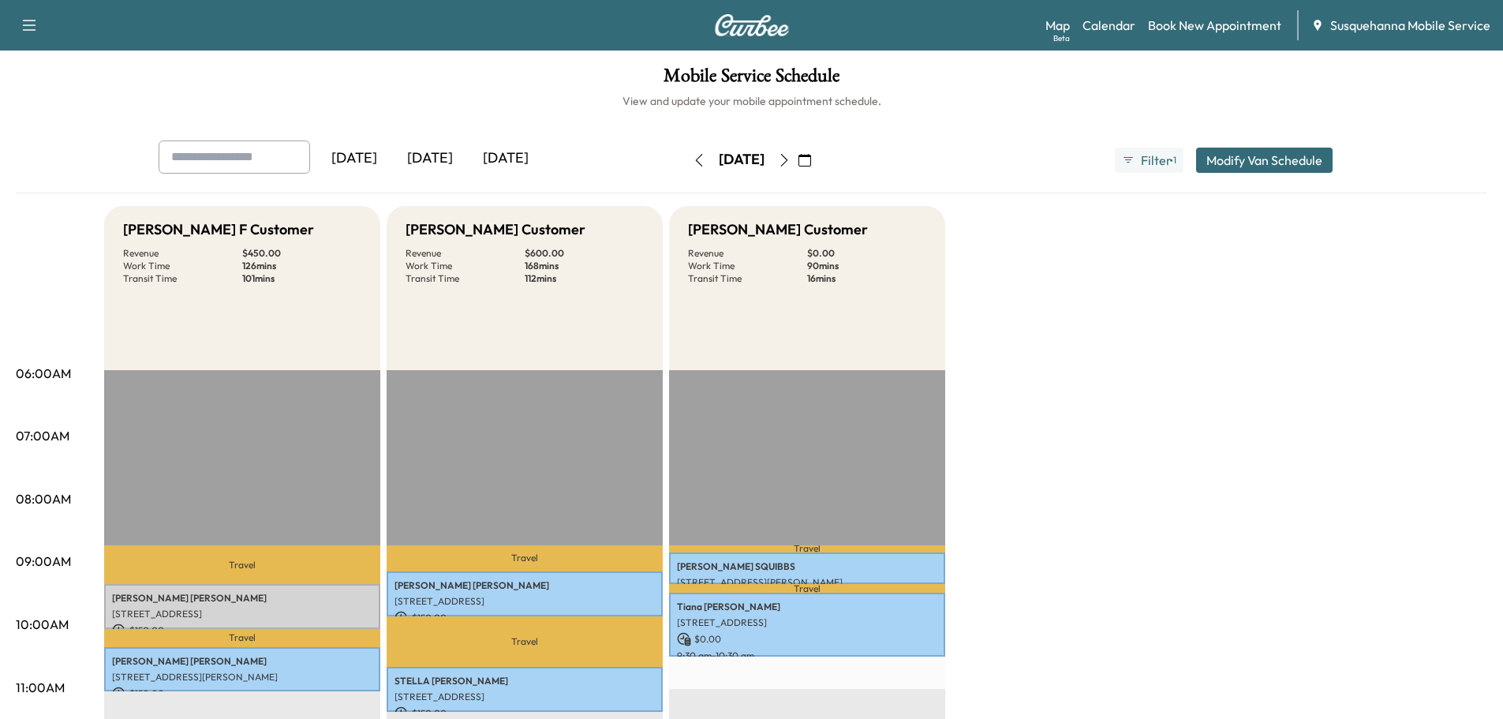
click at [790, 159] on icon "button" at bounding box center [784, 160] width 13 height 13
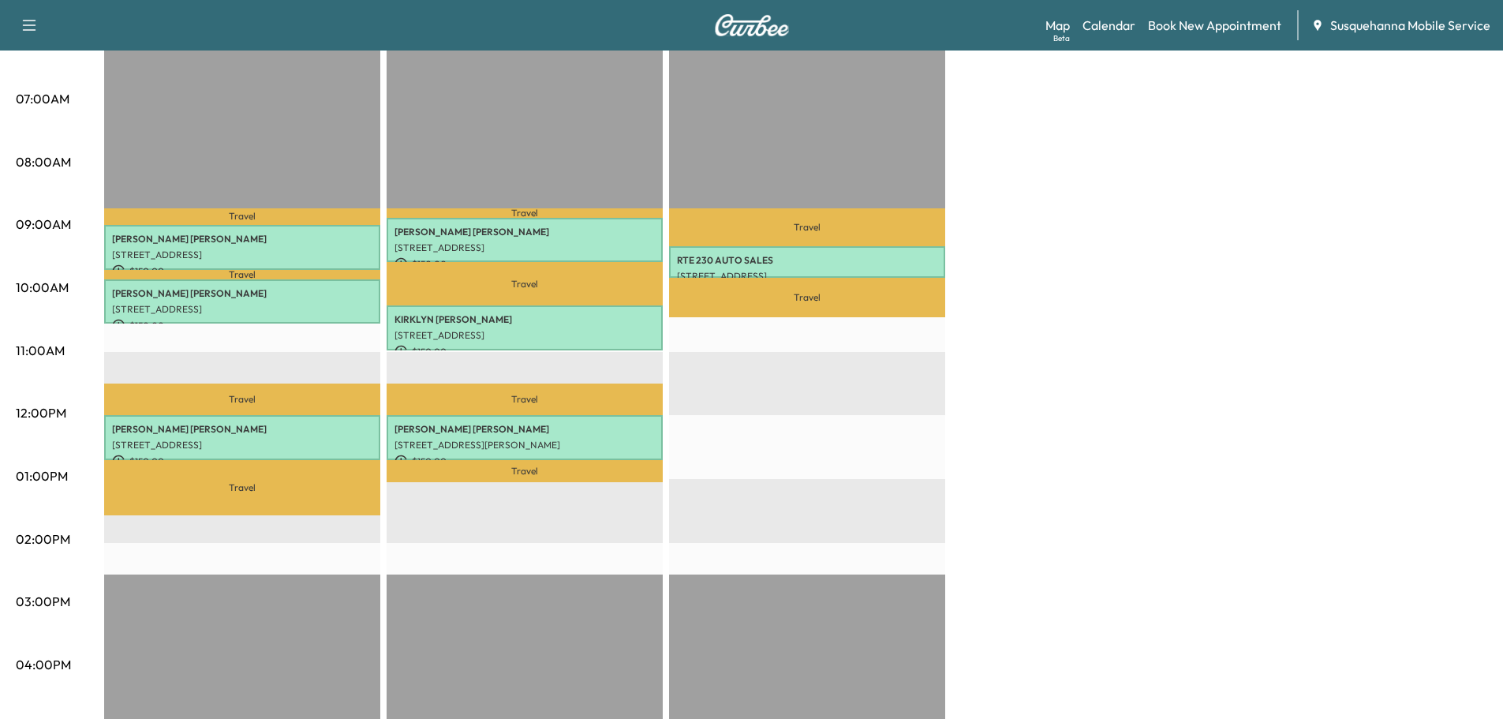
scroll to position [84, 0]
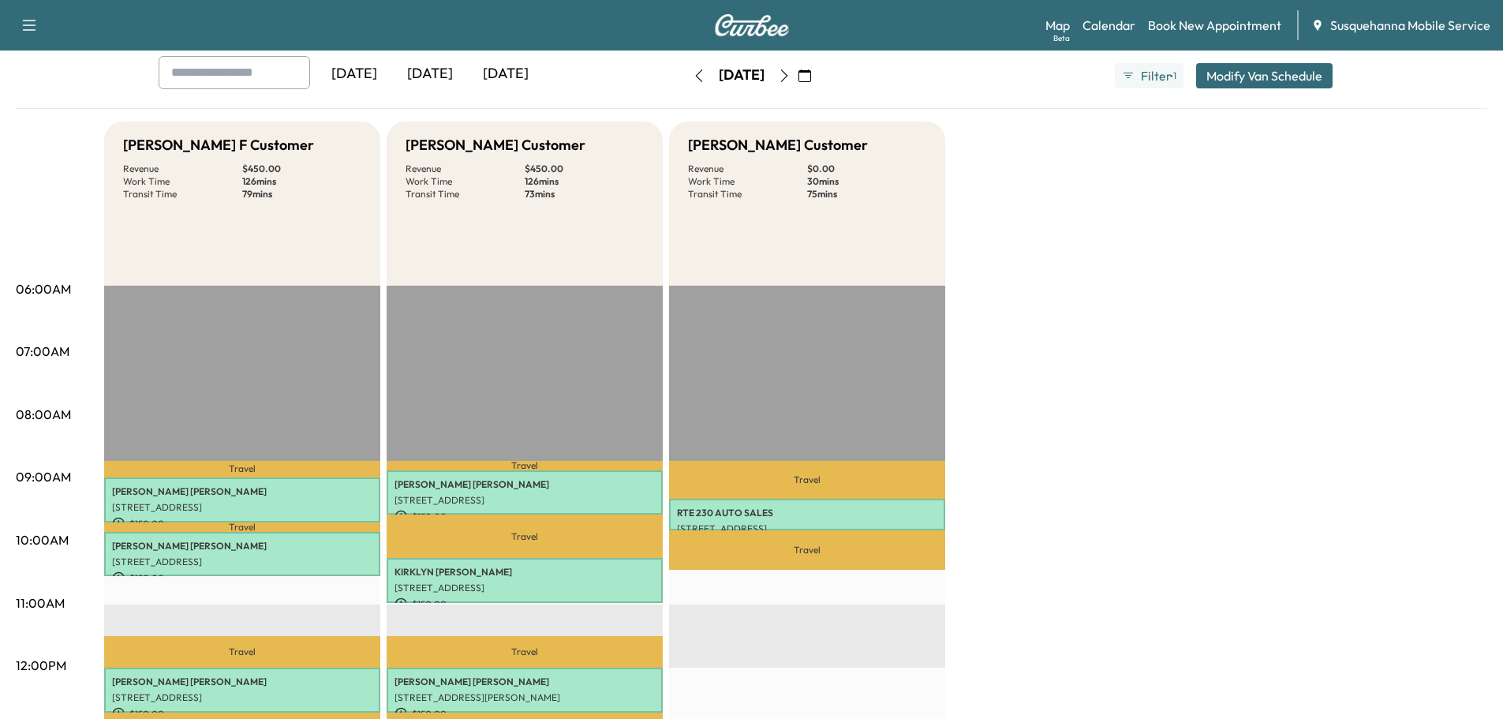
click at [790, 80] on icon "button" at bounding box center [784, 75] width 13 height 13
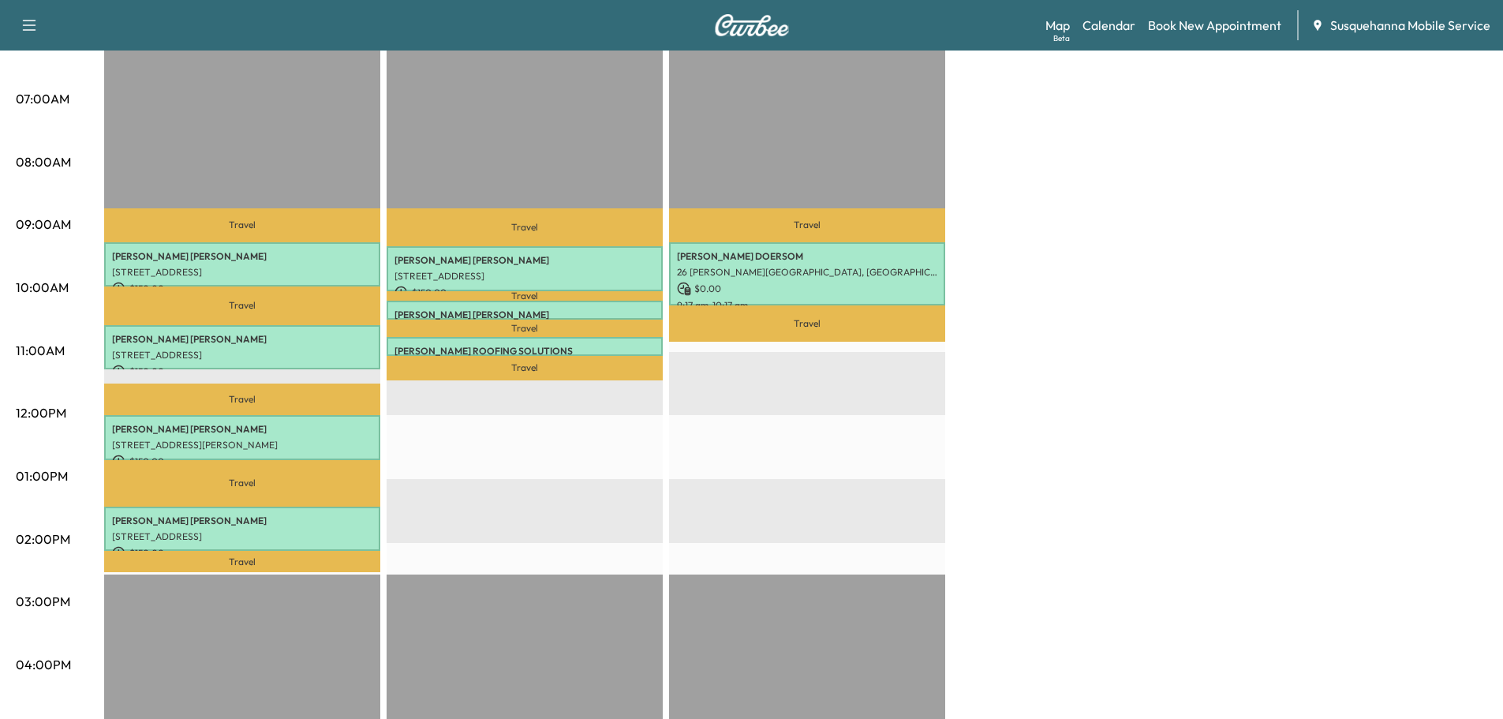
scroll to position [84, 0]
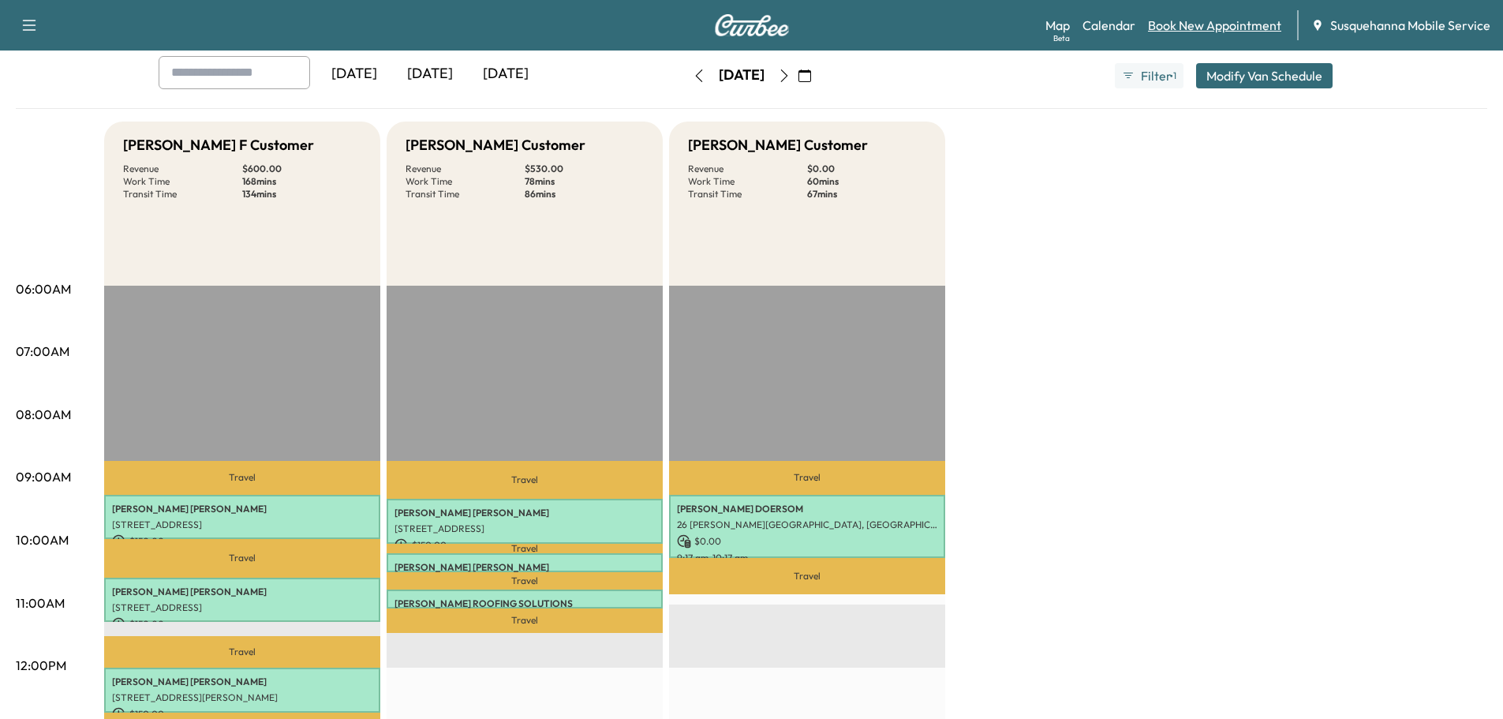
click at [1211, 24] on link "Book New Appointment" at bounding box center [1214, 25] width 133 height 19
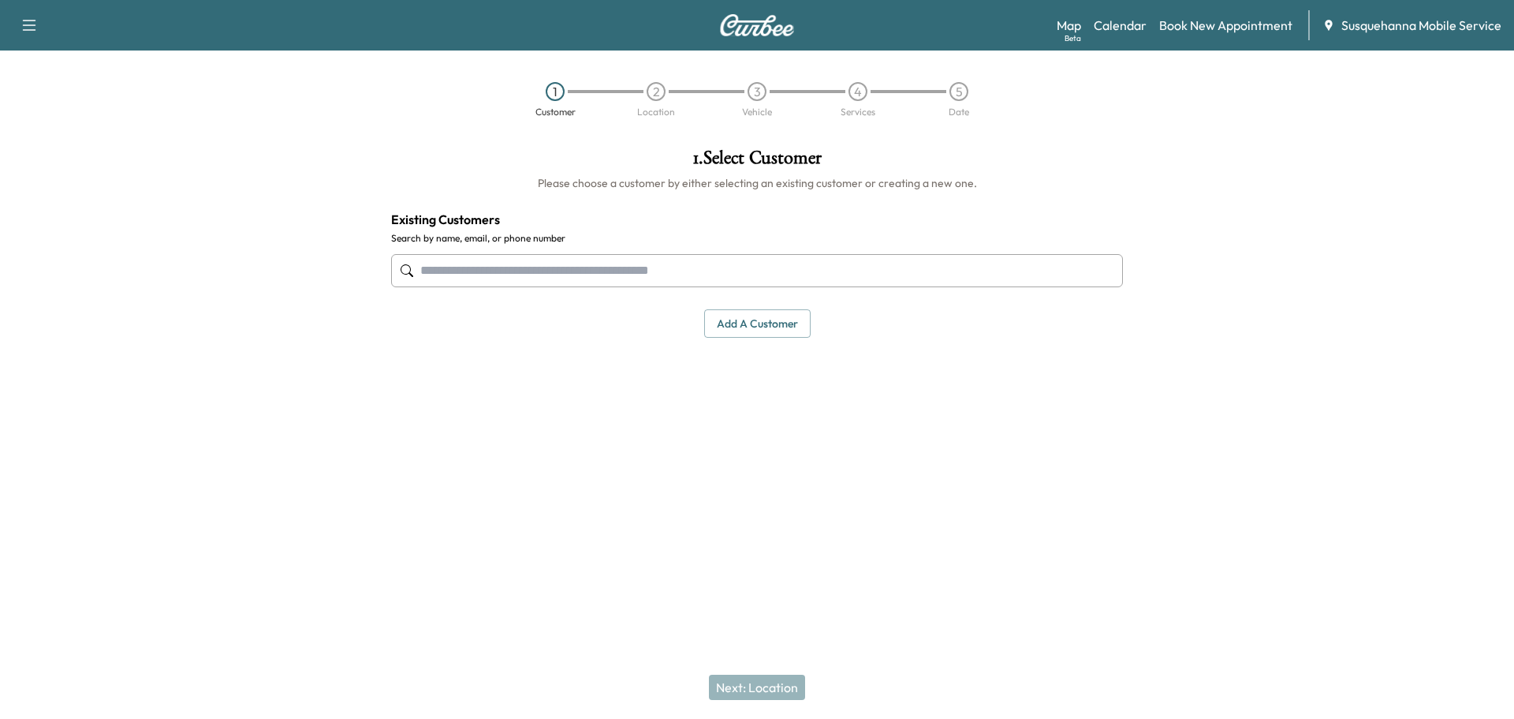
click at [679, 263] on input "text" at bounding box center [757, 270] width 732 height 33
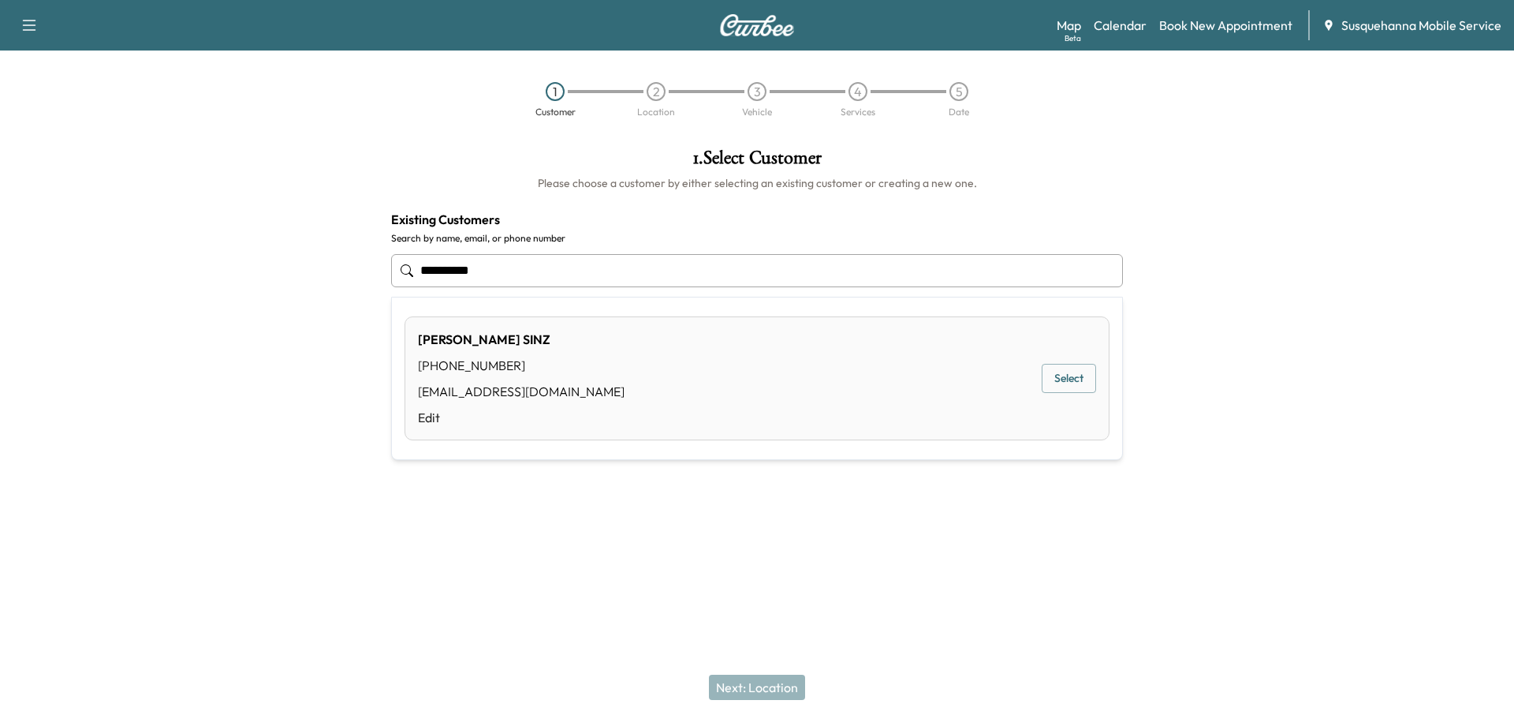
click at [1066, 369] on button "Select" at bounding box center [1069, 378] width 54 height 29
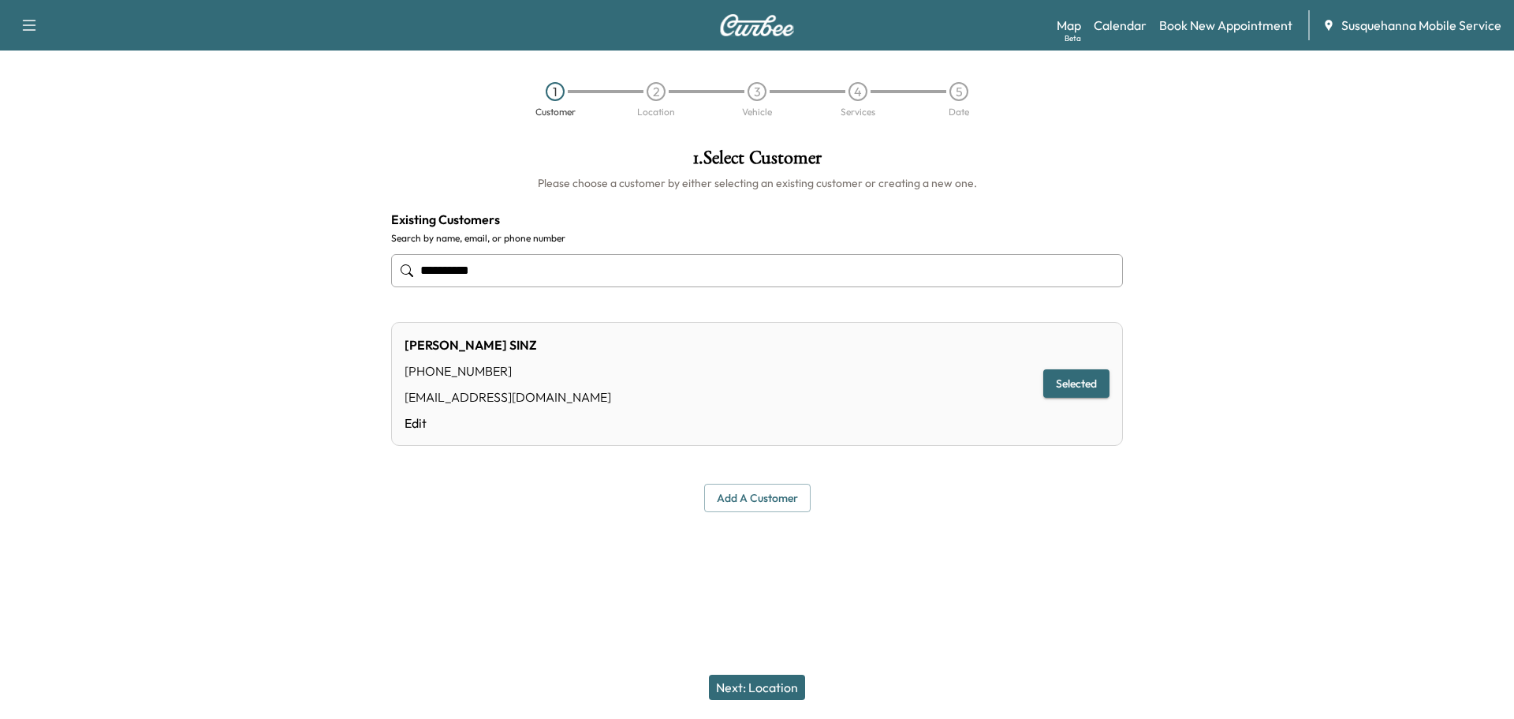
type input "**********"
click at [784, 685] on button "Next: Location" at bounding box center [757, 686] width 96 height 25
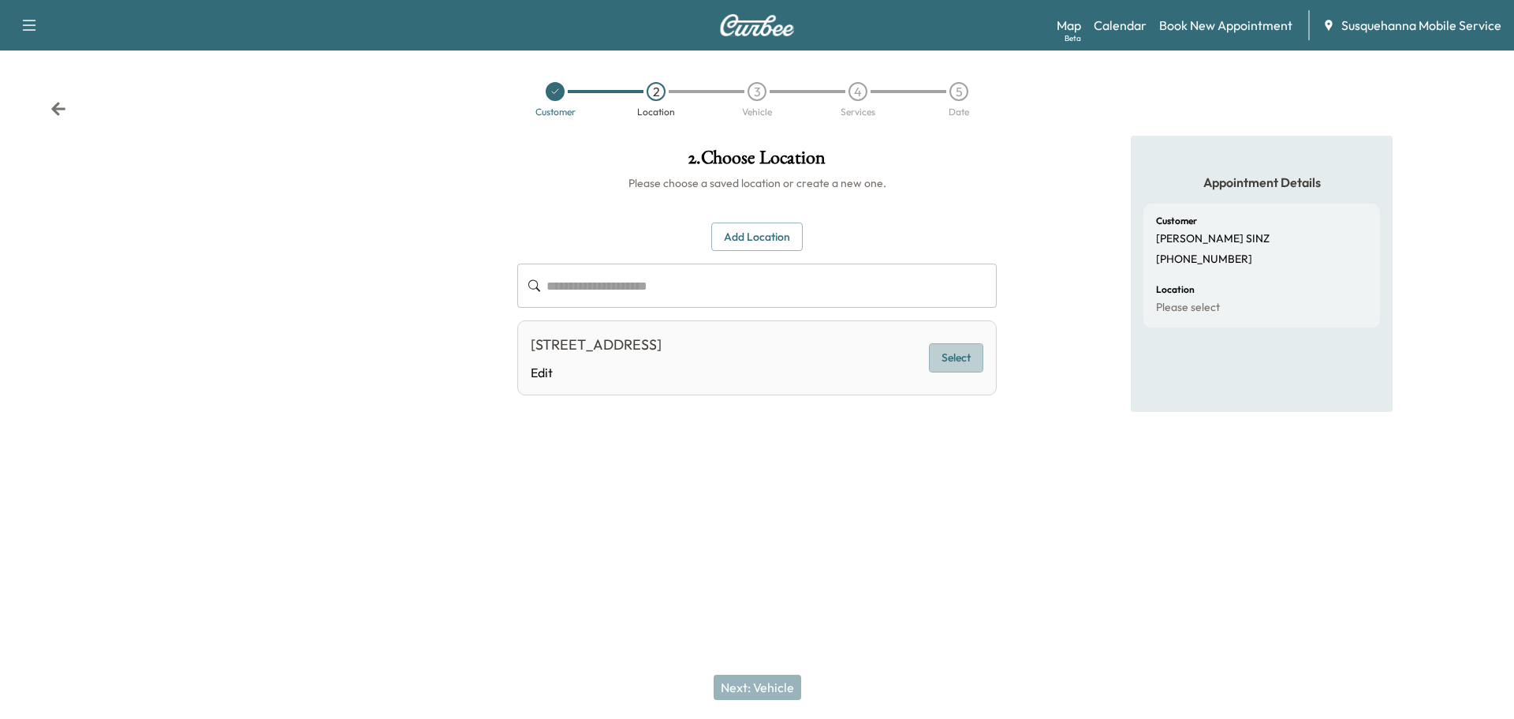
click at [949, 367] on button "Select" at bounding box center [956, 357] width 54 height 29
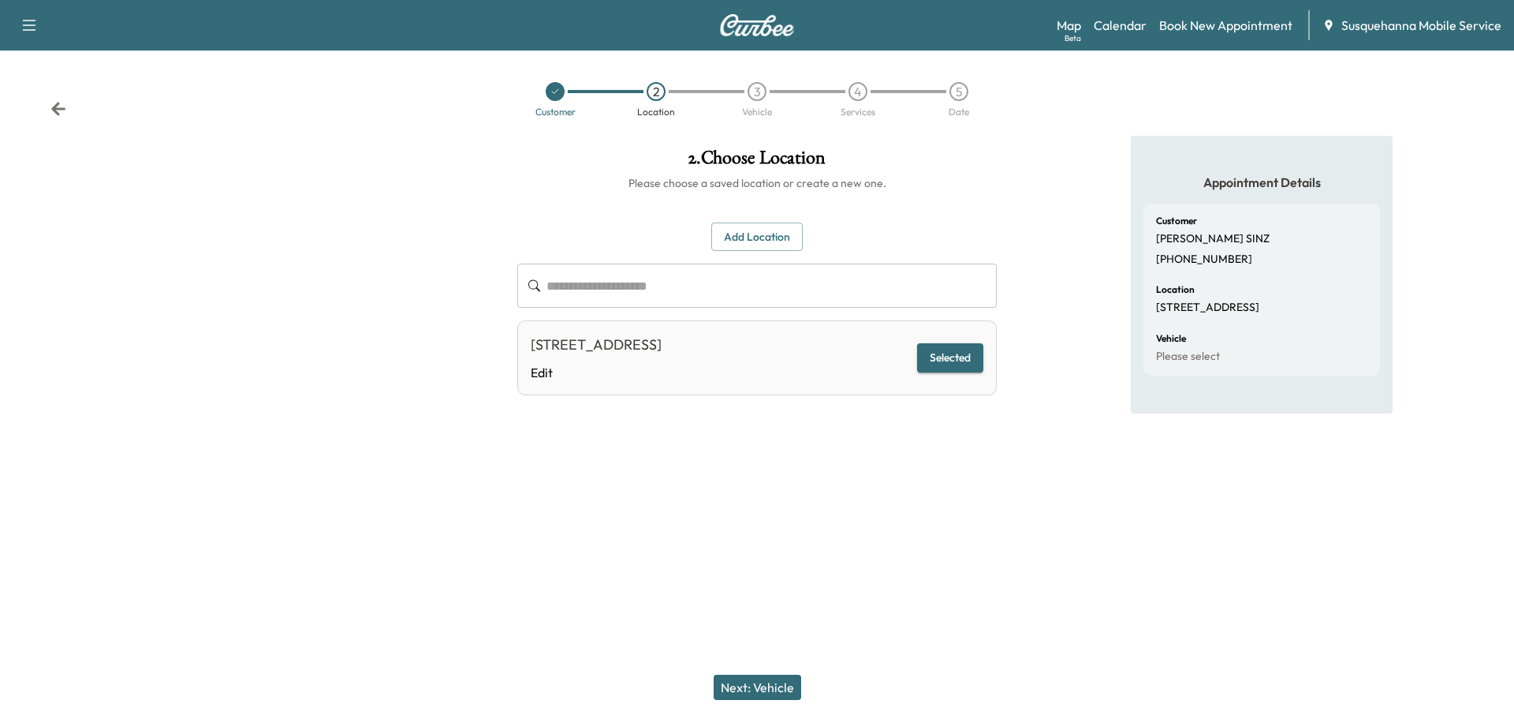
click at [787, 686] on button "Next: Vehicle" at bounding box center [758, 686] width 88 height 25
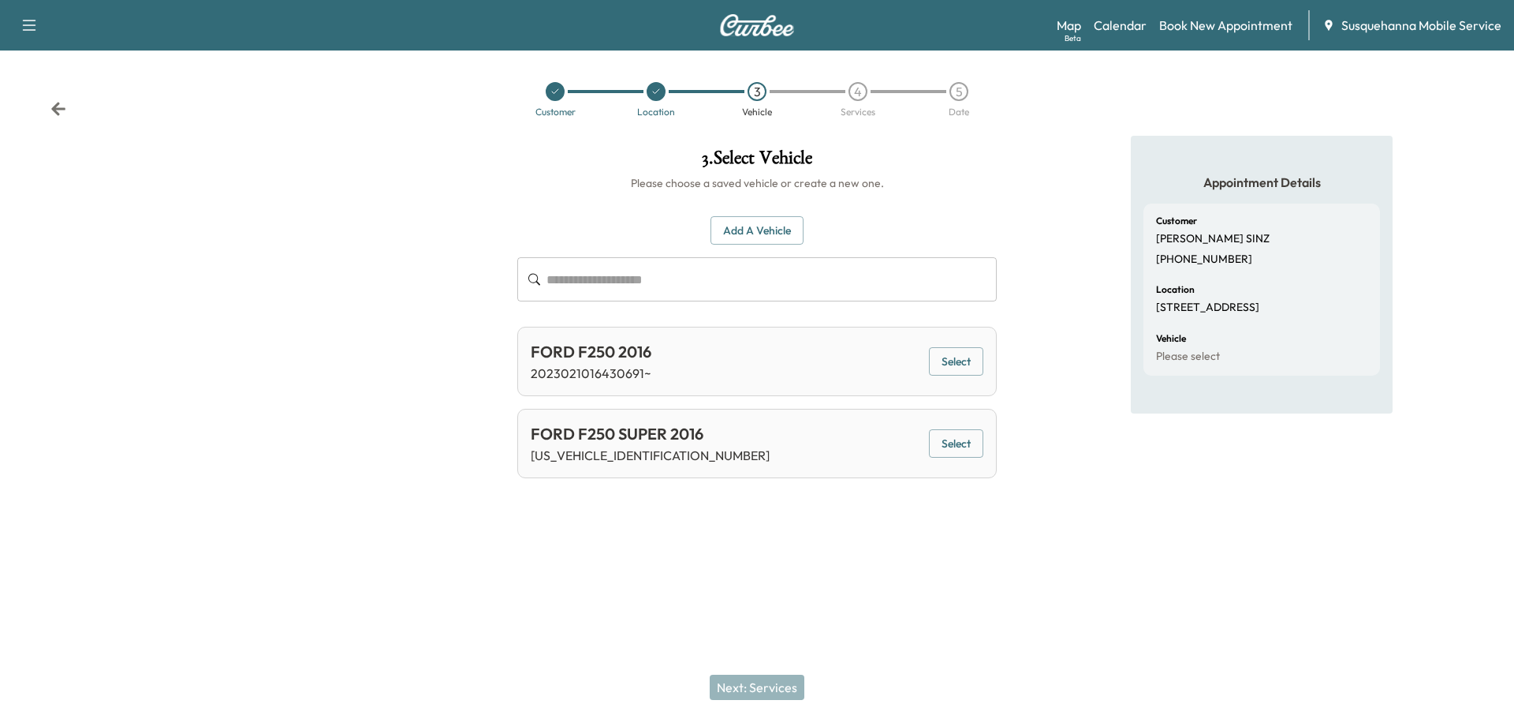
click at [747, 238] on button "Add a Vehicle" at bounding box center [757, 230] width 93 height 29
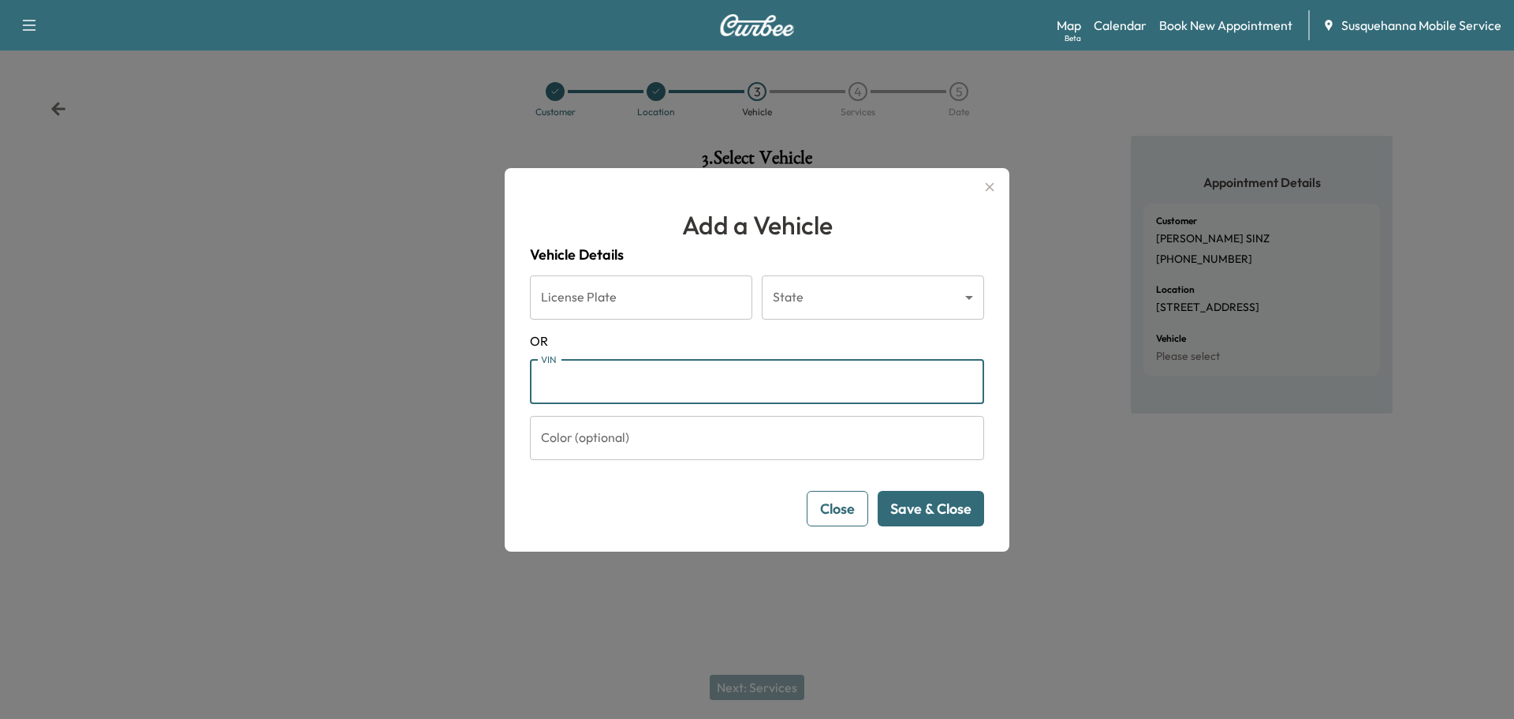
click at [707, 390] on input "VIN" at bounding box center [757, 382] width 454 height 44
paste input "**********"
type input "**********"
click at [939, 503] on button "Save & Close" at bounding box center [931, 508] width 106 height 35
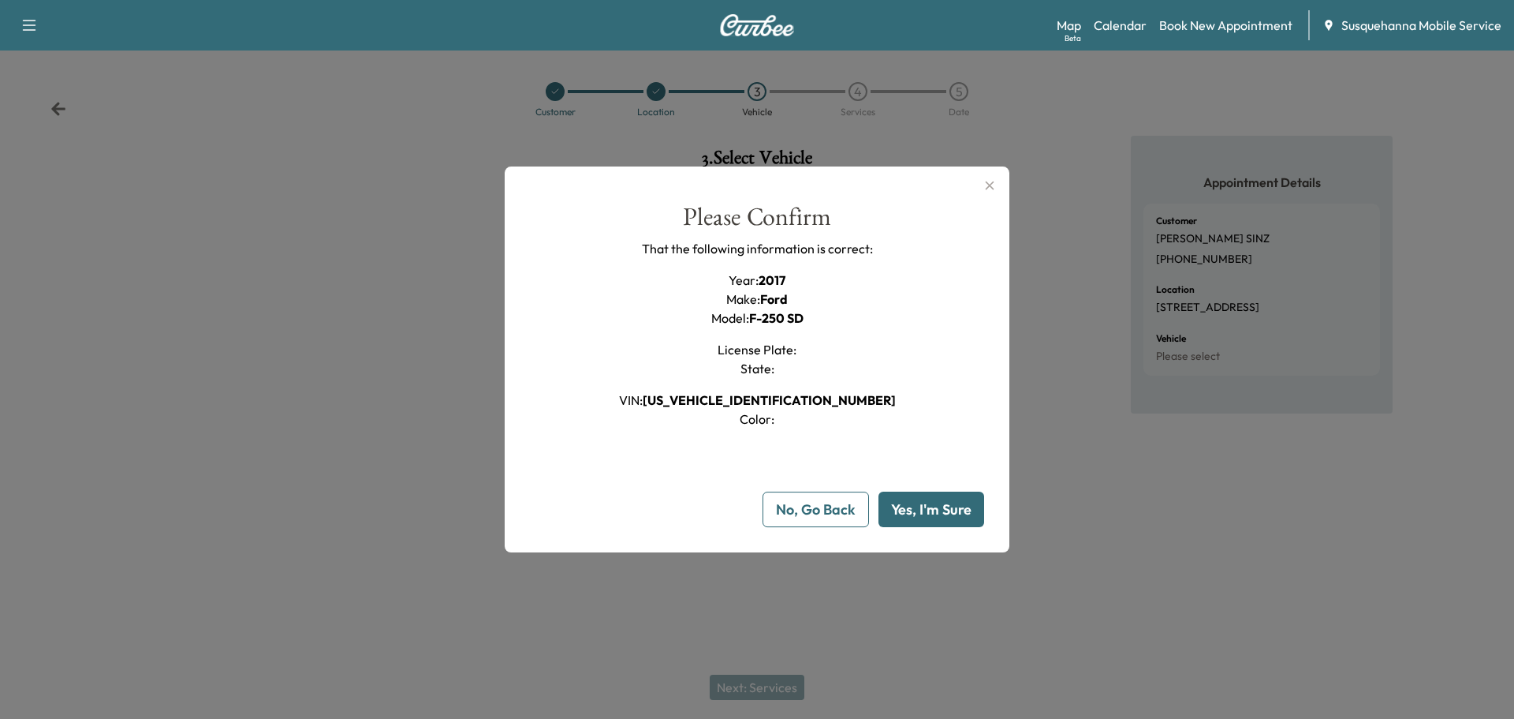
click at [939, 503] on button "Yes, I'm Sure" at bounding box center [932, 508] width 106 height 35
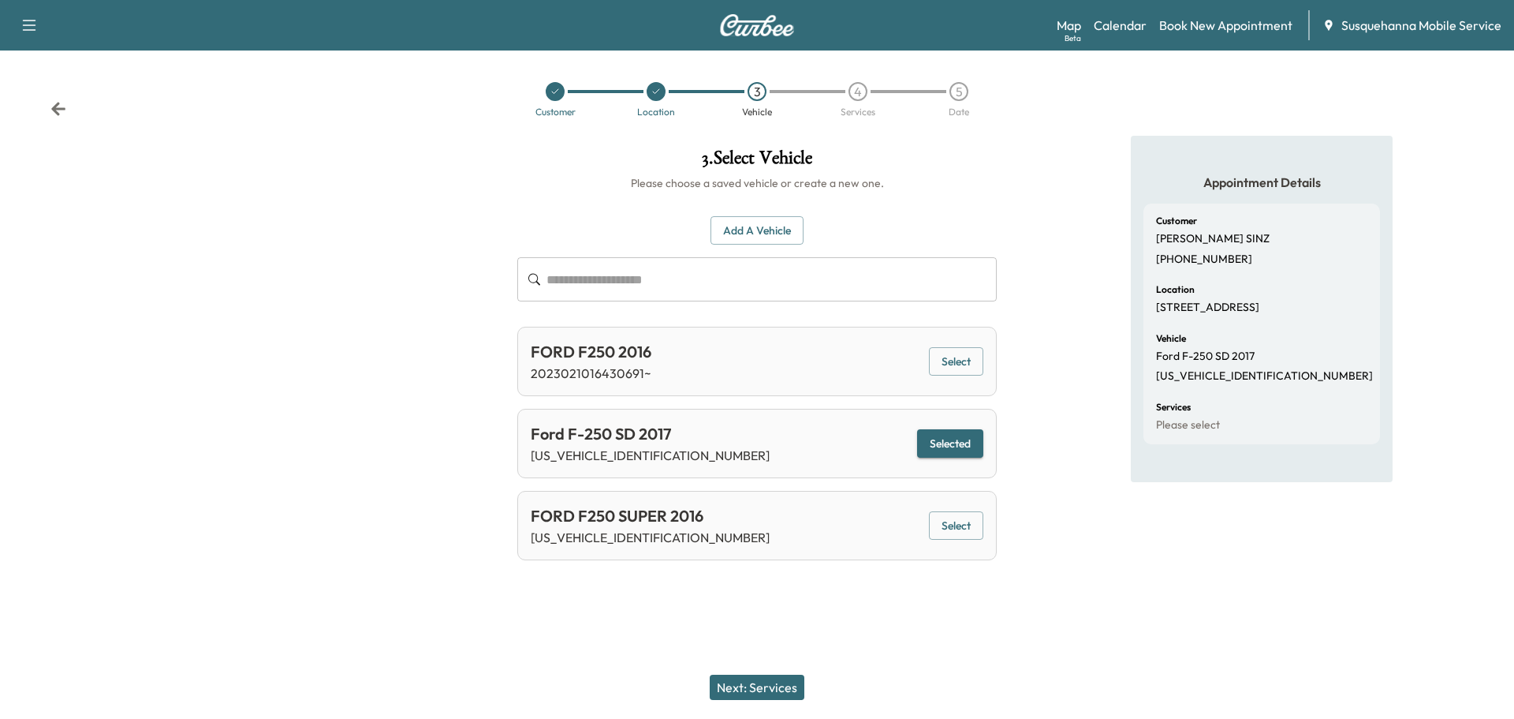
click at [741, 679] on button "Next: Services" at bounding box center [757, 686] width 95 height 25
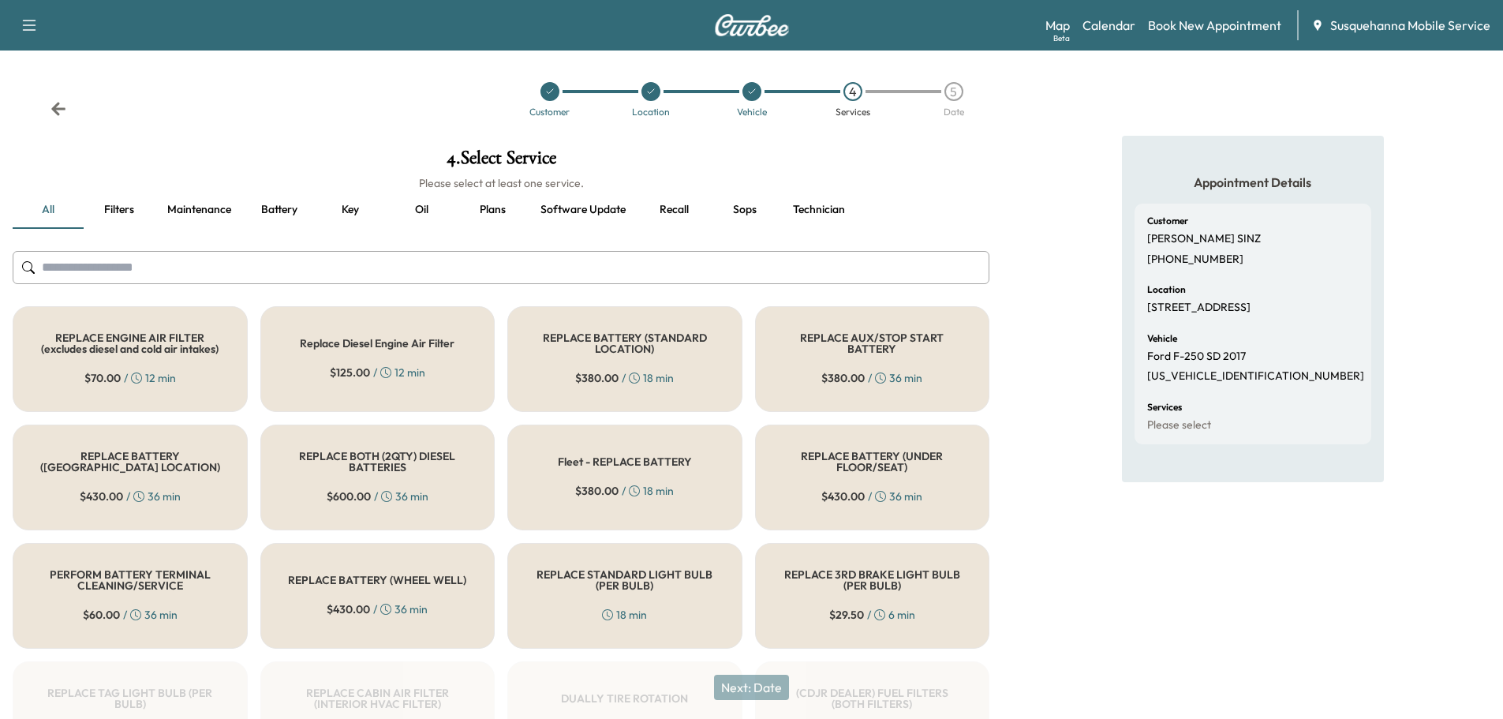
click at [678, 277] on input "text" at bounding box center [501, 267] width 976 height 33
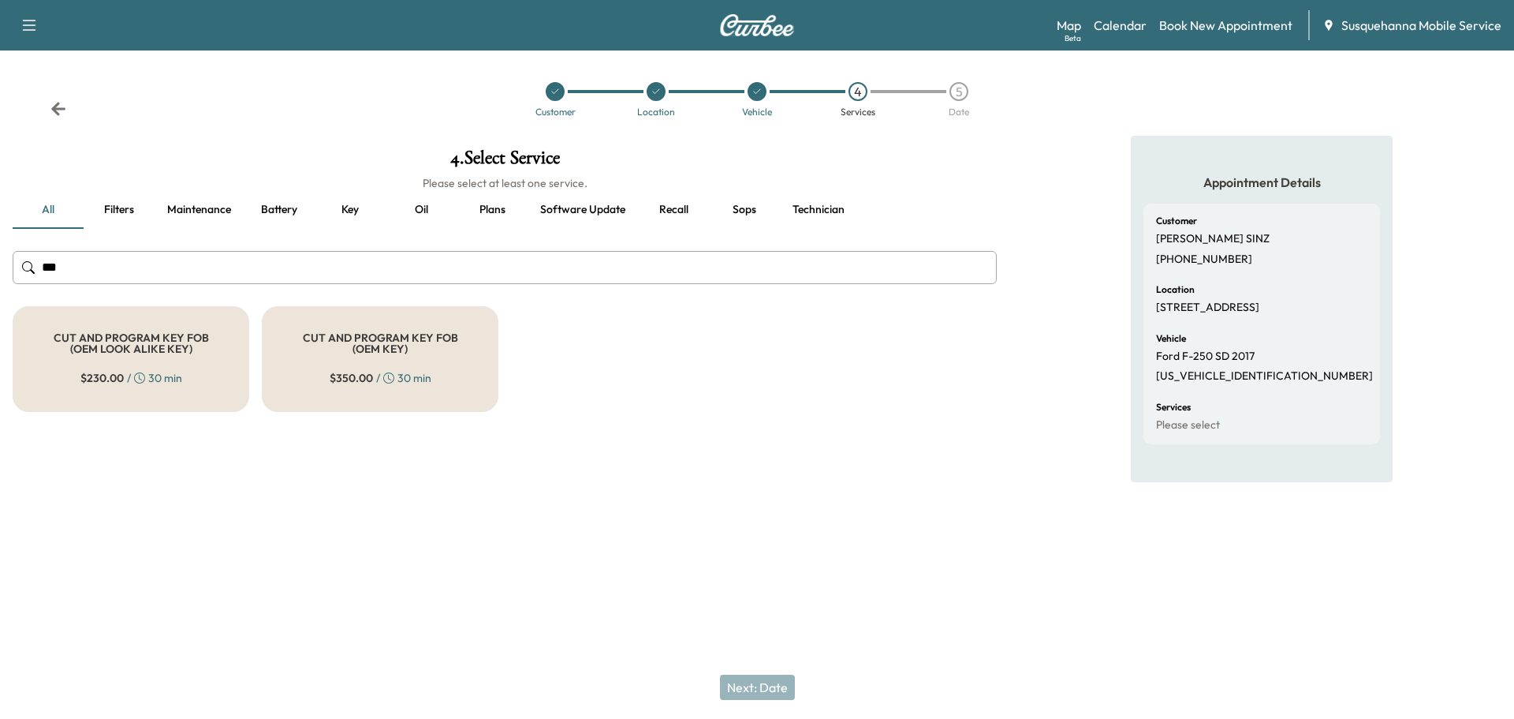
type input "***"
click at [180, 394] on div "CUT AND PROGRAM KEY FOB (OEM LOOK ALIKE KEY) $ 230.00 / 30 min" at bounding box center [131, 359] width 237 height 106
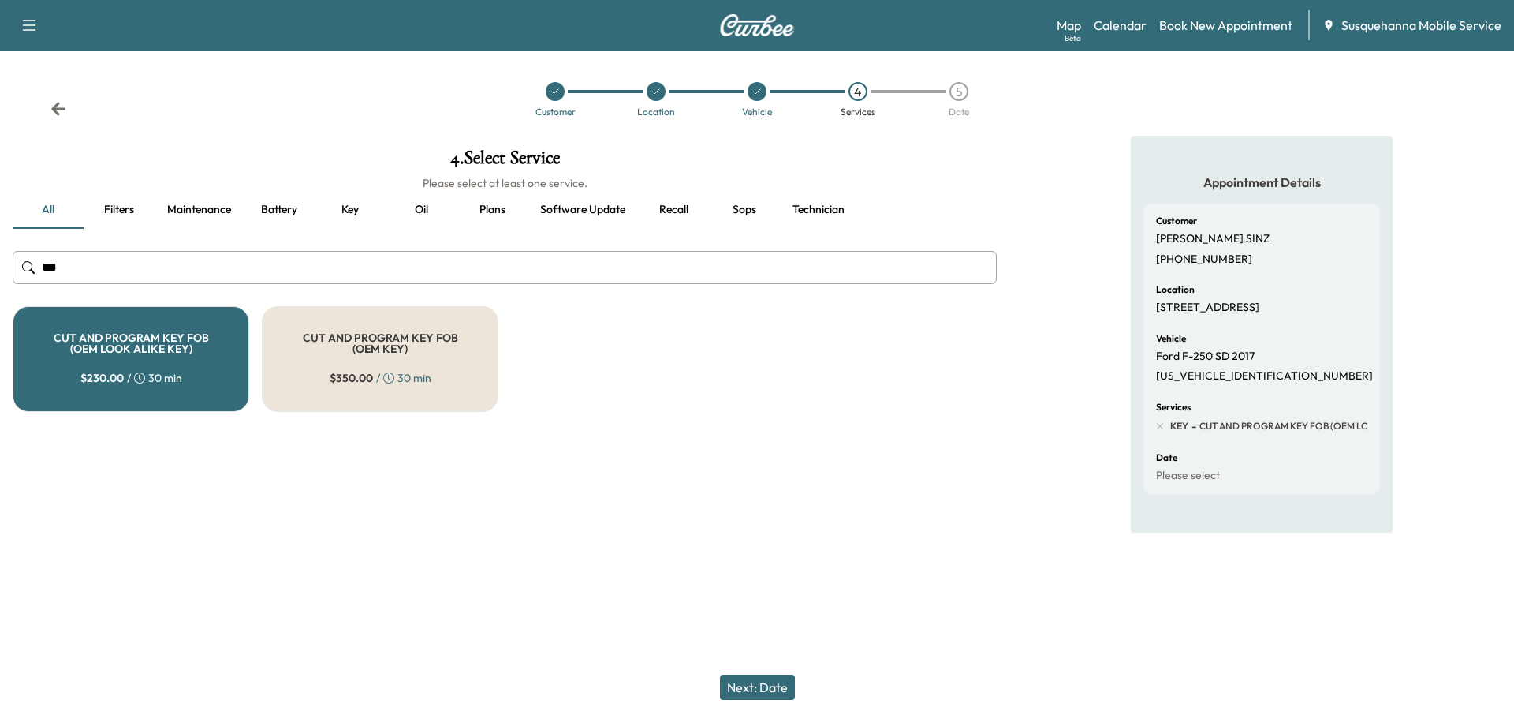
click at [785, 692] on button "Next: Date" at bounding box center [757, 686] width 75 height 25
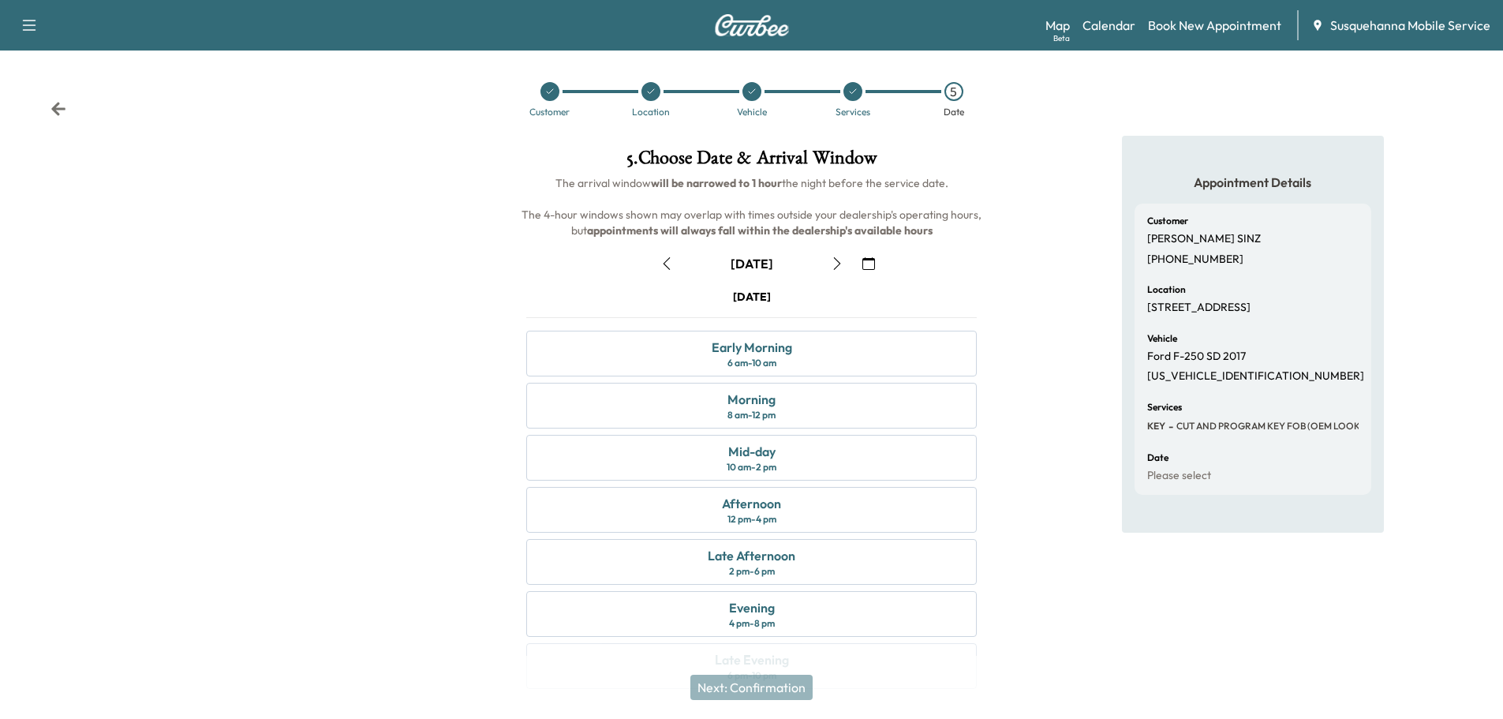
click at [872, 262] on icon "button" at bounding box center [868, 263] width 13 height 13
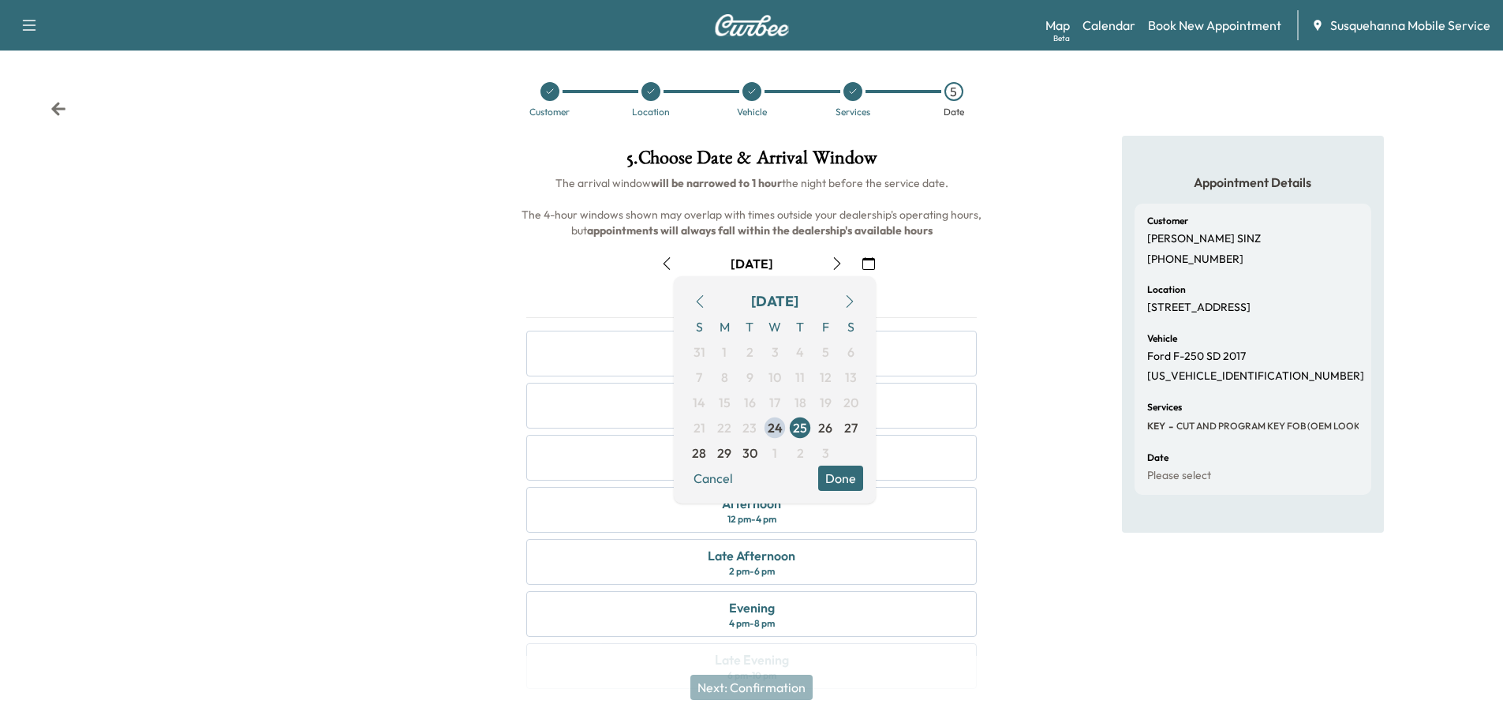
click at [58, 117] on div "Customer Location Vehicle Services 5 Date" at bounding box center [751, 99] width 1503 height 73
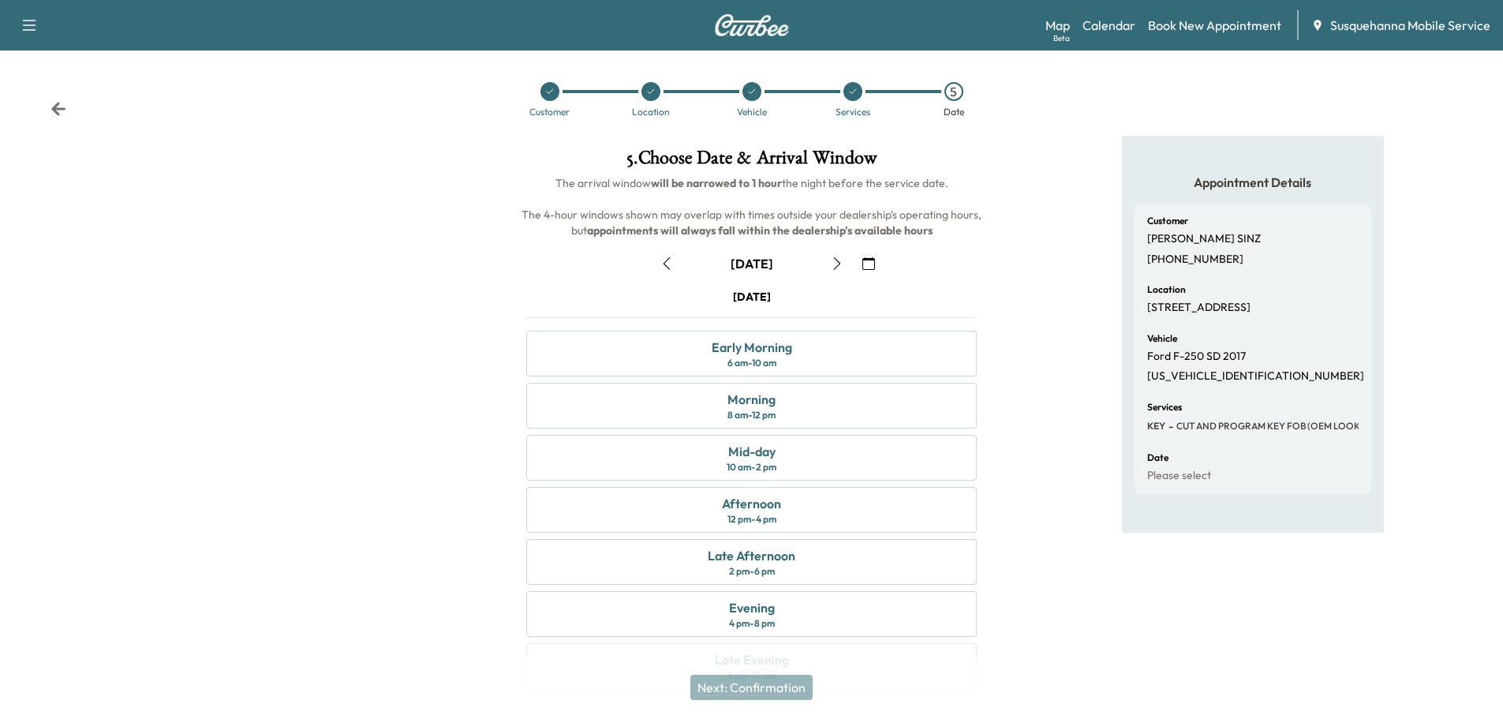
click at [59, 110] on icon at bounding box center [58, 108] width 14 height 13
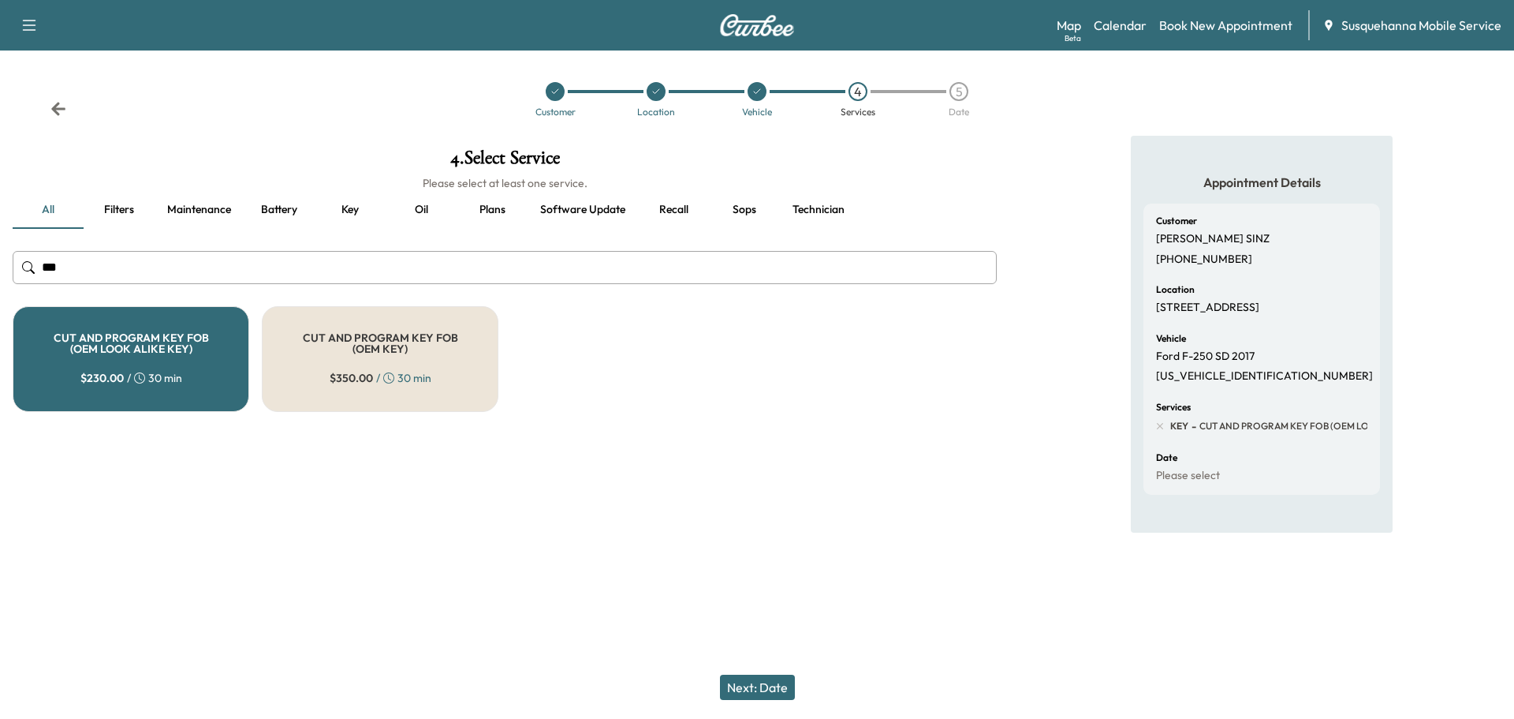
click at [59, 110] on icon at bounding box center [58, 108] width 14 height 13
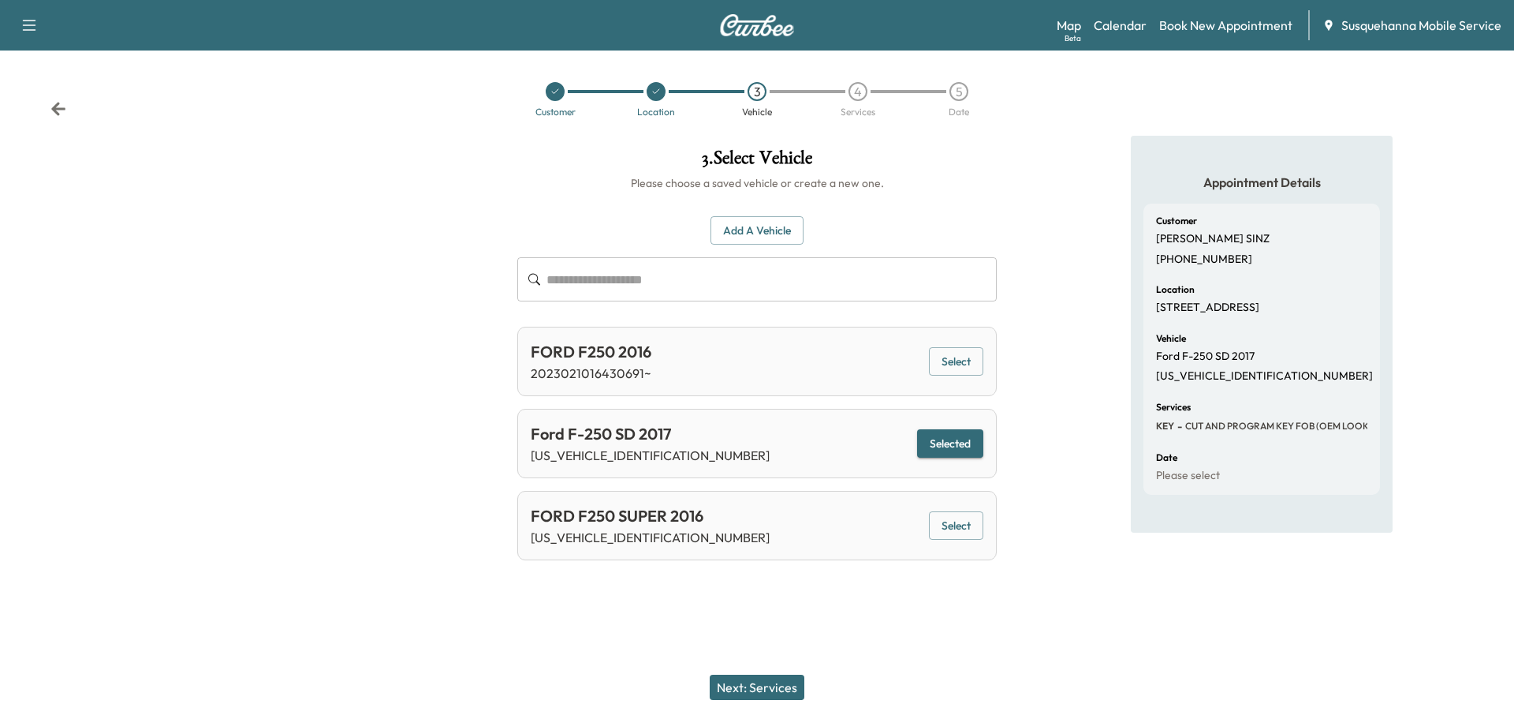
click at [59, 110] on icon at bounding box center [58, 108] width 14 height 13
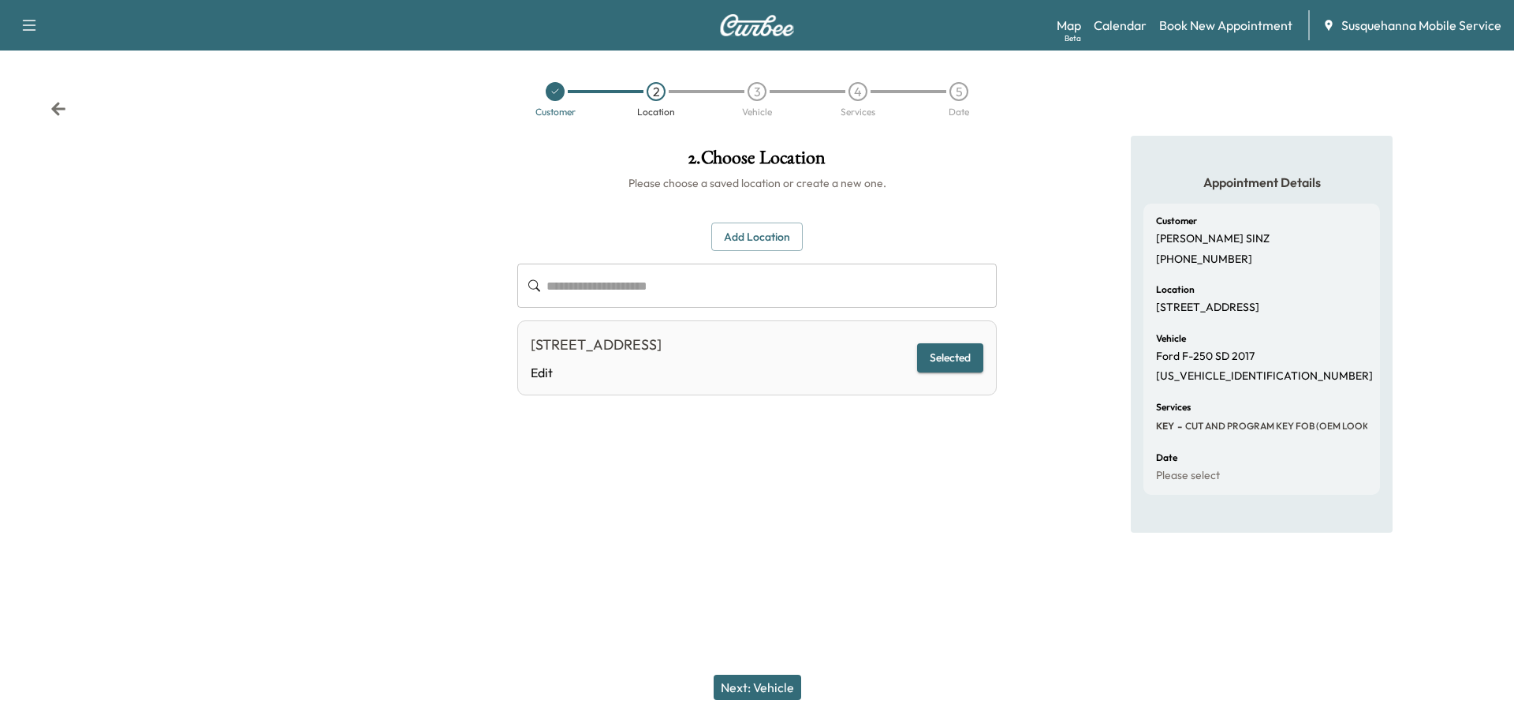
click at [737, 237] on button "Add Location" at bounding box center [756, 236] width 91 height 29
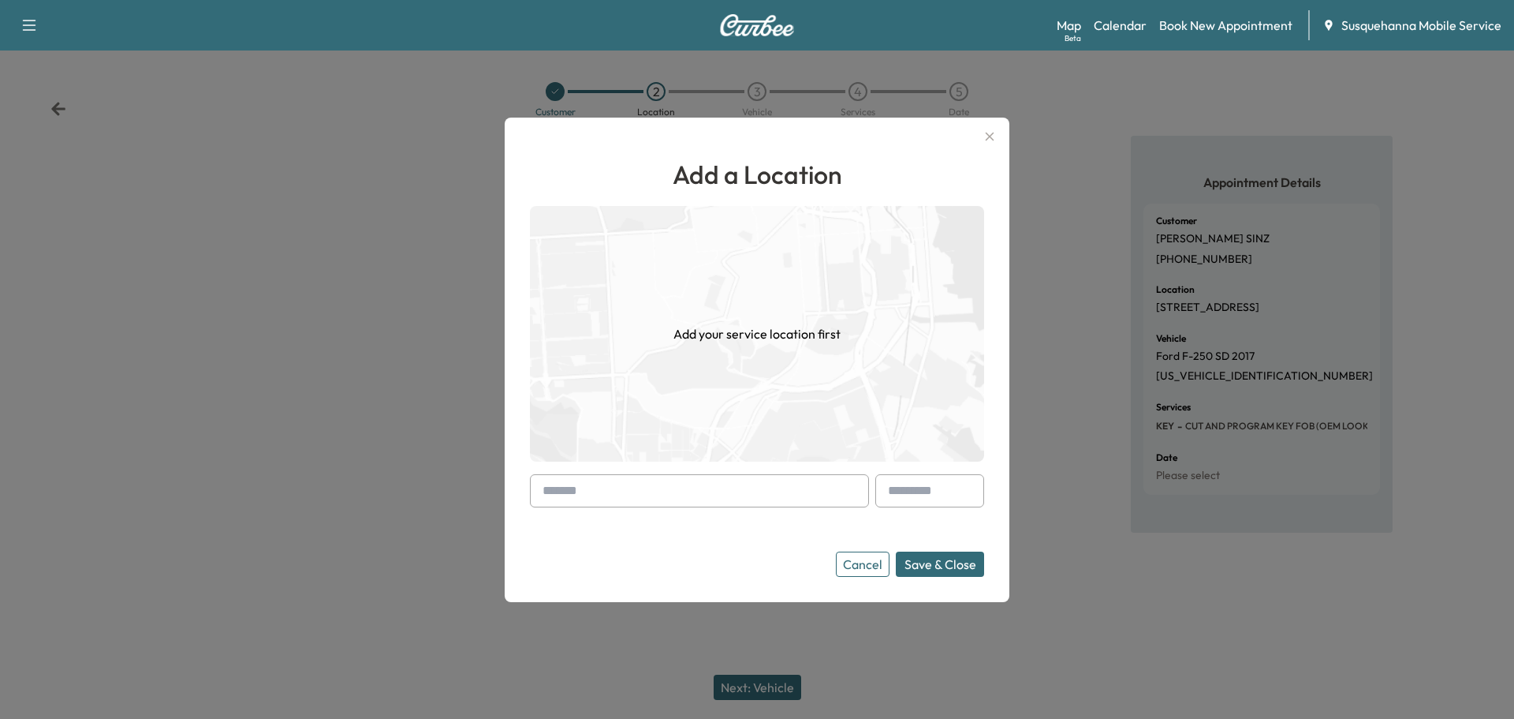
click at [727, 491] on input "text" at bounding box center [699, 490] width 339 height 33
click at [650, 493] on input "text" at bounding box center [699, 490] width 339 height 33
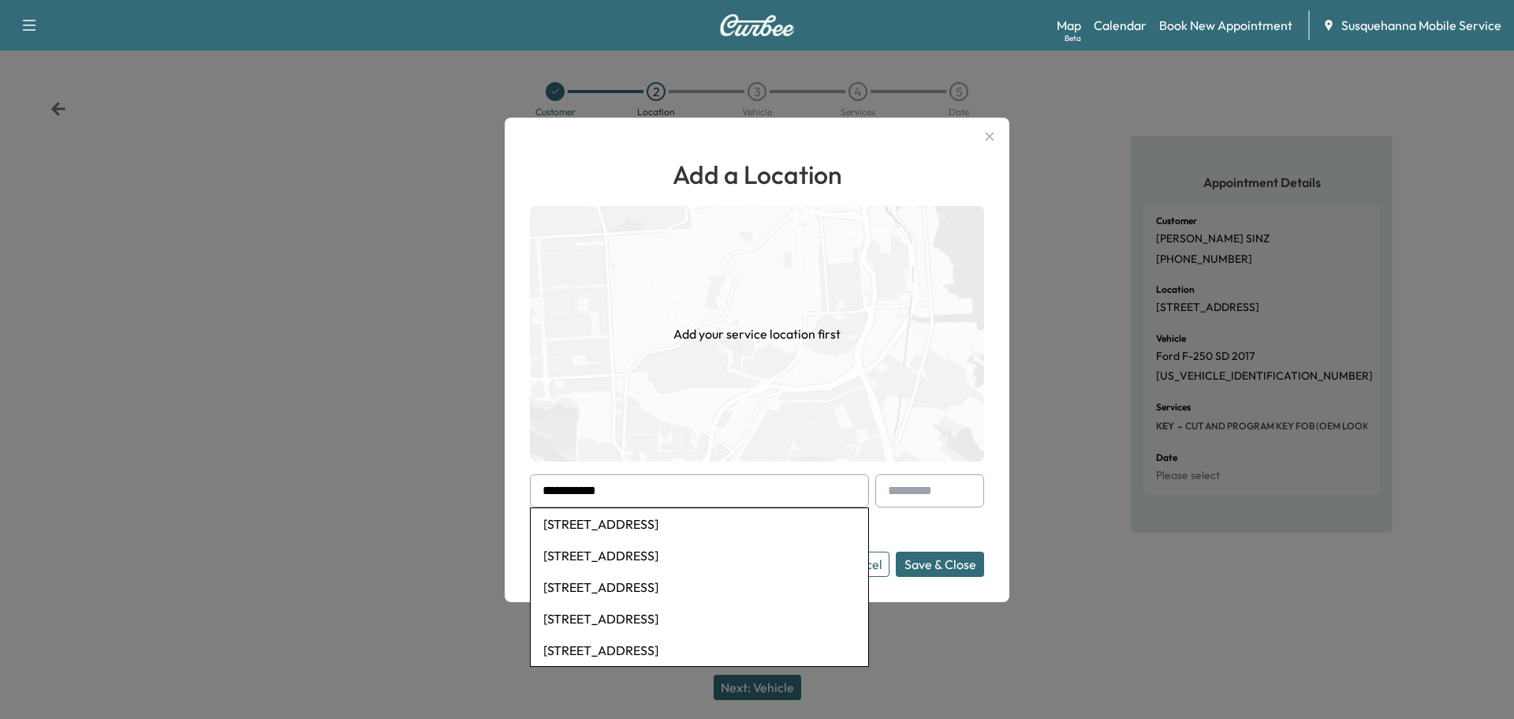
click at [649, 526] on li "[STREET_ADDRESS]" at bounding box center [700, 524] width 338 height 32
type input "**********"
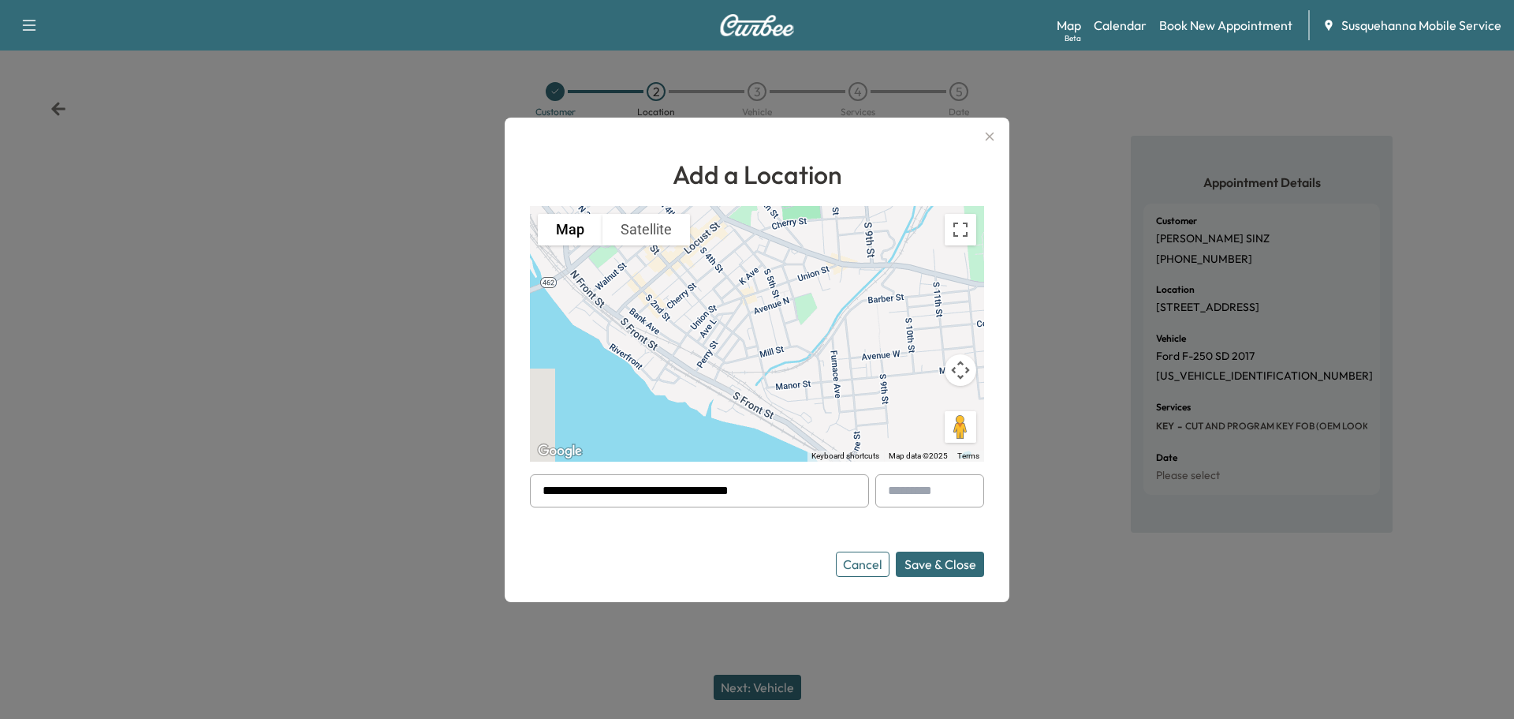
click at [949, 558] on button "Save & Close" at bounding box center [940, 563] width 88 height 25
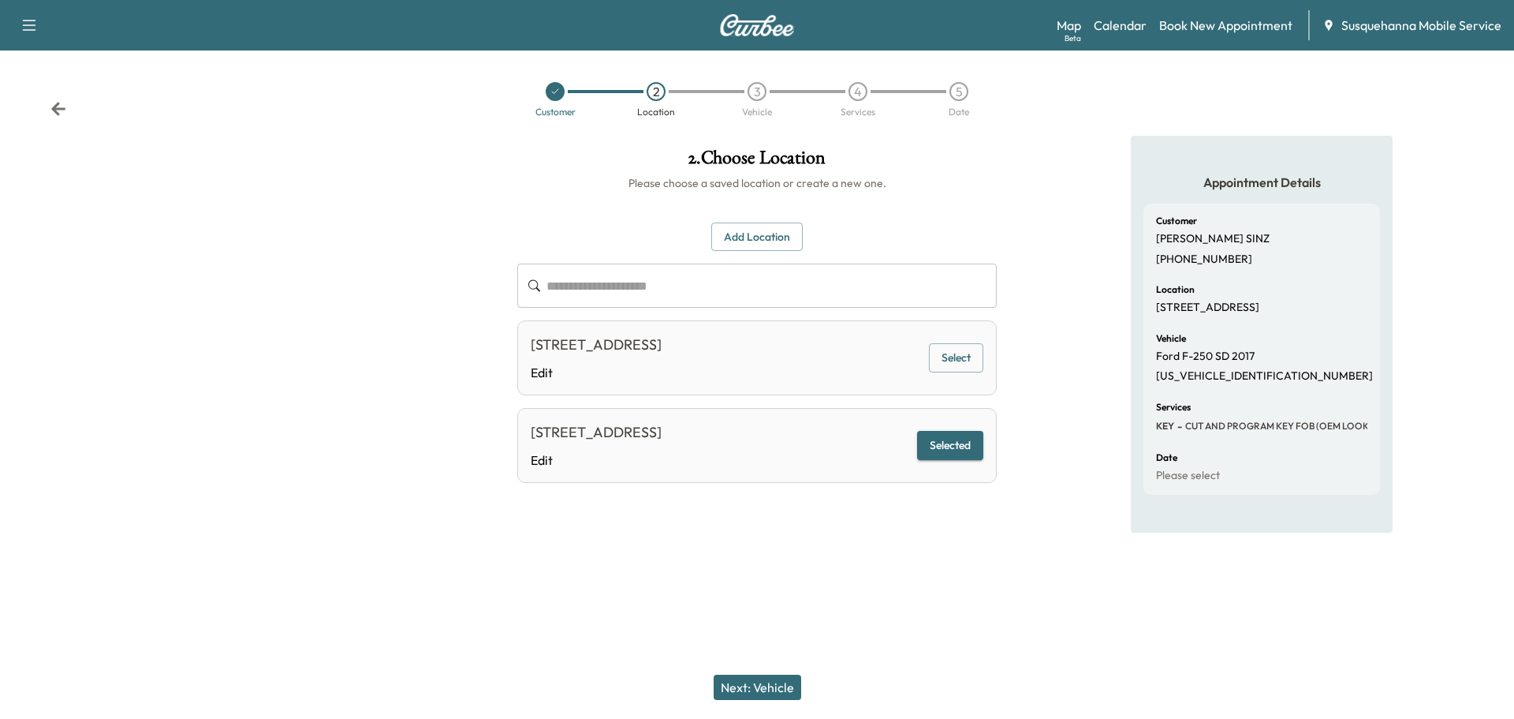
click at [739, 689] on button "Next: Vehicle" at bounding box center [758, 686] width 88 height 25
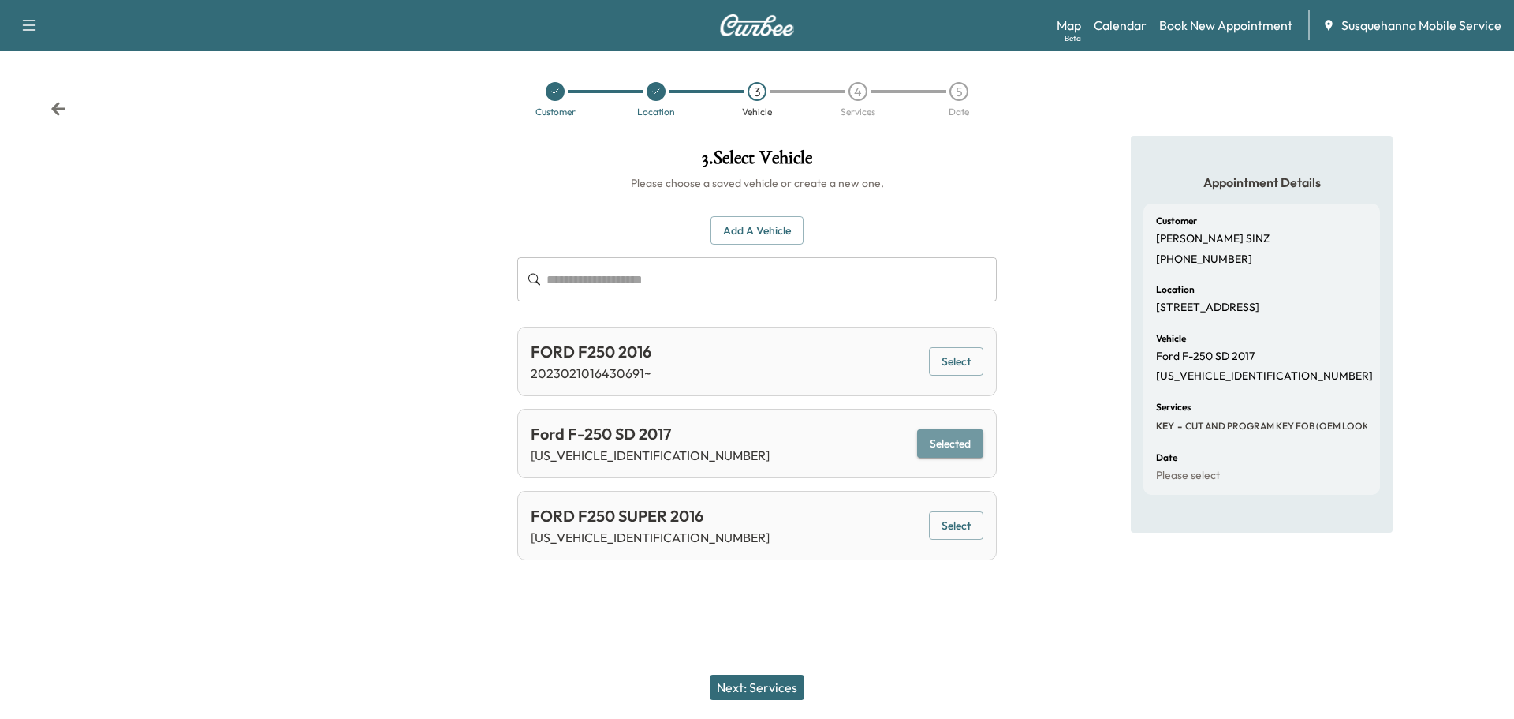
click at [963, 446] on button "Selected" at bounding box center [950, 443] width 66 height 29
click at [777, 681] on button "Next: Services" at bounding box center [757, 686] width 95 height 25
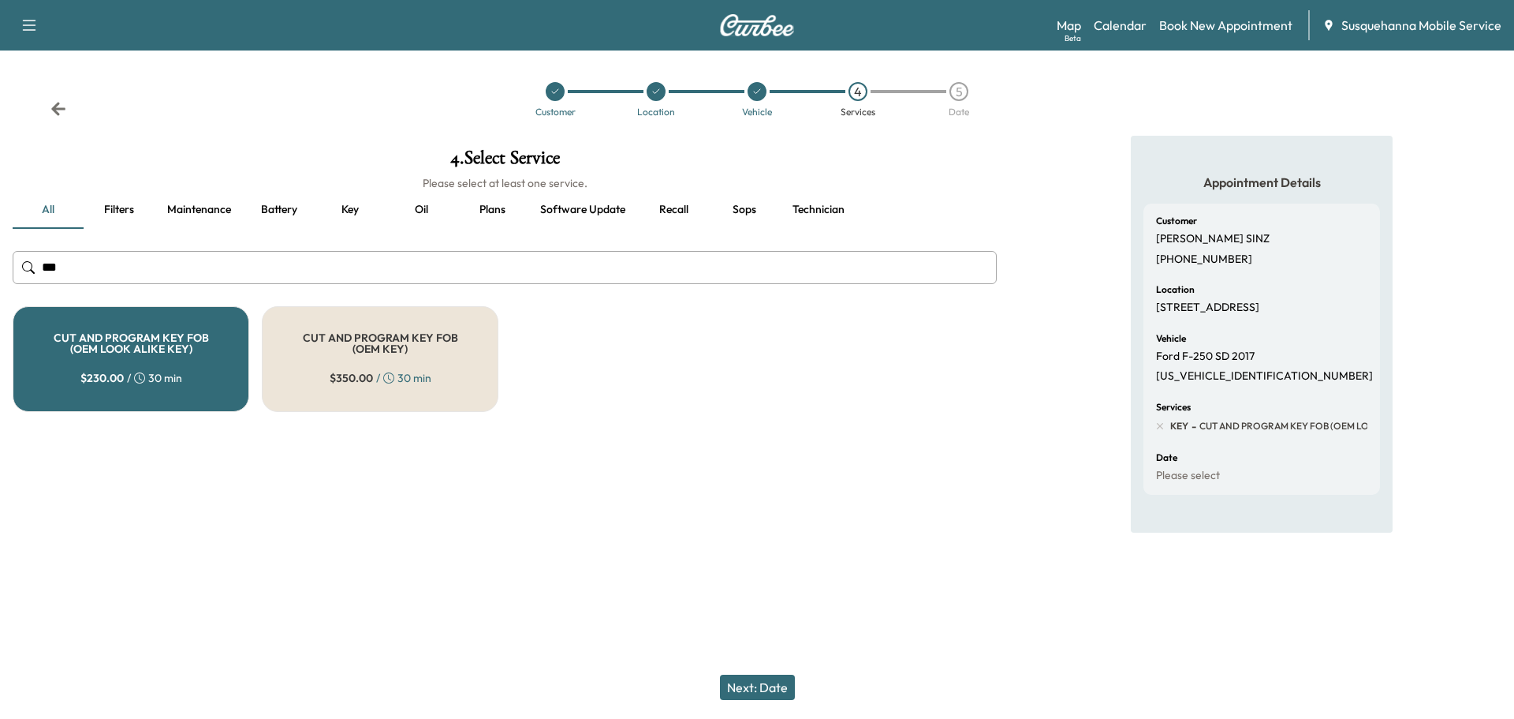
click at [777, 681] on button "Next: Date" at bounding box center [757, 686] width 75 height 25
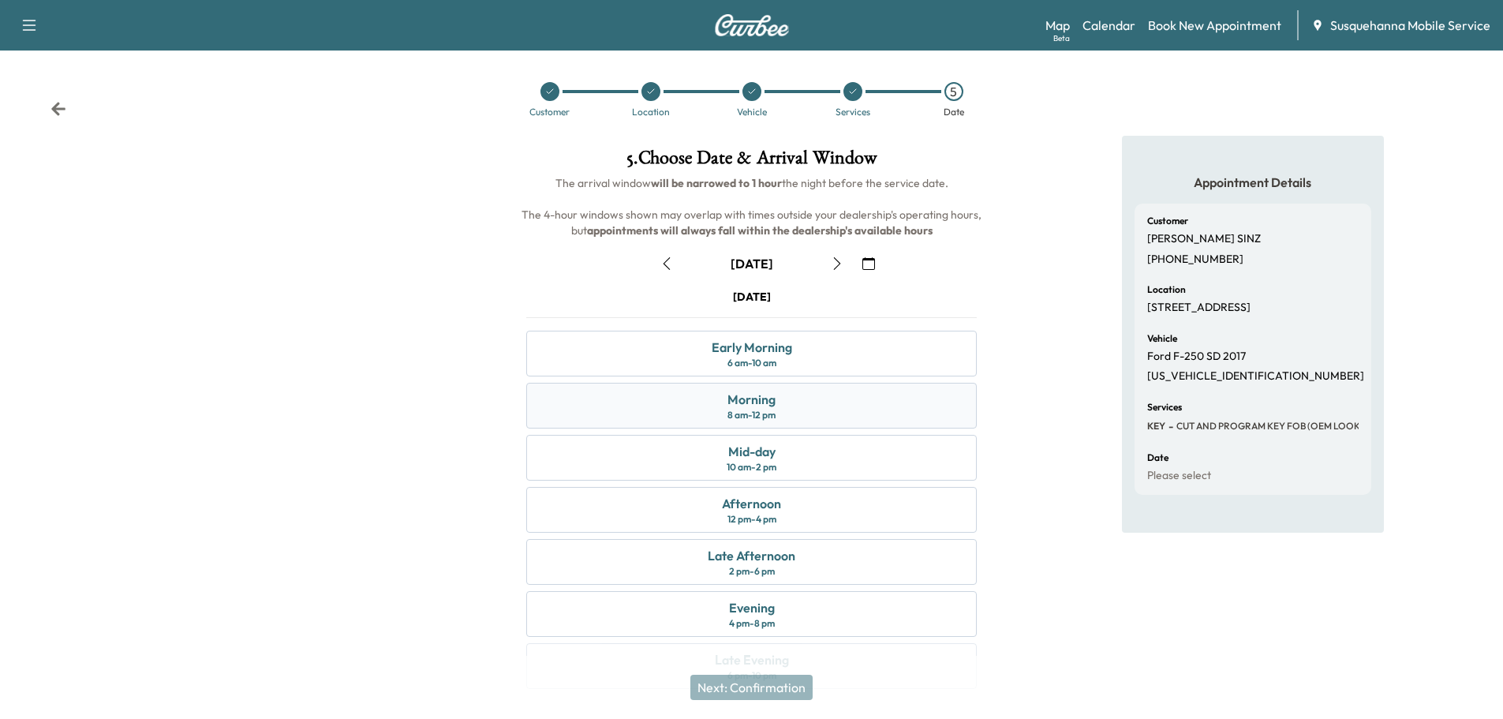
click at [799, 397] on div "Morning 8 am - 12 pm" at bounding box center [751, 406] width 450 height 46
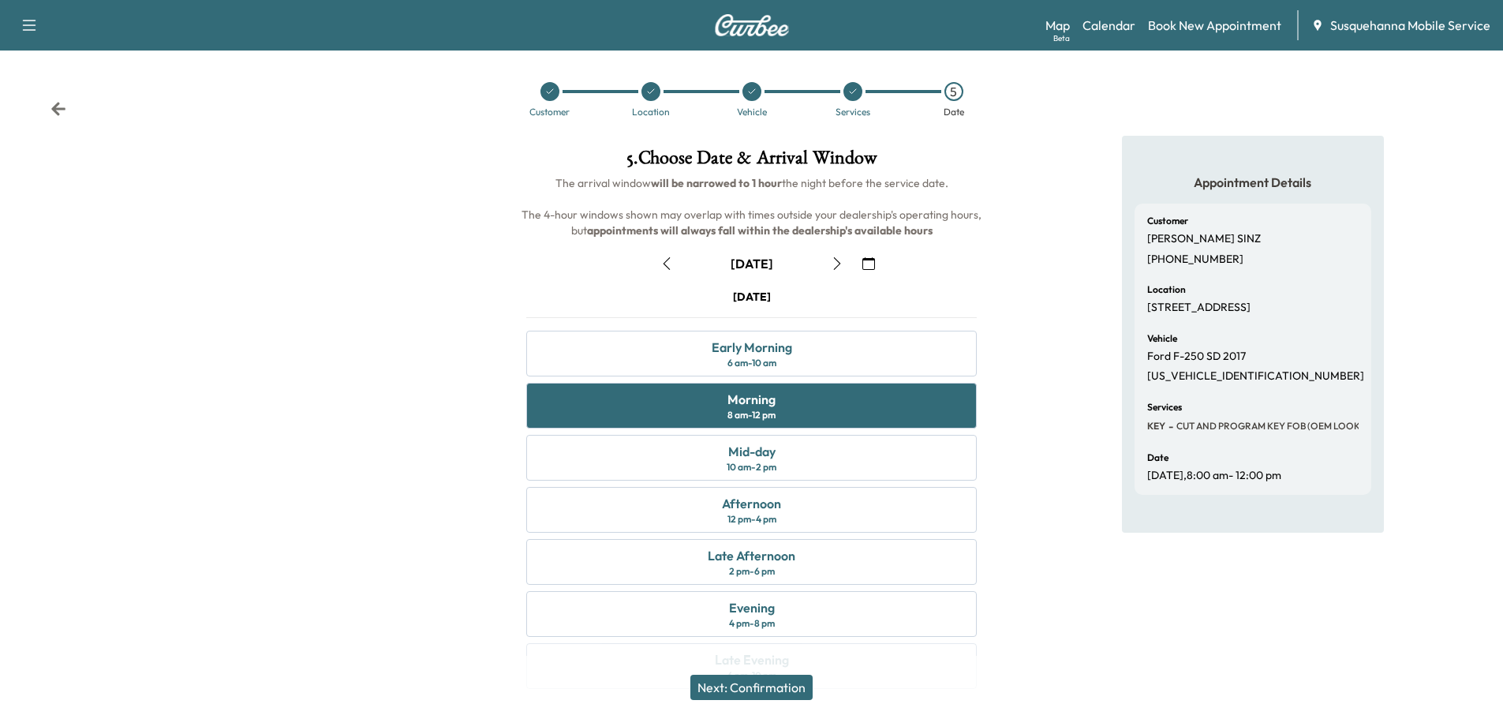
click at [776, 684] on button "Next: Confirmation" at bounding box center [751, 686] width 122 height 25
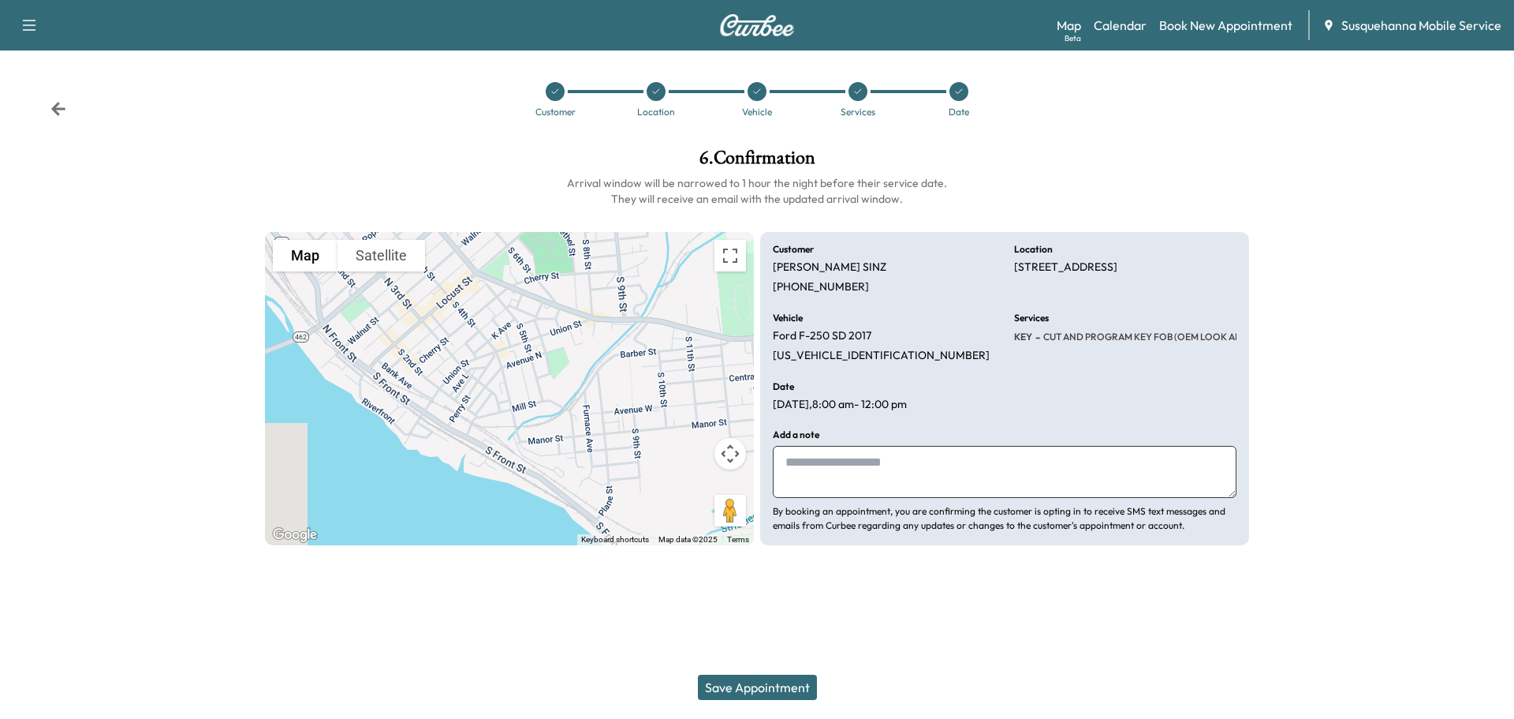
click at [925, 470] on textarea at bounding box center [1005, 472] width 464 height 52
type textarea "**********"
click at [760, 689] on button "Save Appointment" at bounding box center [757, 686] width 119 height 25
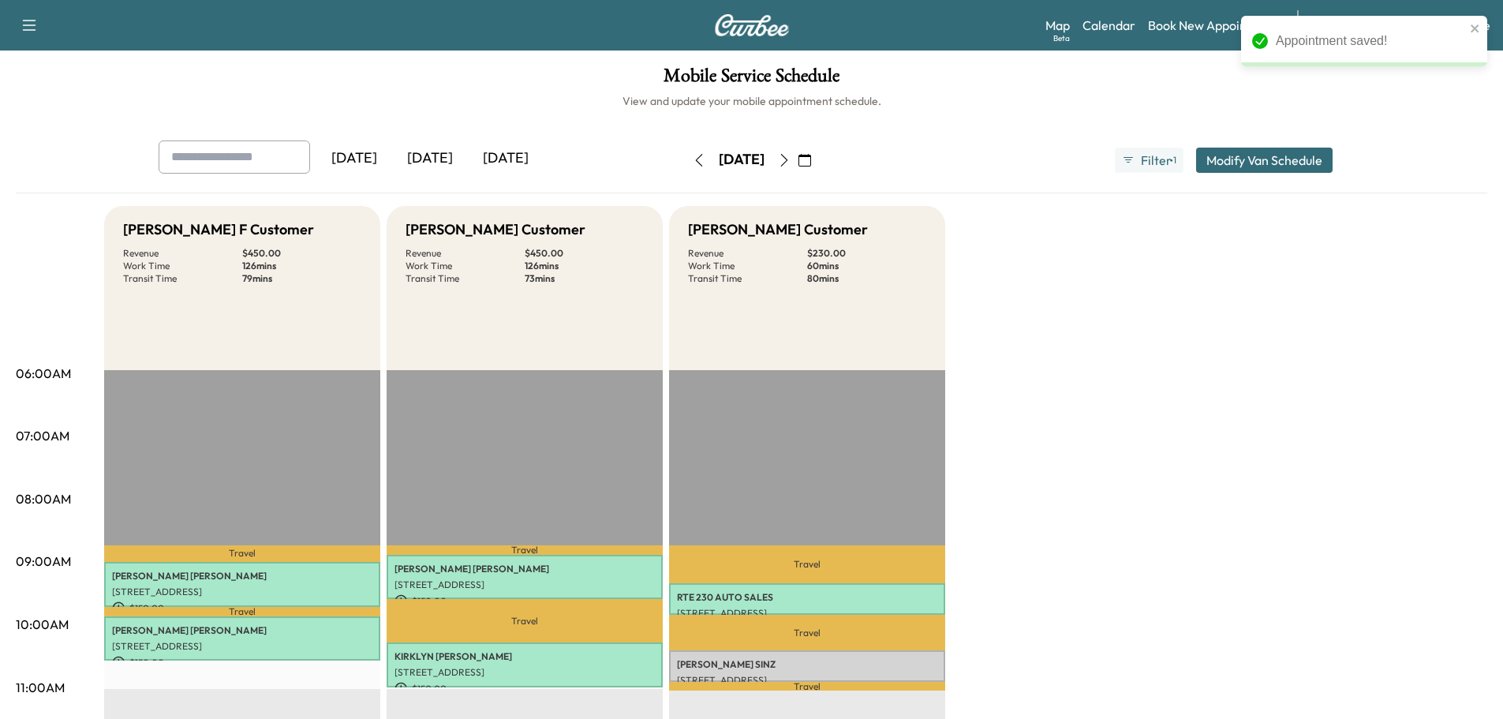
scroll to position [168, 0]
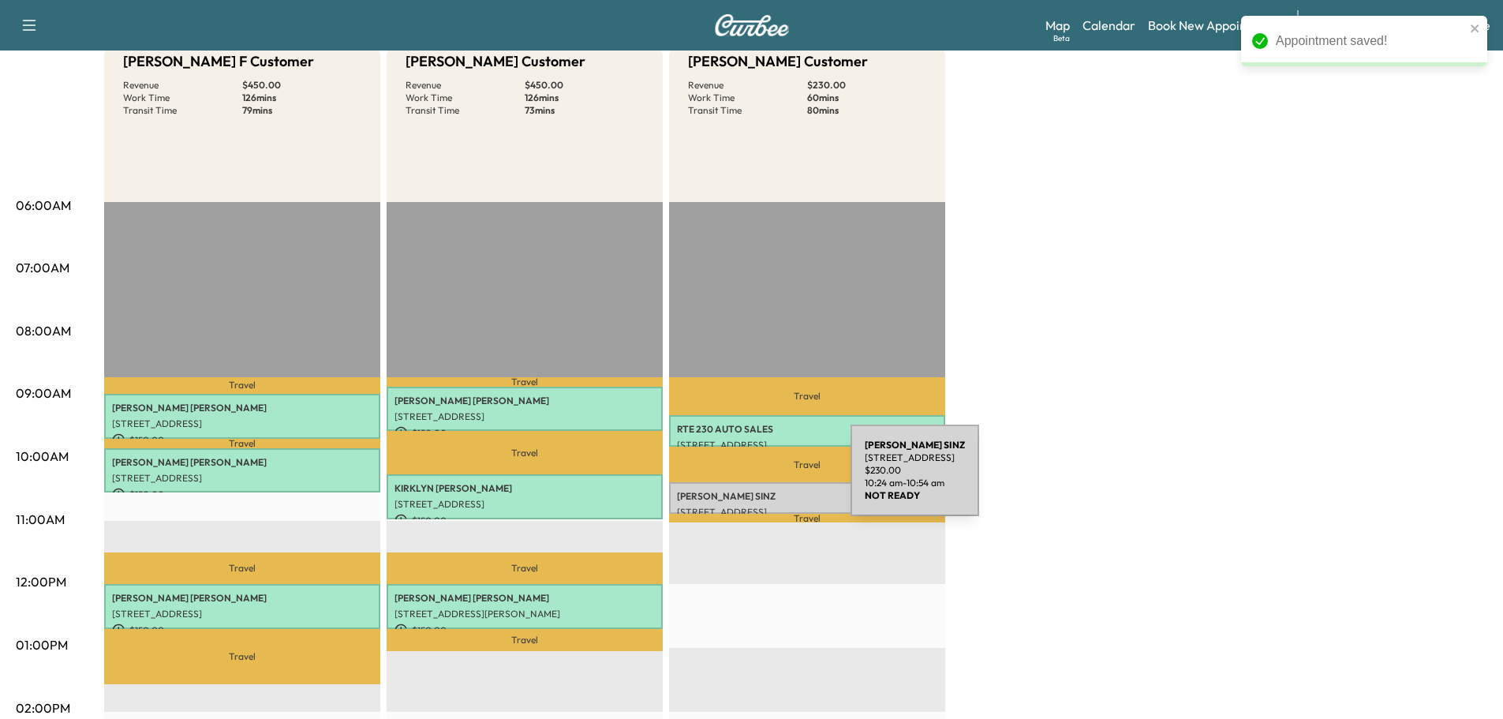
click at [731, 490] on p "[PERSON_NAME]" at bounding box center [807, 496] width 260 height 13
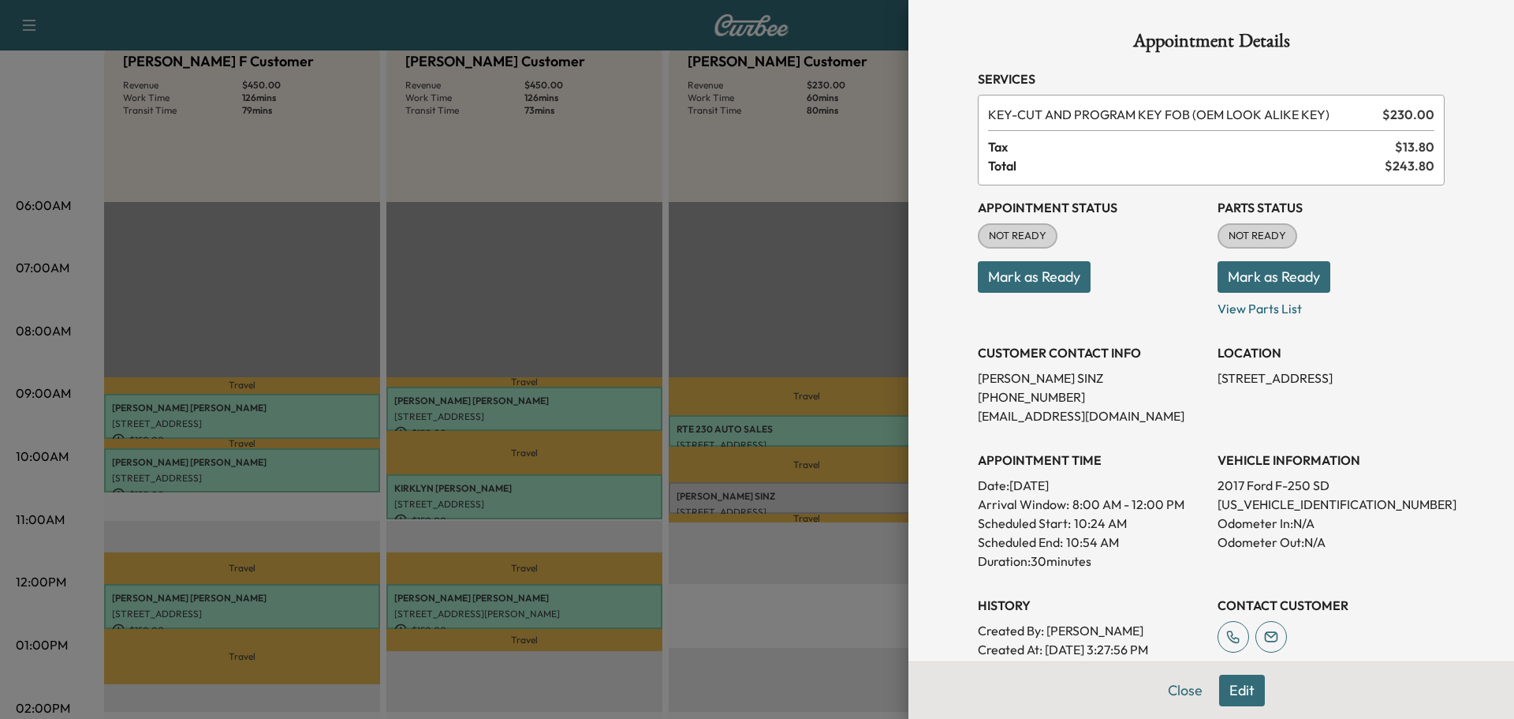
click at [1267, 277] on button "Mark as Ready" at bounding box center [1274, 277] width 113 height 32
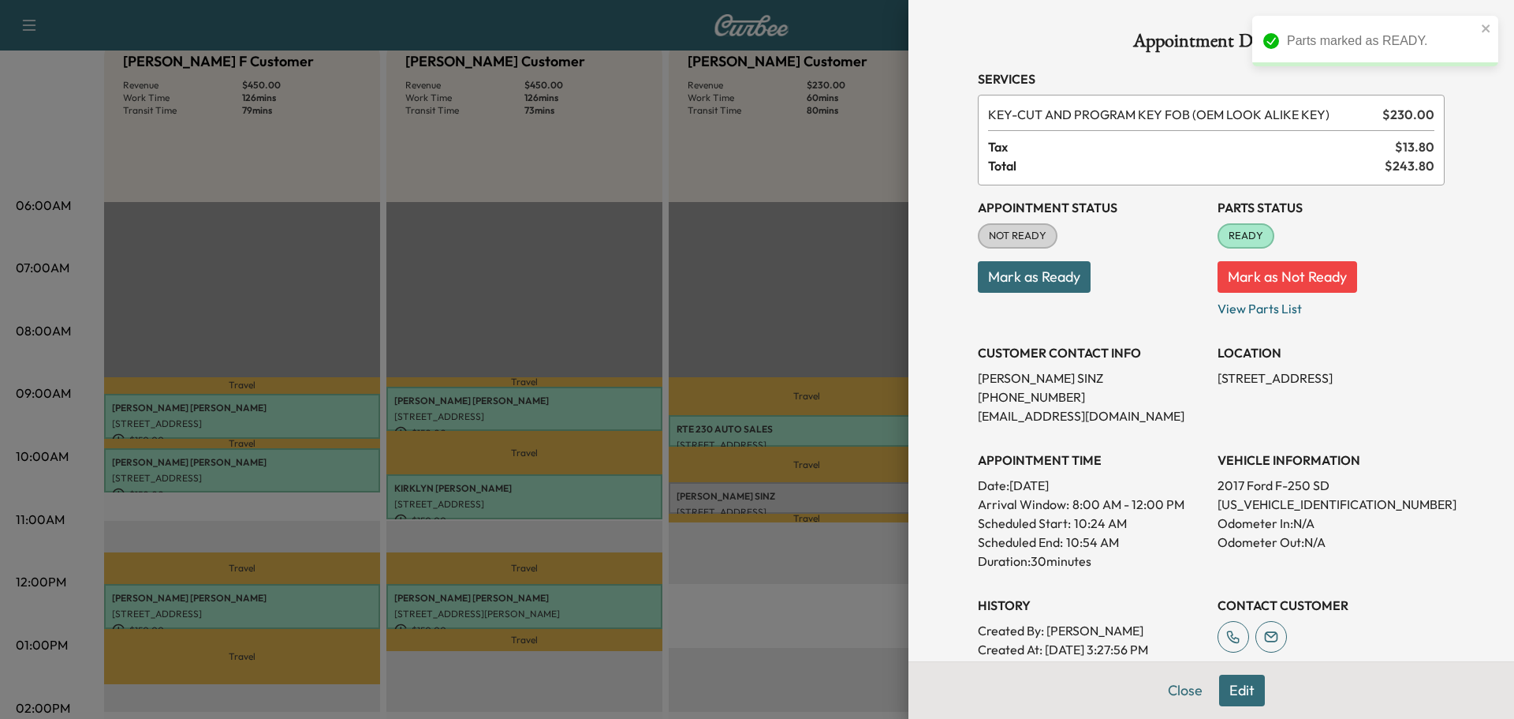
click at [1064, 282] on button "Mark as Ready" at bounding box center [1034, 277] width 113 height 32
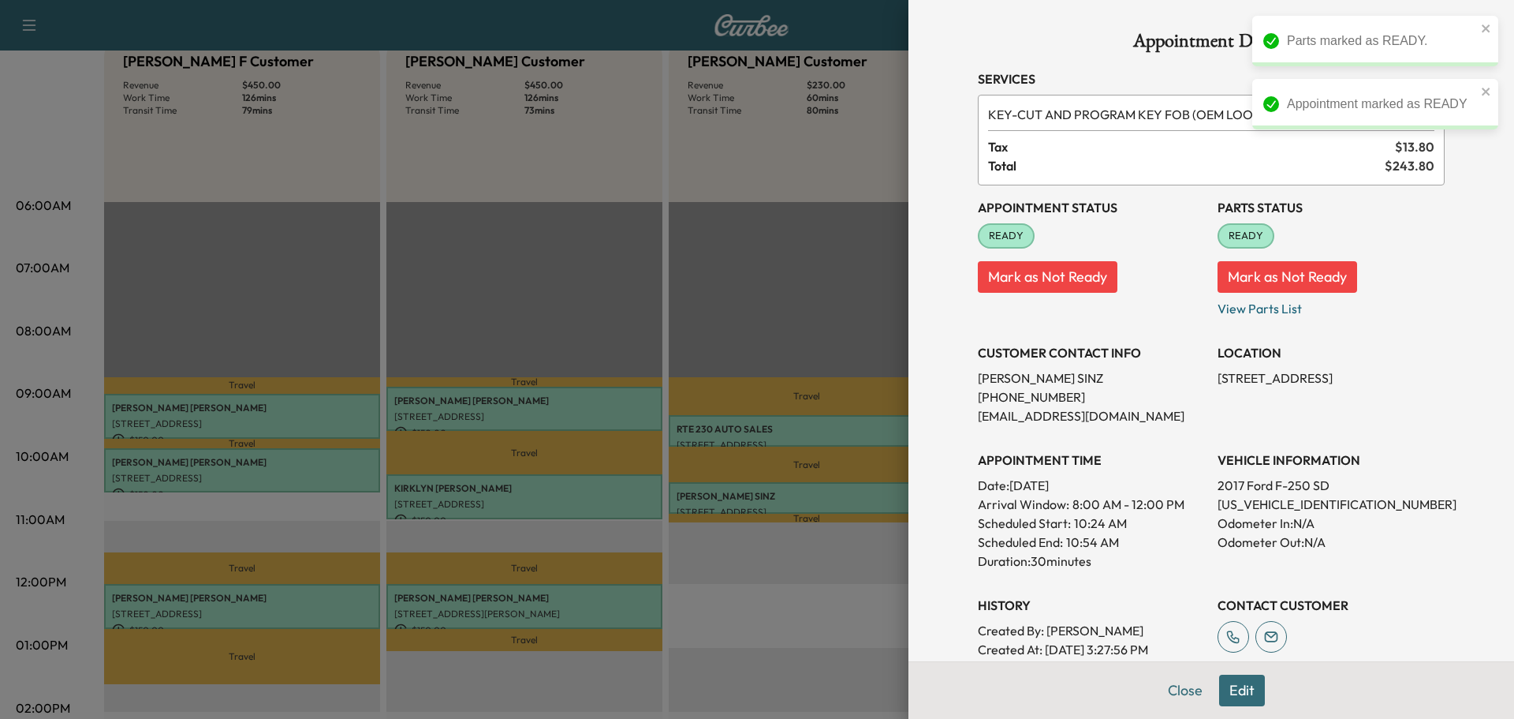
click at [1223, 690] on button "Edit" at bounding box center [1242, 690] width 46 height 32
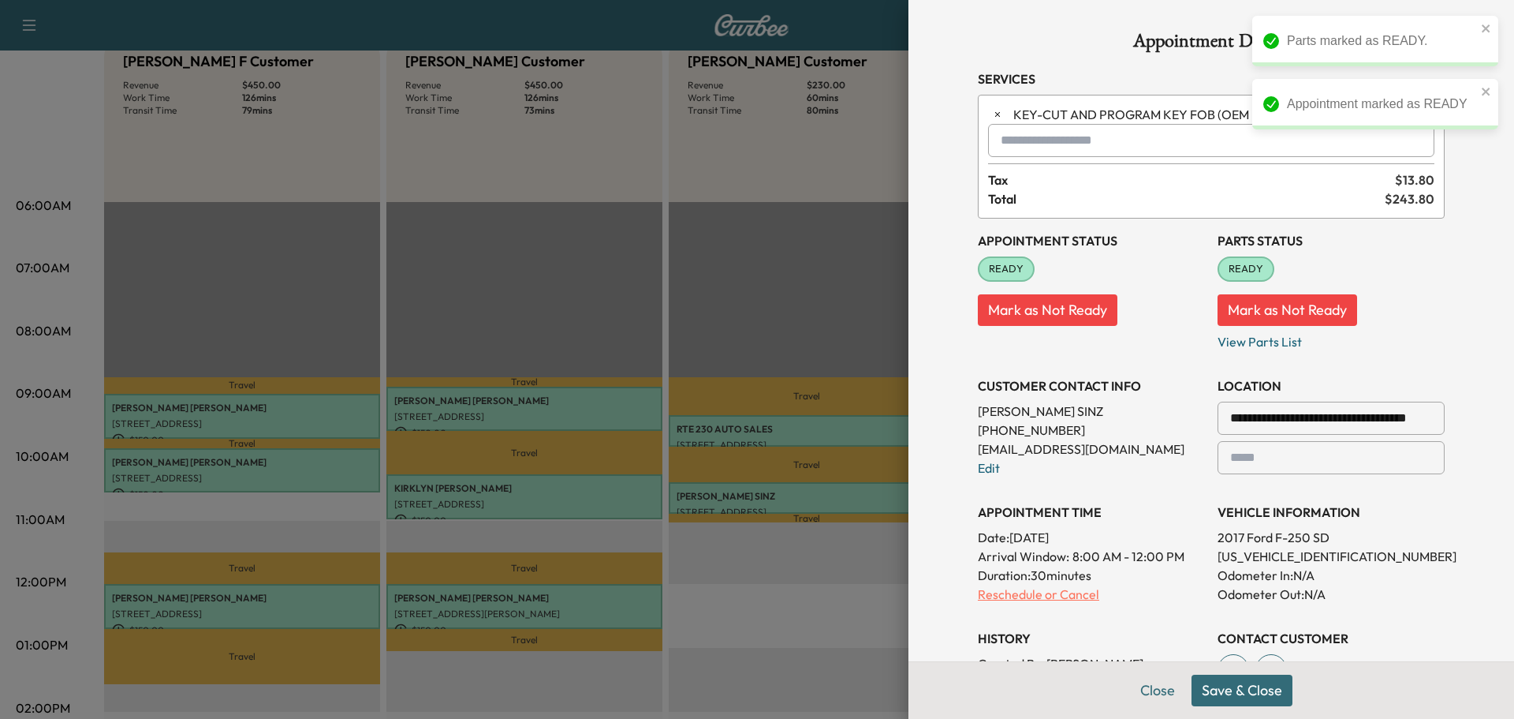
click at [1037, 590] on p "Reschedule or Cancel" at bounding box center [1091, 593] width 227 height 19
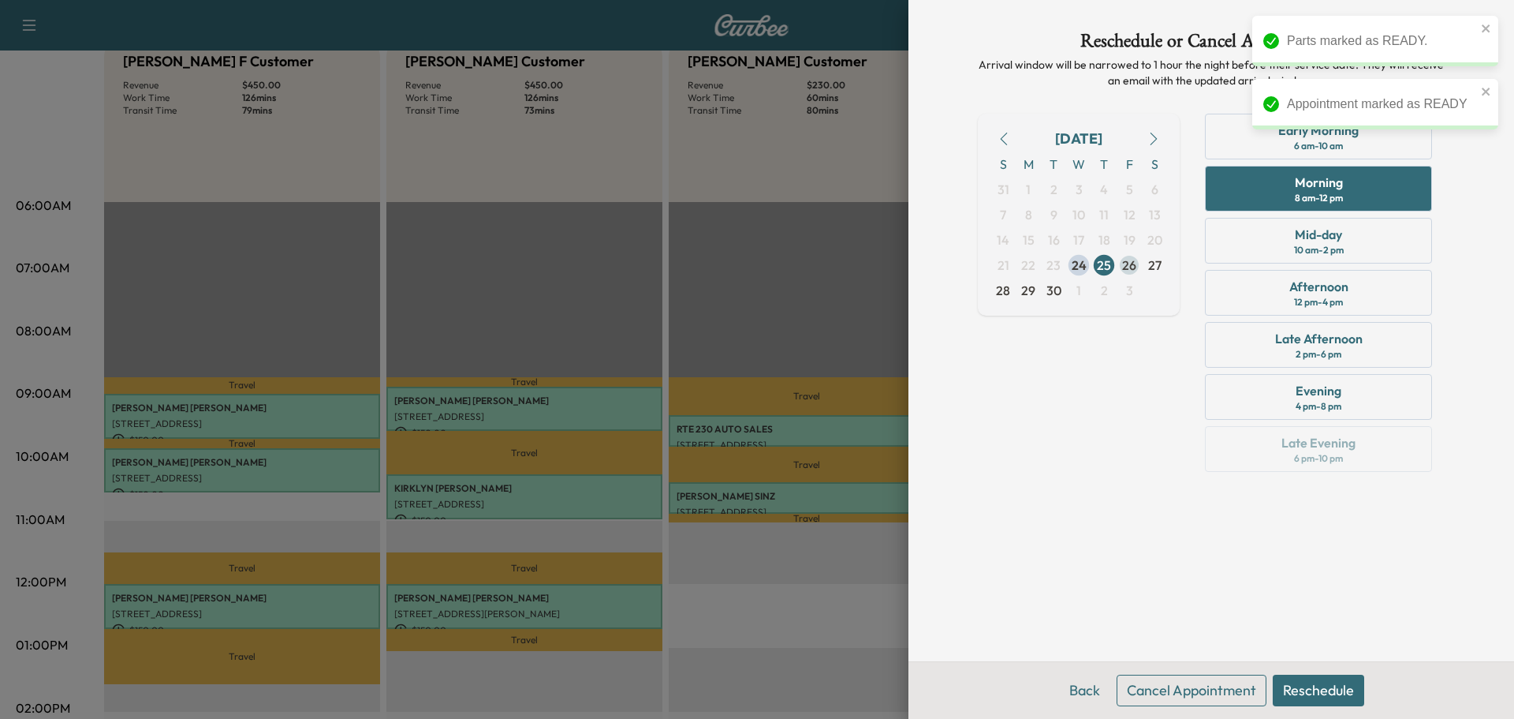
click at [1136, 267] on span "26" at bounding box center [1129, 265] width 14 height 19
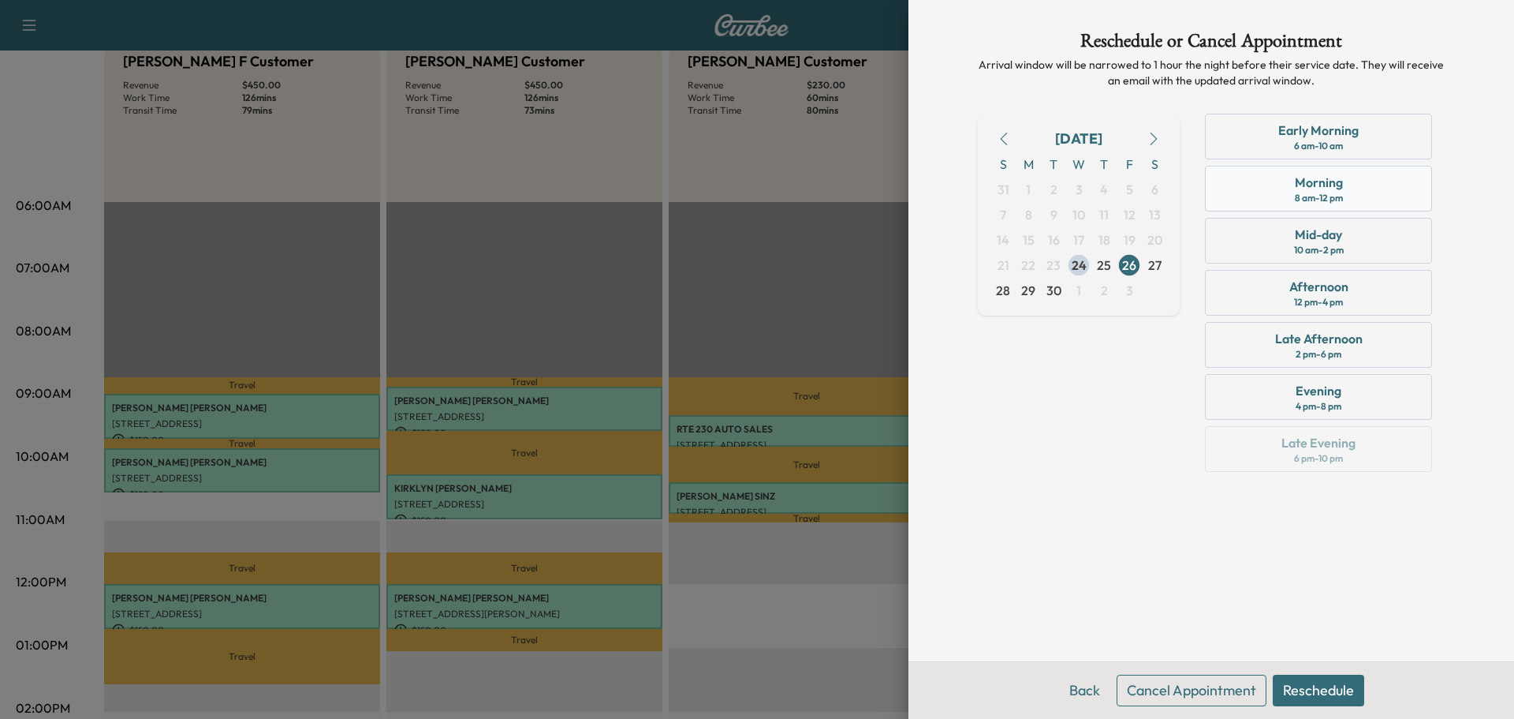
click at [1283, 204] on div "Morning 8 am - 12 pm" at bounding box center [1318, 189] width 227 height 46
click at [1312, 683] on button "Reschedule" at bounding box center [1318, 690] width 91 height 32
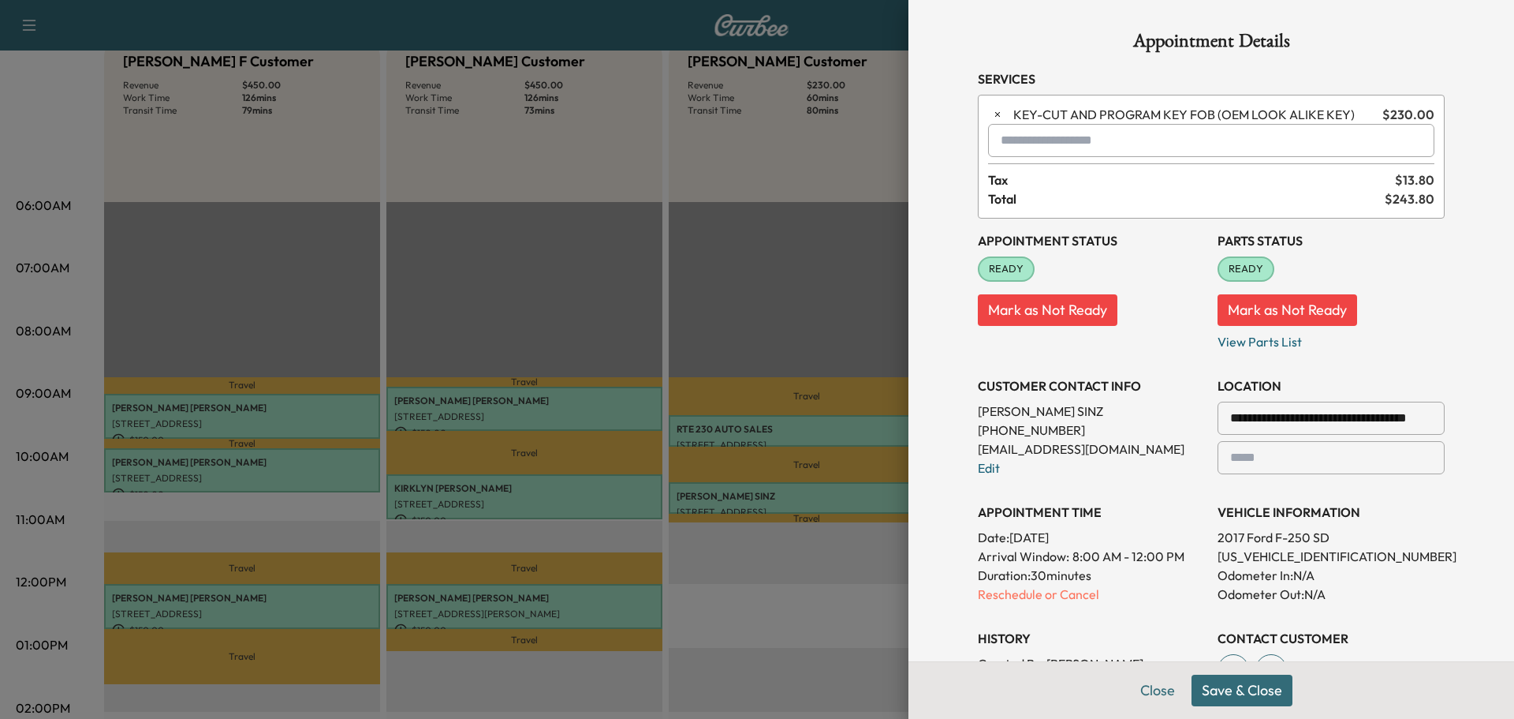
drag, startPoint x: 1217, startPoint y: 418, endPoint x: 1350, endPoint y: 420, distance: 133.3
click at [1350, 420] on div "**********" at bounding box center [1331, 417] width 227 height 33
click at [1225, 420] on div at bounding box center [1233, 418] width 19 height 19
click at [1214, 689] on button "Save & Close" at bounding box center [1242, 690] width 101 height 32
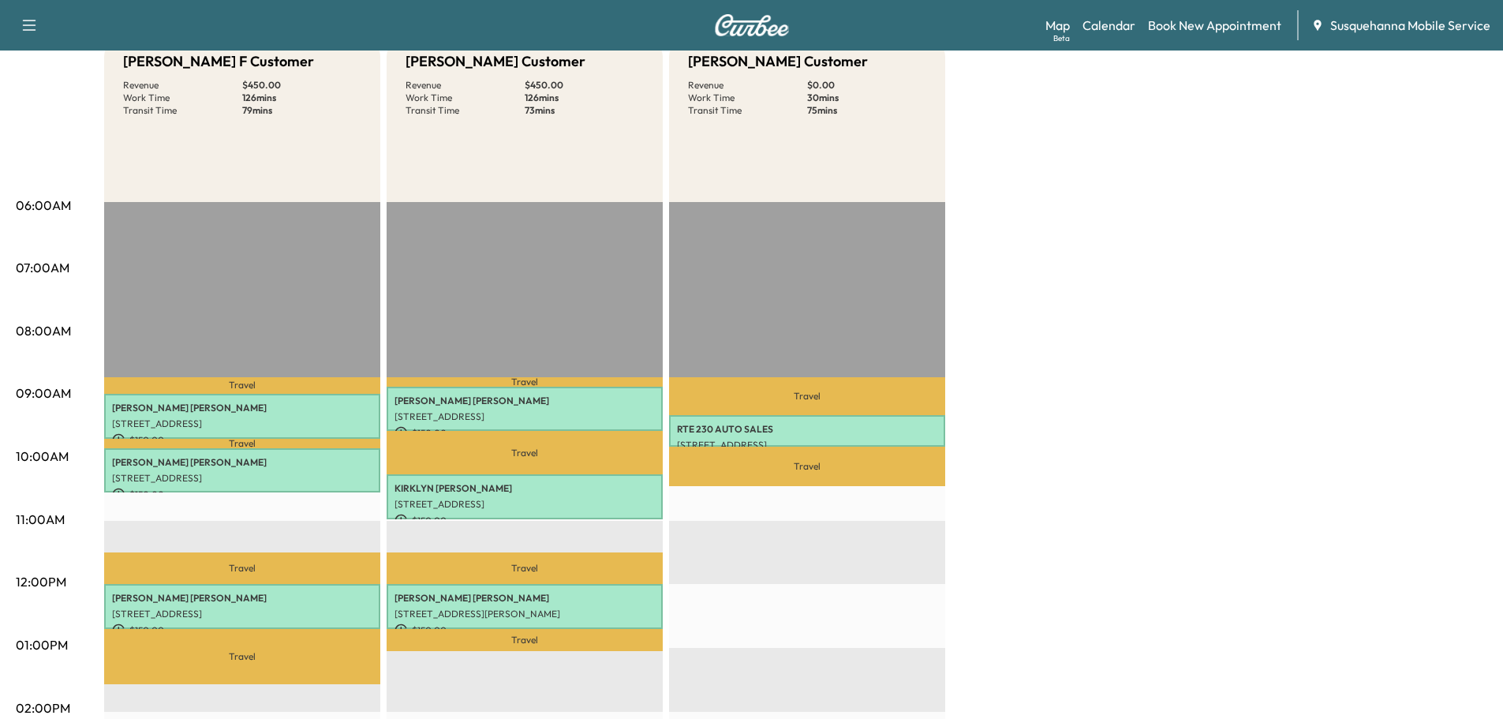
drag, startPoint x: 1205, startPoint y: 383, endPoint x: 1380, endPoint y: 382, distance: 174.3
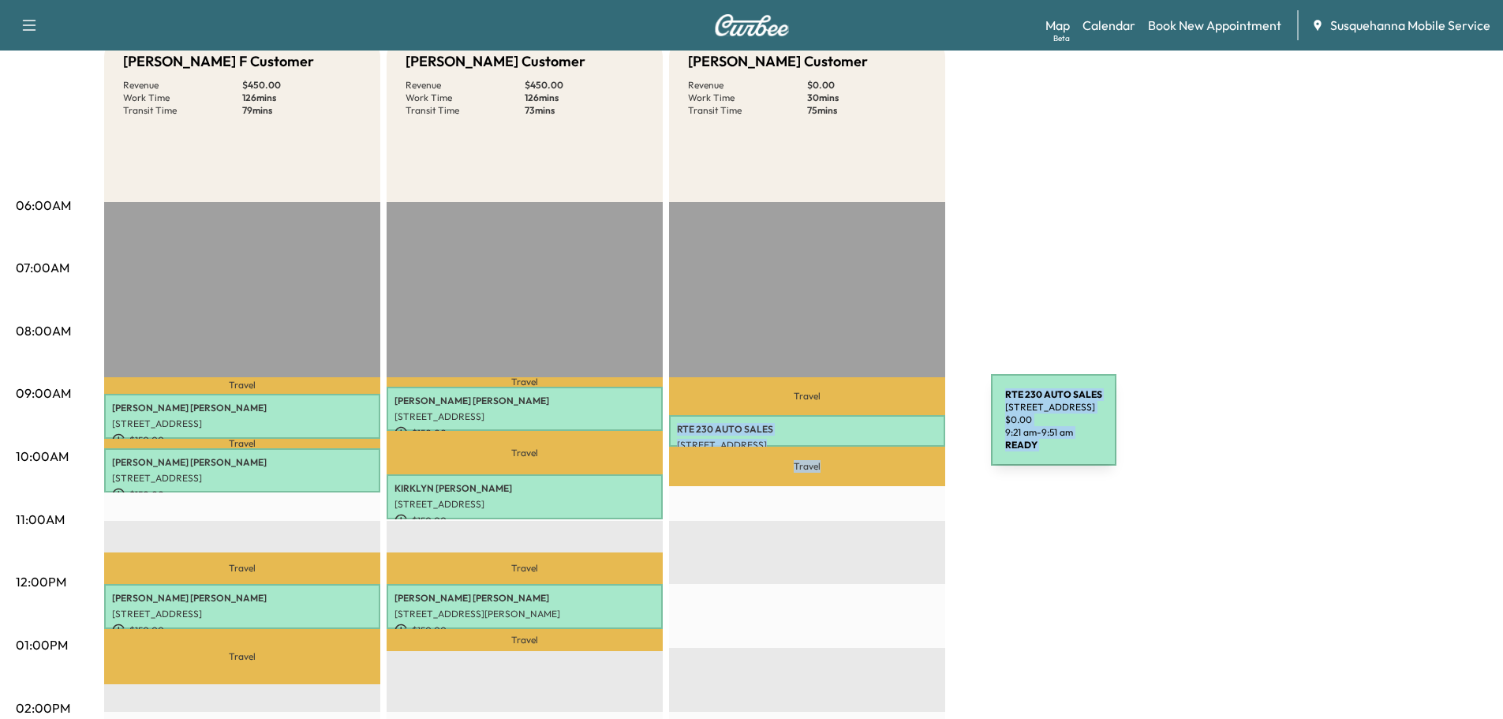
click at [891, 427] on p "RTE 230 AUTO SALES" at bounding box center [807, 429] width 260 height 13
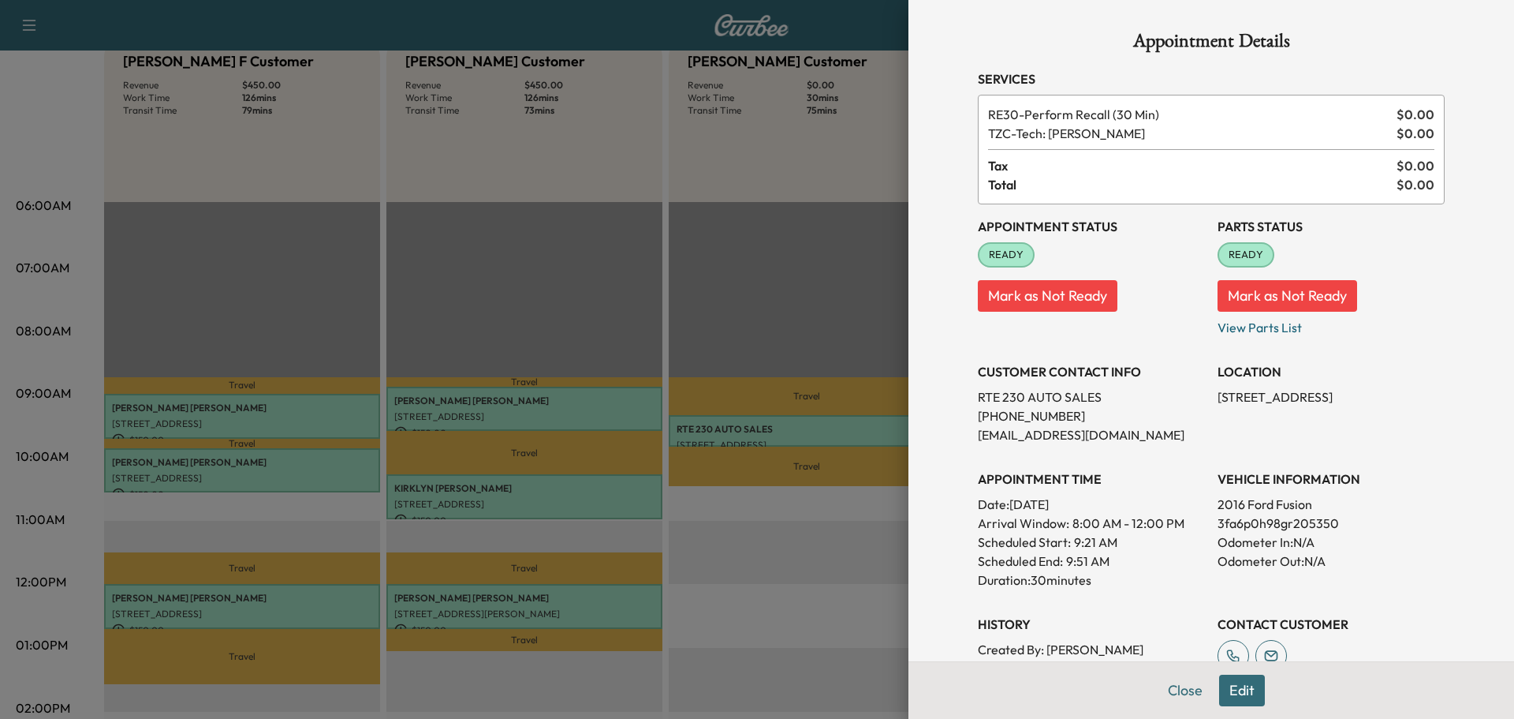
click at [1167, 690] on button "Close" at bounding box center [1185, 690] width 55 height 32
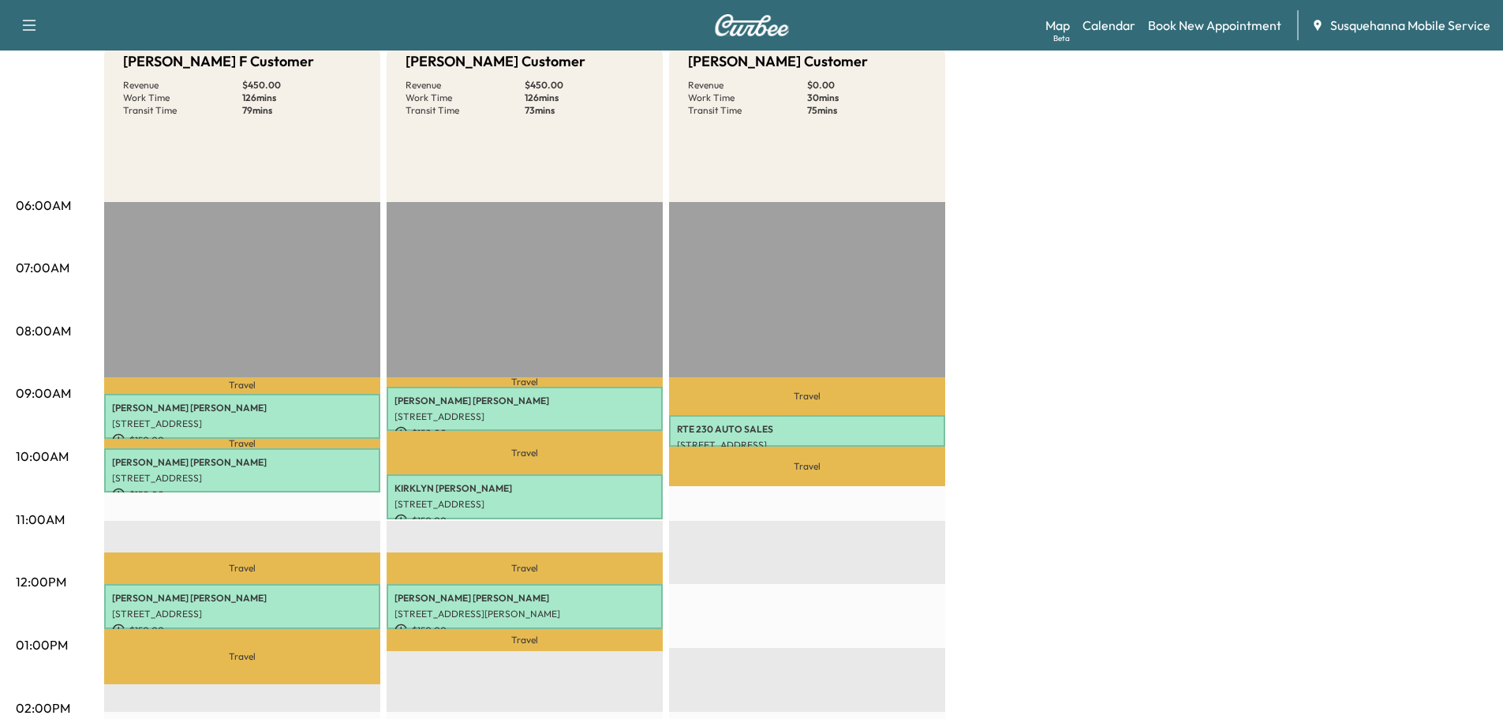
scroll to position [0, 0]
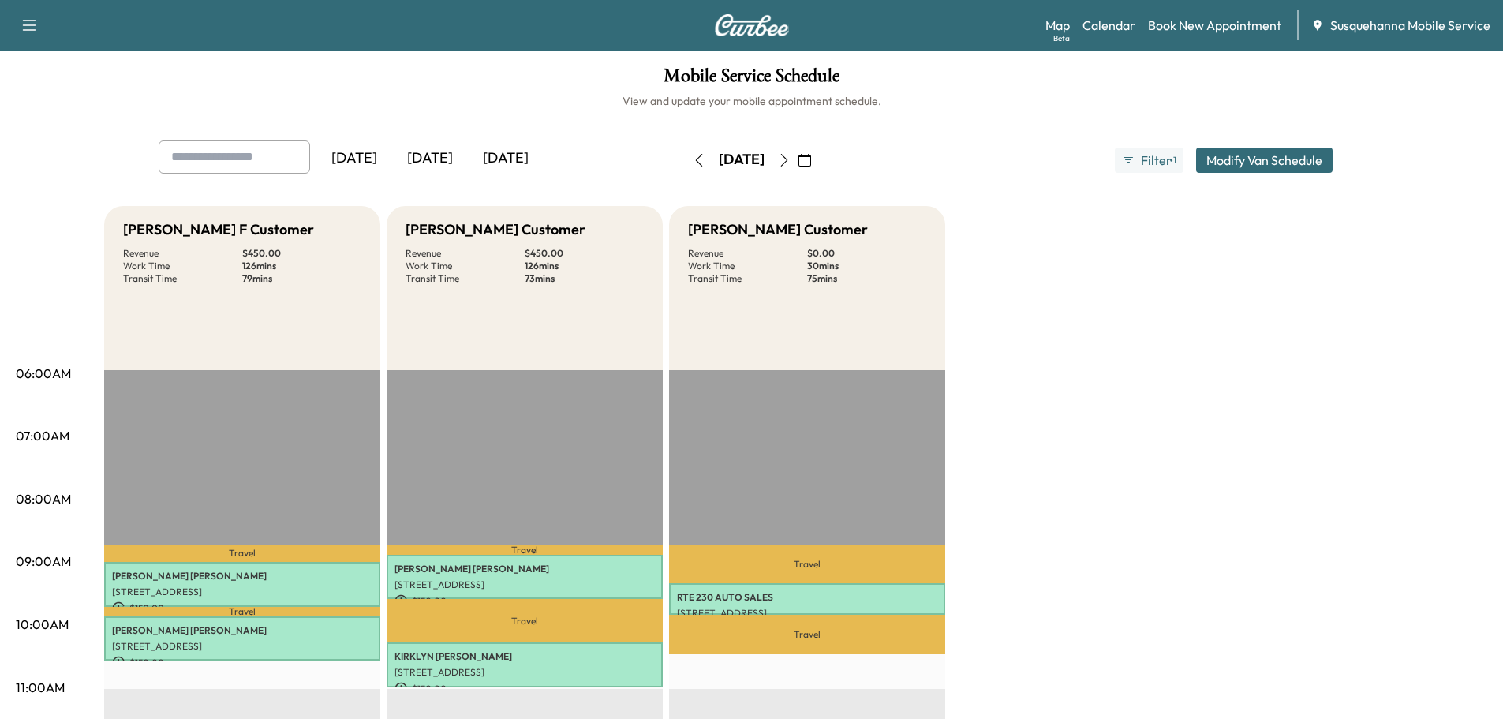
click at [790, 160] on icon "button" at bounding box center [784, 160] width 13 height 13
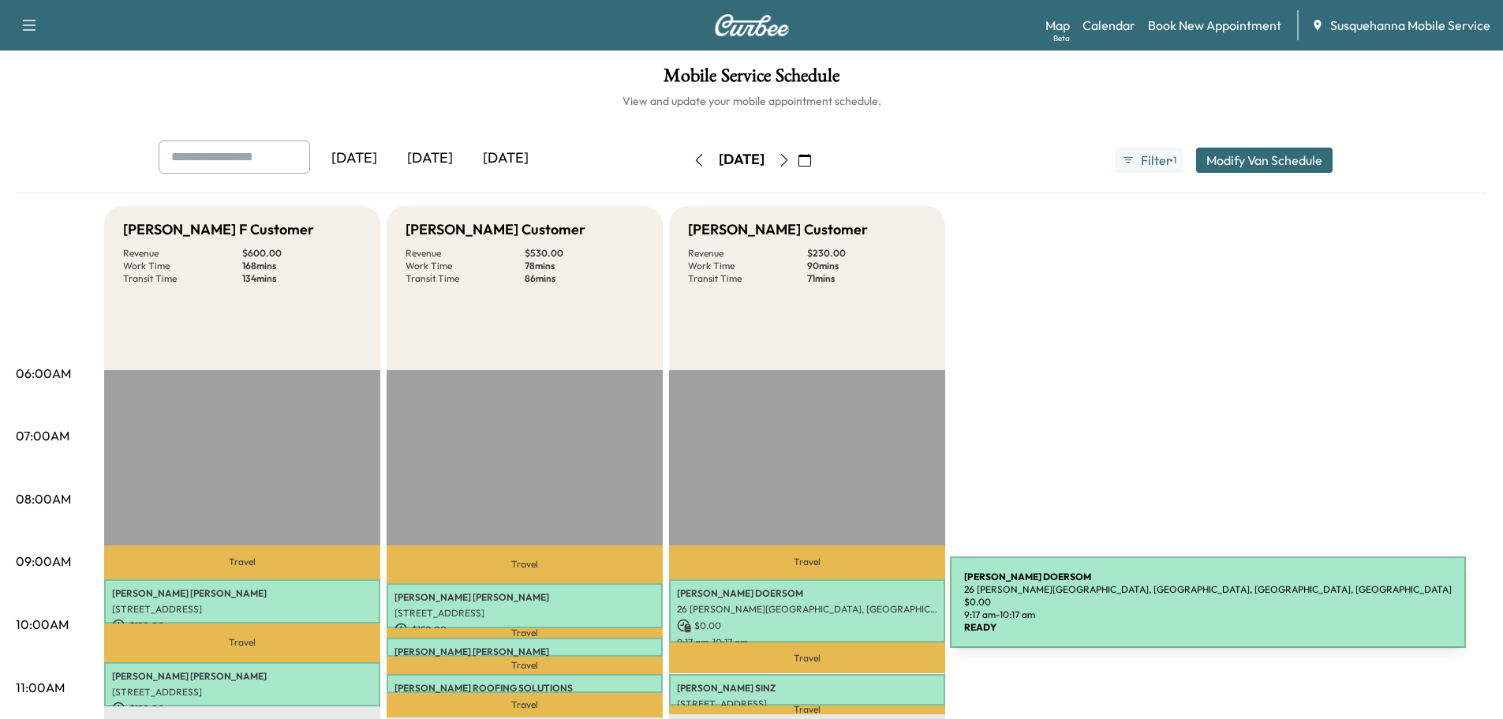
scroll to position [168, 0]
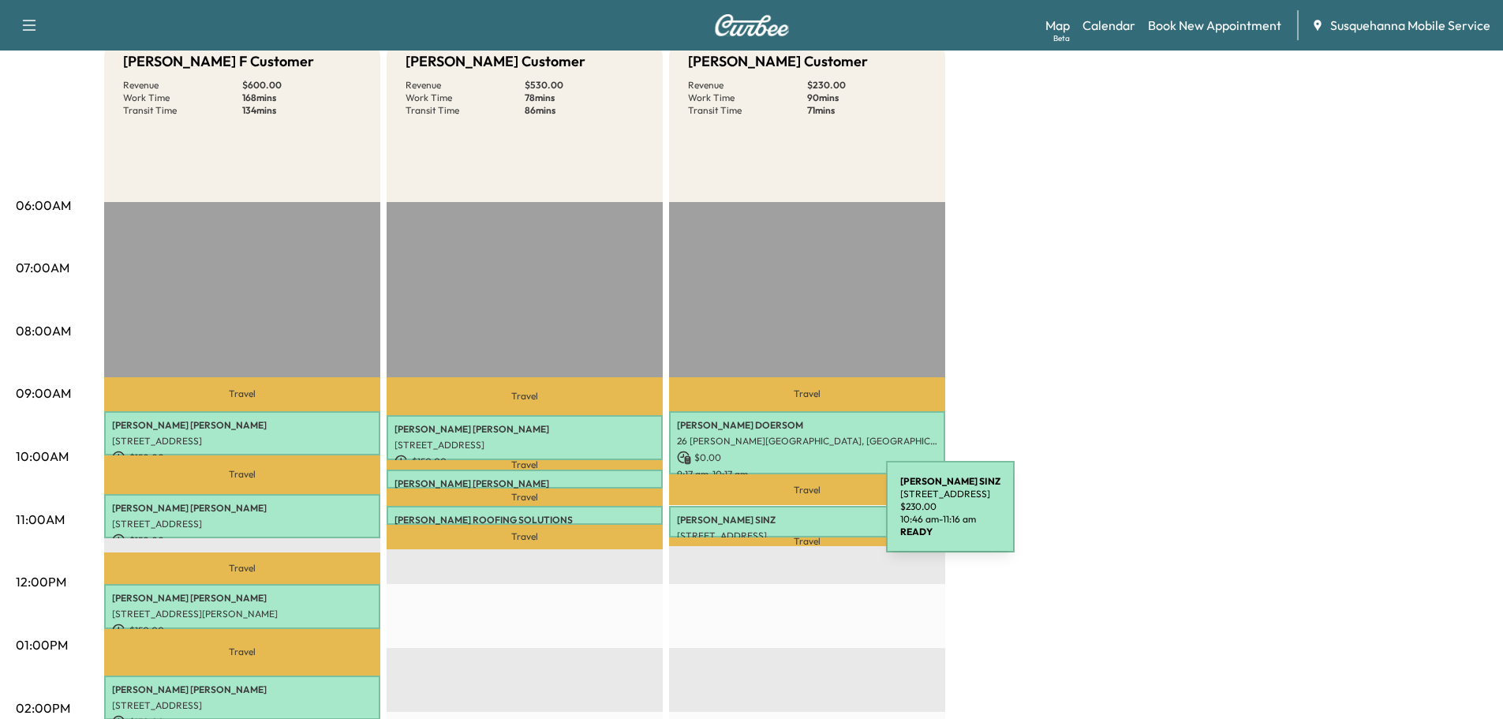
click at [767, 517] on p "[PERSON_NAME]" at bounding box center [807, 519] width 260 height 13
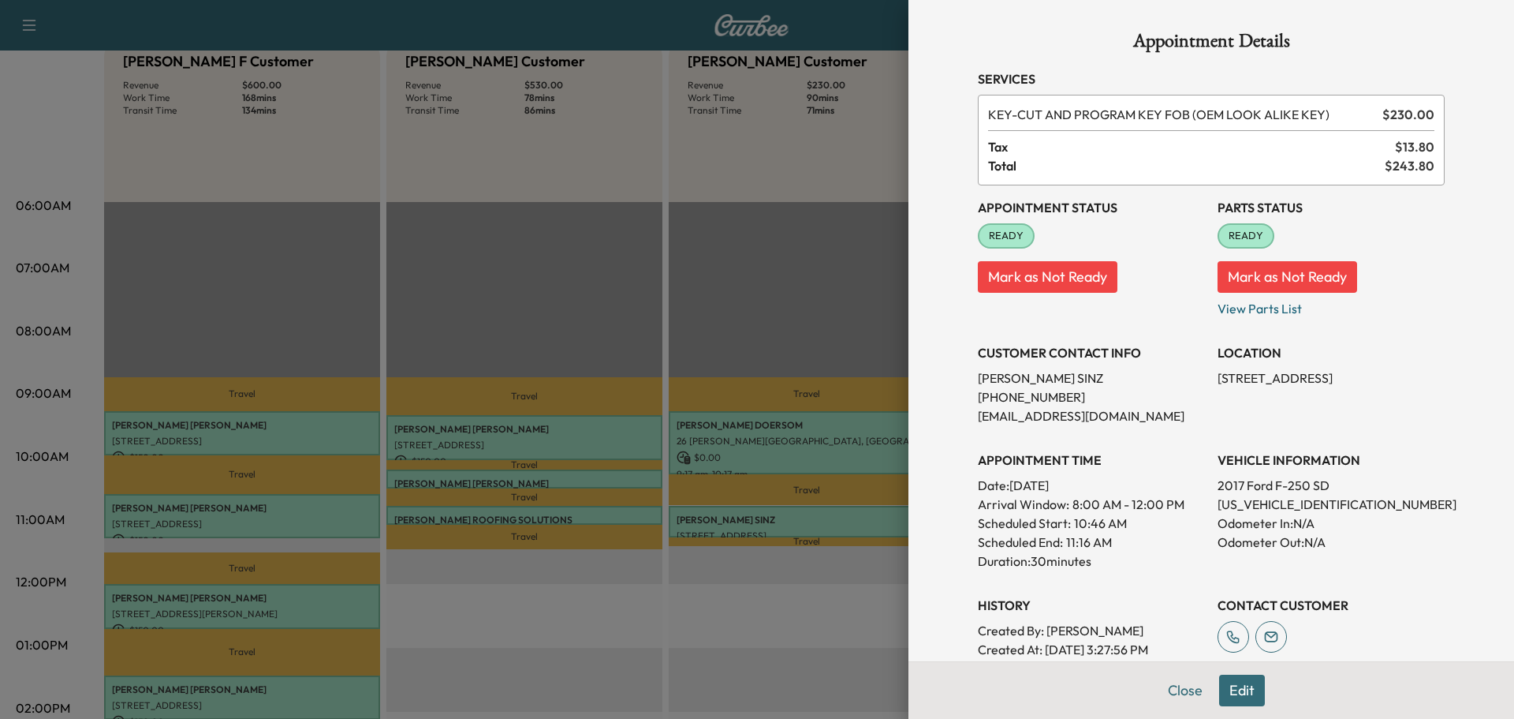
drag, startPoint x: 1205, startPoint y: 383, endPoint x: 1383, endPoint y: 384, distance: 178.3
click at [1383, 384] on div "Appointment Status READY Mark as Not Ready Parts Status READY Mark as Not Ready…" at bounding box center [1211, 440] width 467 height 511
copy p "[STREET_ADDRESS]"
click at [1163, 696] on button "Close" at bounding box center [1185, 690] width 55 height 32
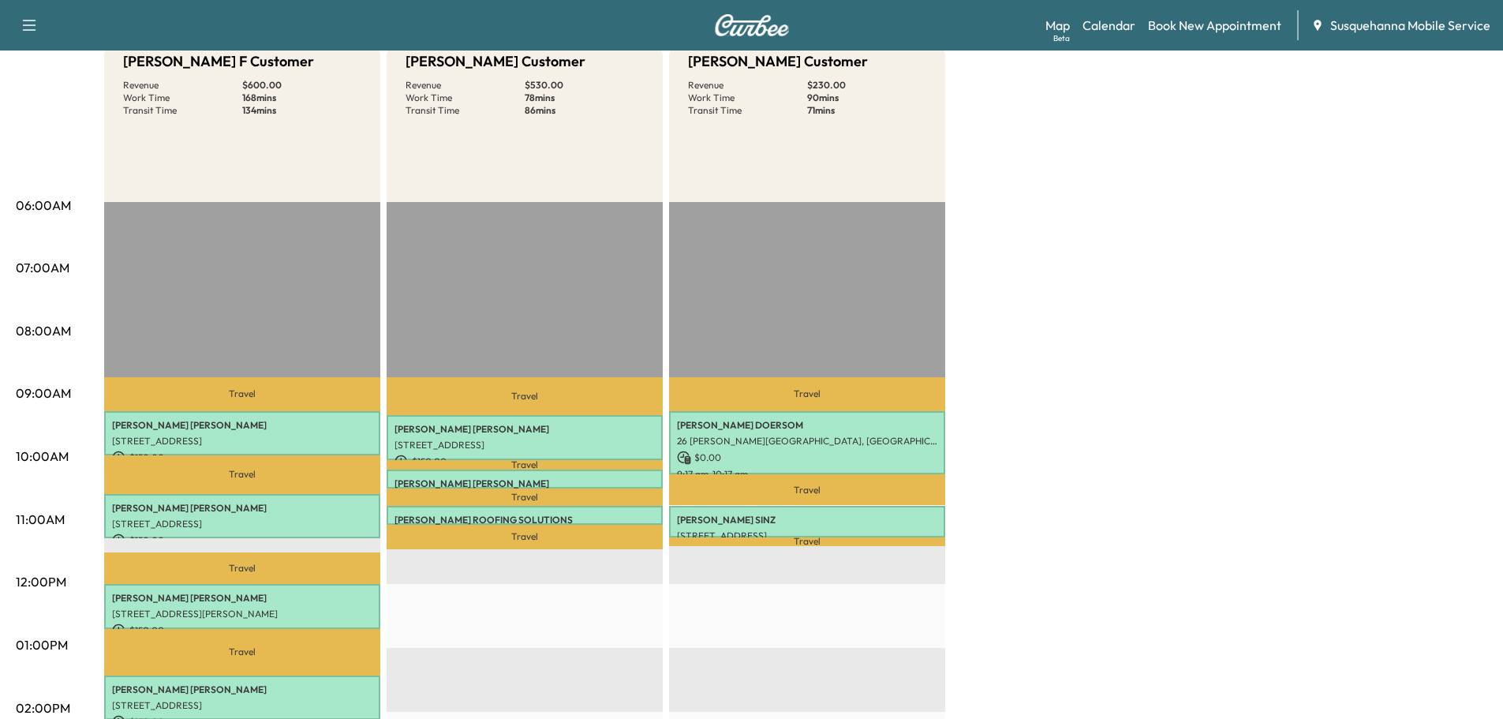
scroll to position [84, 0]
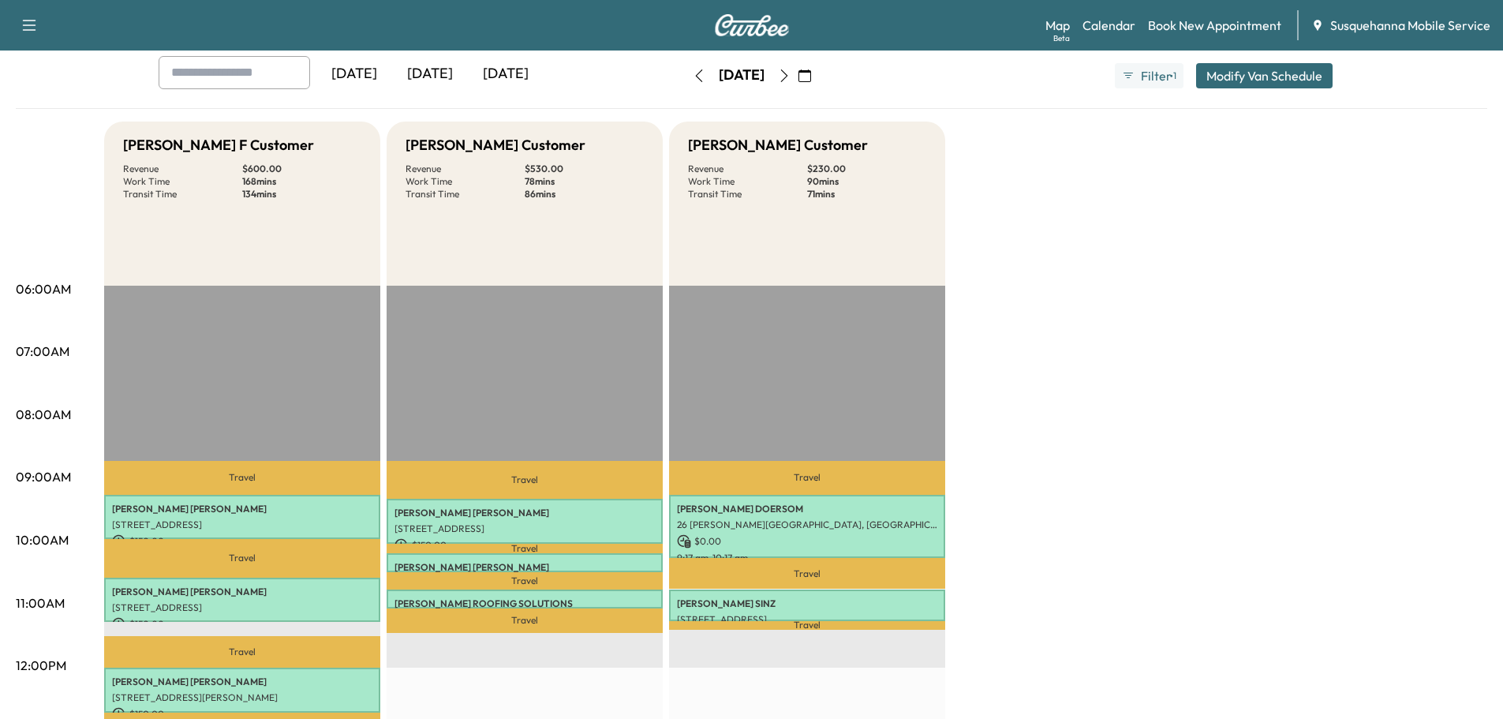
click at [685, 81] on button "button" at bounding box center [698, 75] width 27 height 25
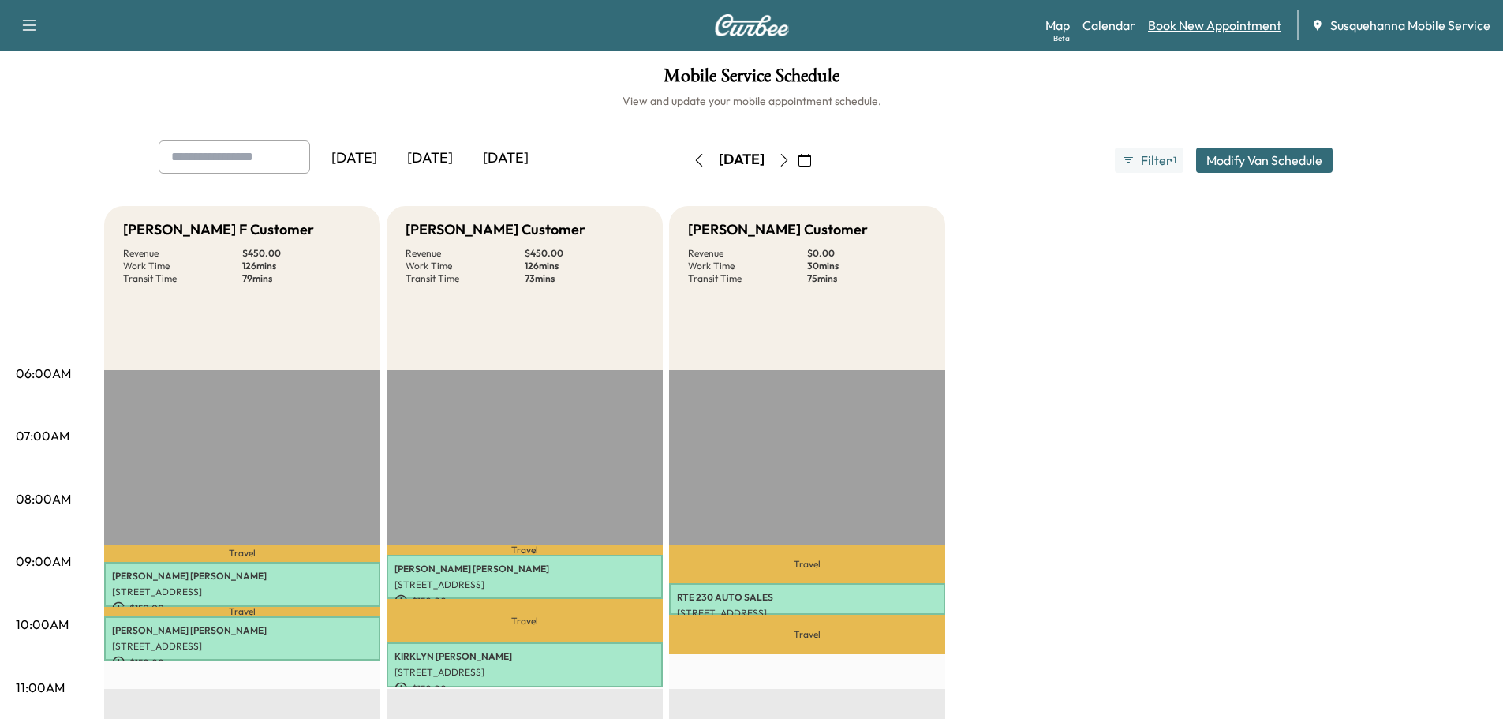
click at [1187, 19] on link "Book New Appointment" at bounding box center [1214, 25] width 133 height 19
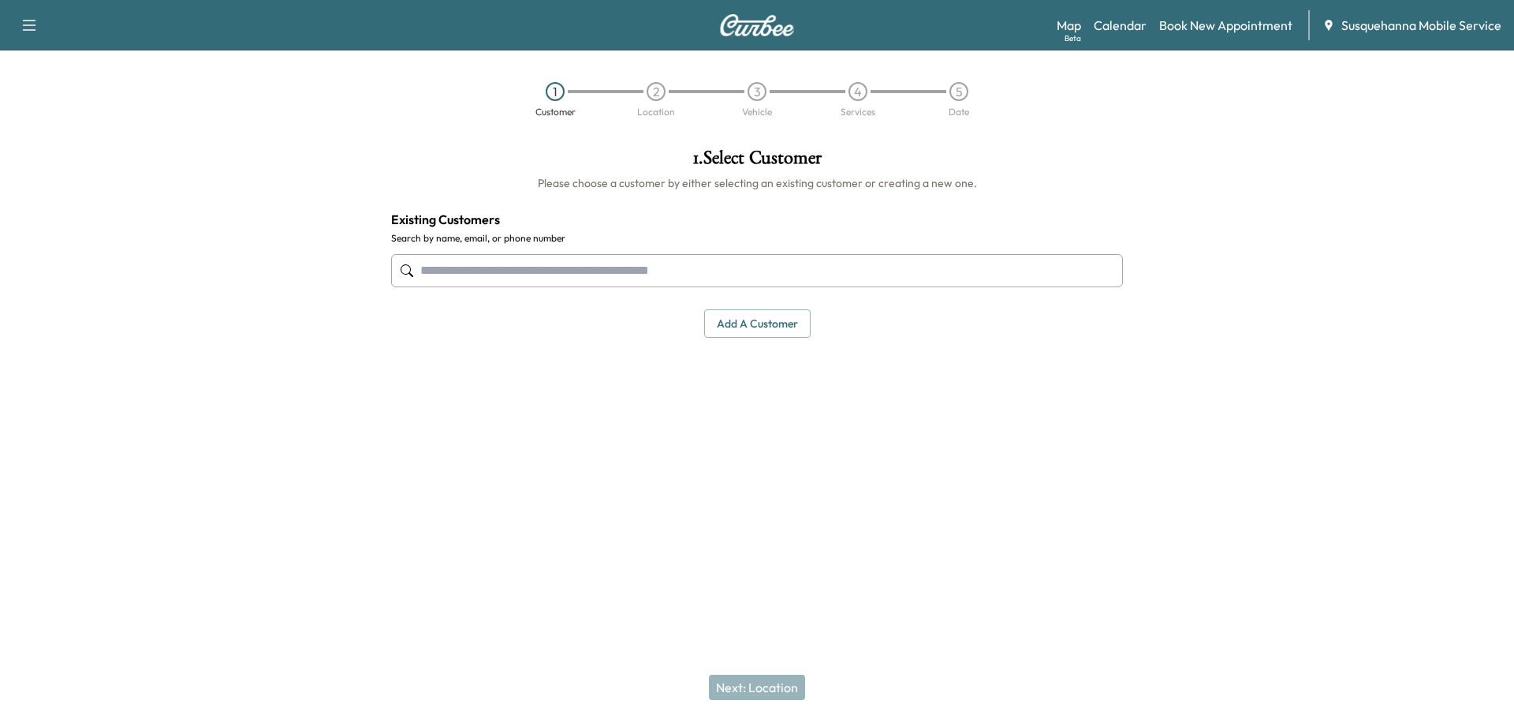
drag, startPoint x: 634, startPoint y: 273, endPoint x: 634, endPoint y: 256, distance: 16.6
click at [634, 256] on input "text" at bounding box center [757, 270] width 732 height 33
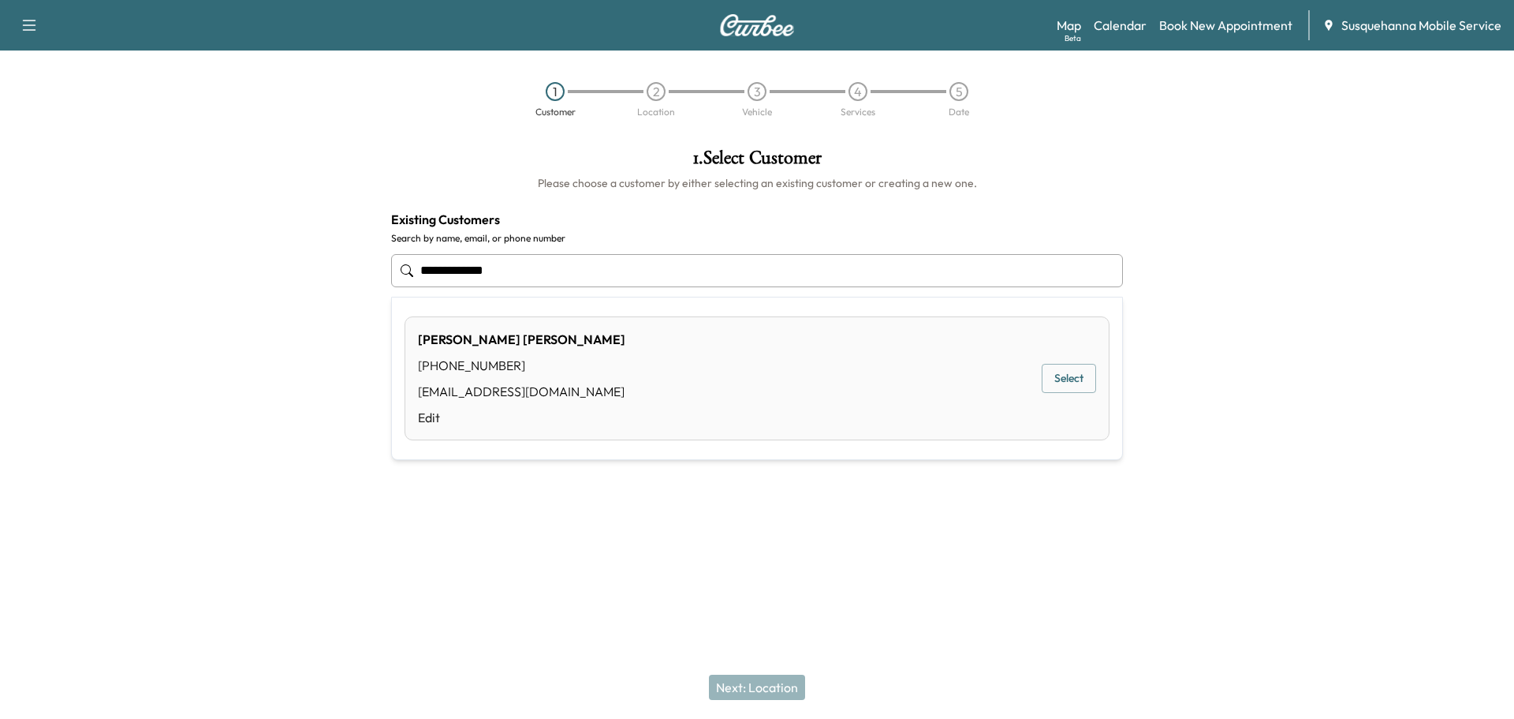
click at [957, 395] on div "[PERSON_NAME] [PHONE_NUMBER] [EMAIL_ADDRESS][DOMAIN_NAME] Edit Select" at bounding box center [757, 378] width 705 height 124
type input "**********"
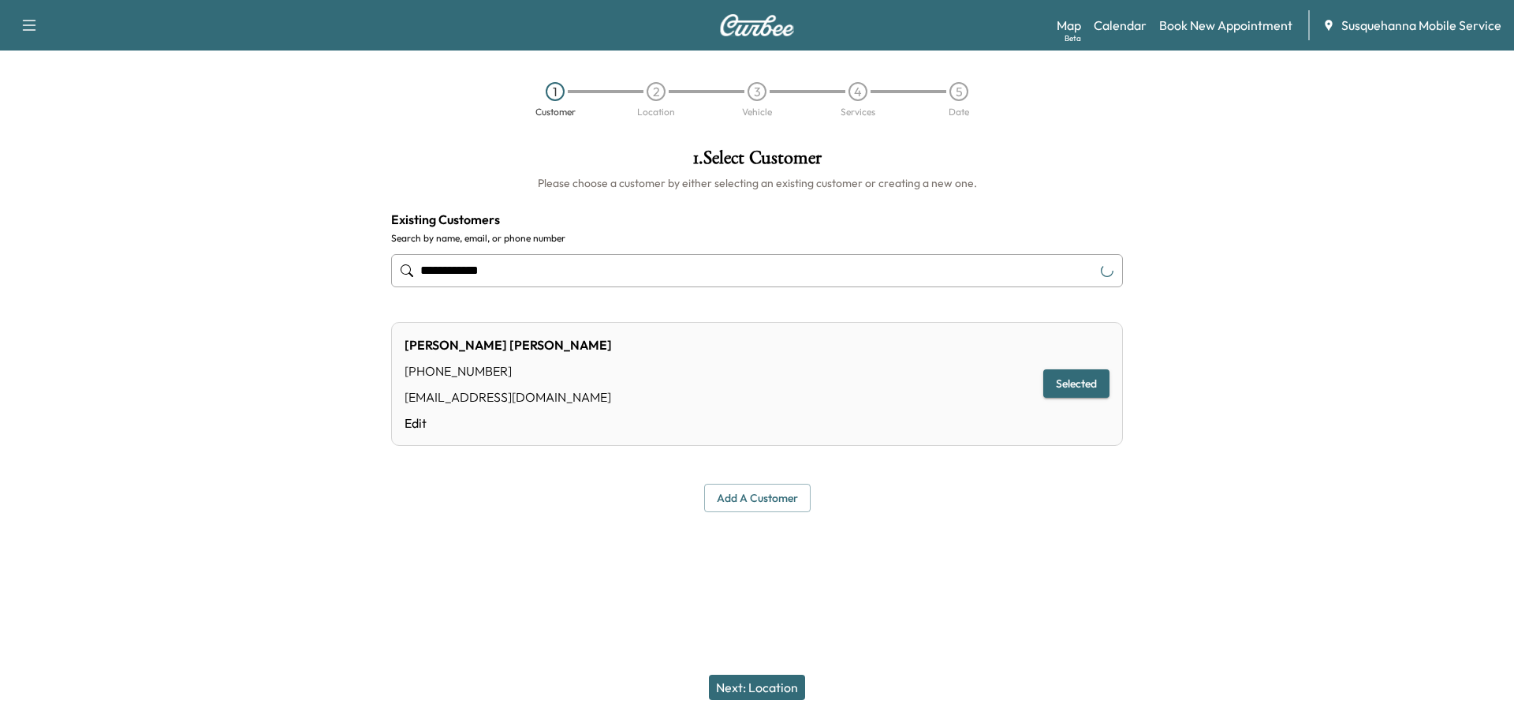
click at [786, 694] on button "Next: Location" at bounding box center [757, 686] width 96 height 25
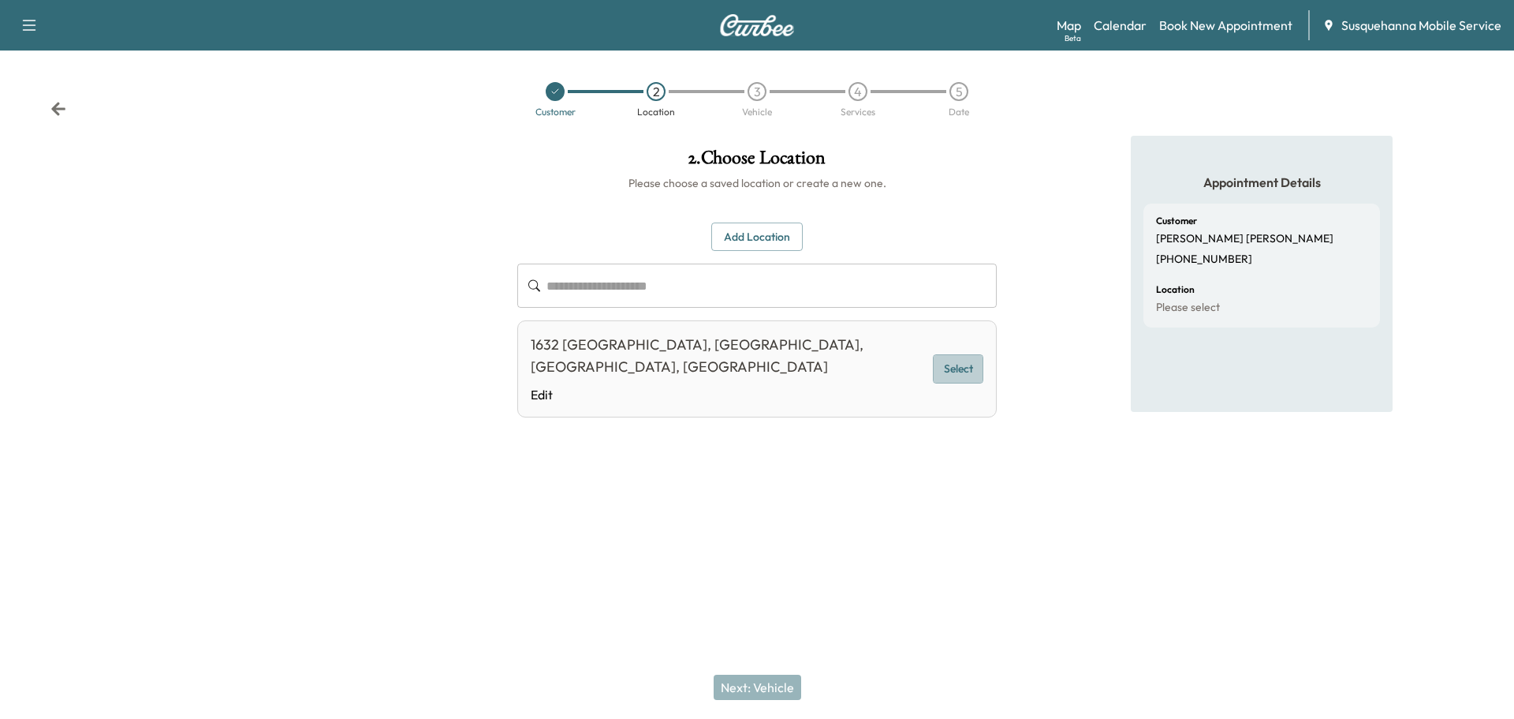
click at [948, 357] on button "Select" at bounding box center [958, 368] width 50 height 29
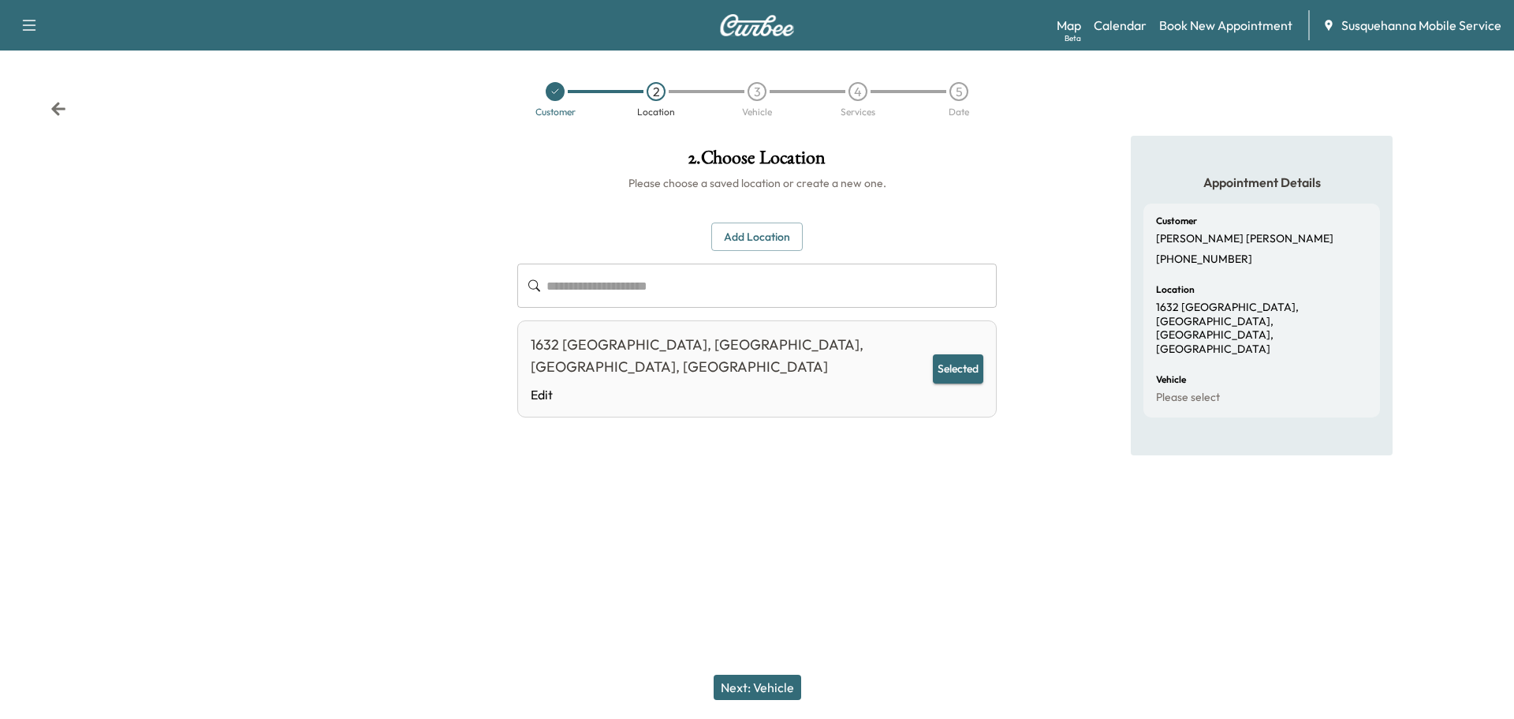
click at [759, 690] on button "Next: Vehicle" at bounding box center [758, 686] width 88 height 25
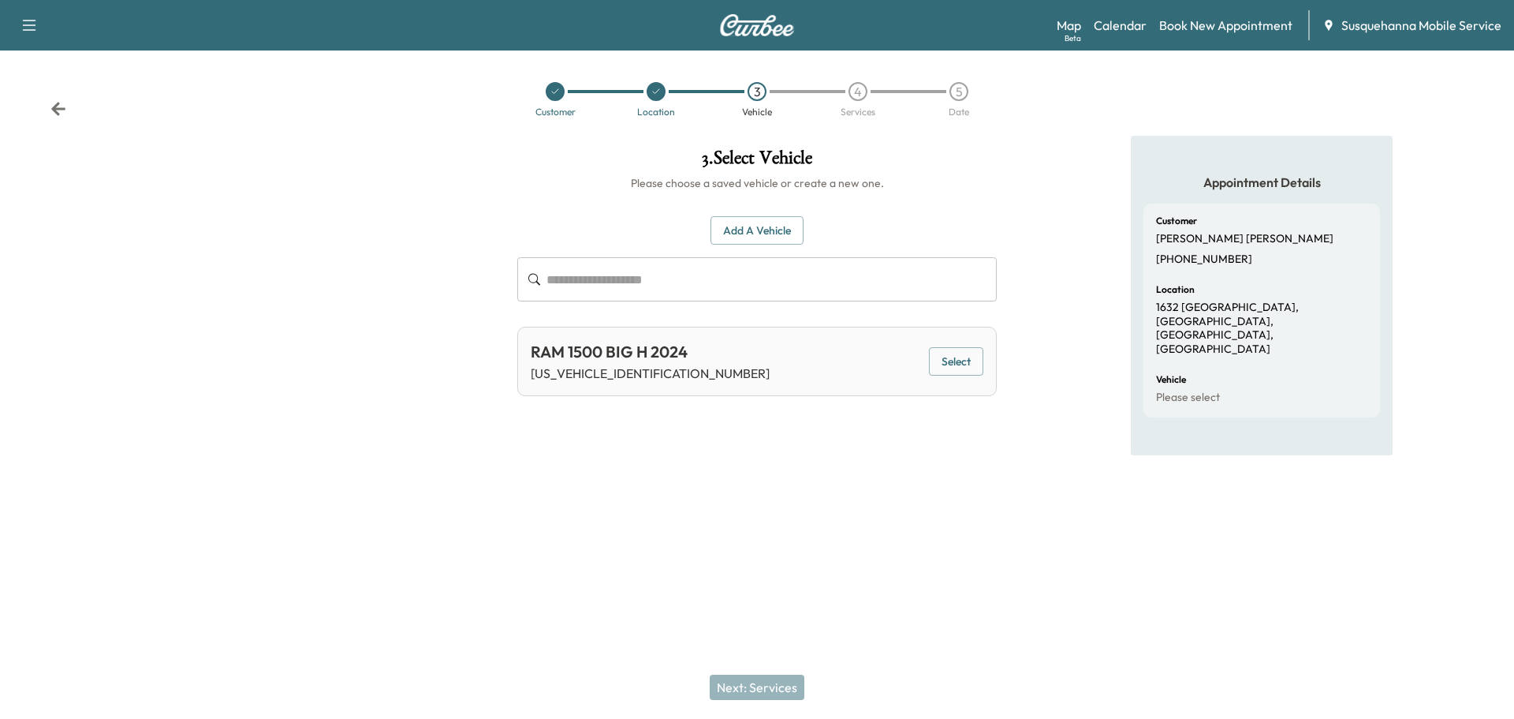
click at [951, 367] on button "Select" at bounding box center [956, 361] width 54 height 29
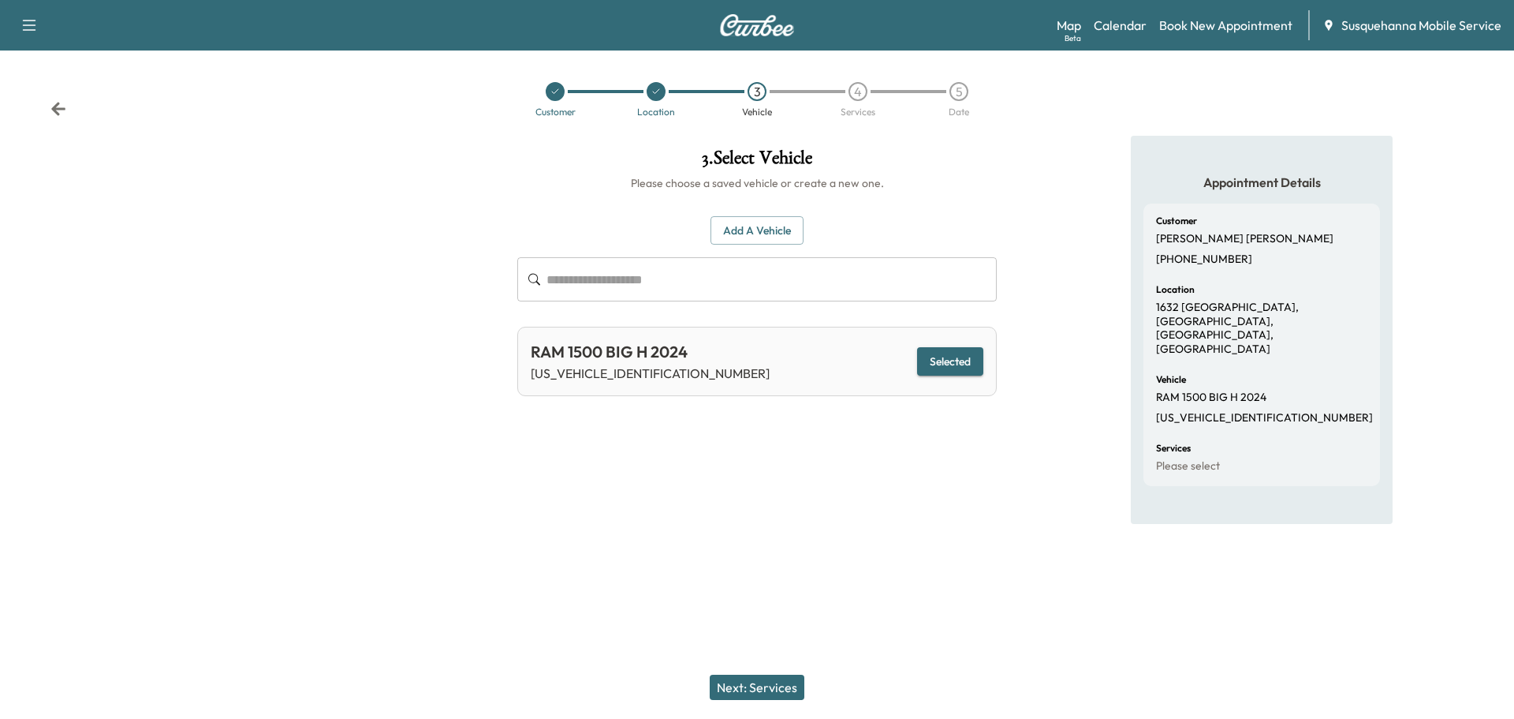
click at [767, 687] on button "Next: Services" at bounding box center [757, 686] width 95 height 25
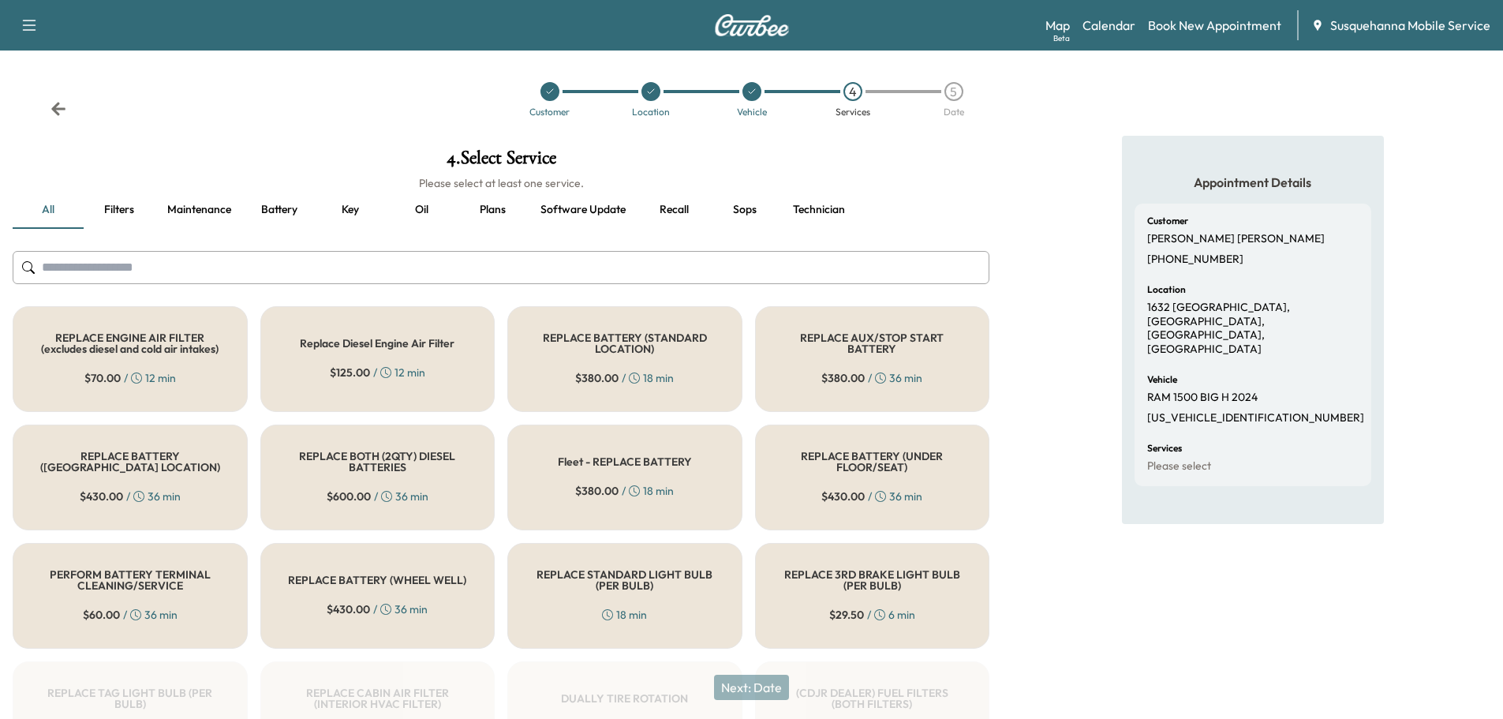
click at [765, 268] on input "text" at bounding box center [501, 267] width 976 height 33
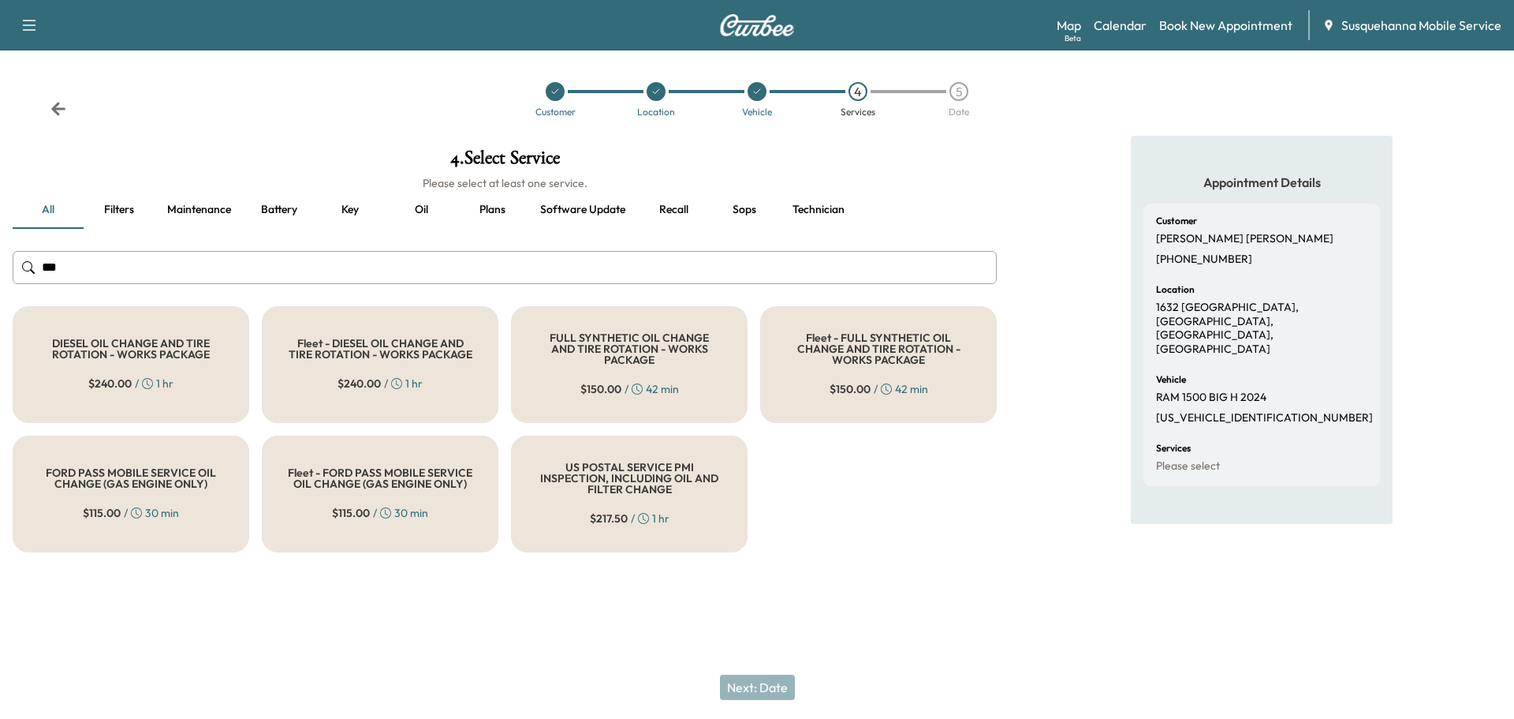
type input "***"
click at [663, 389] on div "$ 150.00 / 42 min" at bounding box center [630, 389] width 99 height 16
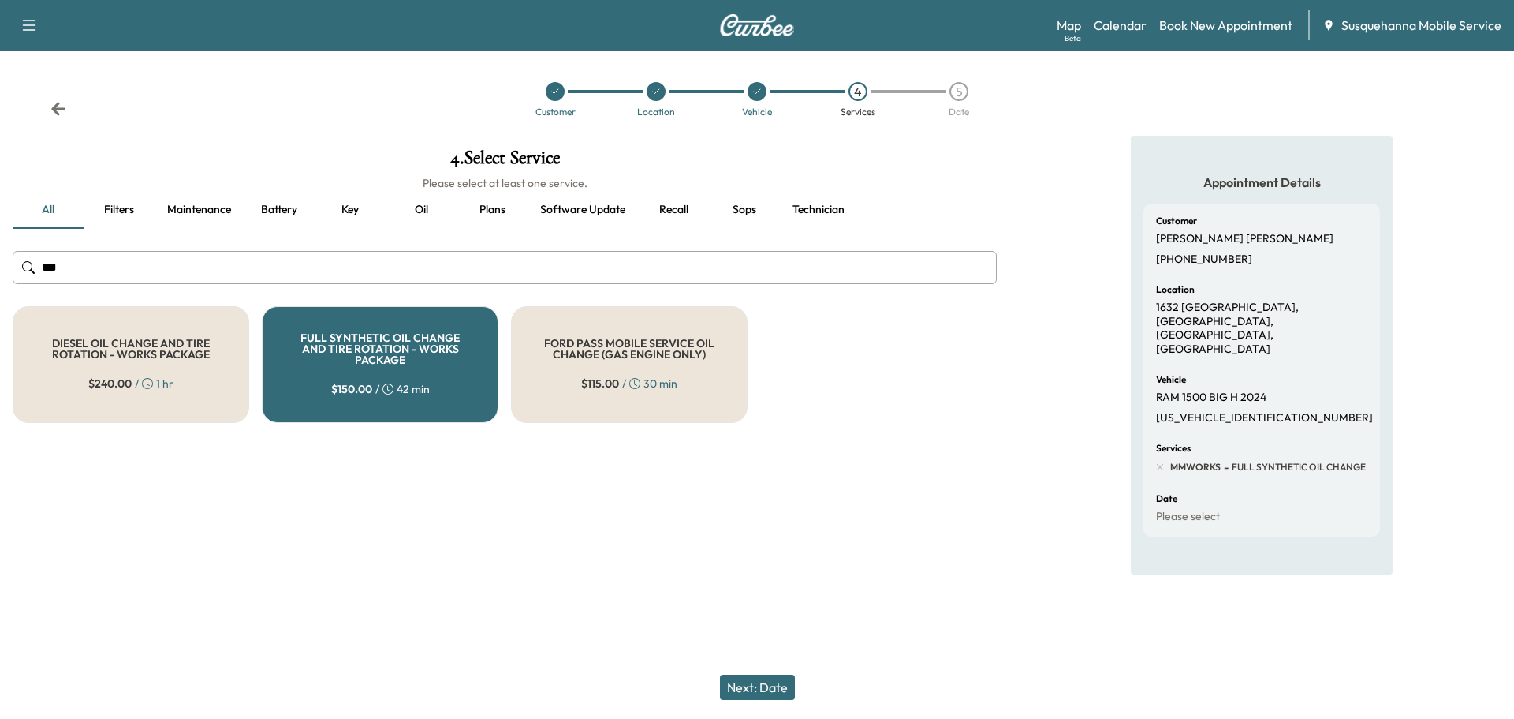
click at [758, 684] on button "Next: Date" at bounding box center [757, 686] width 75 height 25
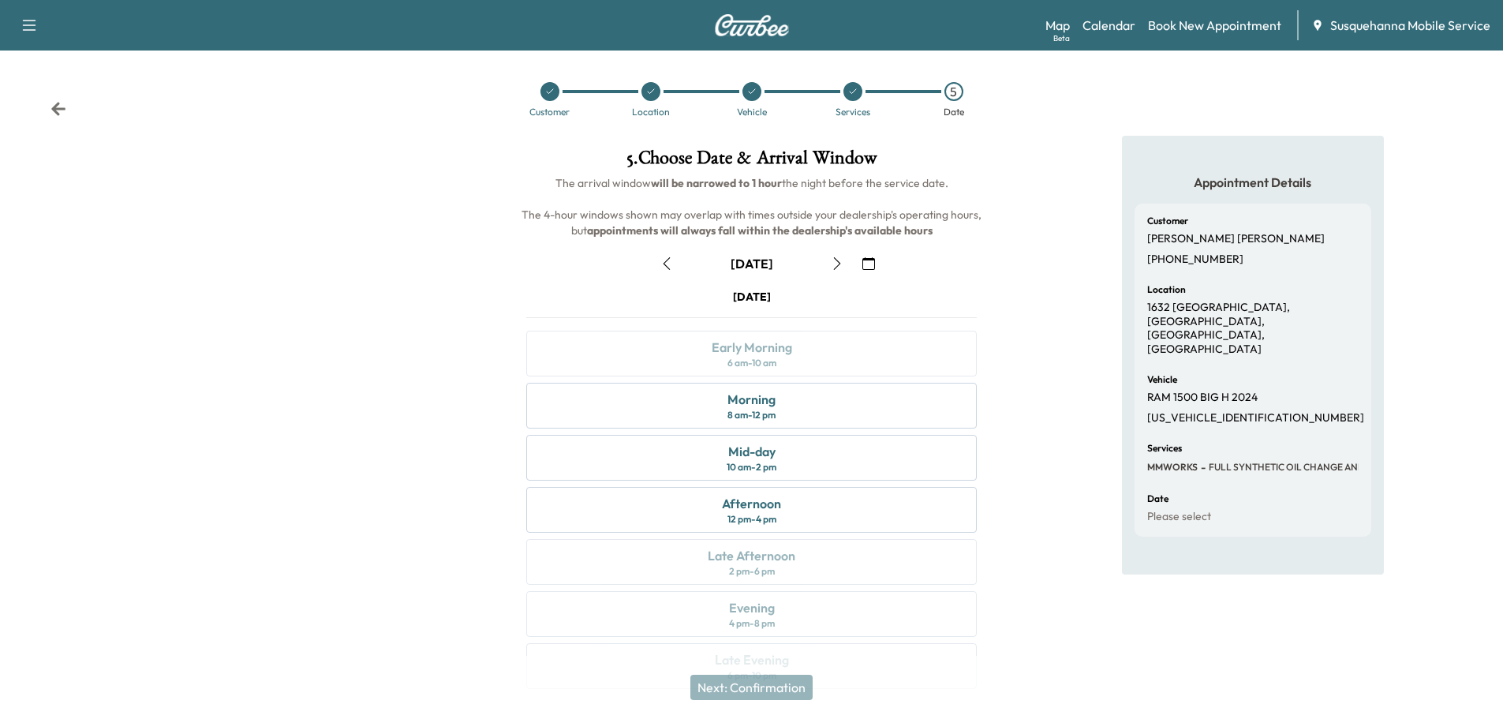
click at [877, 262] on button "button" at bounding box center [868, 263] width 27 height 25
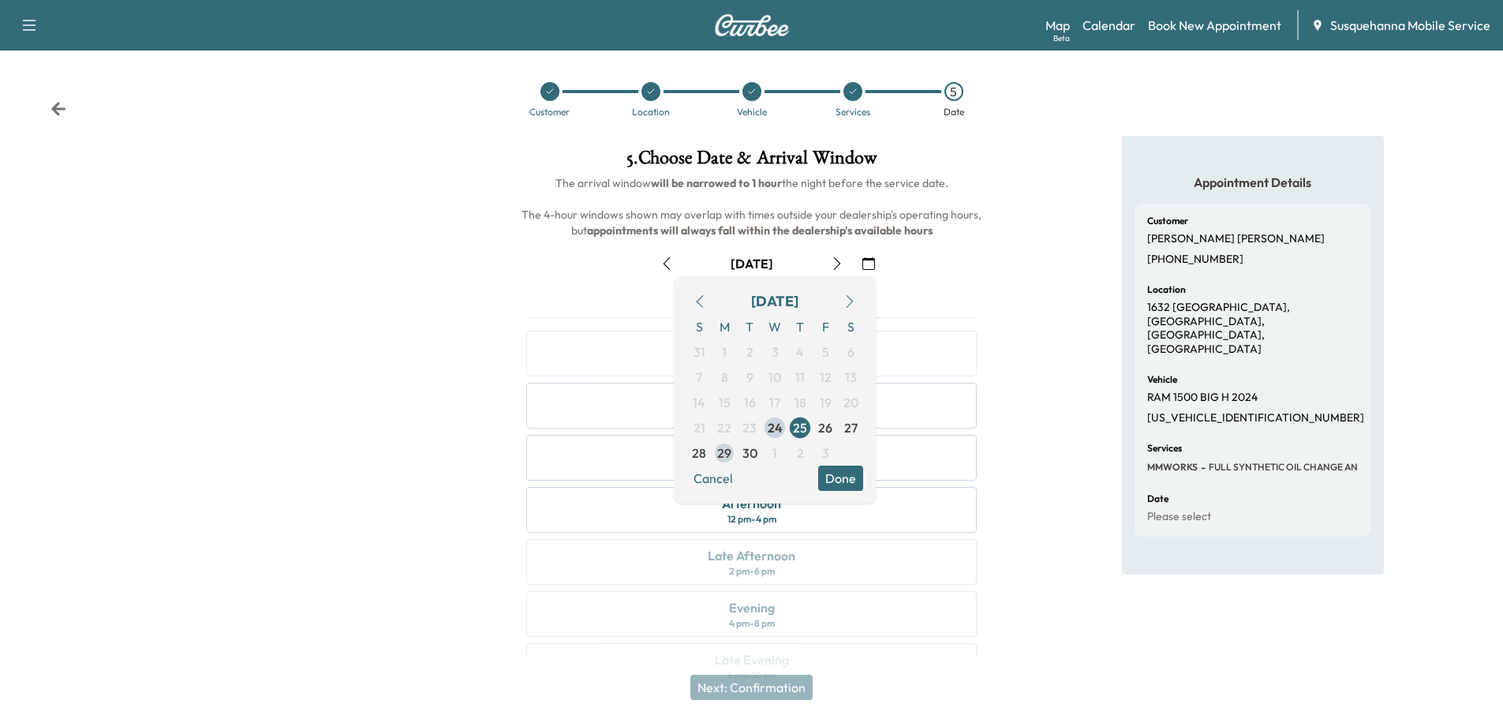
click at [725, 458] on span "29" at bounding box center [724, 452] width 14 height 19
click at [845, 475] on button "Done" at bounding box center [840, 477] width 45 height 25
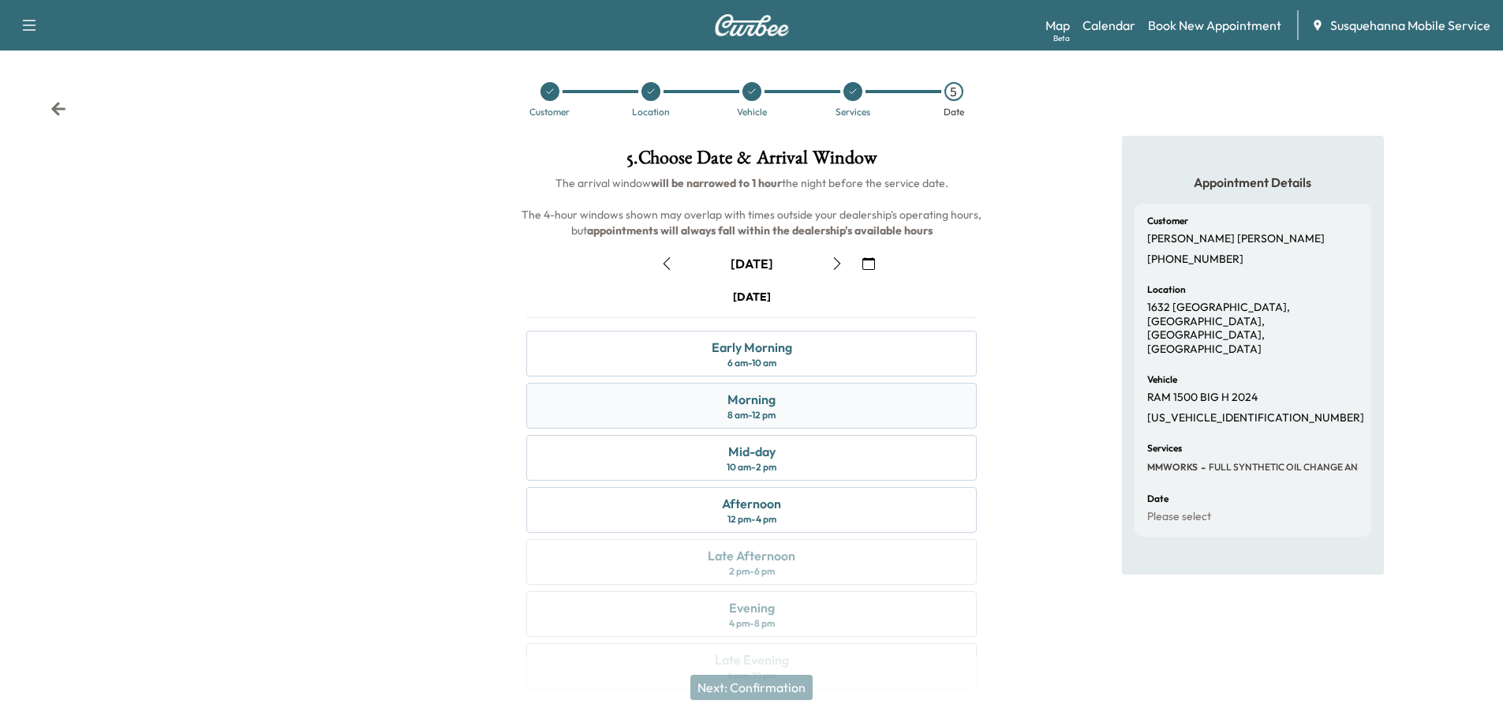
click at [870, 409] on div "Morning 8 am - 12 pm" at bounding box center [751, 406] width 450 height 46
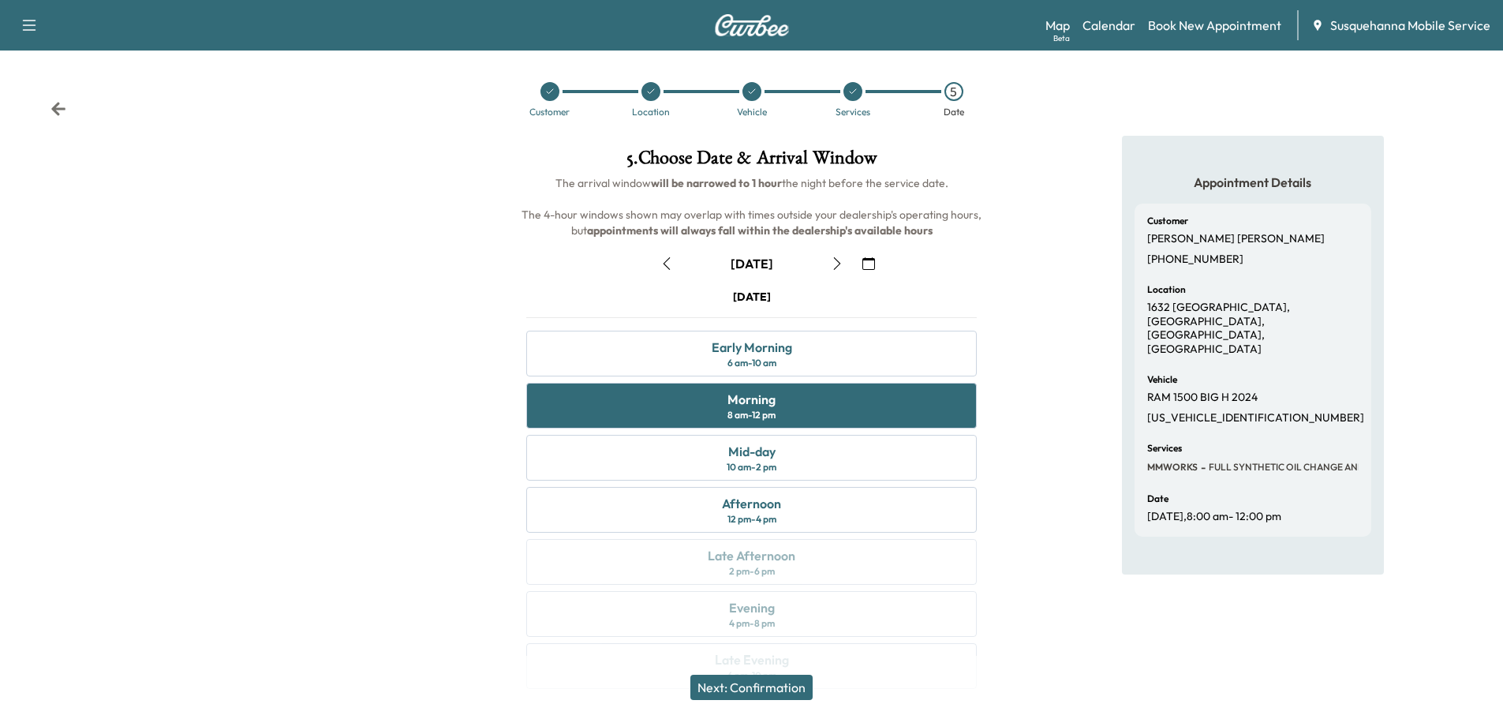
click at [794, 683] on button "Next: Confirmation" at bounding box center [751, 686] width 122 height 25
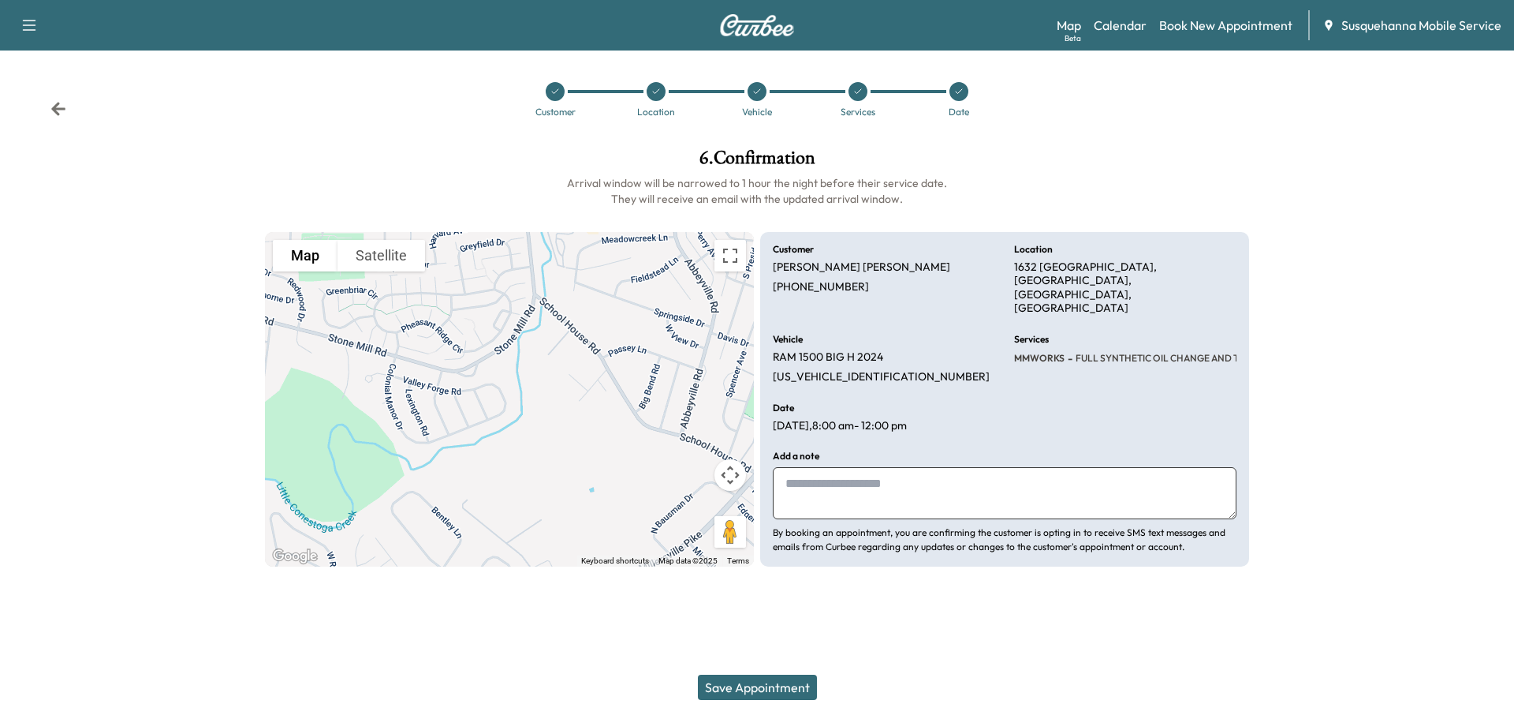
click at [849, 467] on textarea at bounding box center [1005, 493] width 464 height 52
type textarea "**********"
click at [730, 695] on button "Save Appointment" at bounding box center [757, 686] width 119 height 25
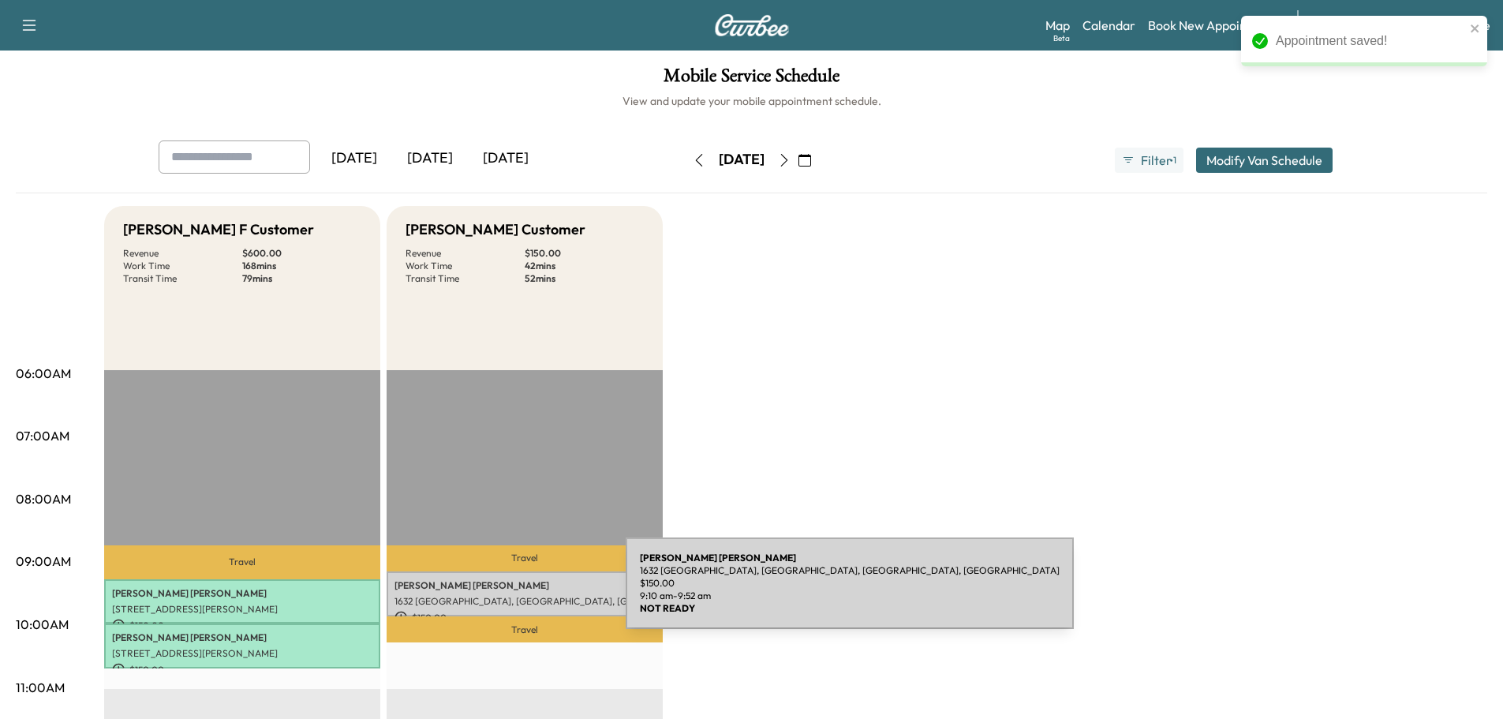
click at [507, 595] on p "1632 [GEOGRAPHIC_DATA], [GEOGRAPHIC_DATA], [GEOGRAPHIC_DATA], [GEOGRAPHIC_DATA]" at bounding box center [524, 601] width 260 height 13
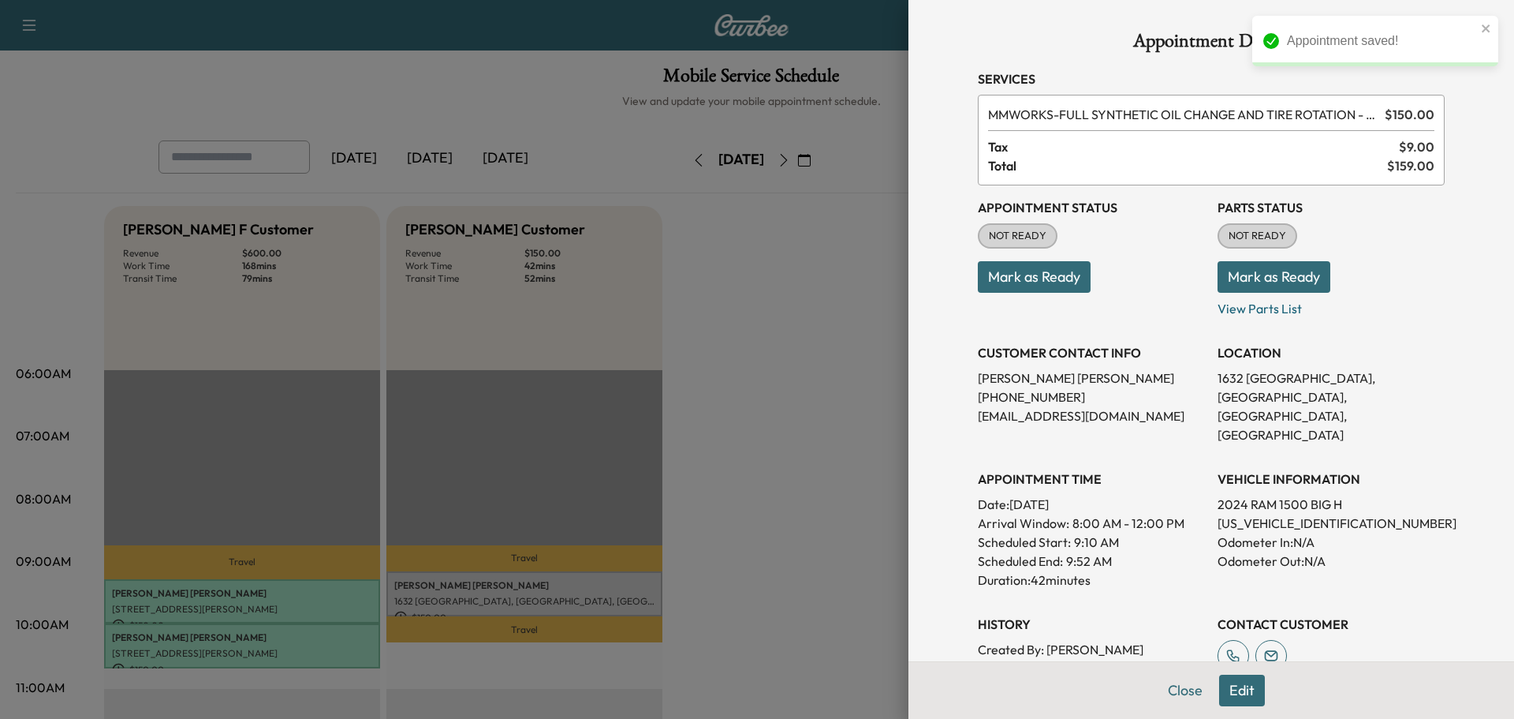
click at [1228, 265] on button "Mark as Ready" at bounding box center [1274, 277] width 113 height 32
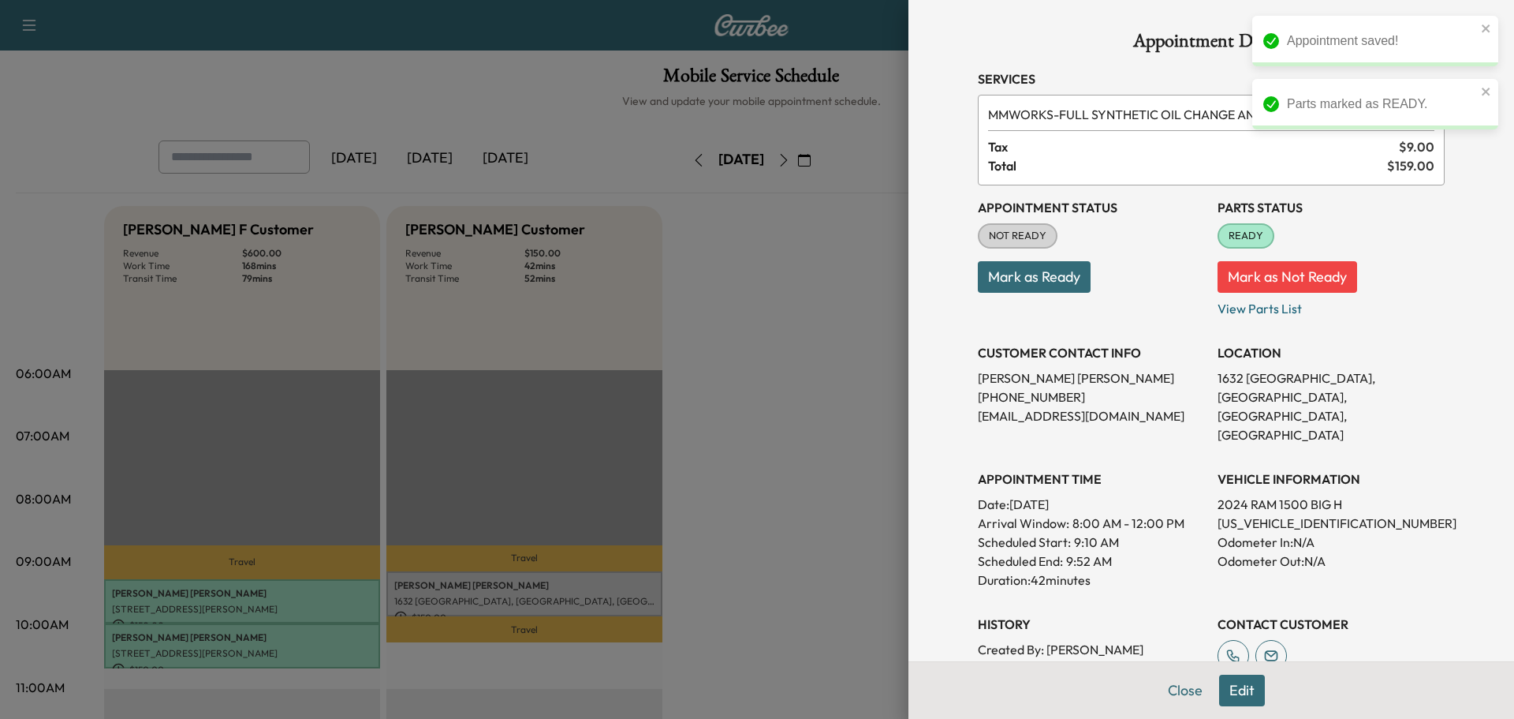
click at [1048, 278] on button "Mark as Ready" at bounding box center [1034, 277] width 113 height 32
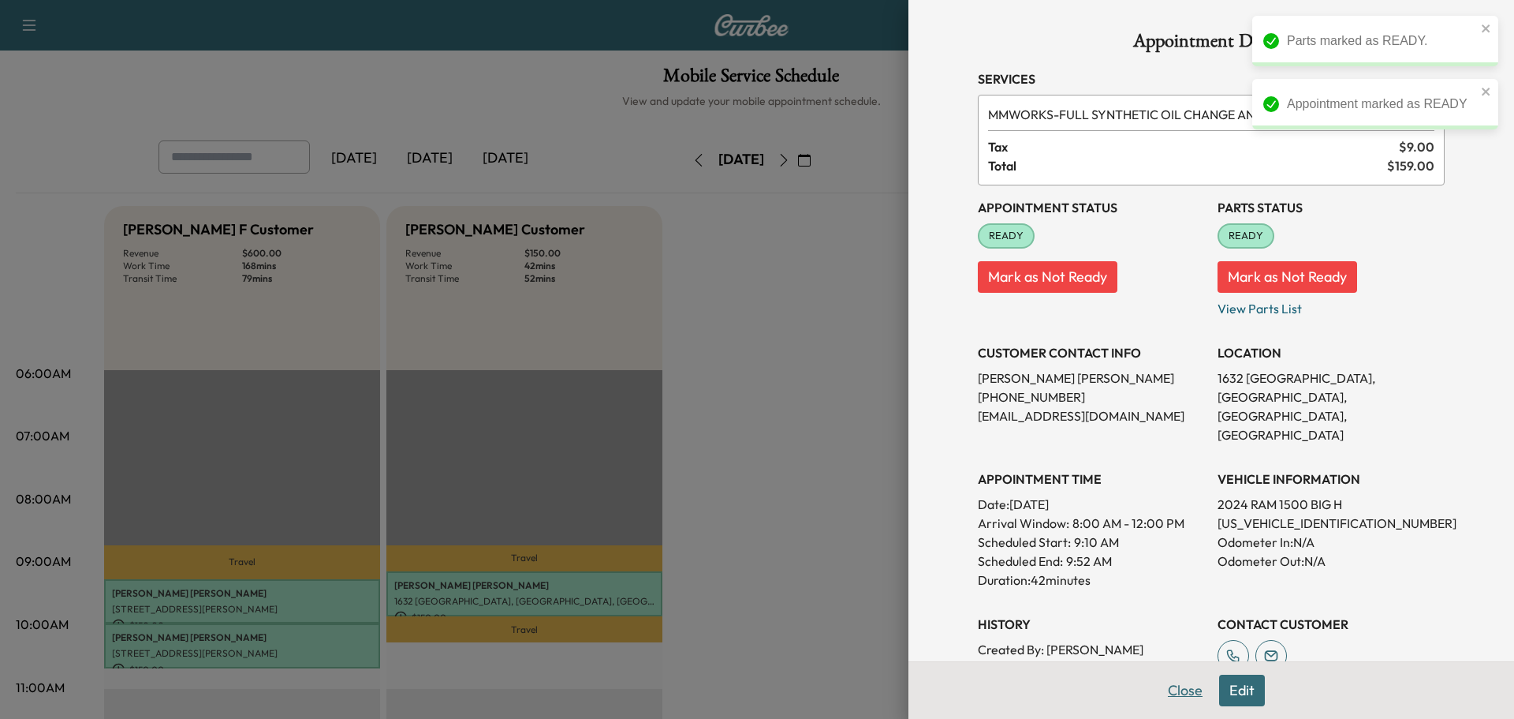
click at [1169, 686] on button "Close" at bounding box center [1185, 690] width 55 height 32
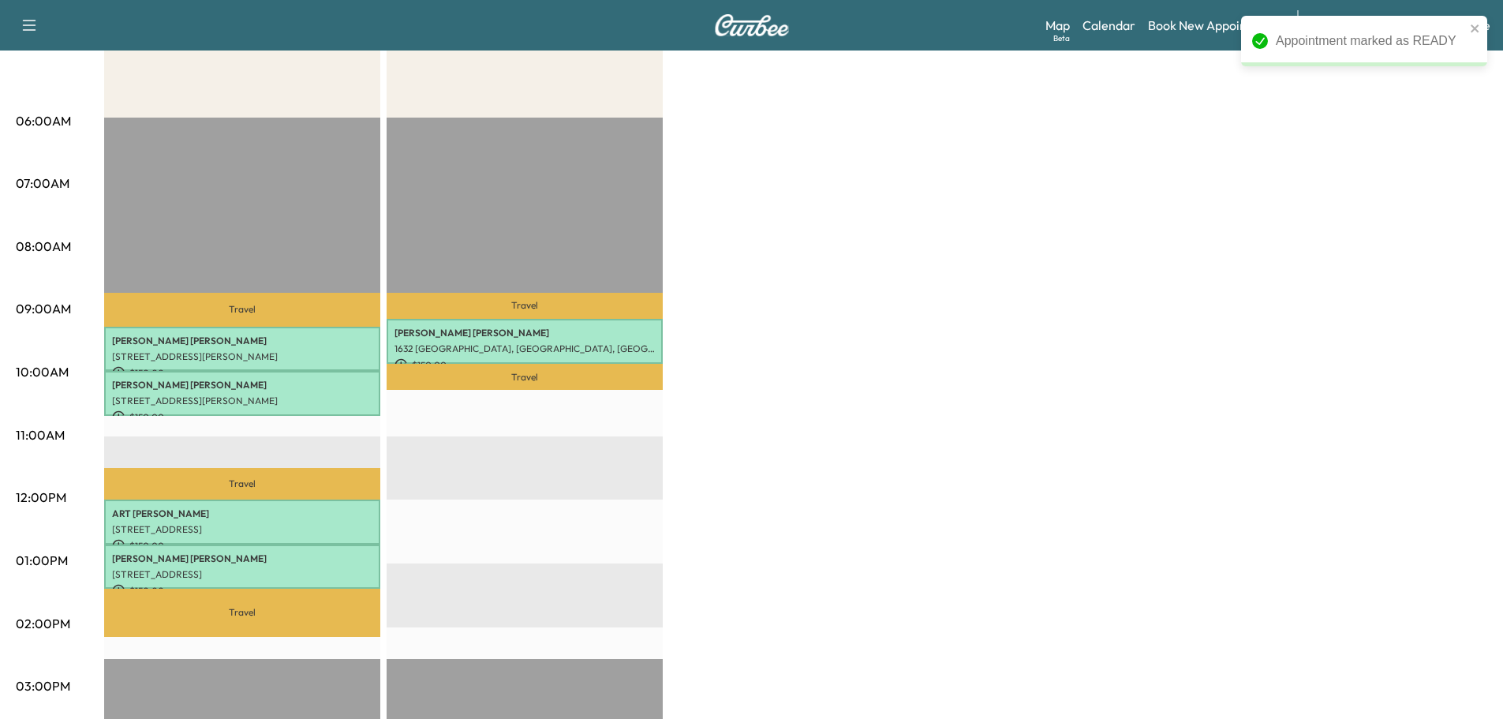
scroll to position [337, 0]
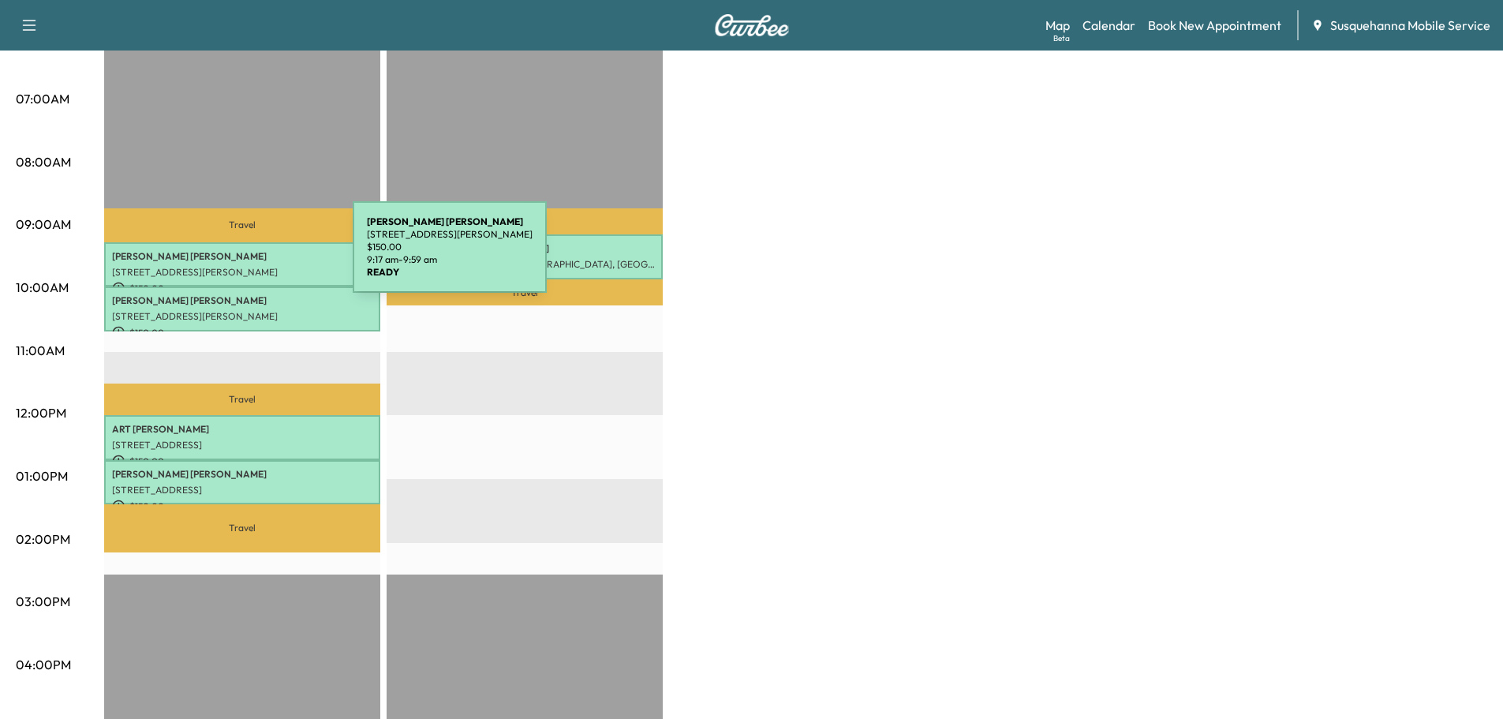
click at [234, 256] on p "[PERSON_NAME]" at bounding box center [242, 256] width 260 height 13
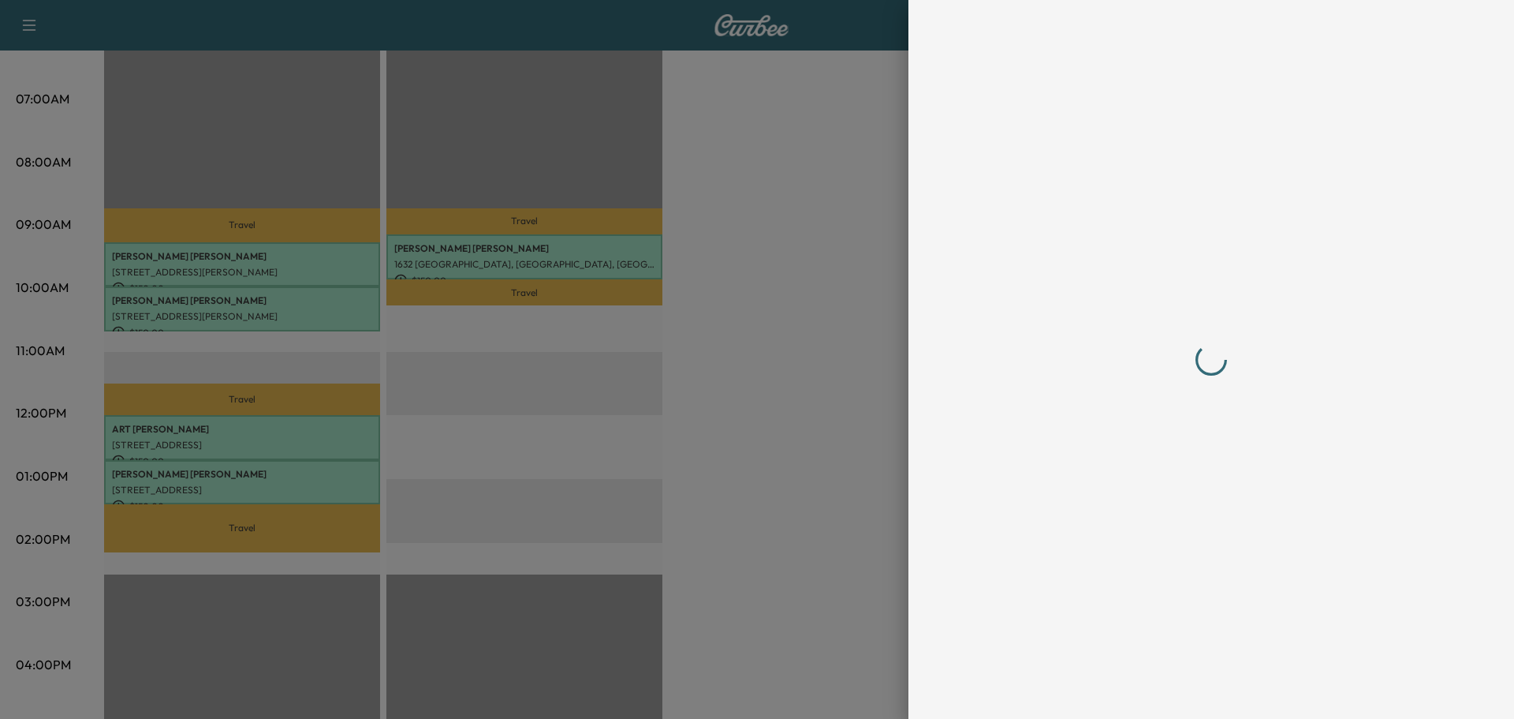
click at [234, 256] on div at bounding box center [757, 359] width 1514 height 719
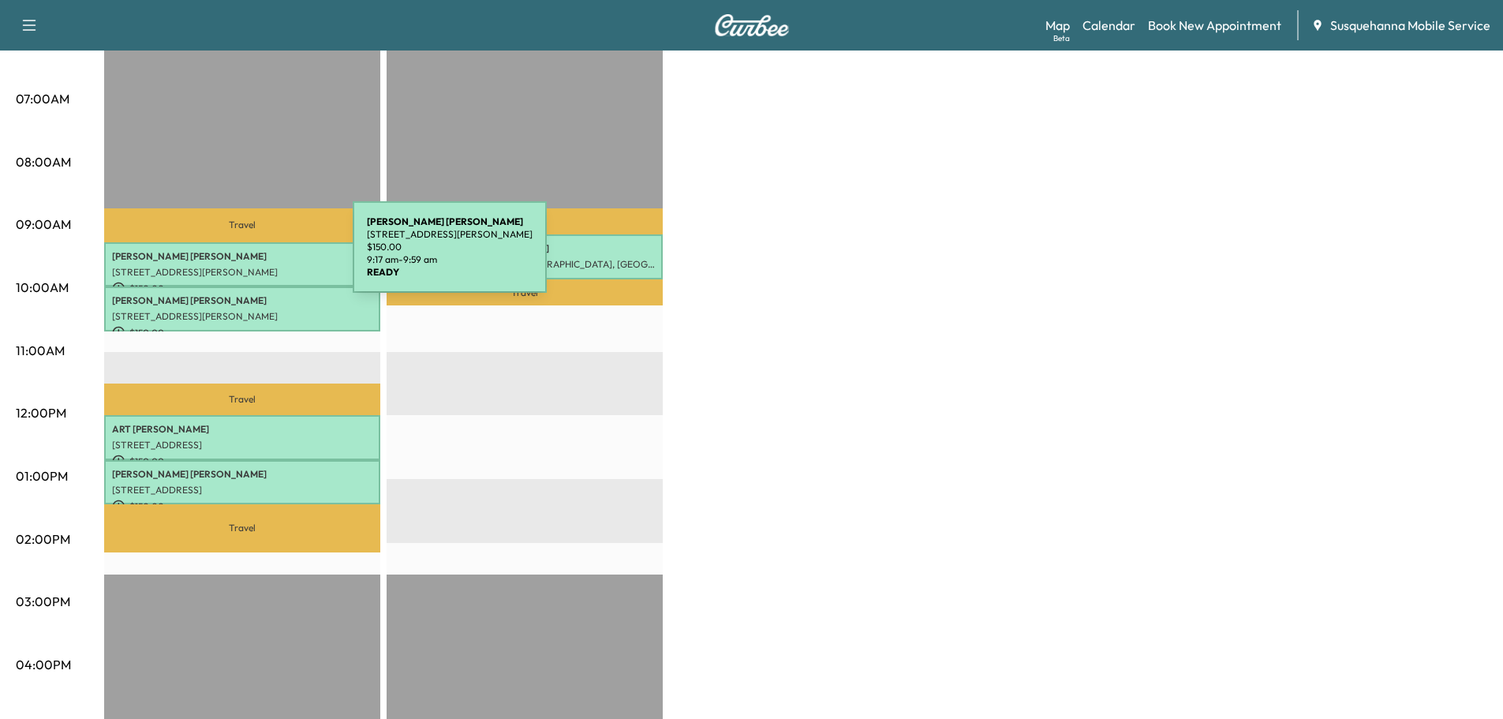
click at [234, 256] on p "[PERSON_NAME]" at bounding box center [242, 256] width 260 height 13
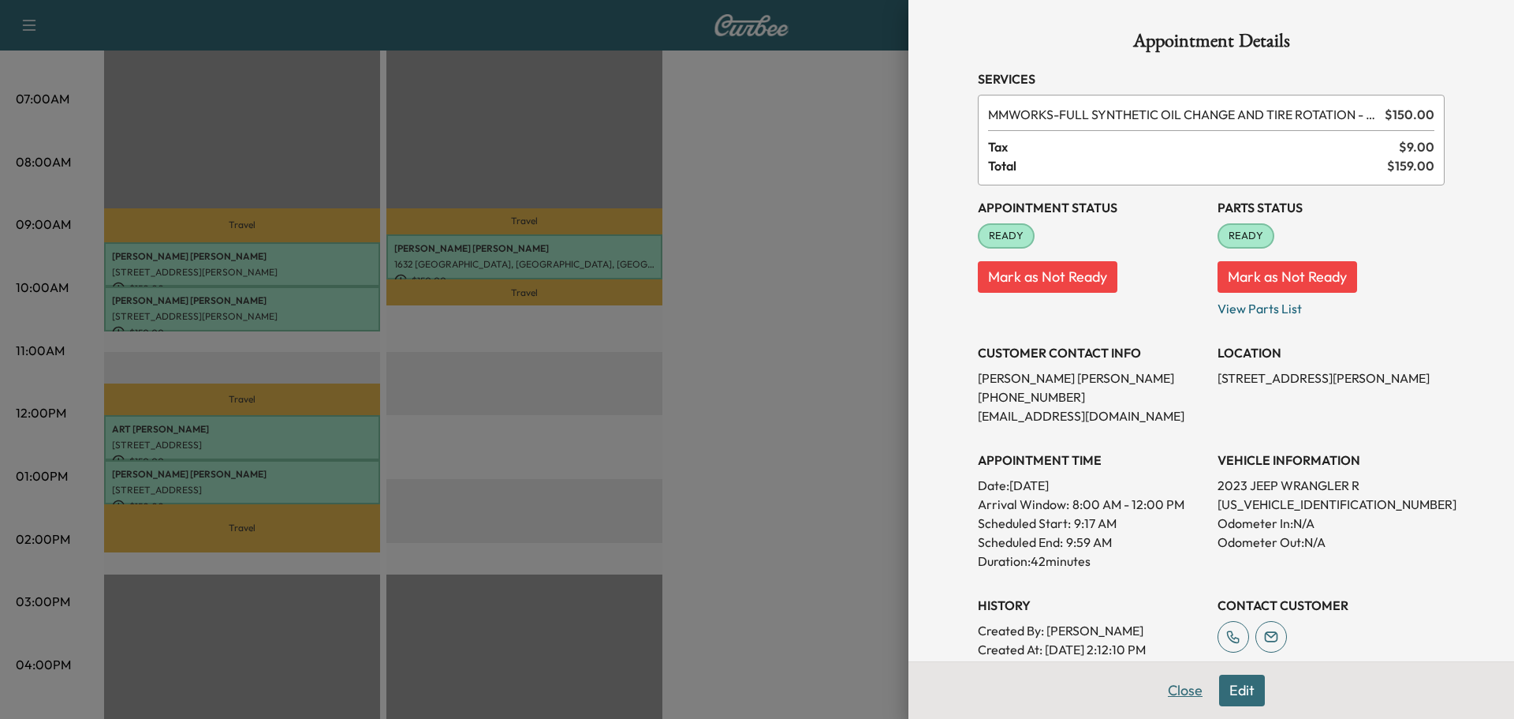
click at [1174, 685] on button "Close" at bounding box center [1185, 690] width 55 height 32
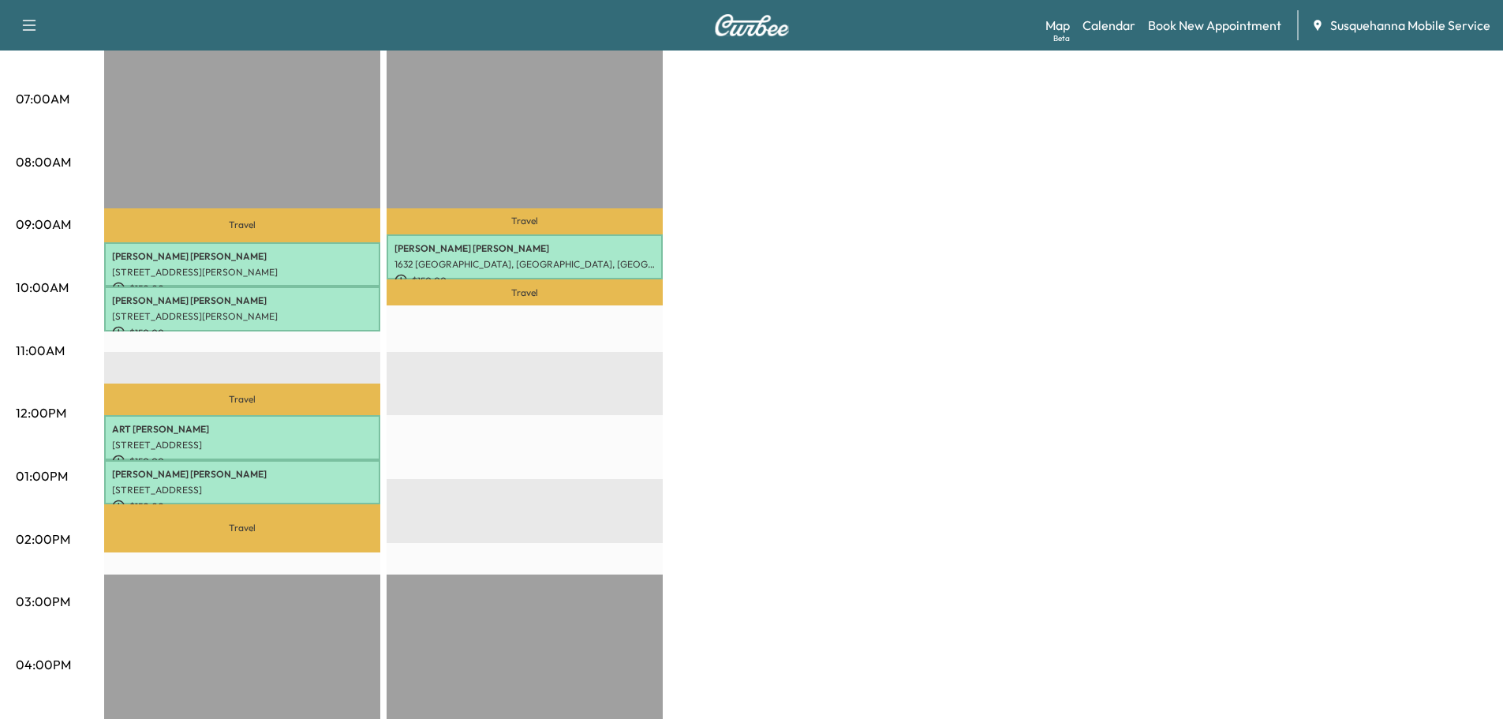
scroll to position [0, 0]
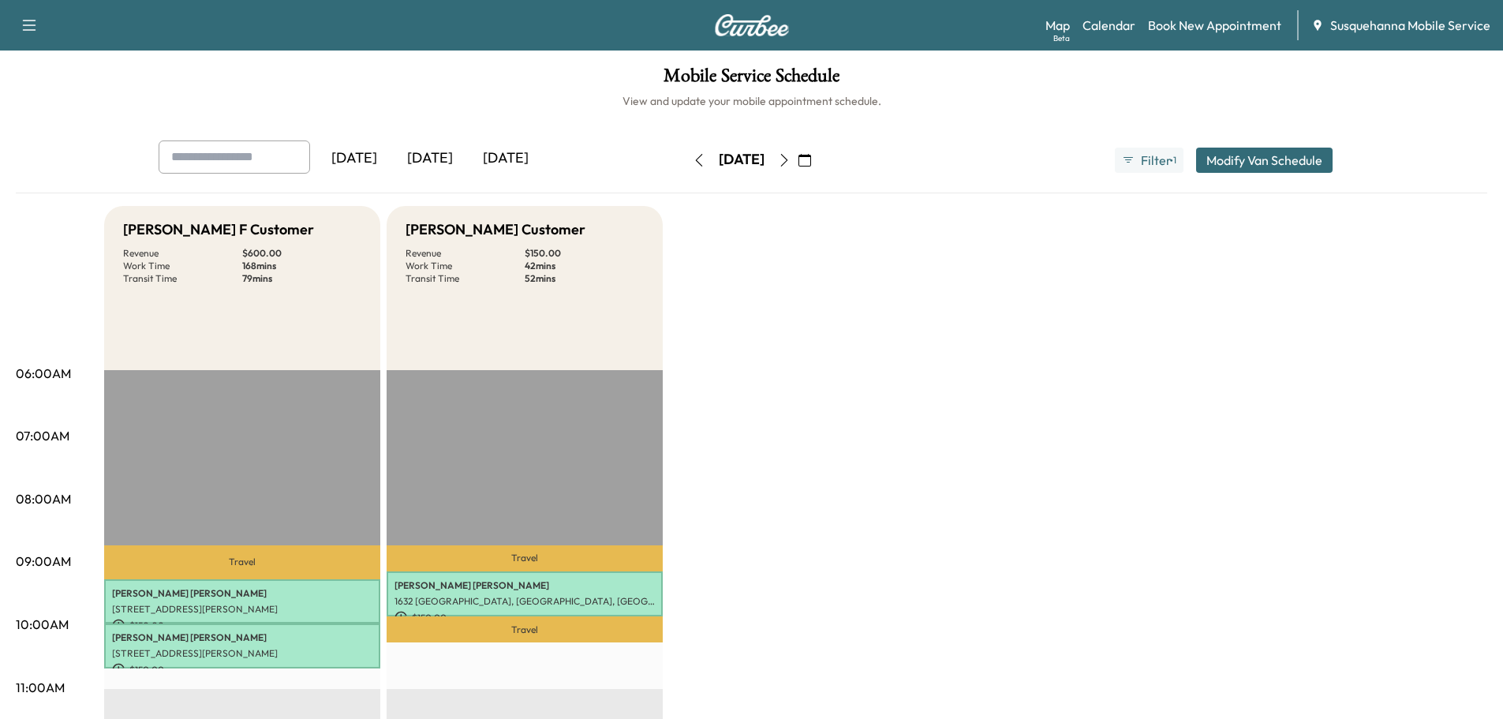
click at [685, 150] on button "button" at bounding box center [698, 159] width 27 height 25
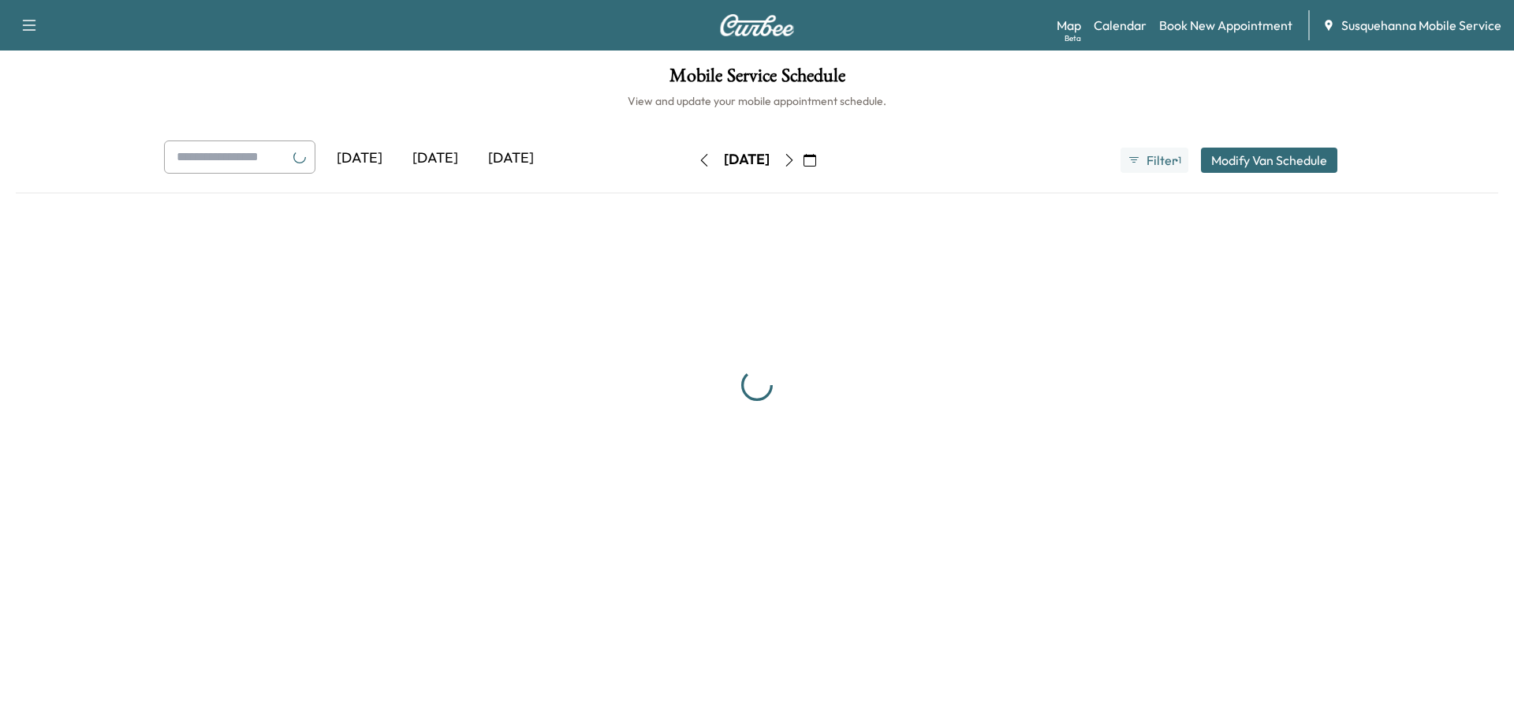
click at [691, 158] on button "button" at bounding box center [704, 159] width 27 height 25
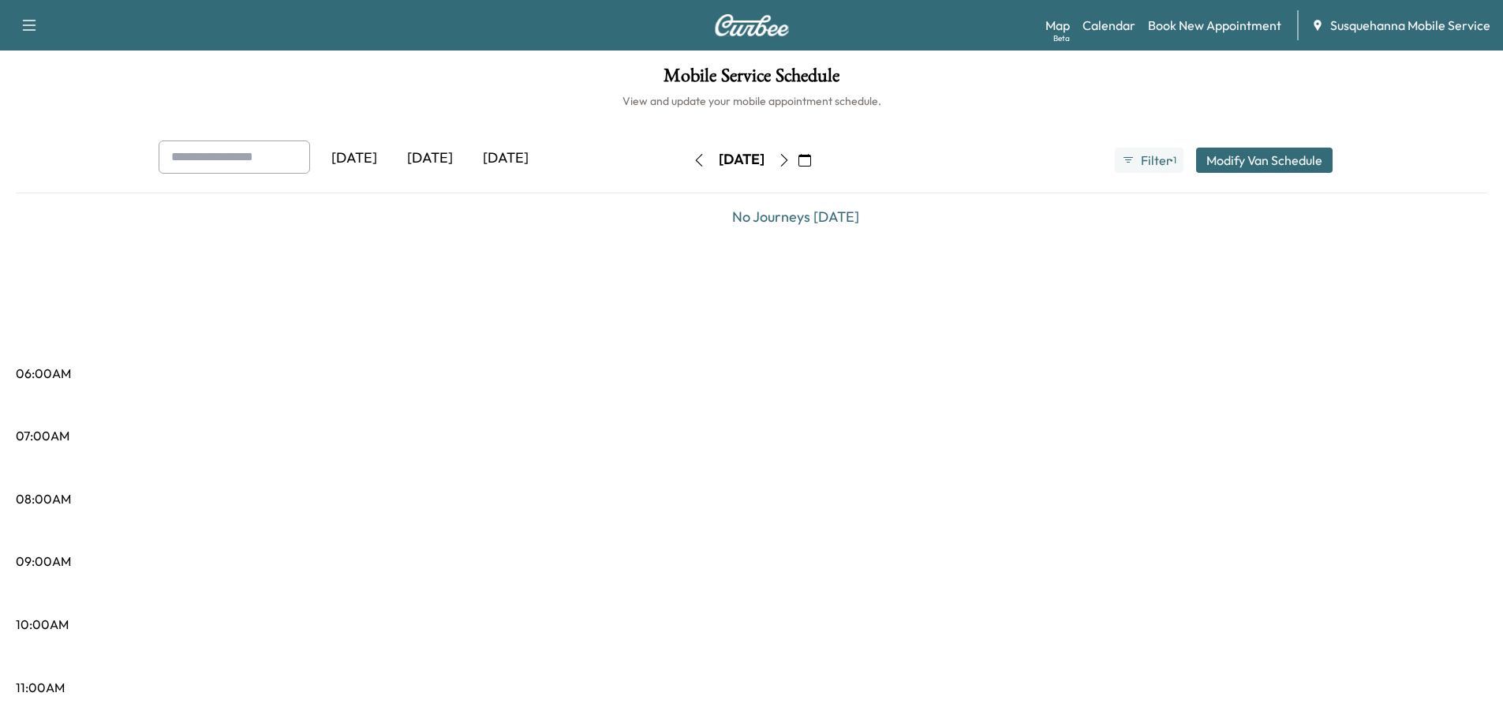
click at [693, 158] on icon "button" at bounding box center [699, 160] width 13 height 13
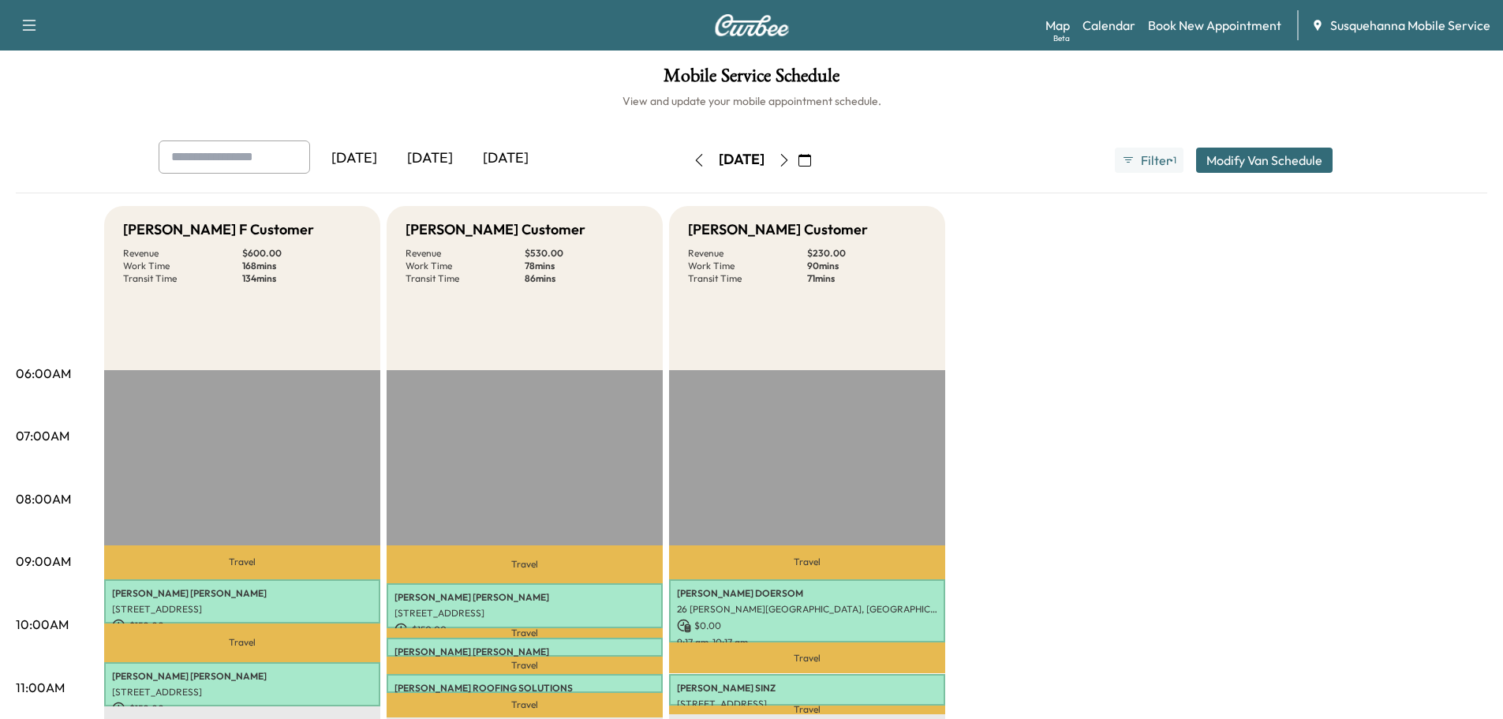
click at [693, 158] on icon "button" at bounding box center [699, 160] width 13 height 13
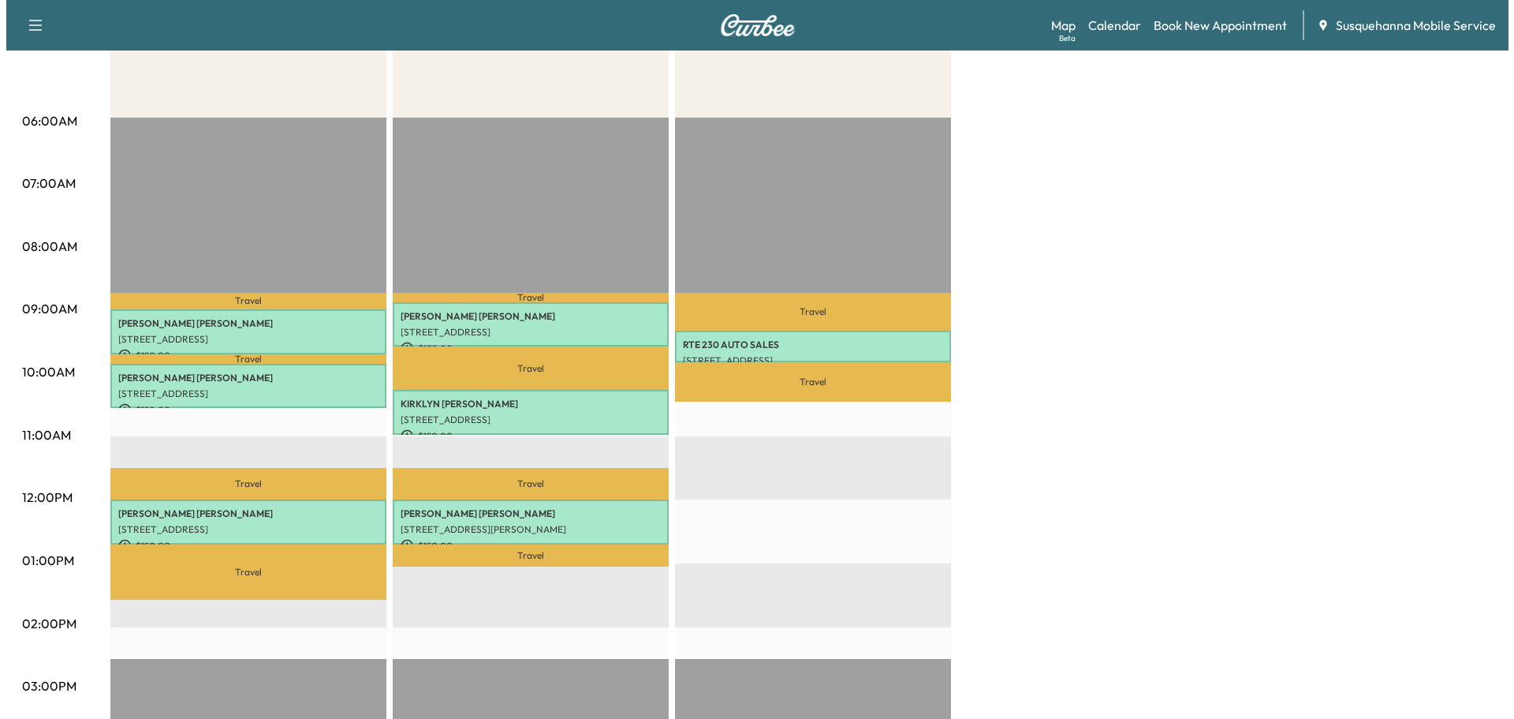
scroll to position [337, 0]
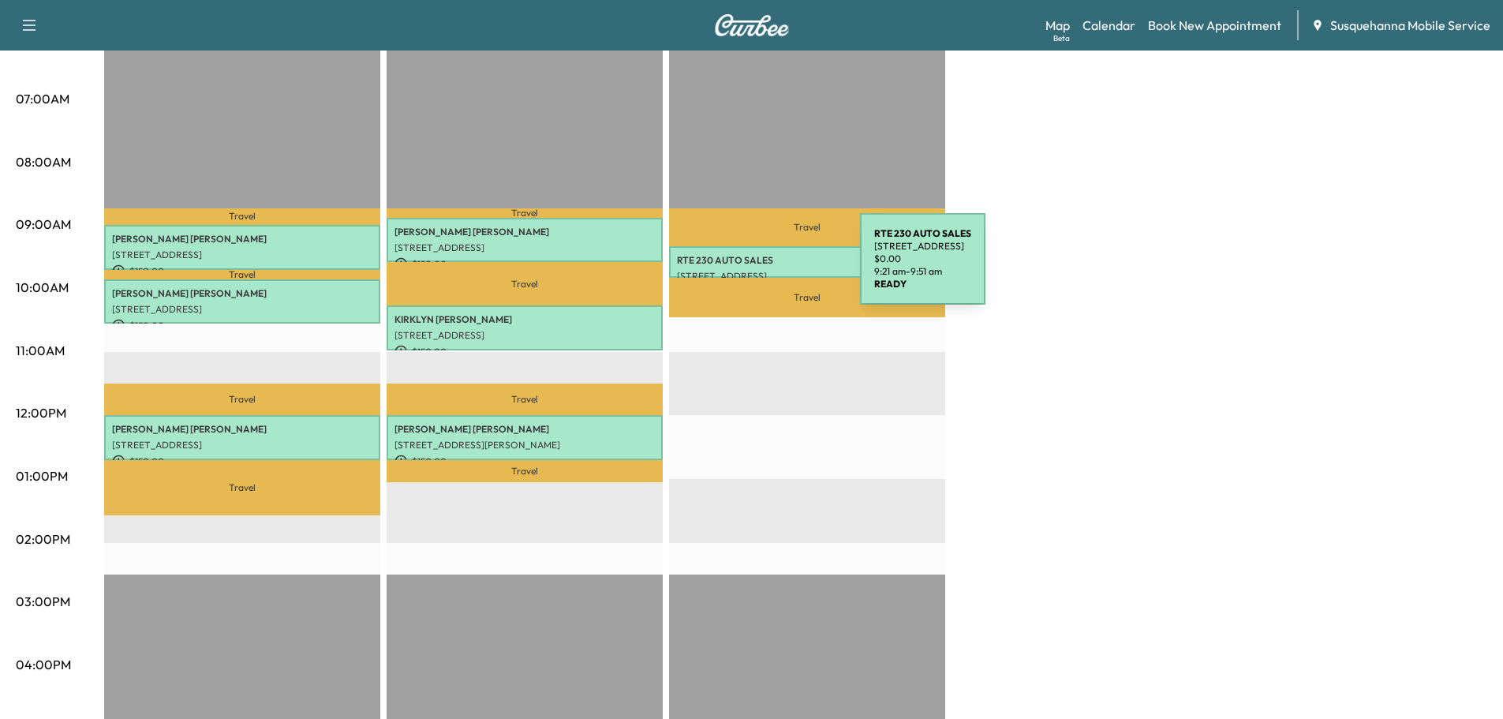
click at [741, 270] on p "[STREET_ADDRESS]" at bounding box center [807, 276] width 260 height 13
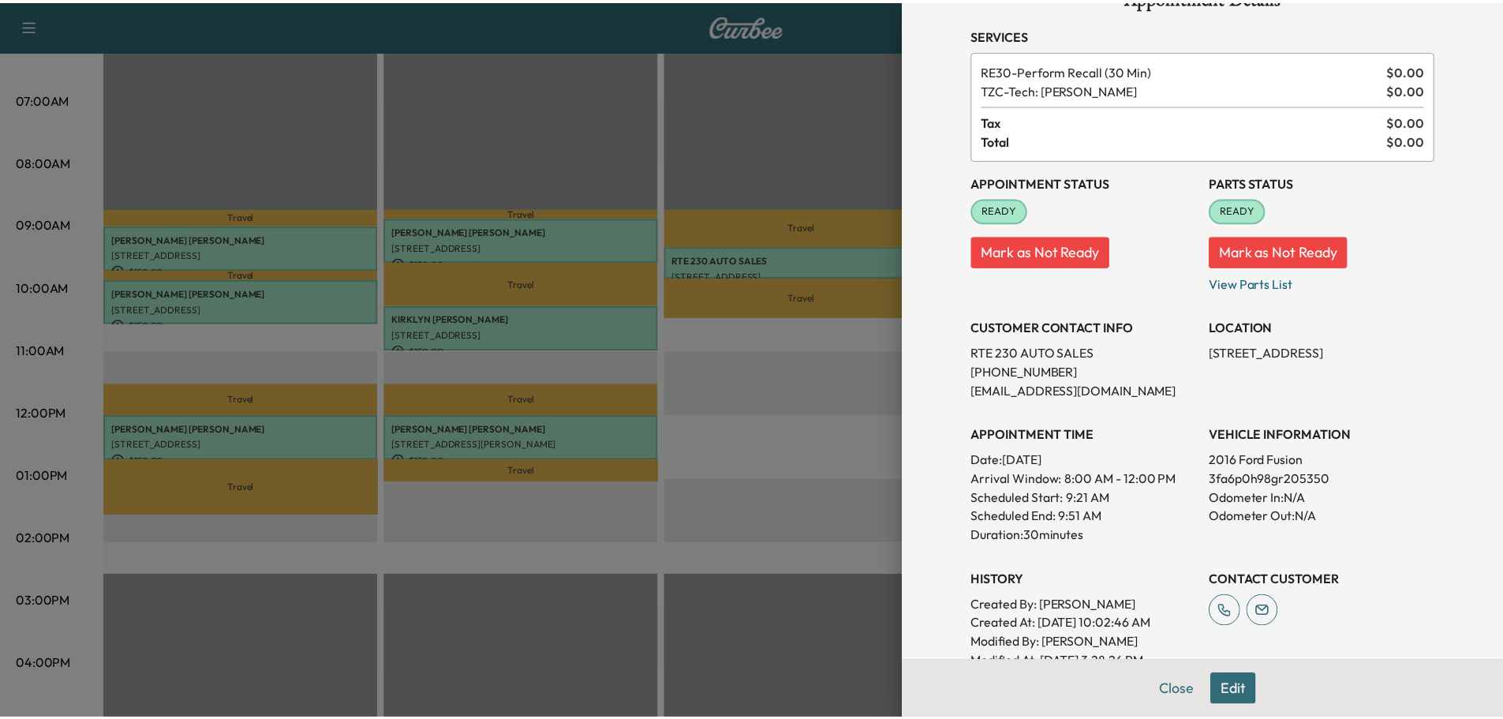
scroll to position [0, 0]
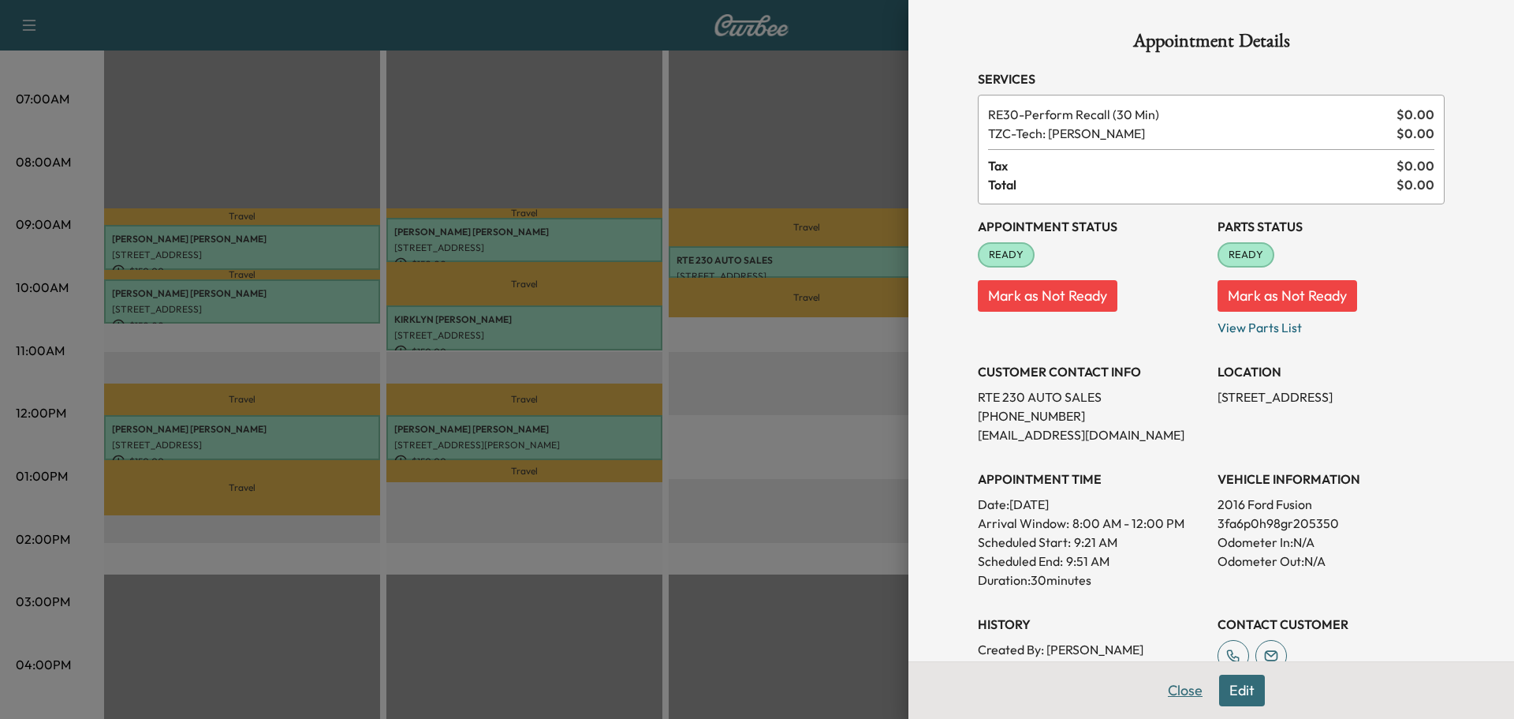
click at [1174, 685] on button "Close" at bounding box center [1185, 690] width 55 height 32
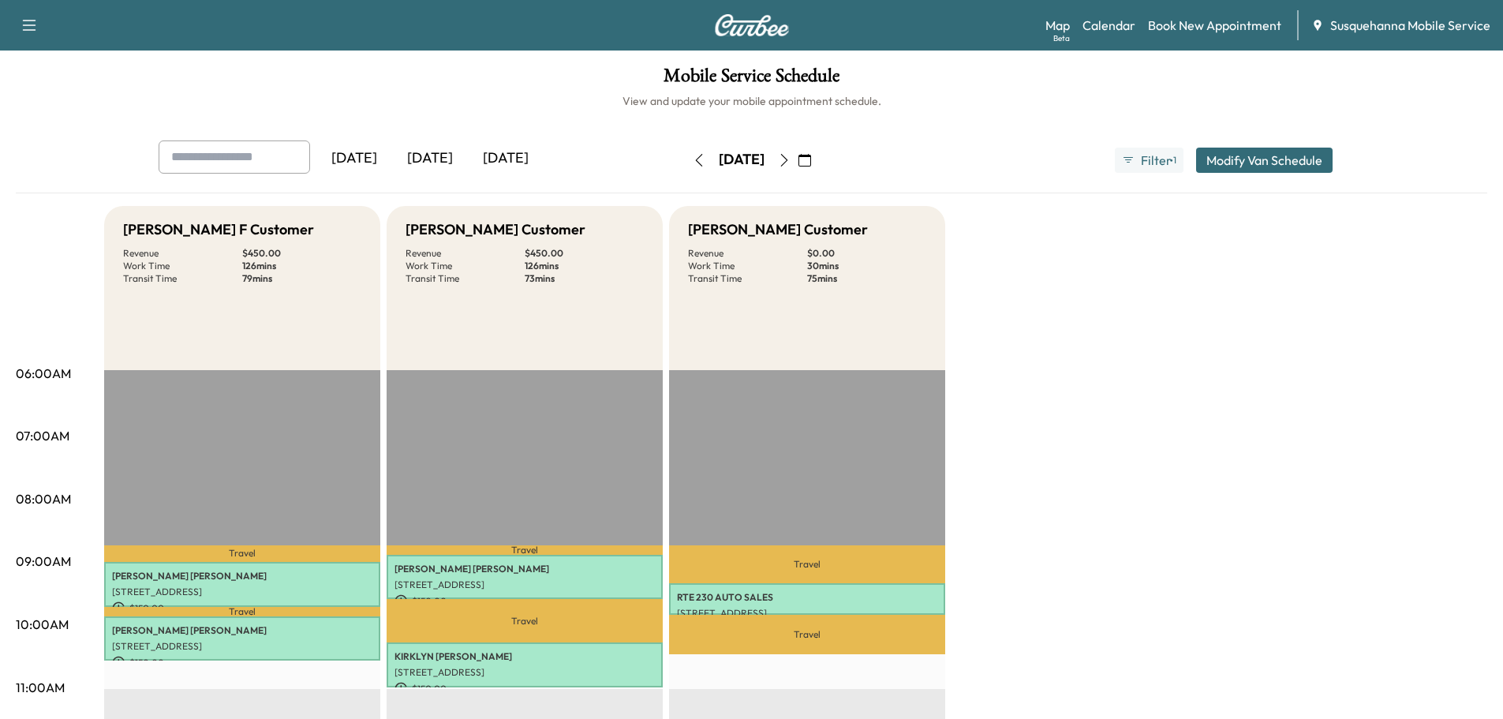
click at [790, 159] on icon "button" at bounding box center [784, 160] width 13 height 13
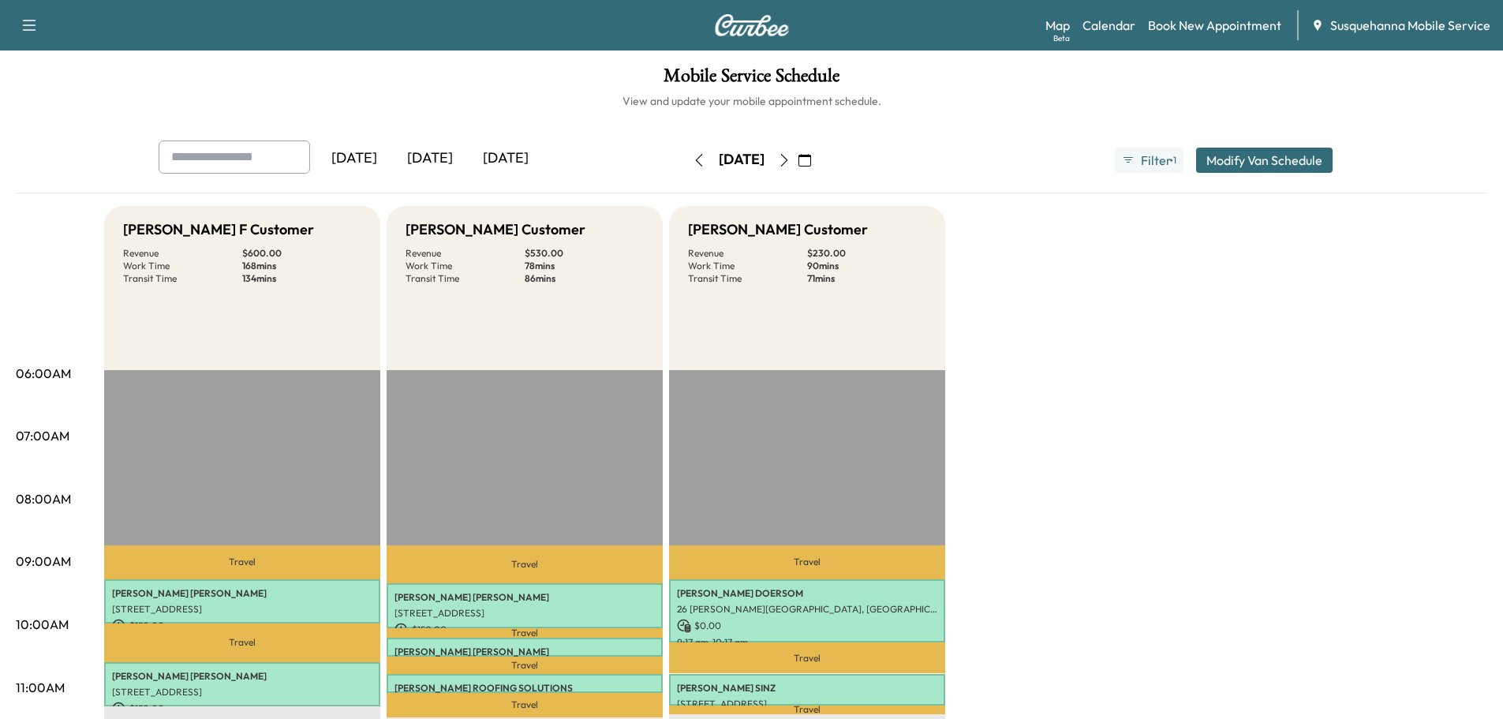
scroll to position [252, 0]
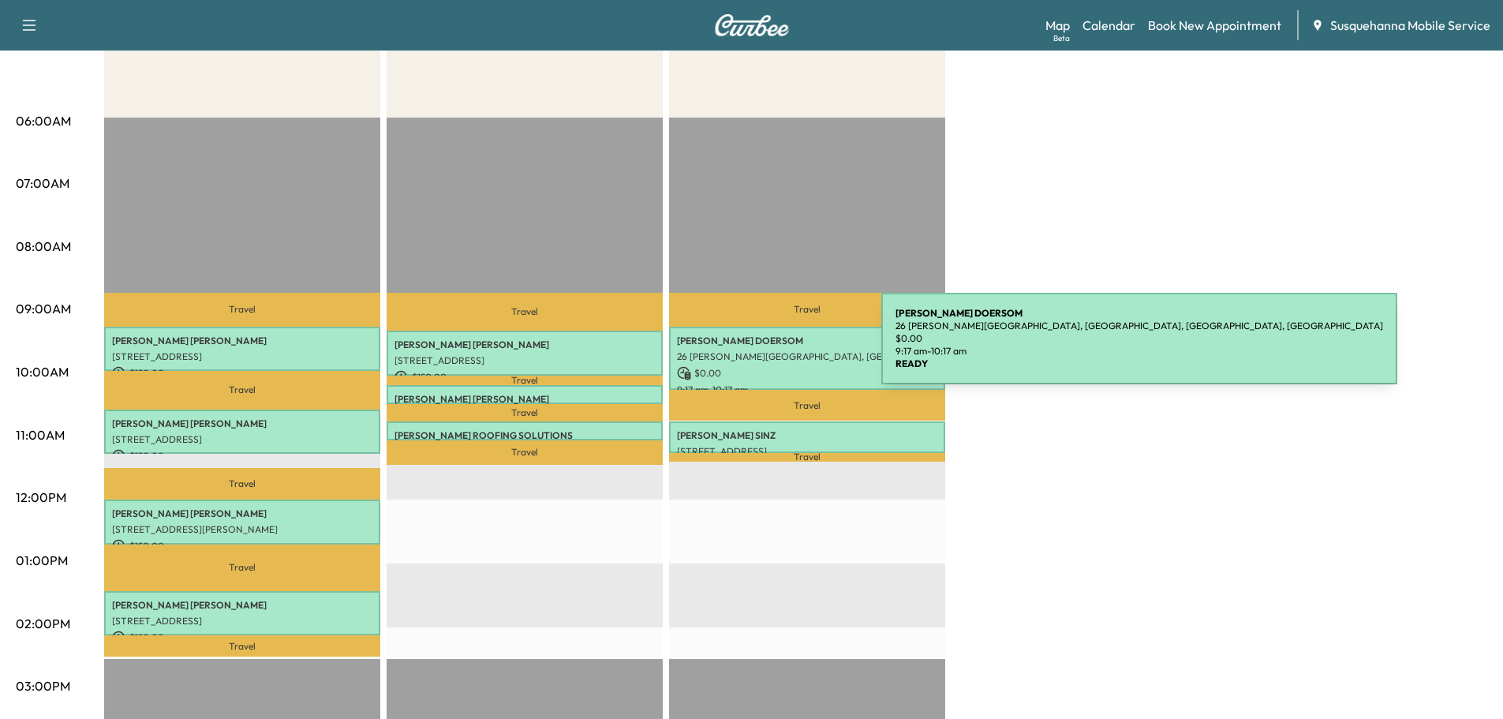
click at [763, 350] on p "26 [PERSON_NAME][GEOGRAPHIC_DATA], [GEOGRAPHIC_DATA], [GEOGRAPHIC_DATA], [GEOGR…" at bounding box center [807, 356] width 260 height 13
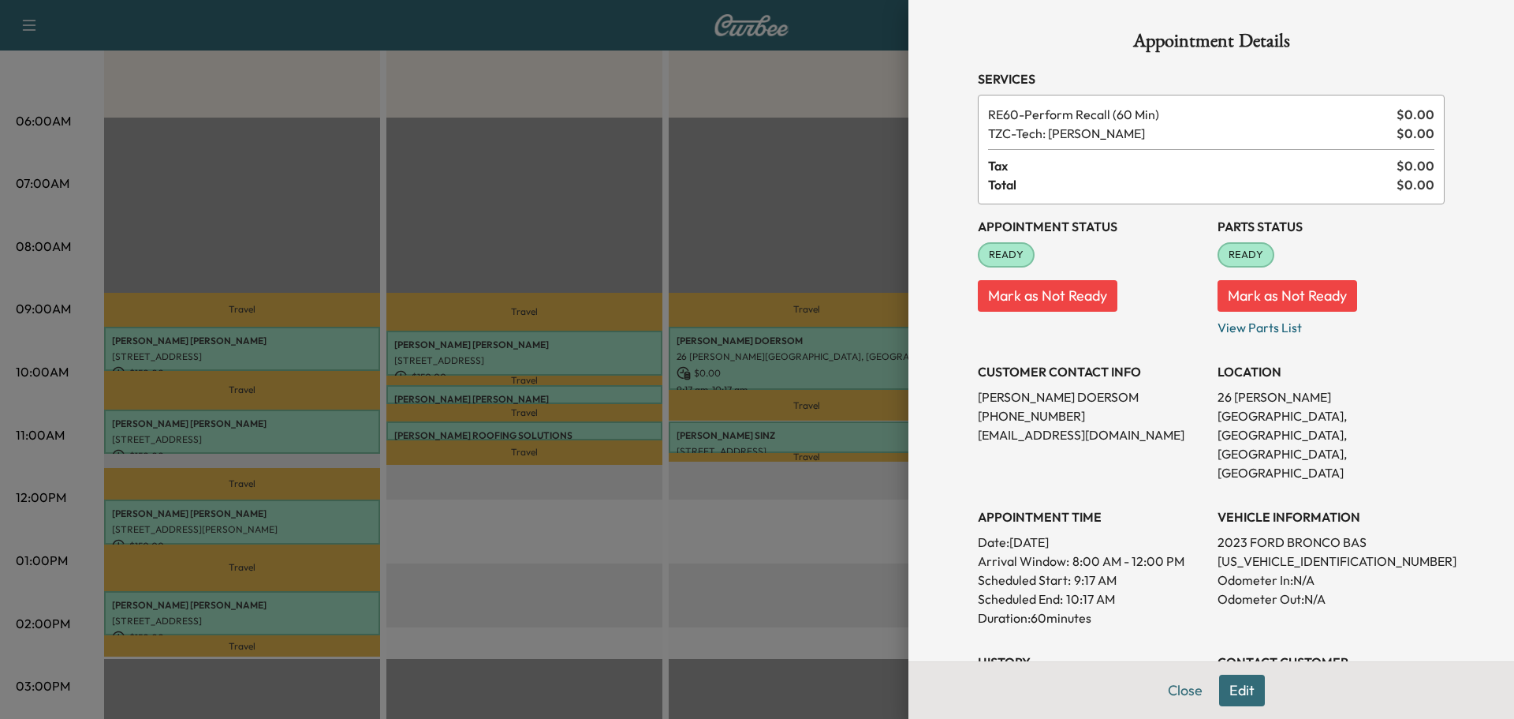
click at [1180, 699] on button "Close" at bounding box center [1185, 690] width 55 height 32
